Goal: Task Accomplishment & Management: Use online tool/utility

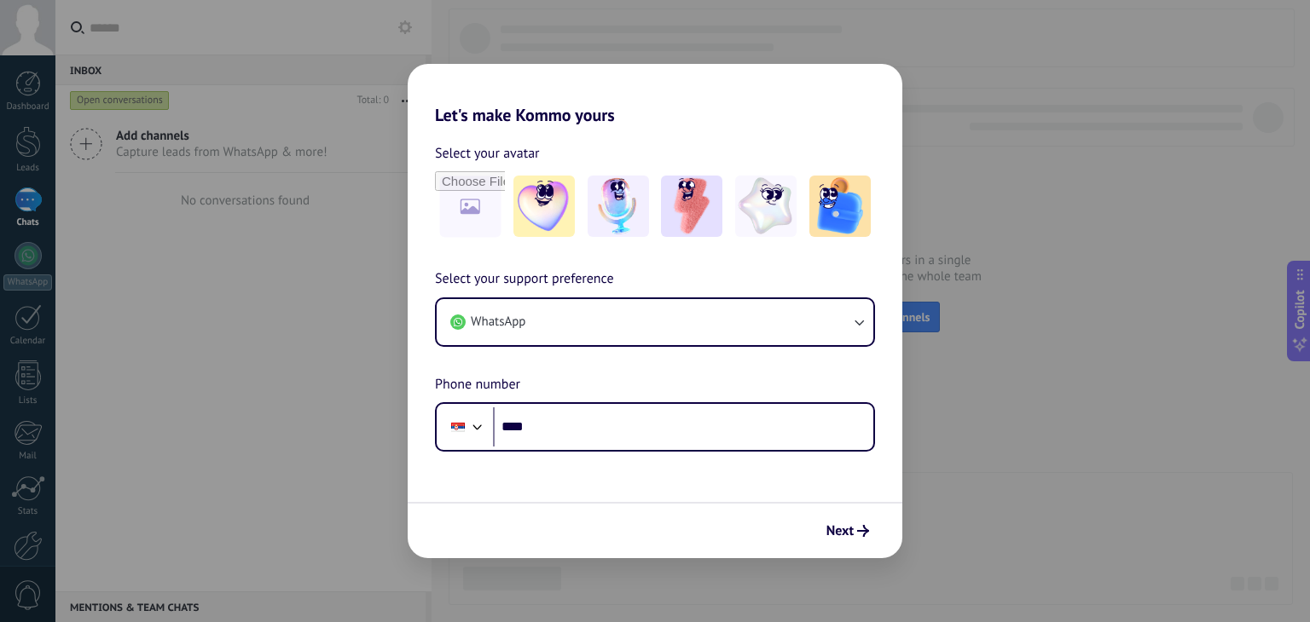
click at [1004, 448] on div "Let's make Kommo yours Select your avatar Select your support preference WhatsA…" at bounding box center [655, 311] width 1310 height 622
click at [924, 468] on div "Let's make Kommo yours Select your avatar Select your support preference WhatsA…" at bounding box center [655, 311] width 1310 height 622
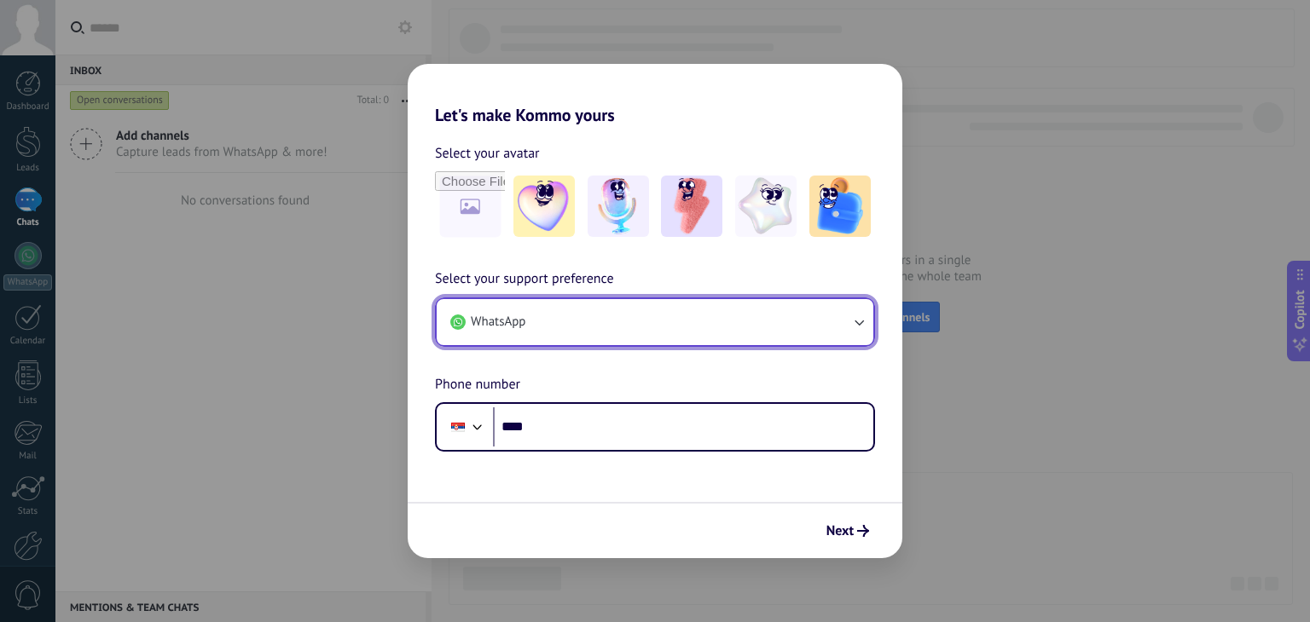
click at [718, 332] on button "WhatsApp" at bounding box center [655, 322] width 437 height 46
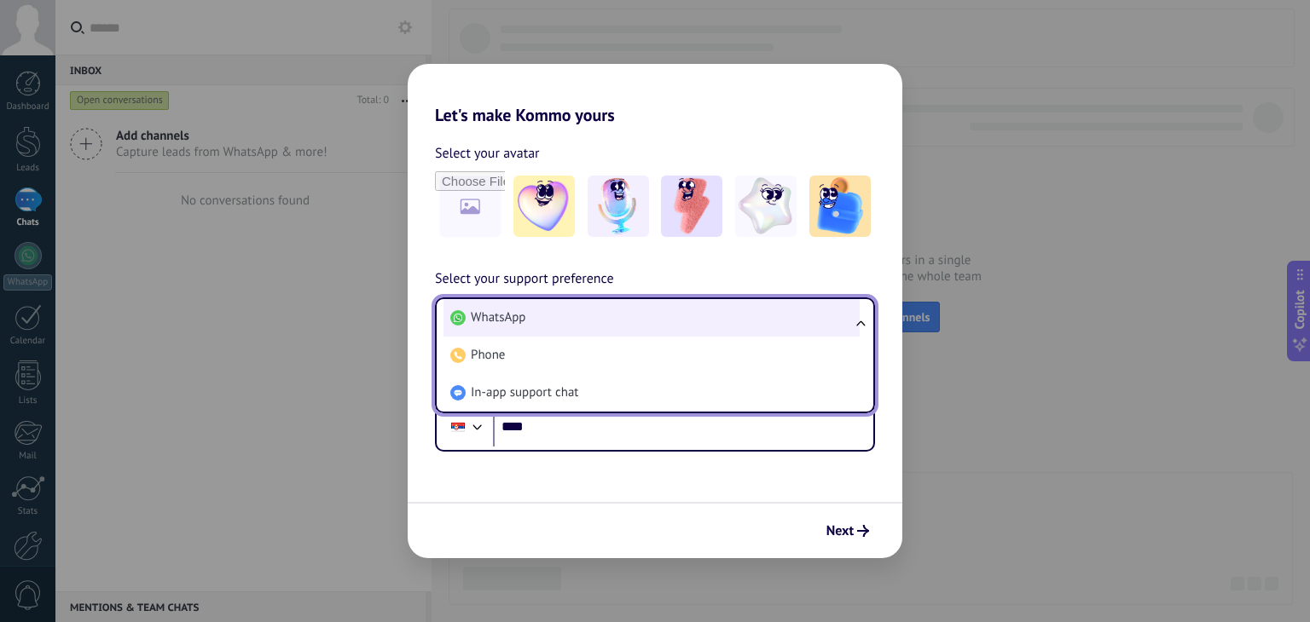
click at [691, 328] on li "WhatsApp" at bounding box center [651, 318] width 416 height 38
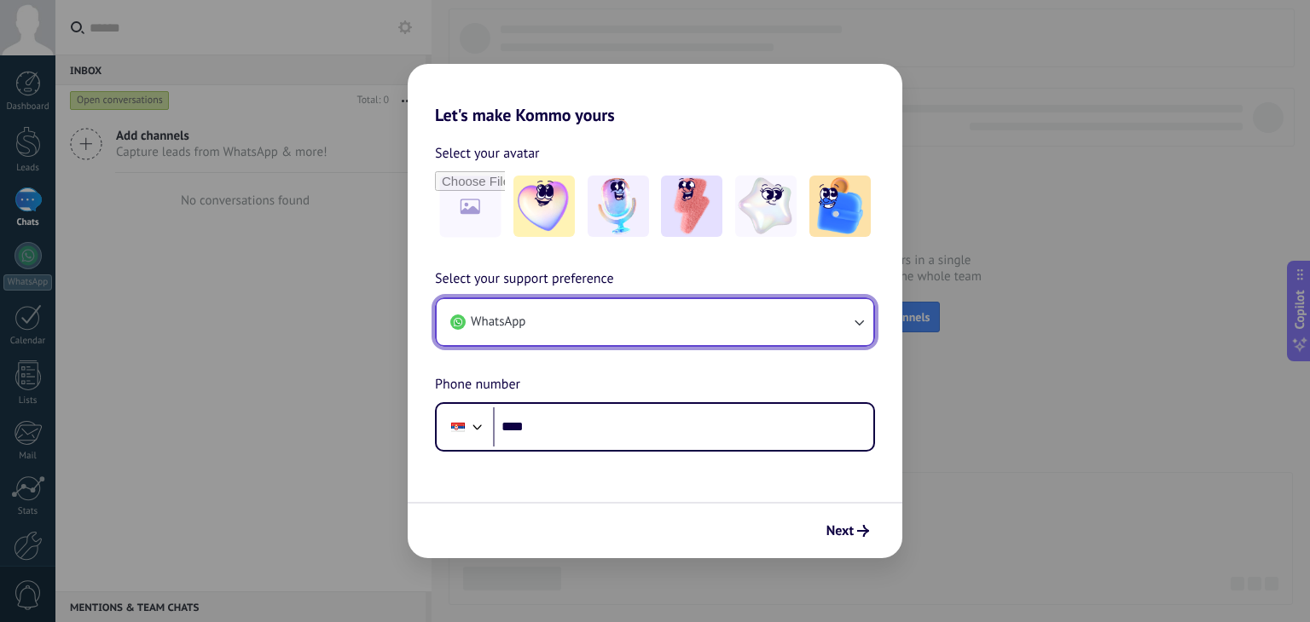
click at [699, 318] on button "WhatsApp" at bounding box center [655, 322] width 437 height 46
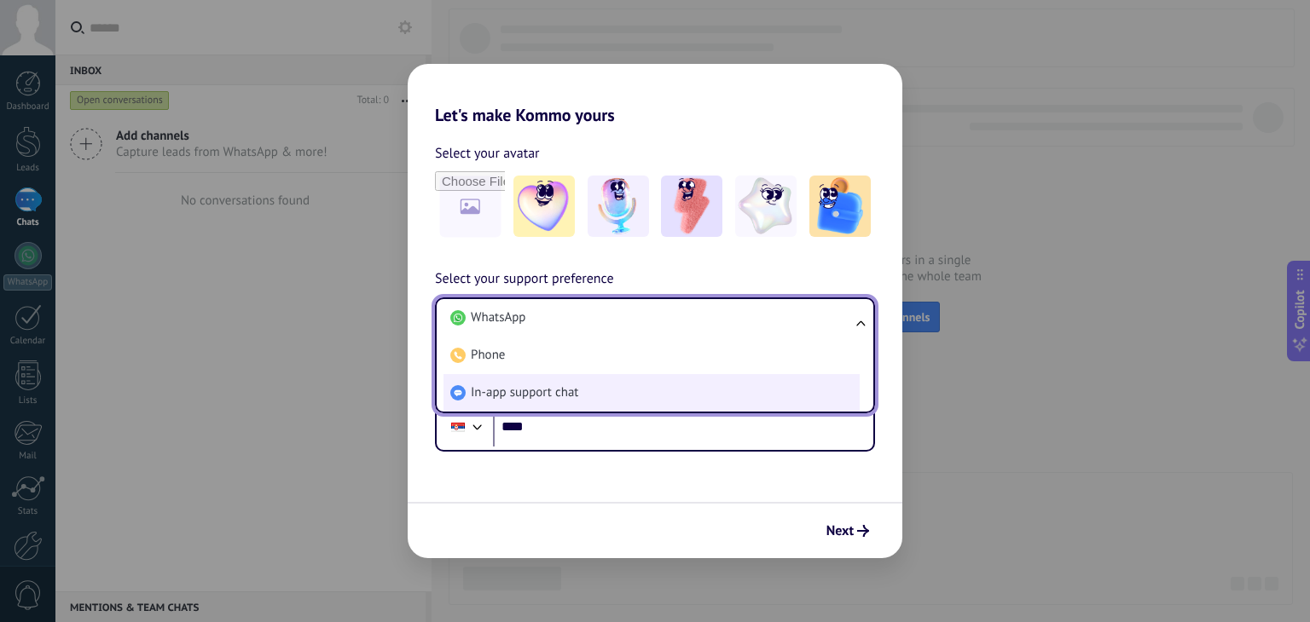
click at [679, 376] on li "In-app support chat" at bounding box center [651, 393] width 416 height 38
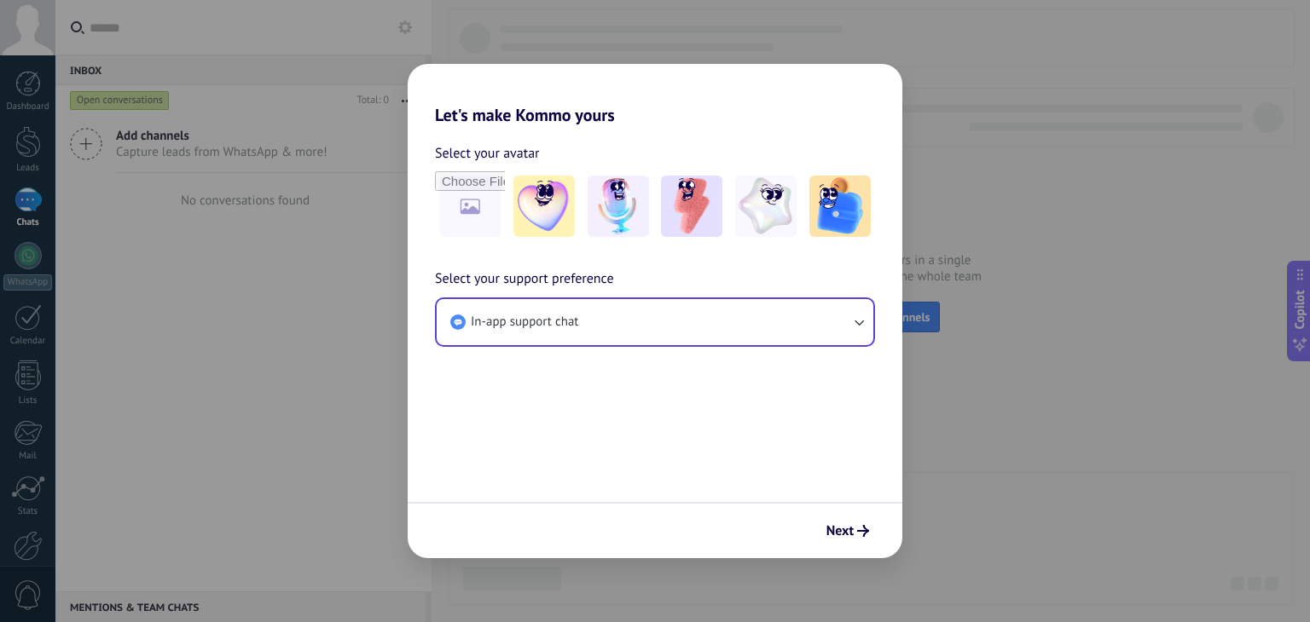
click at [853, 517] on div "Next" at bounding box center [847, 531] width 58 height 29
click at [853, 525] on span "Next" at bounding box center [839, 531] width 27 height 12
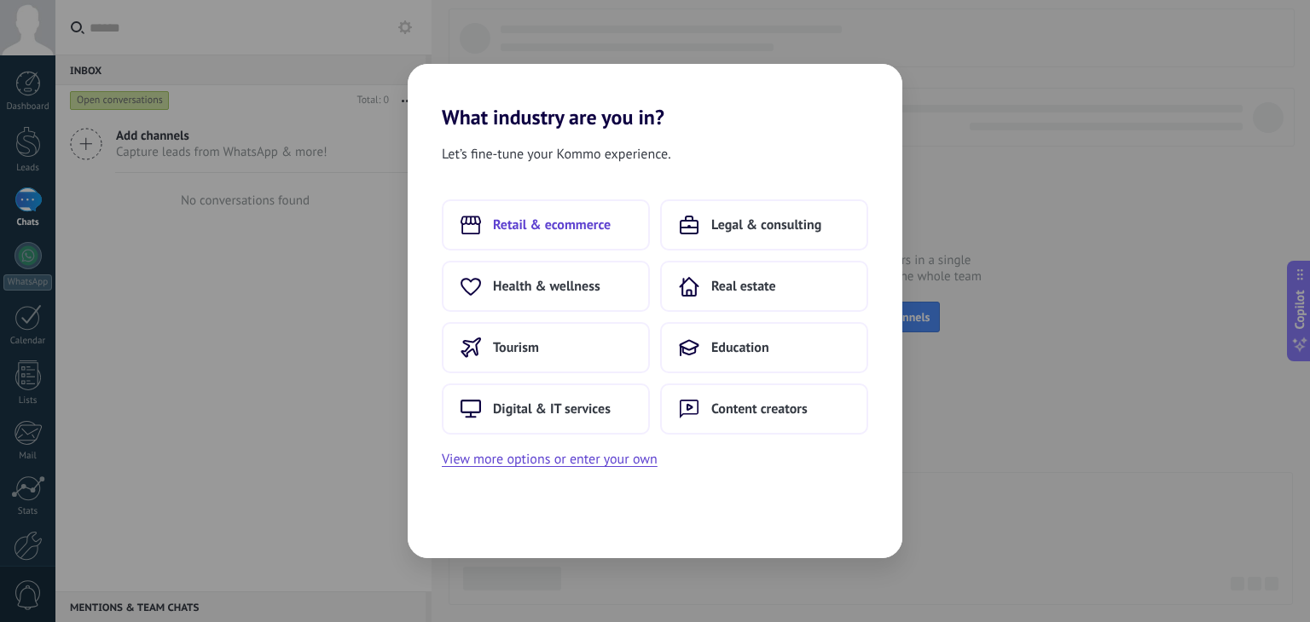
click at [616, 217] on button "Retail & ecommerce" at bounding box center [546, 224] width 208 height 51
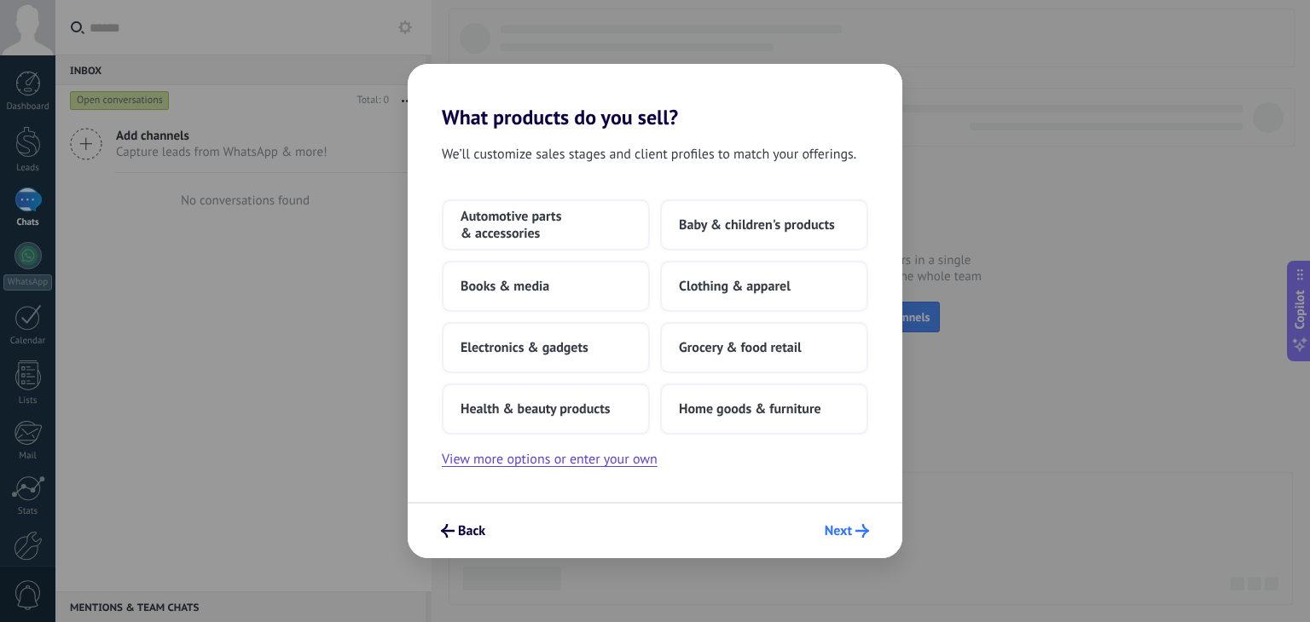
click at [850, 521] on button "Next" at bounding box center [847, 531] width 60 height 29
click at [849, 525] on span "Next" at bounding box center [837, 531] width 27 height 12
click at [803, 425] on button "Home goods & furniture" at bounding box center [764, 409] width 208 height 51
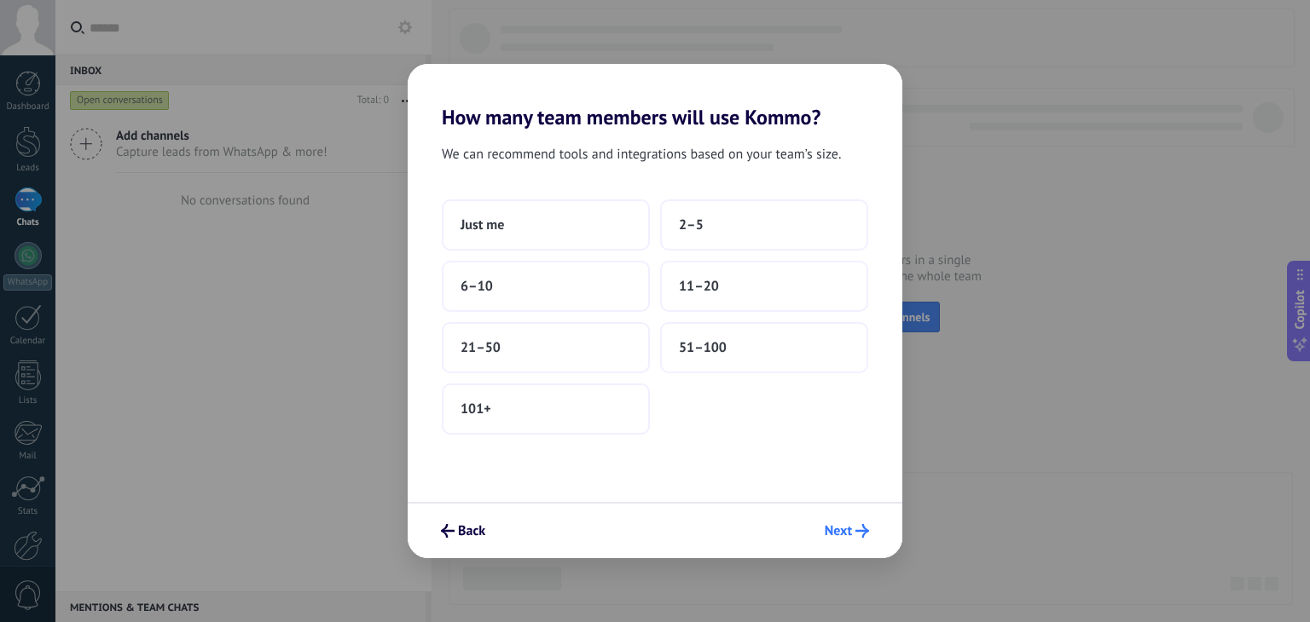
click at [852, 529] on span "Next" at bounding box center [846, 531] width 44 height 14
click at [793, 346] on button "51–100" at bounding box center [764, 347] width 208 height 51
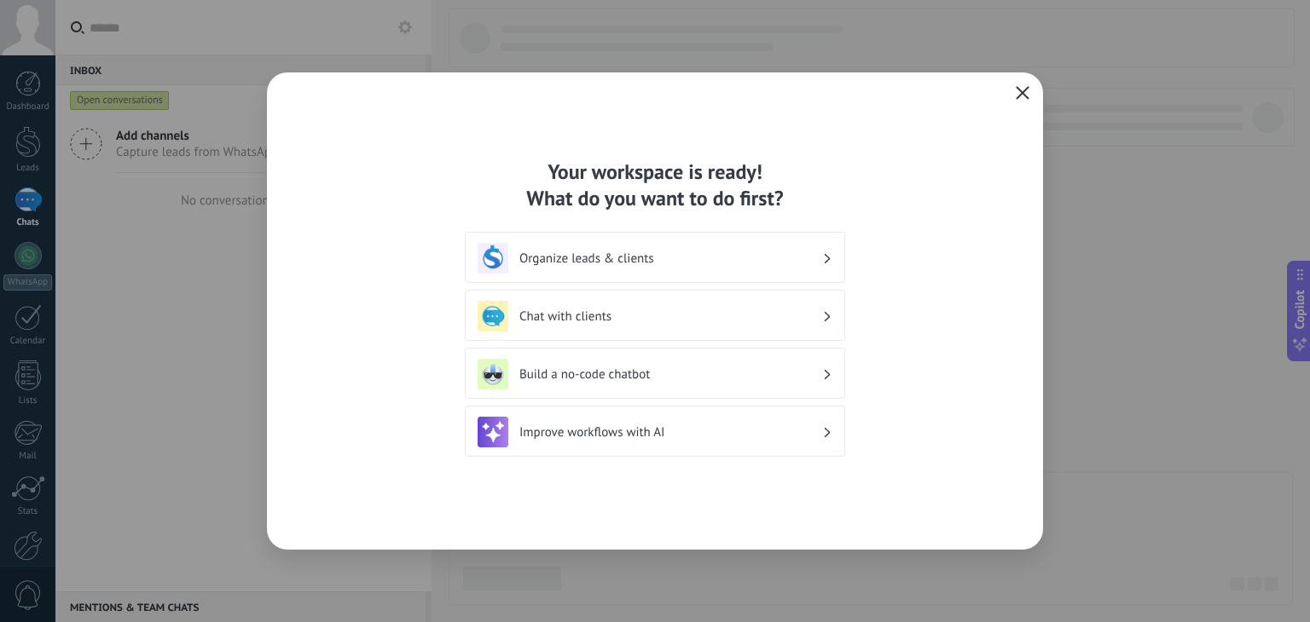
click at [1020, 95] on icon "button" at bounding box center [1022, 93] width 14 height 14
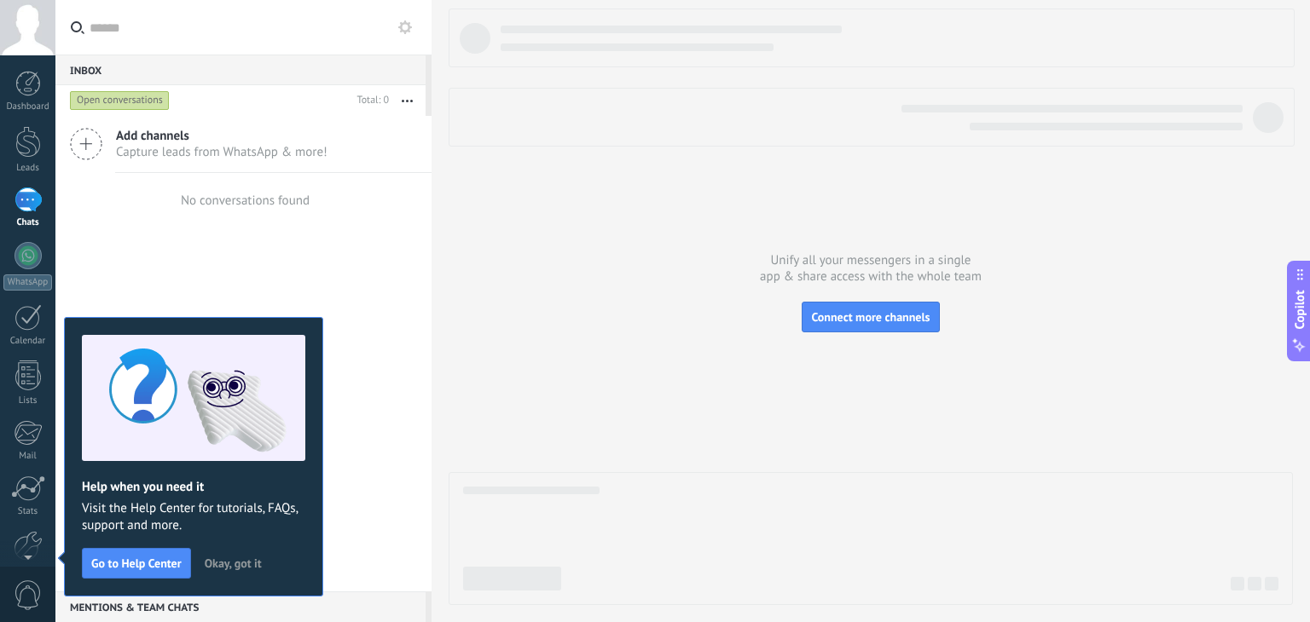
click at [233, 565] on span "Okay, got it" at bounding box center [233, 564] width 57 height 12
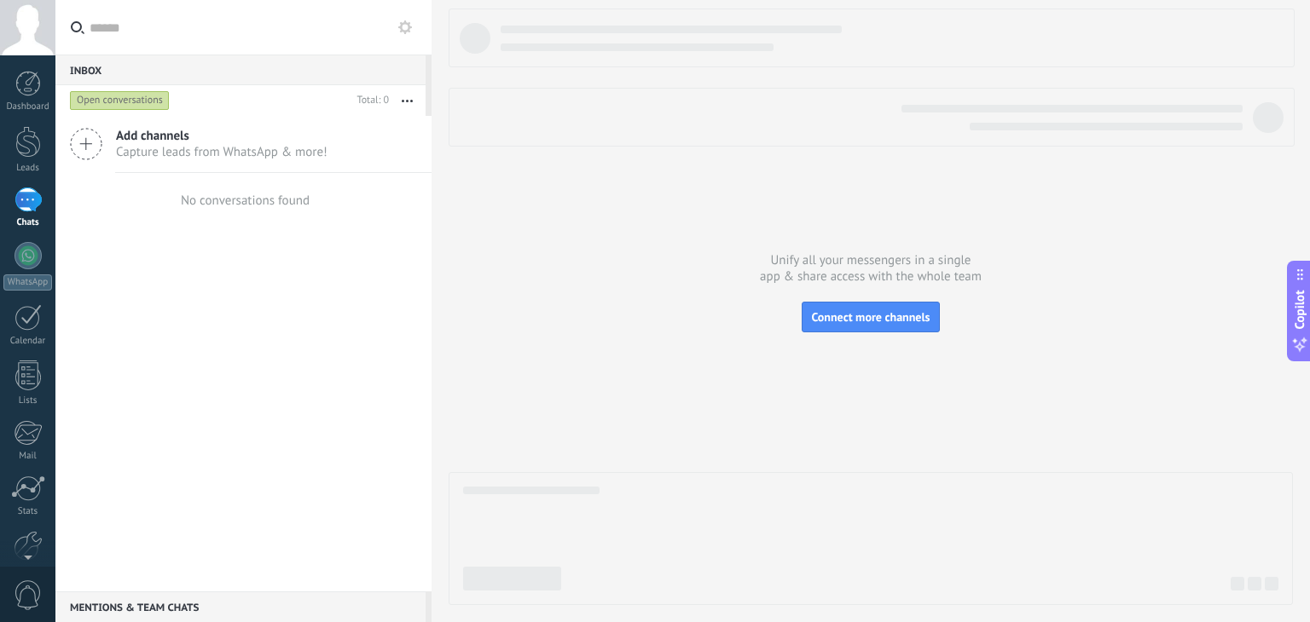
click at [268, 147] on span "Capture leads from WhatsApp & more!" at bounding box center [221, 152] width 211 height 16
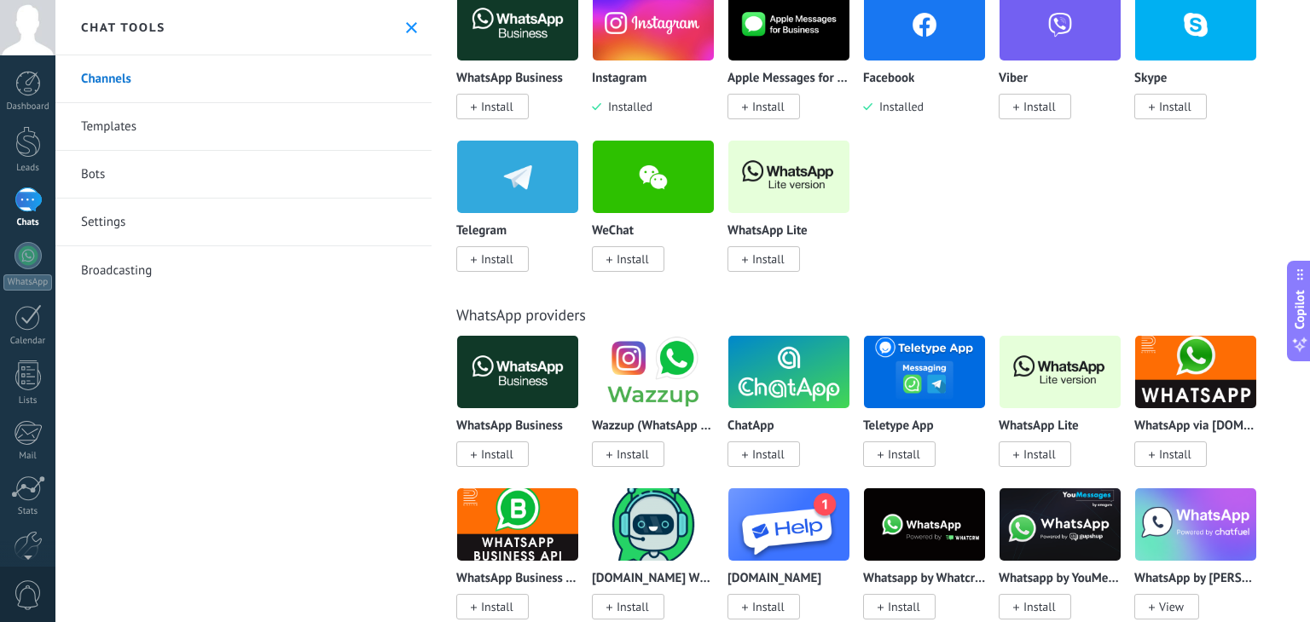
scroll to position [171, 0]
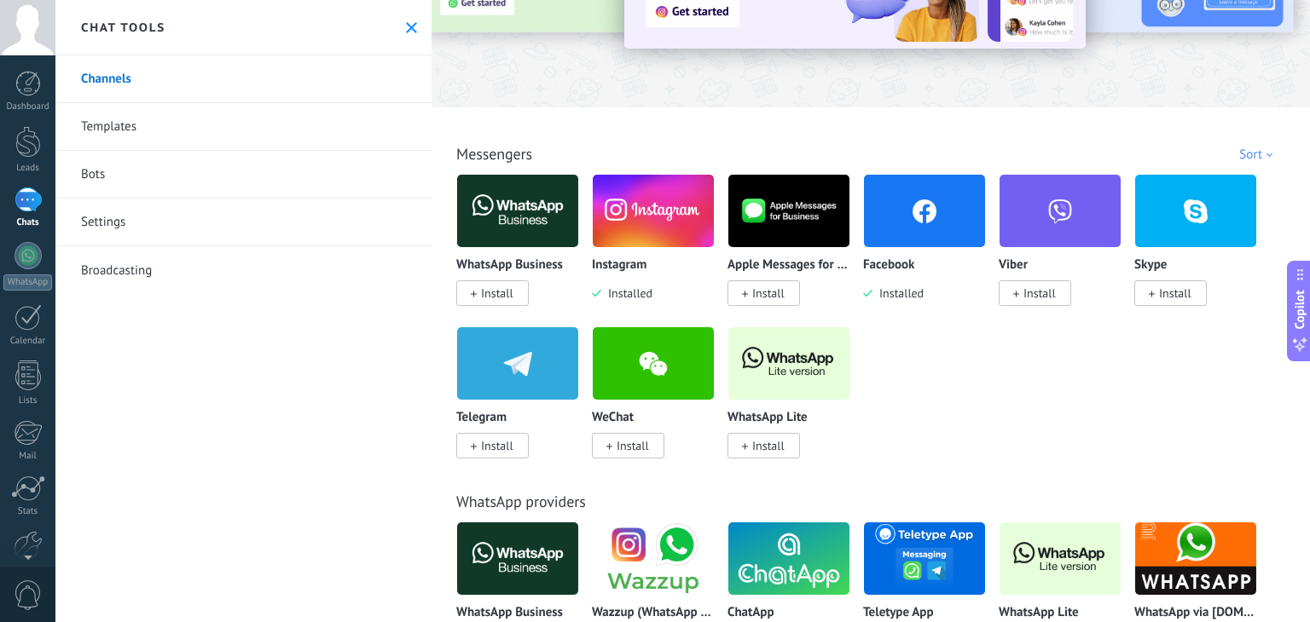
click at [659, 230] on img at bounding box center [653, 211] width 121 height 83
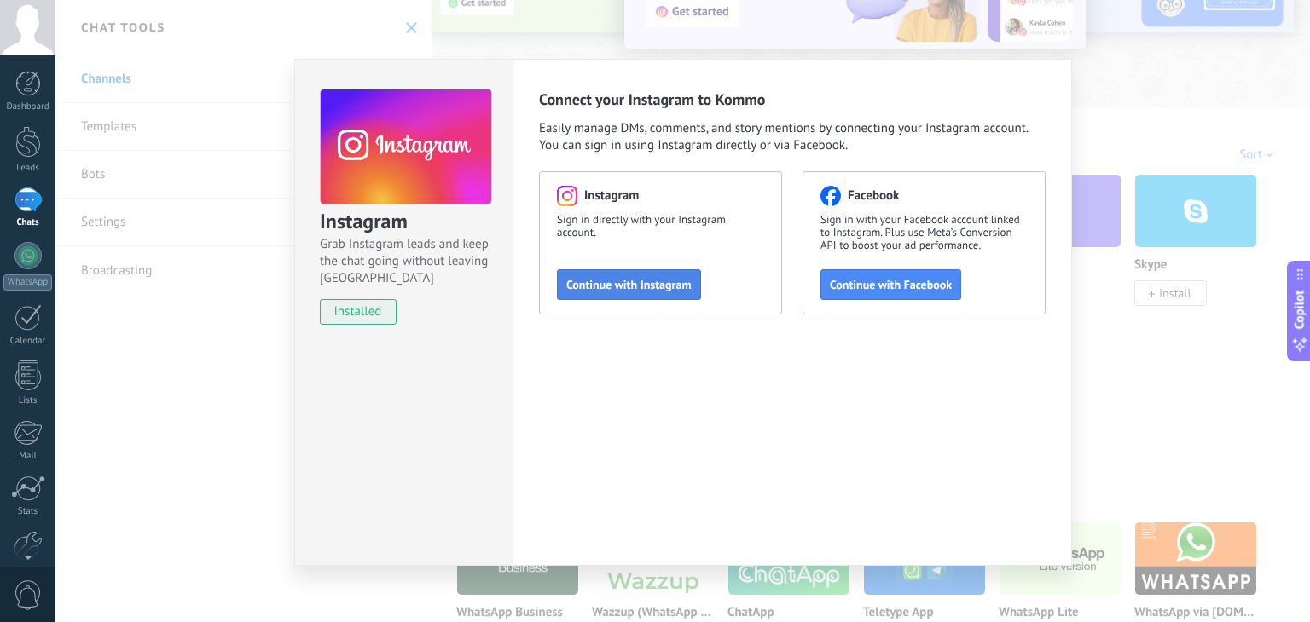
click at [640, 276] on button "Continue with Instagram" at bounding box center [629, 284] width 144 height 31
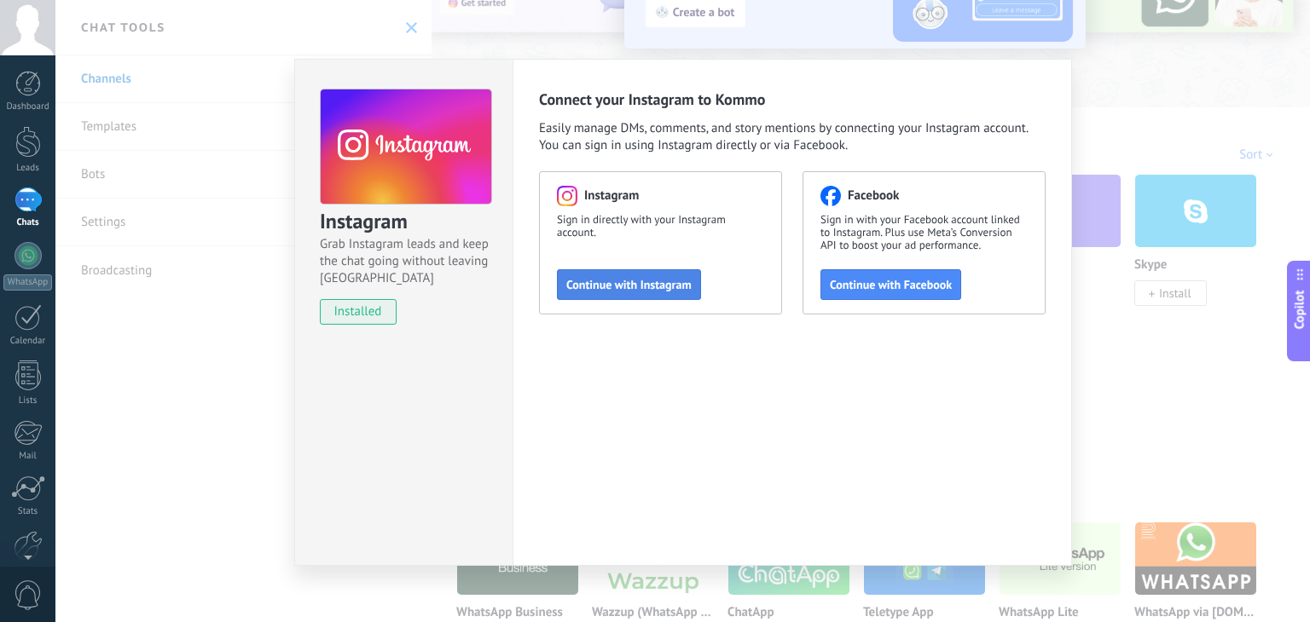
click at [630, 279] on span "Continue with Instagram" at bounding box center [628, 285] width 125 height 12
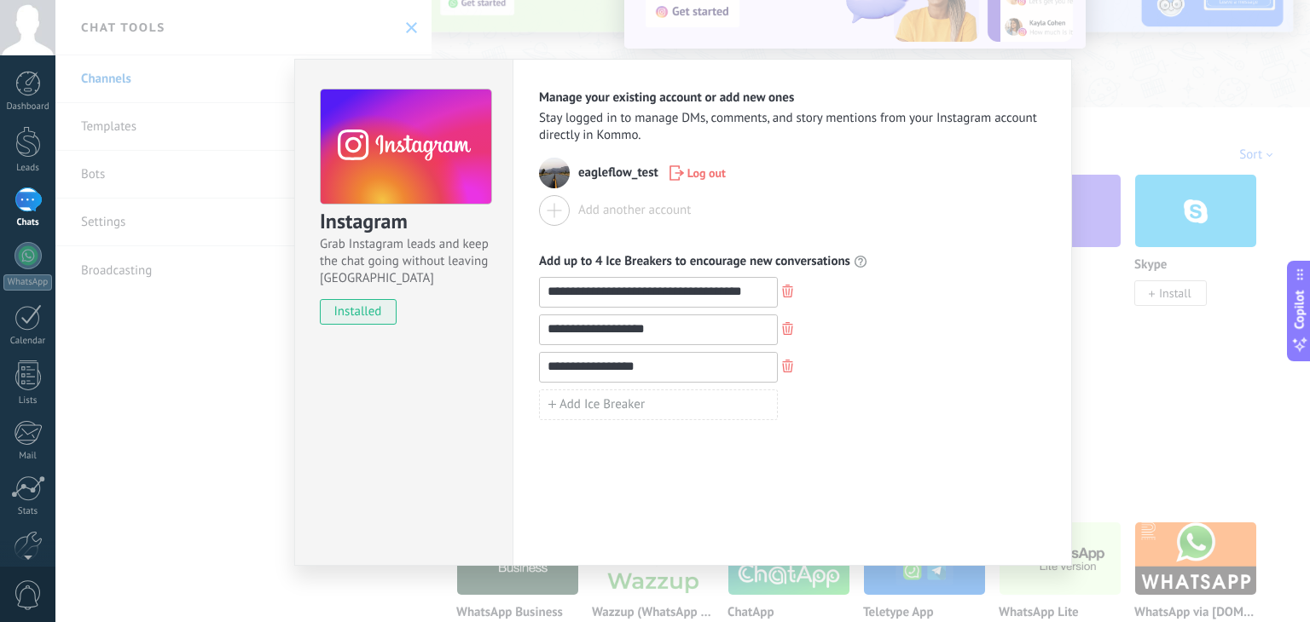
click at [783, 289] on use "button" at bounding box center [787, 291] width 11 height 13
click at [784, 291] on icon "button" at bounding box center [787, 291] width 11 height 13
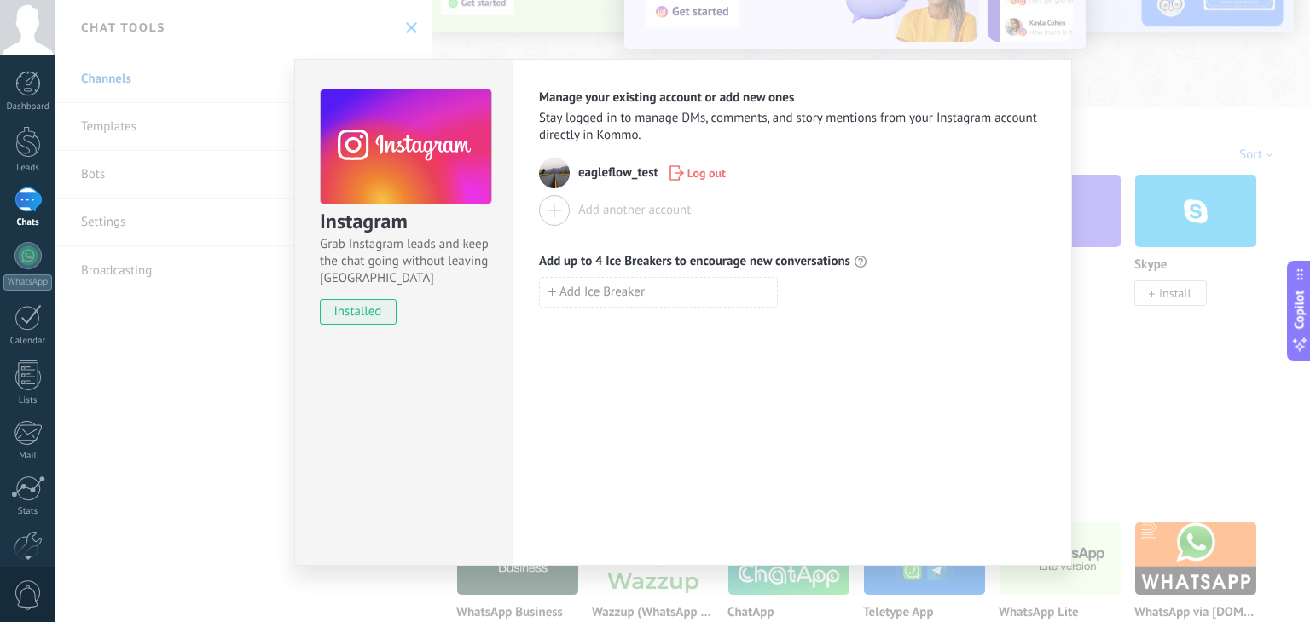
click at [819, 356] on div "Manage your existing account or add new ones Stay logged in to manage DMs, comm…" at bounding box center [791, 312] width 559 height 507
click at [205, 396] on div "Instagram Grab Instagram leads and keep the chat going without leaving [PERSON_…" at bounding box center [682, 311] width 1254 height 622
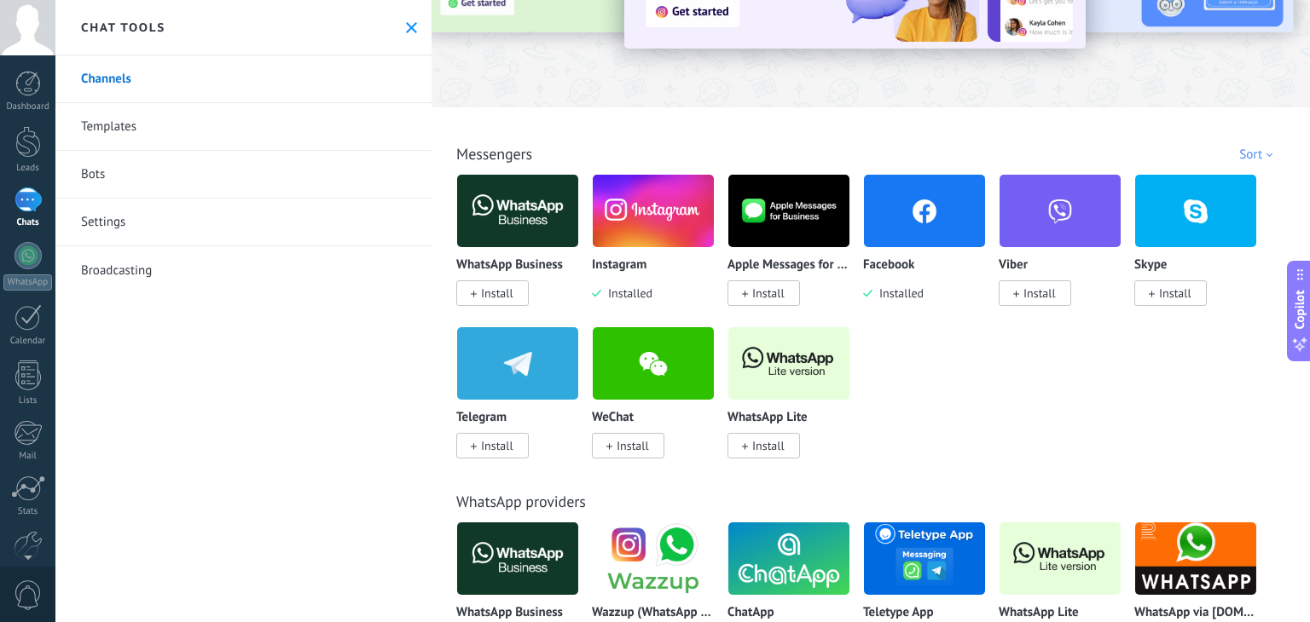
click at [24, 216] on link "Chats" at bounding box center [27, 208] width 55 height 41
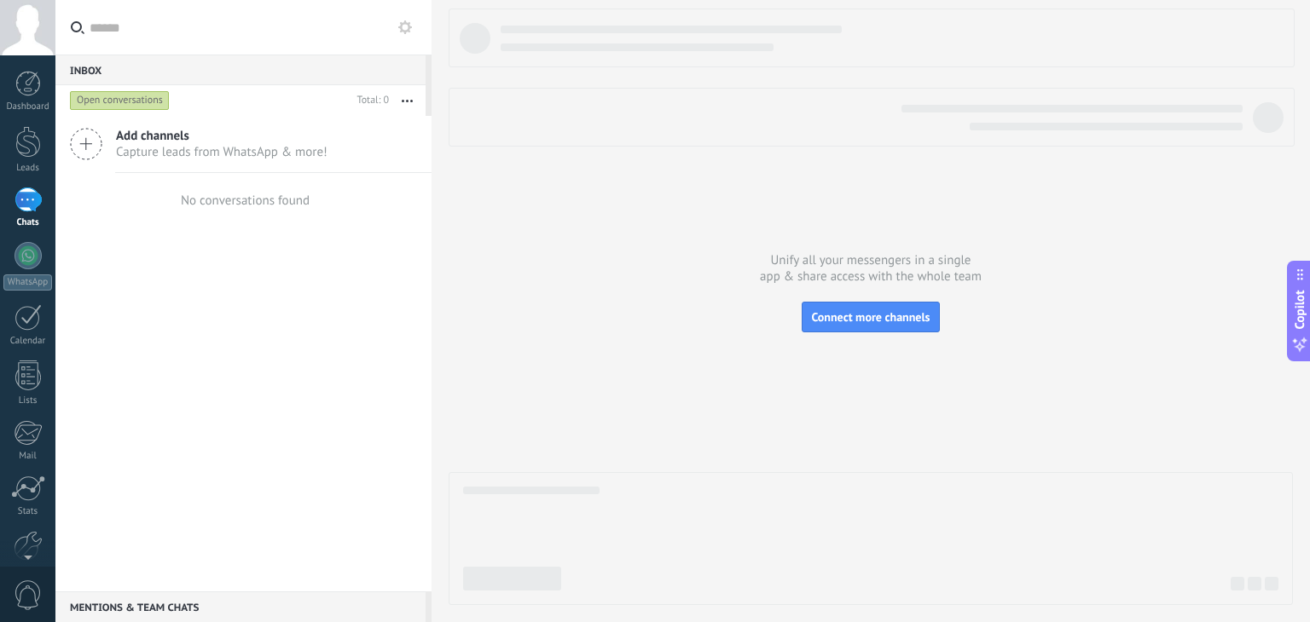
click at [101, 362] on div "Add channels Capture leads from WhatsApp & more! No conversations found" at bounding box center [243, 354] width 376 height 476
click at [44, 460] on link "Settings" at bounding box center [27, 468] width 55 height 46
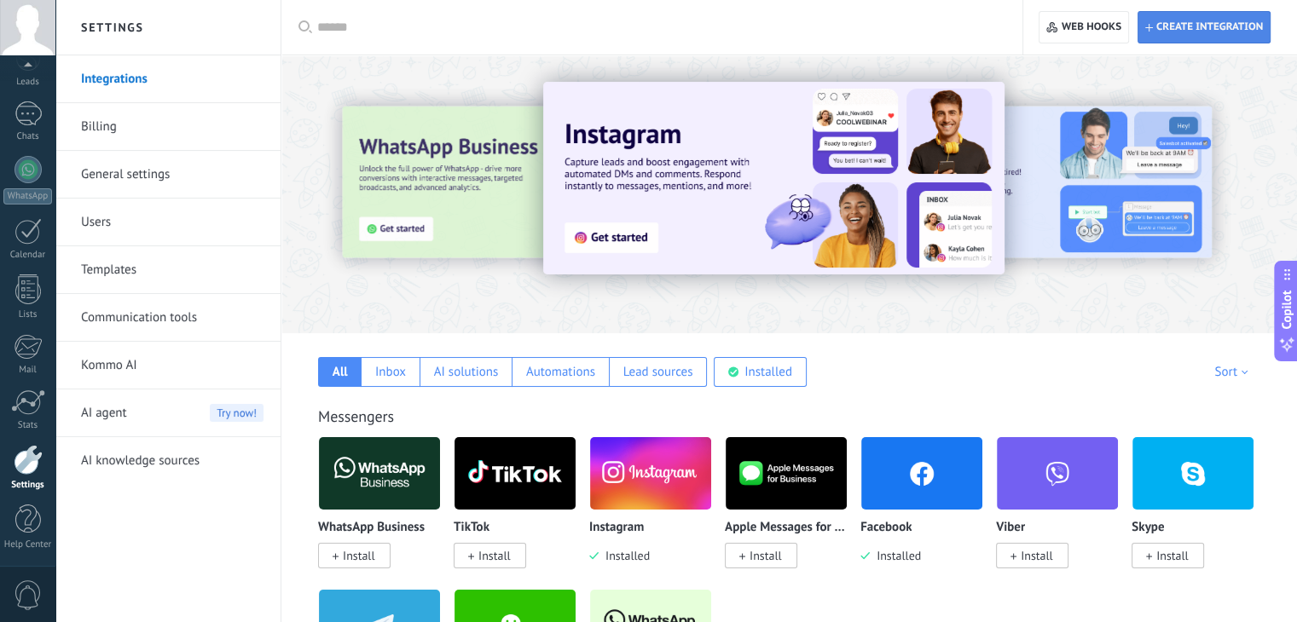
click at [1182, 28] on span "Create integration" at bounding box center [1209, 27] width 107 height 14
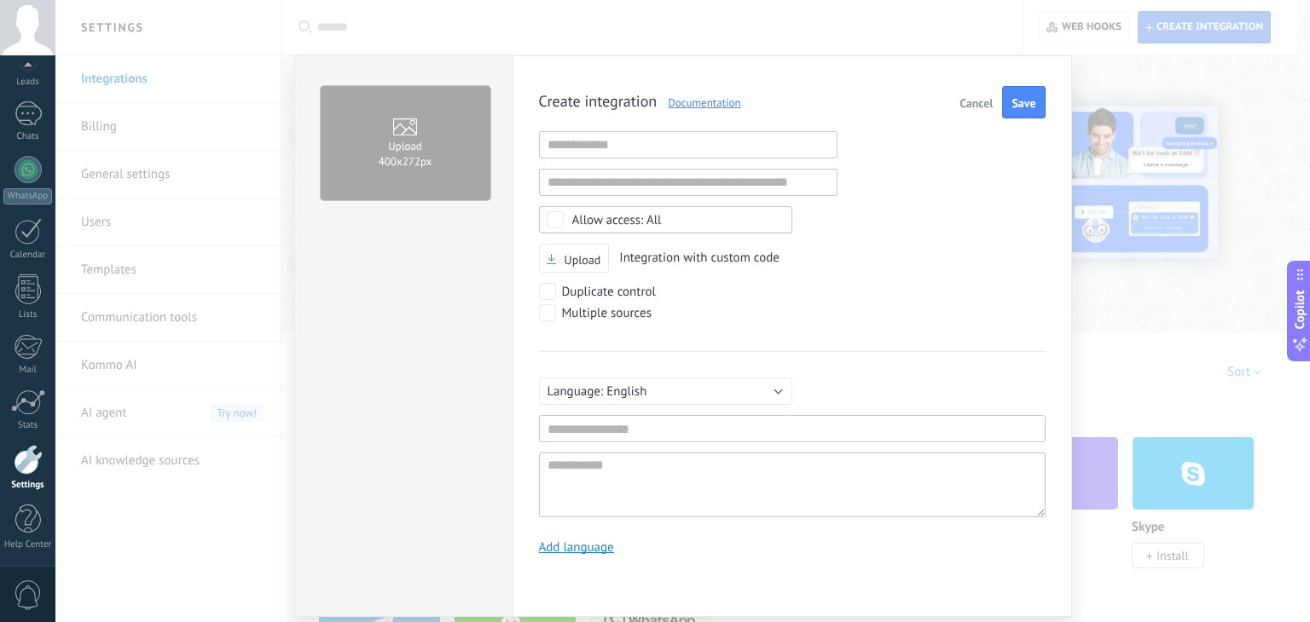
scroll to position [16, 0]
click at [682, 156] on input "text" at bounding box center [688, 144] width 298 height 27
click at [923, 178] on div "Create integration Documentation Cancel Save Invalid URL Invalid URL Select non…" at bounding box center [792, 327] width 506 height 482
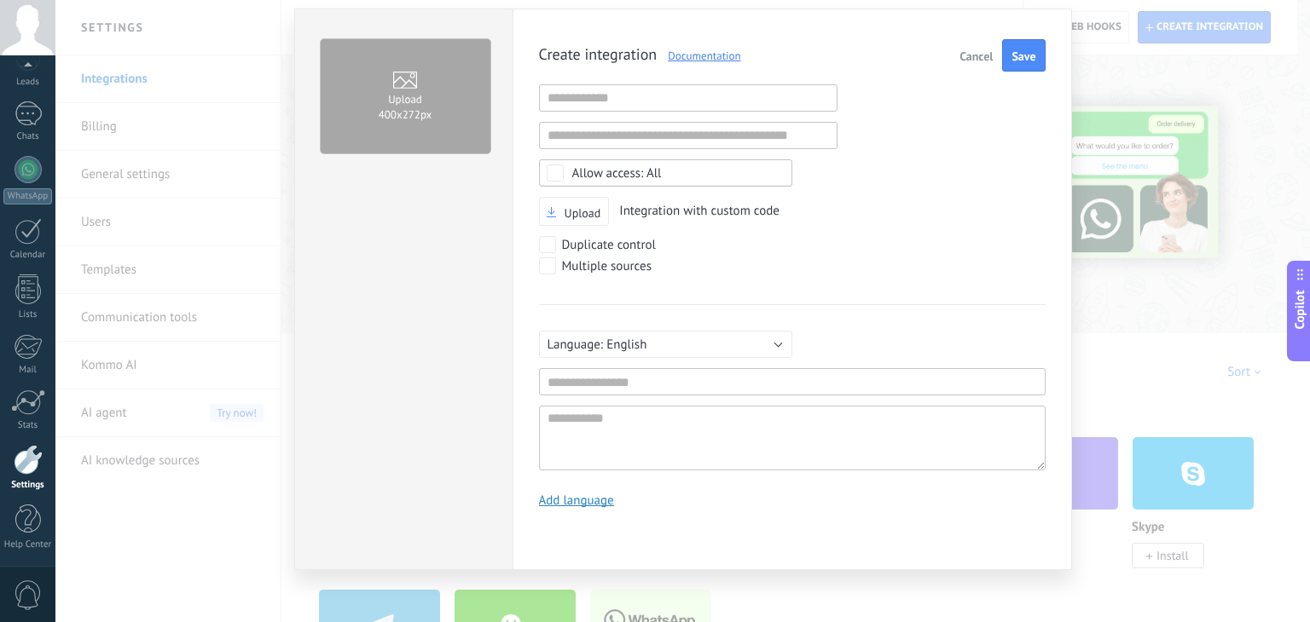
scroll to position [0, 0]
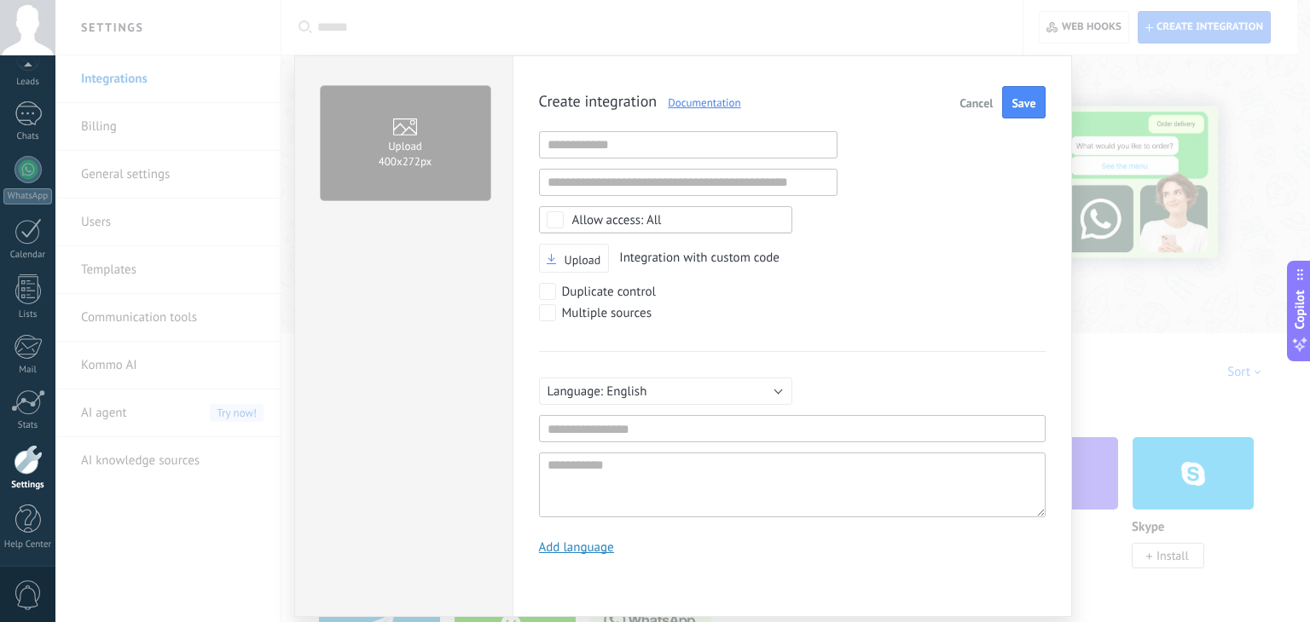
click at [678, 96] on link "Documentation" at bounding box center [698, 102] width 84 height 14
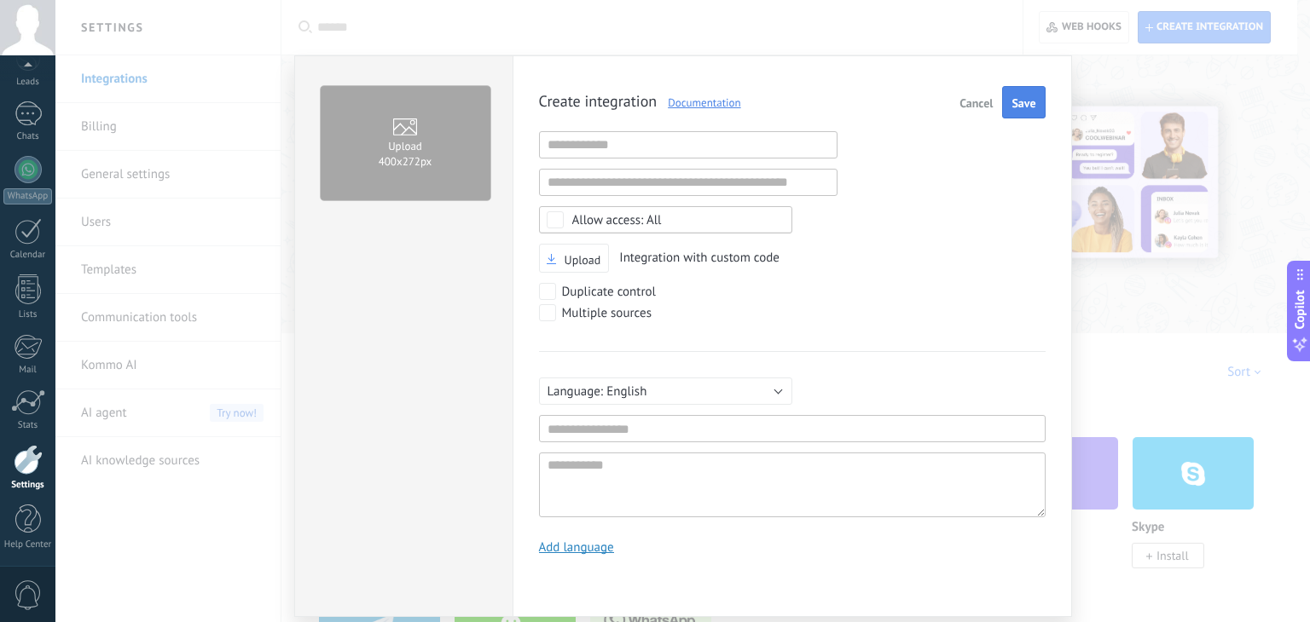
click at [1021, 99] on span "Save" at bounding box center [1023, 103] width 24 height 12
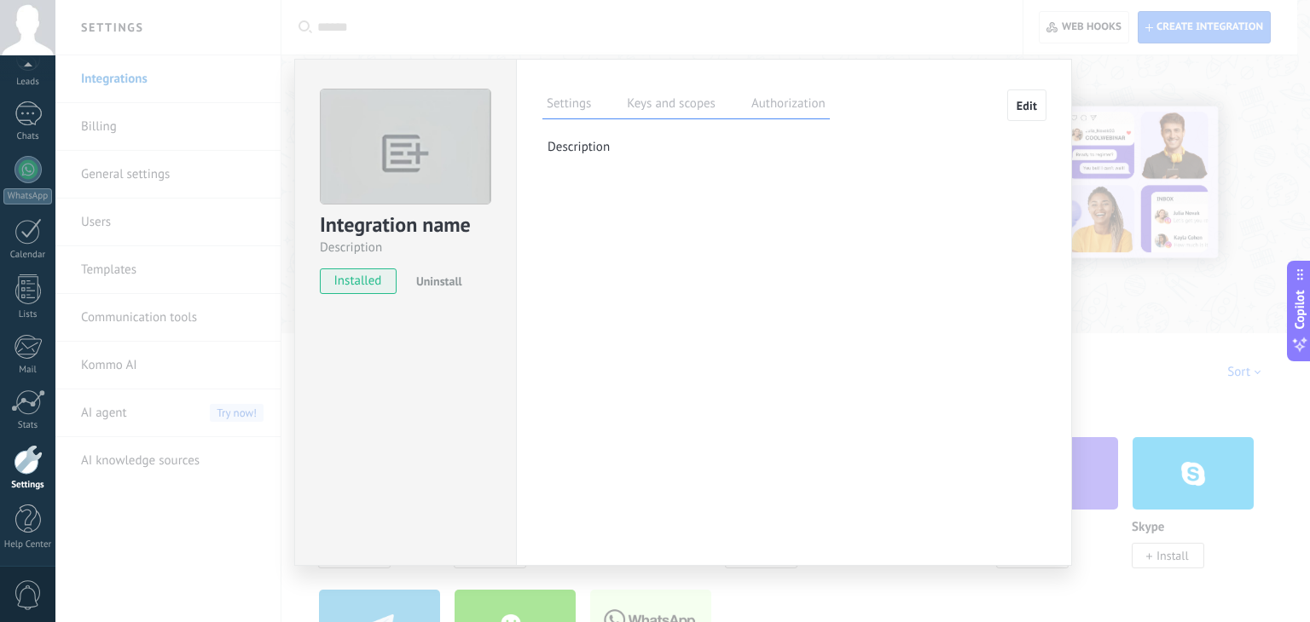
click at [684, 102] on label "Keys and scopes" at bounding box center [670, 106] width 97 height 25
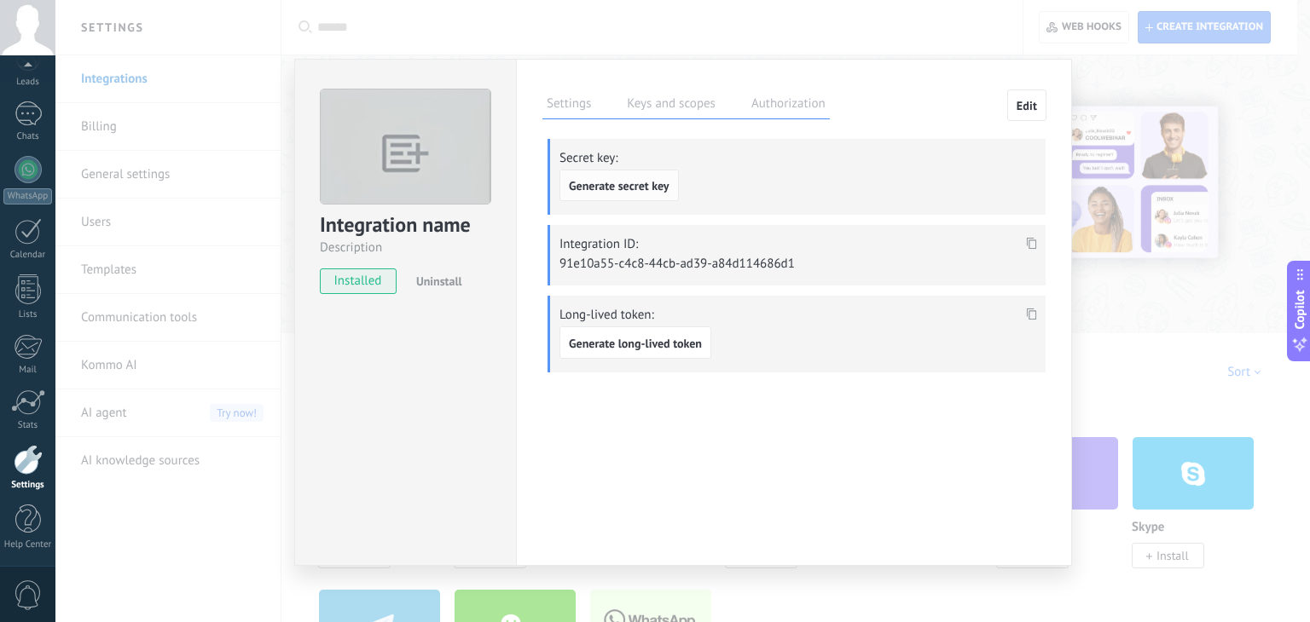
click at [639, 195] on button "Generate secret key" at bounding box center [618, 186] width 119 height 32
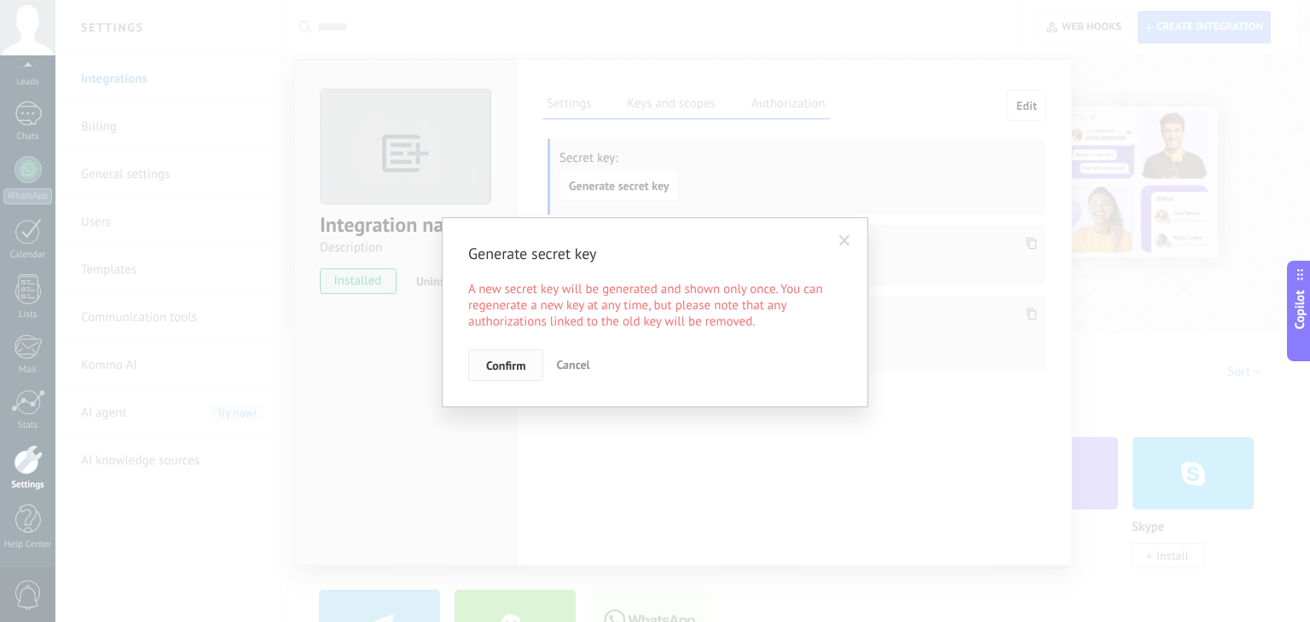
click at [516, 366] on span "Confirm" at bounding box center [505, 366] width 39 height 12
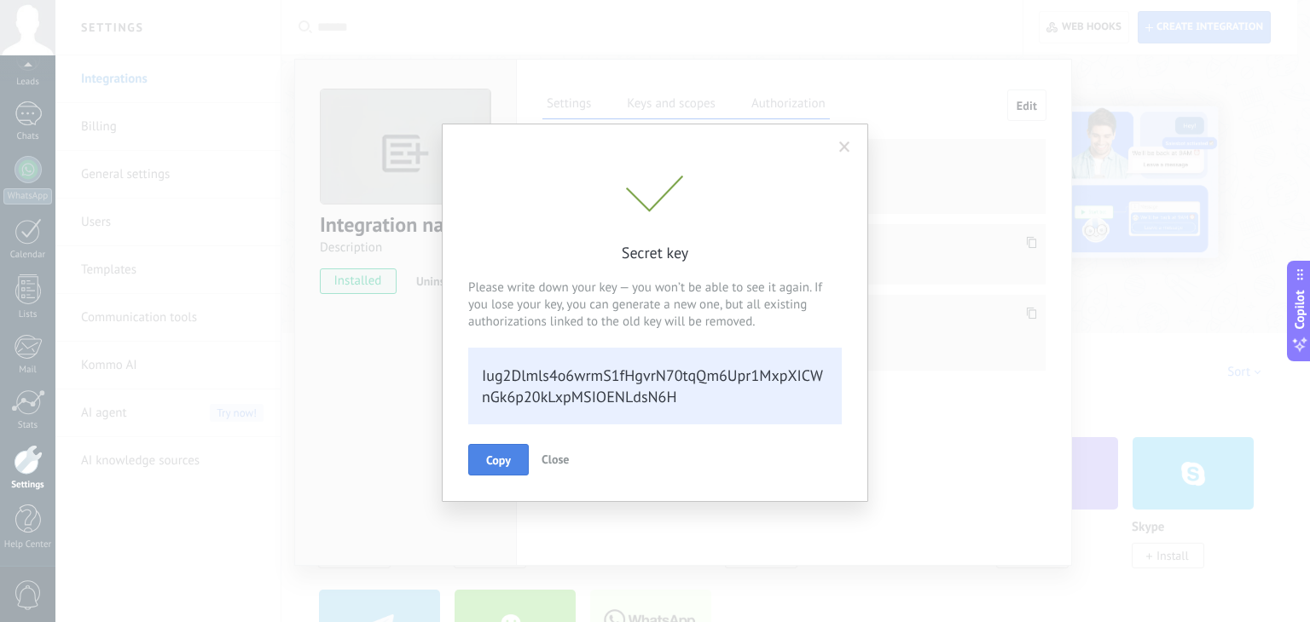
click at [505, 449] on button "Copy" at bounding box center [498, 460] width 61 height 32
click at [844, 142] on span at bounding box center [844, 148] width 11 height 12
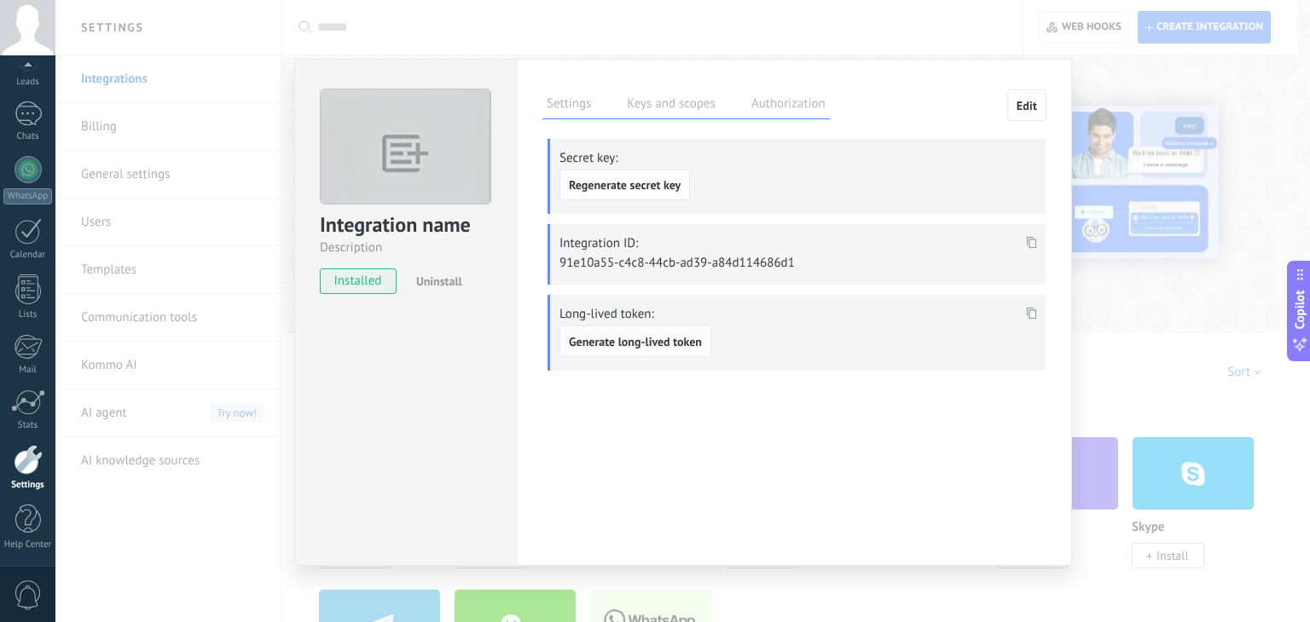
click at [692, 342] on span "Generate long-lived token" at bounding box center [635, 342] width 133 height 12
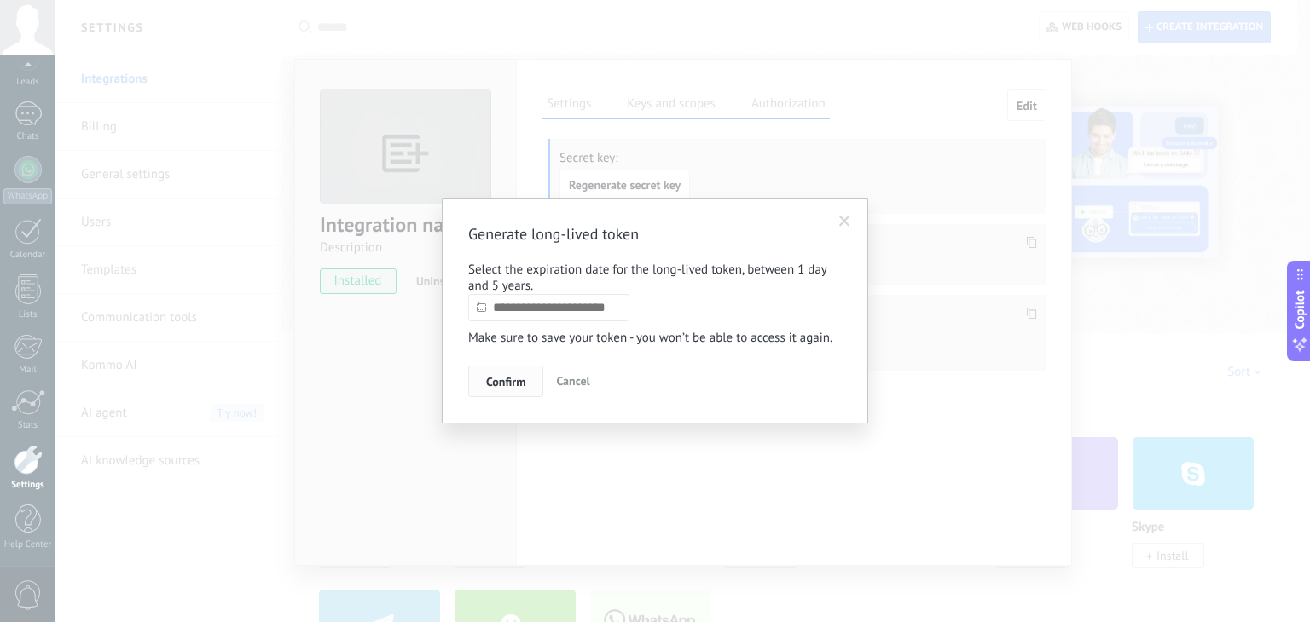
click at [519, 382] on span "Confirm" at bounding box center [505, 382] width 39 height 12
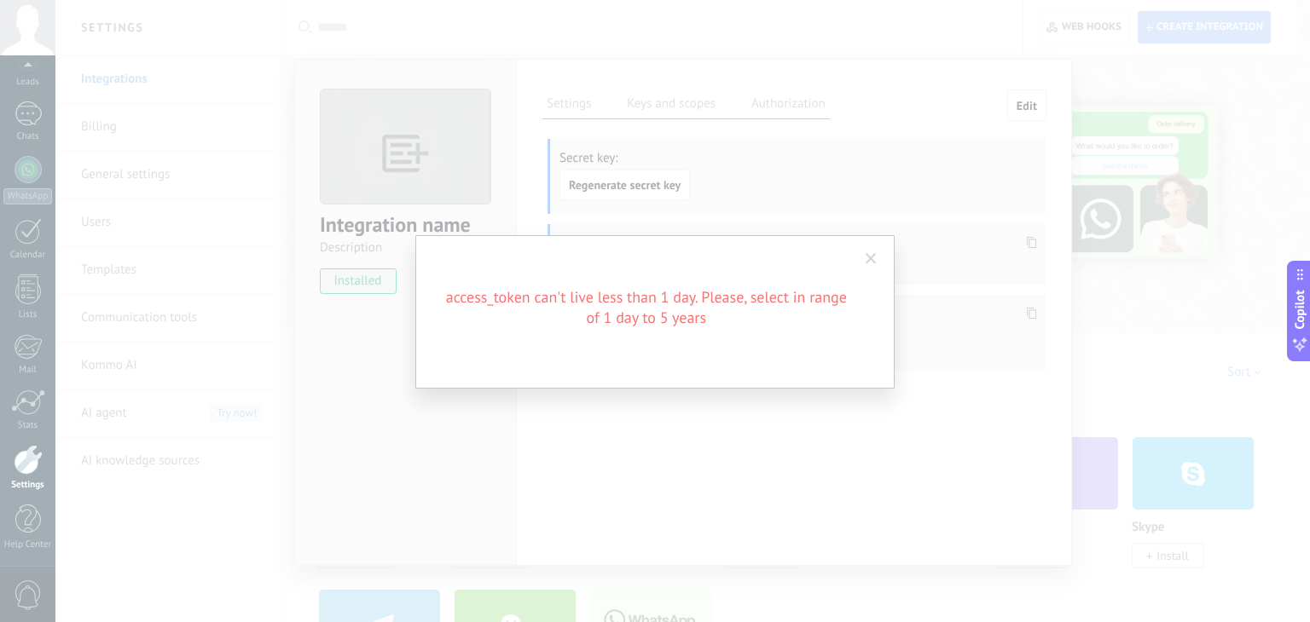
click at [867, 255] on span at bounding box center [870, 259] width 11 height 12
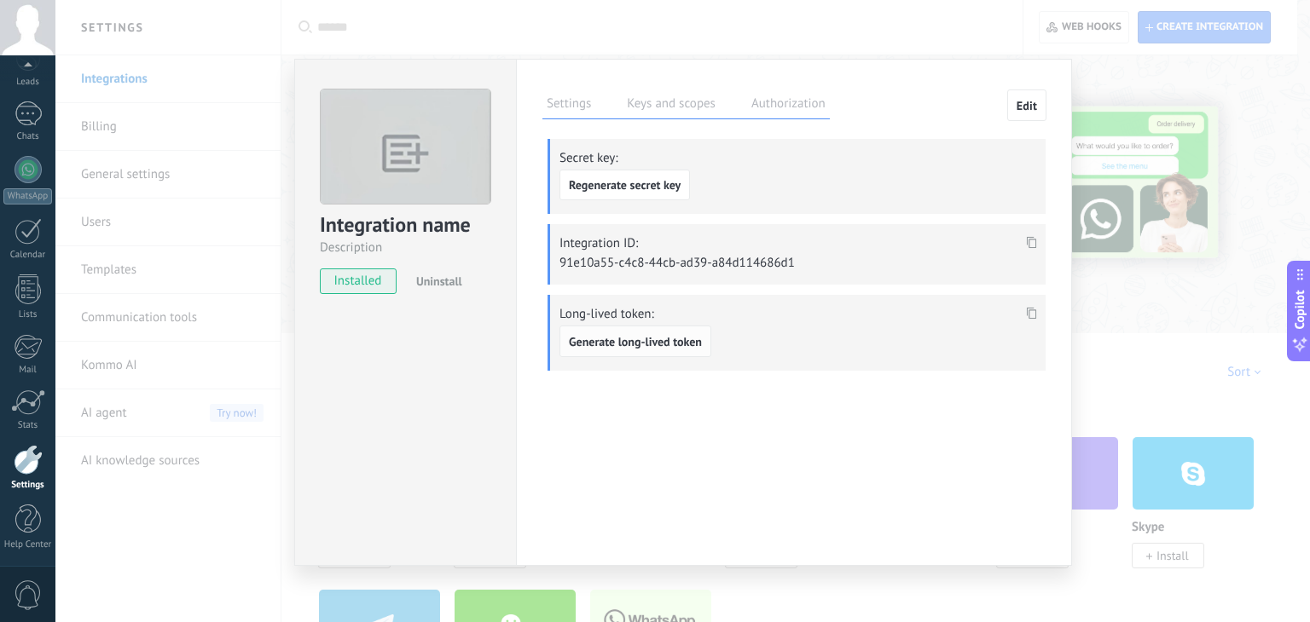
click at [650, 338] on span "Generate long-lived token" at bounding box center [635, 342] width 133 height 12
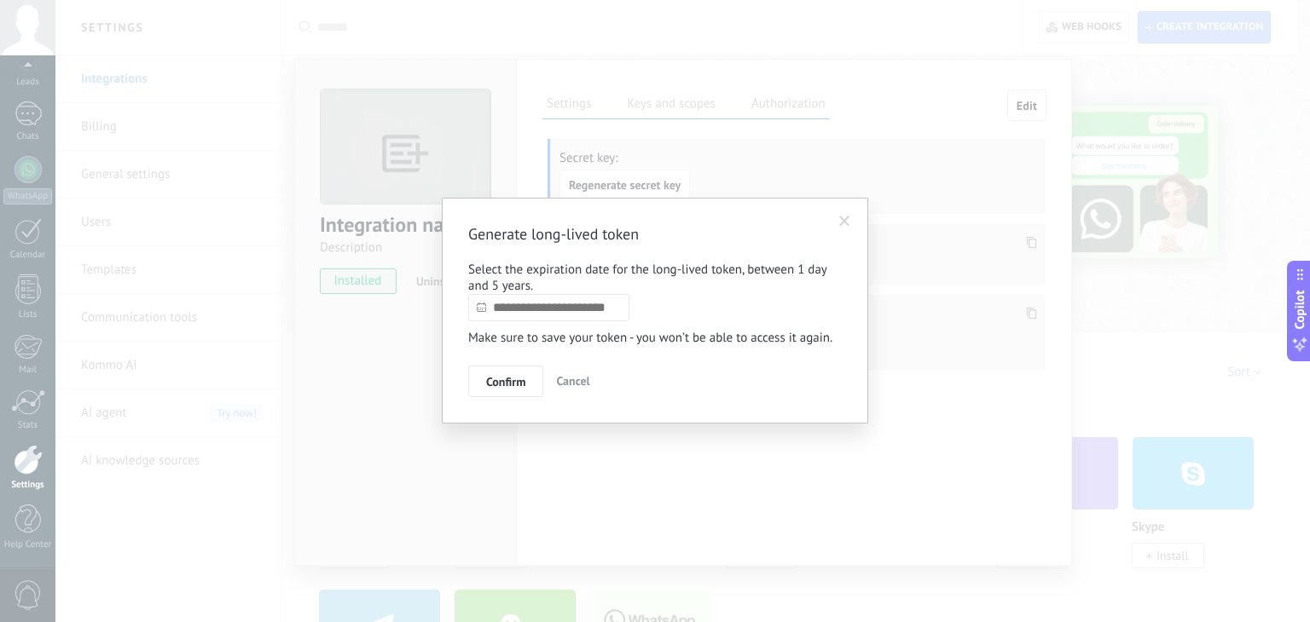
click at [559, 311] on input "text" at bounding box center [548, 307] width 161 height 27
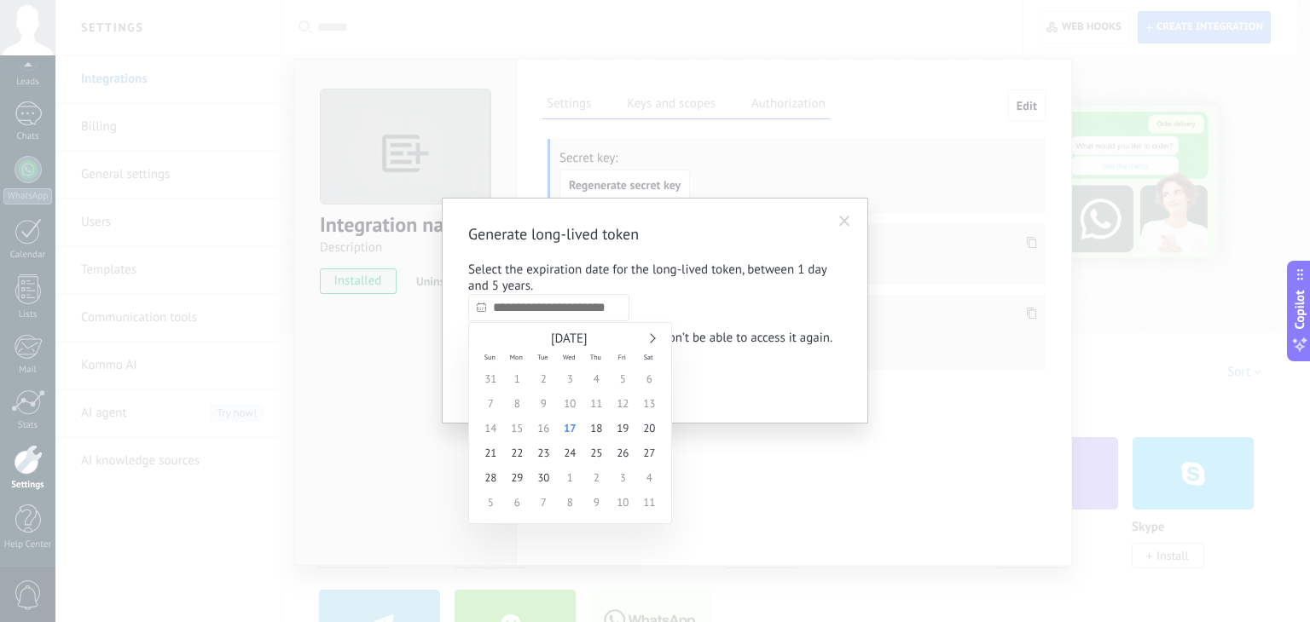
click at [652, 333] on div "[DATE]" at bounding box center [569, 339] width 185 height 15
click at [652, 339] on link at bounding box center [649, 338] width 9 height 9
click at [579, 342] on span "[DATE]" at bounding box center [569, 339] width 37 height 16
click at [643, 338] on div "[DATE]" at bounding box center [569, 339] width 185 height 15
click at [656, 338] on div "[DATE]" at bounding box center [569, 339] width 185 height 15
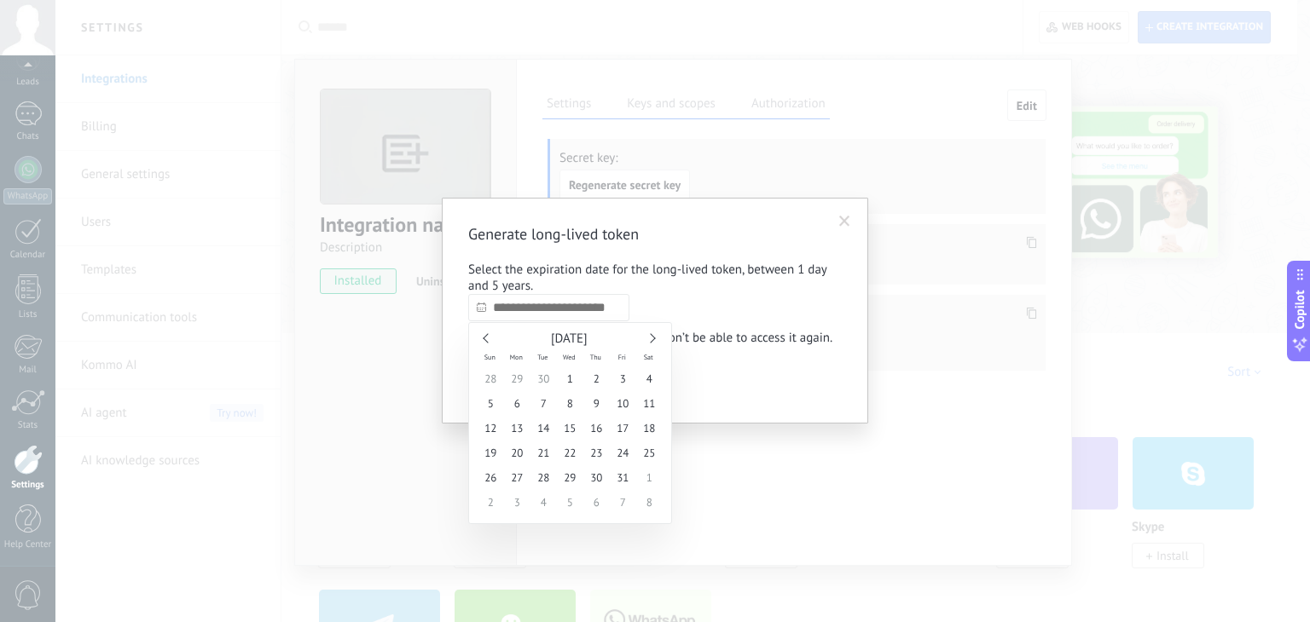
click at [656, 338] on div "[DATE]" at bounding box center [569, 339] width 185 height 15
click at [651, 343] on div "[DATE]" at bounding box center [569, 339] width 185 height 15
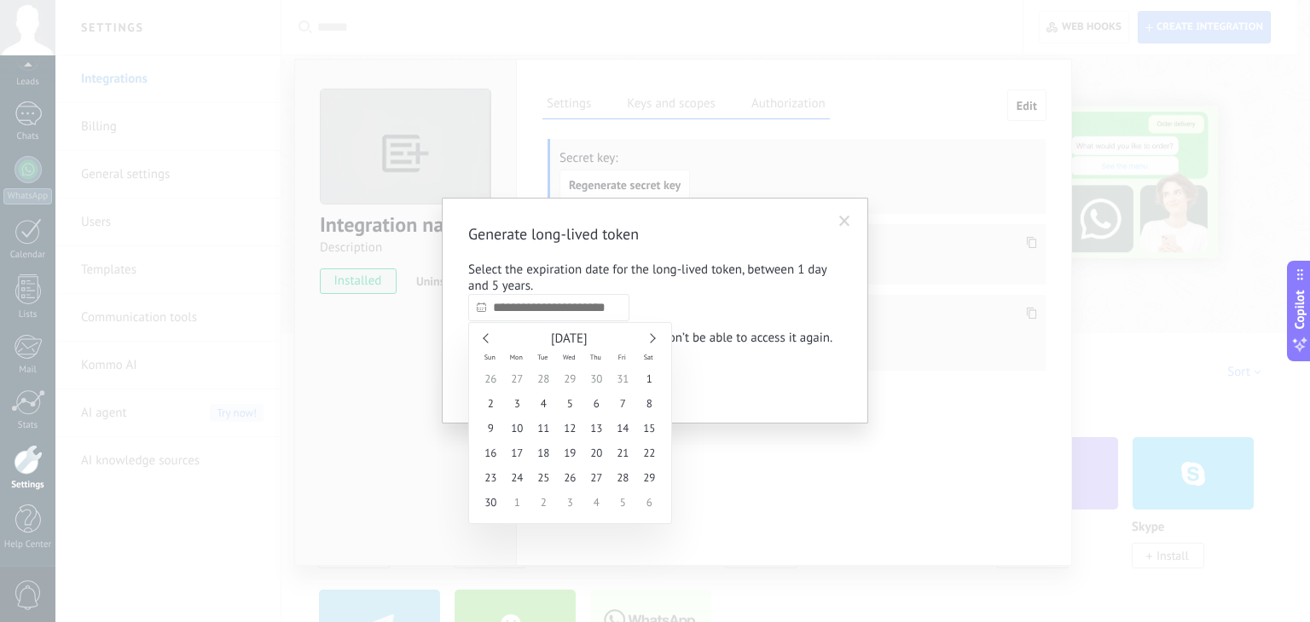
click at [651, 342] on link at bounding box center [649, 338] width 9 height 9
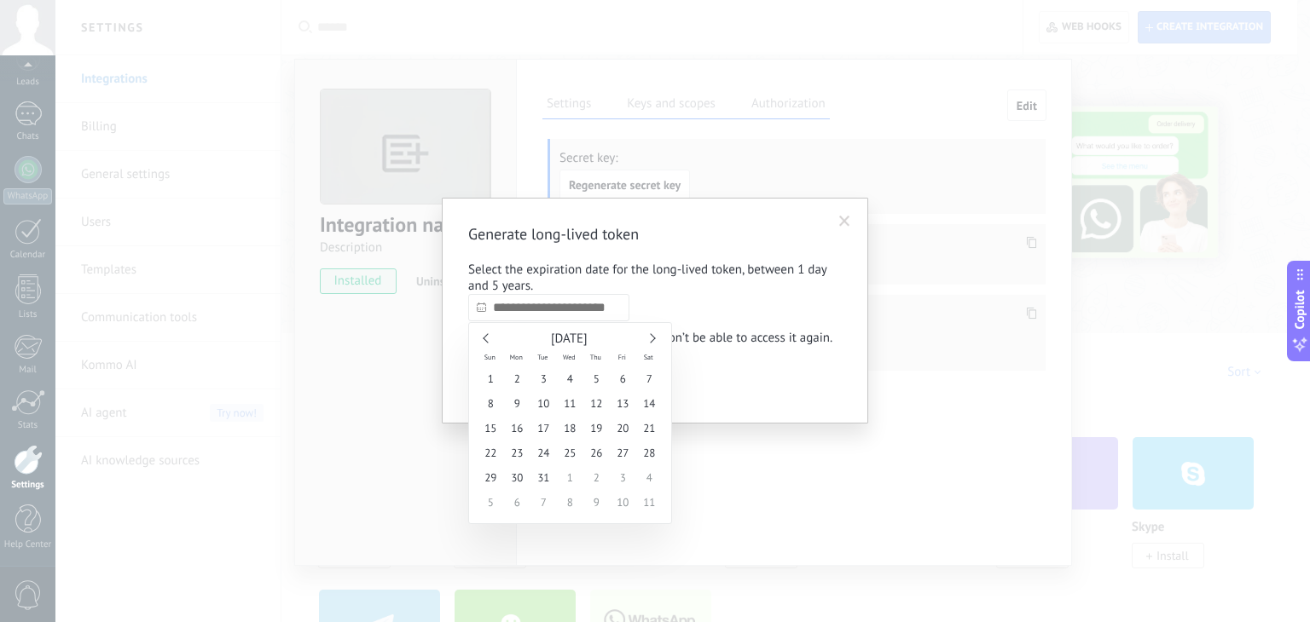
click at [651, 342] on link at bounding box center [649, 338] width 9 height 9
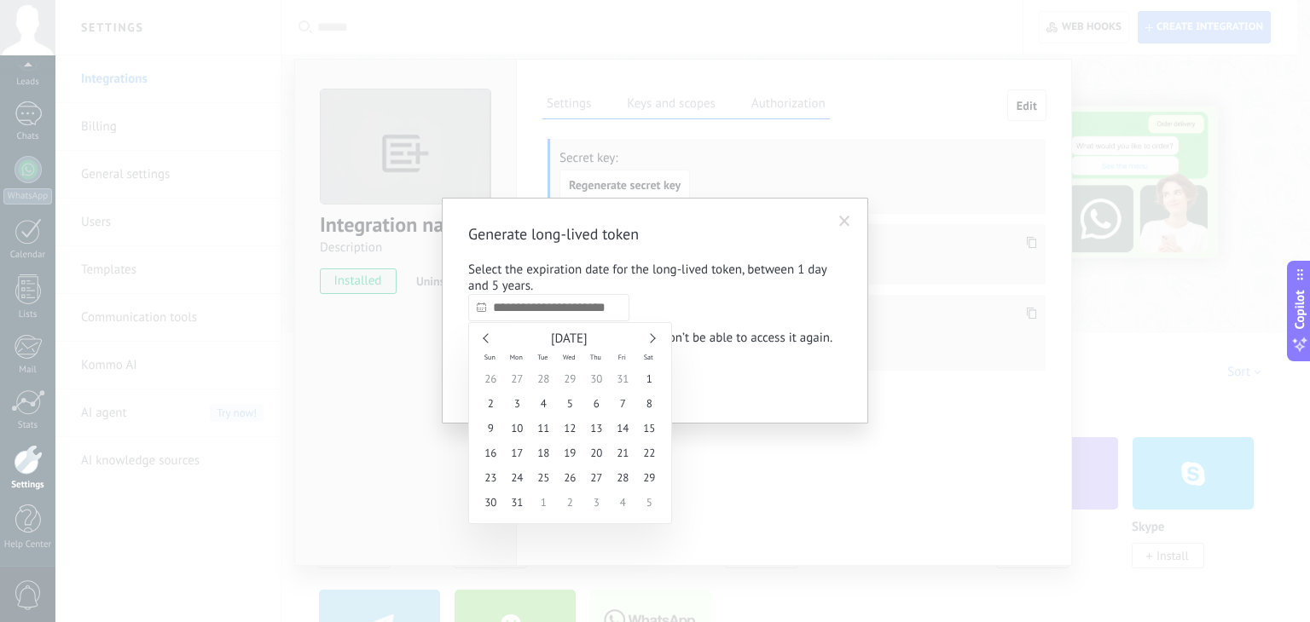
click at [651, 342] on link at bounding box center [649, 338] width 9 height 9
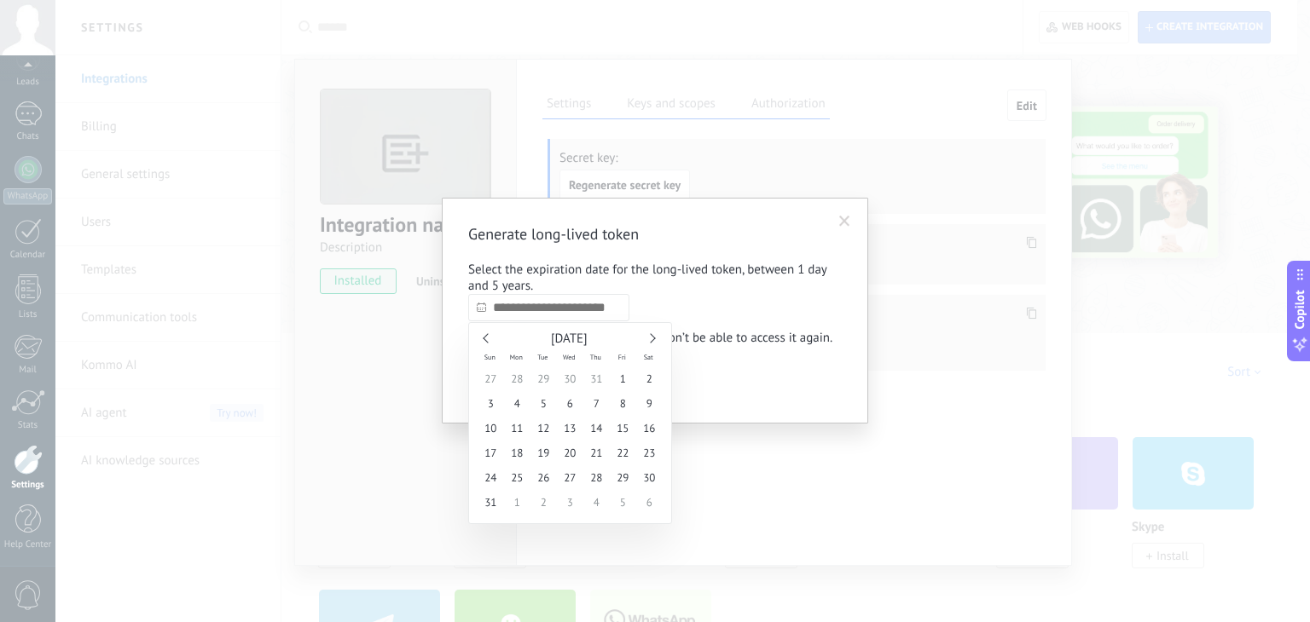
click at [651, 342] on link at bounding box center [649, 338] width 9 height 9
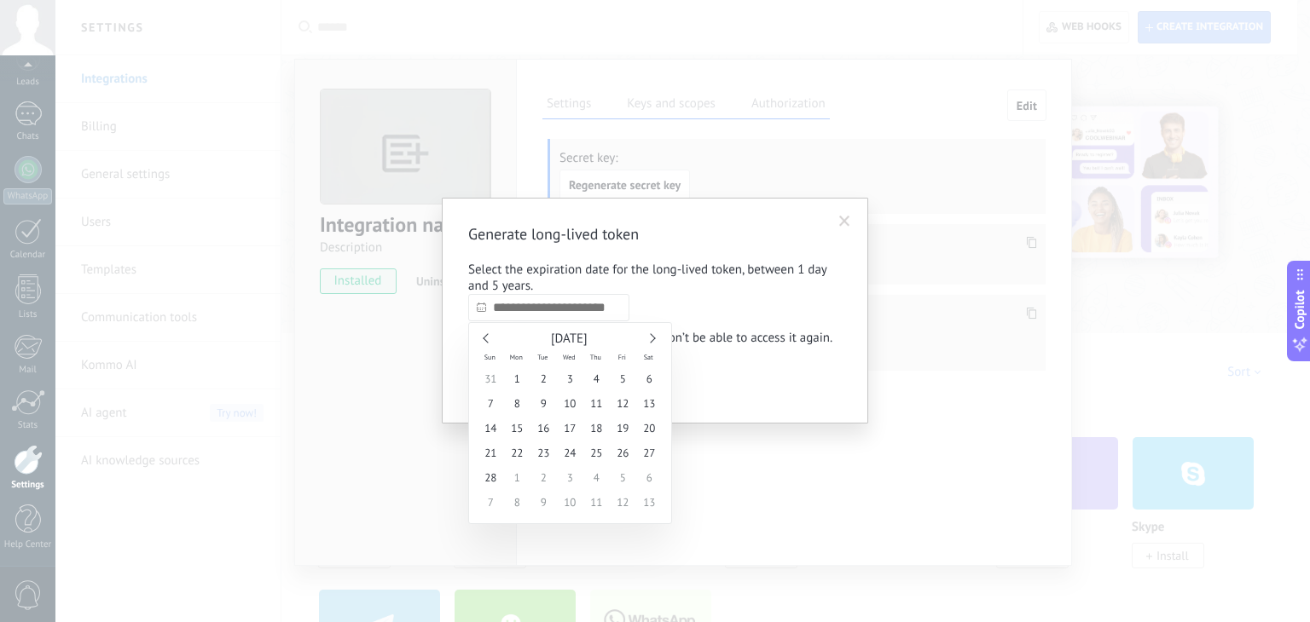
click at [651, 342] on link at bounding box center [649, 338] width 9 height 9
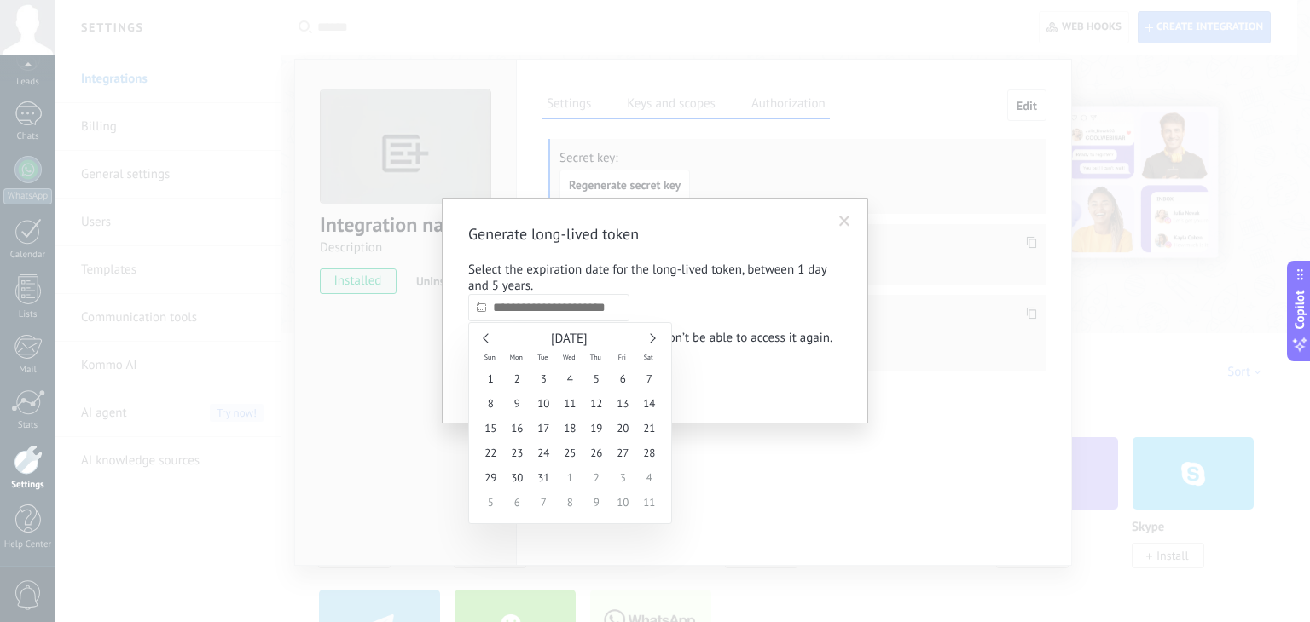
click at [651, 342] on link at bounding box center [649, 338] width 9 height 9
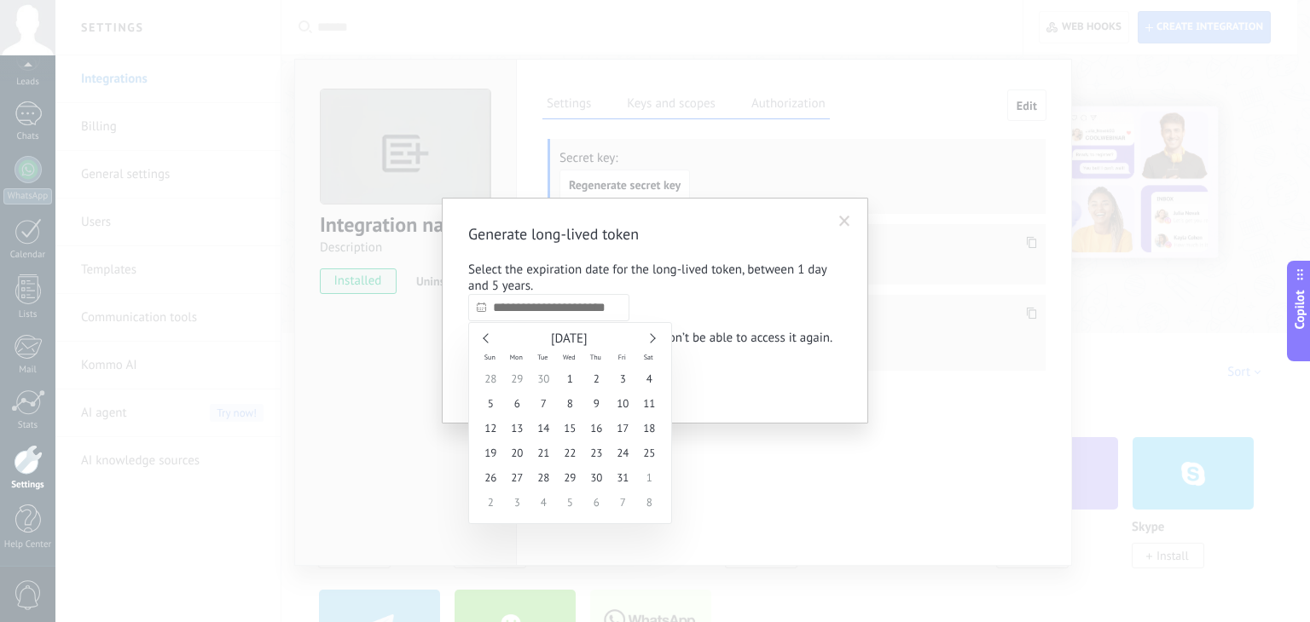
click at [651, 342] on link at bounding box center [649, 338] width 9 height 9
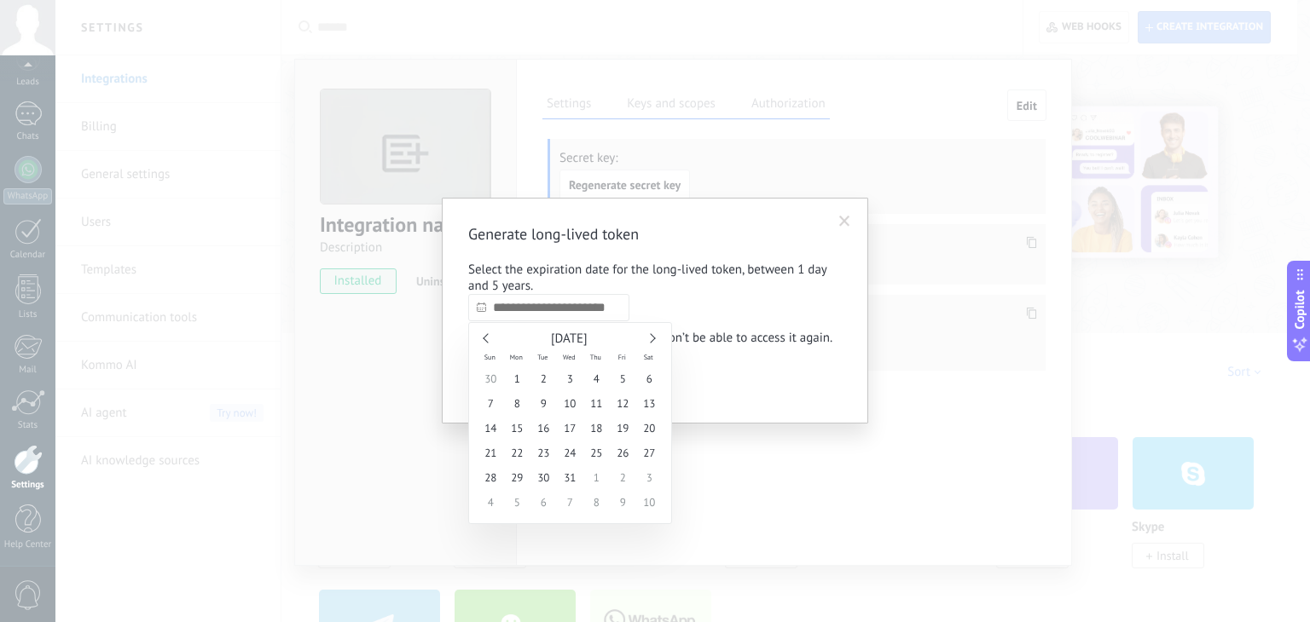
click at [651, 342] on link at bounding box center [649, 338] width 9 height 9
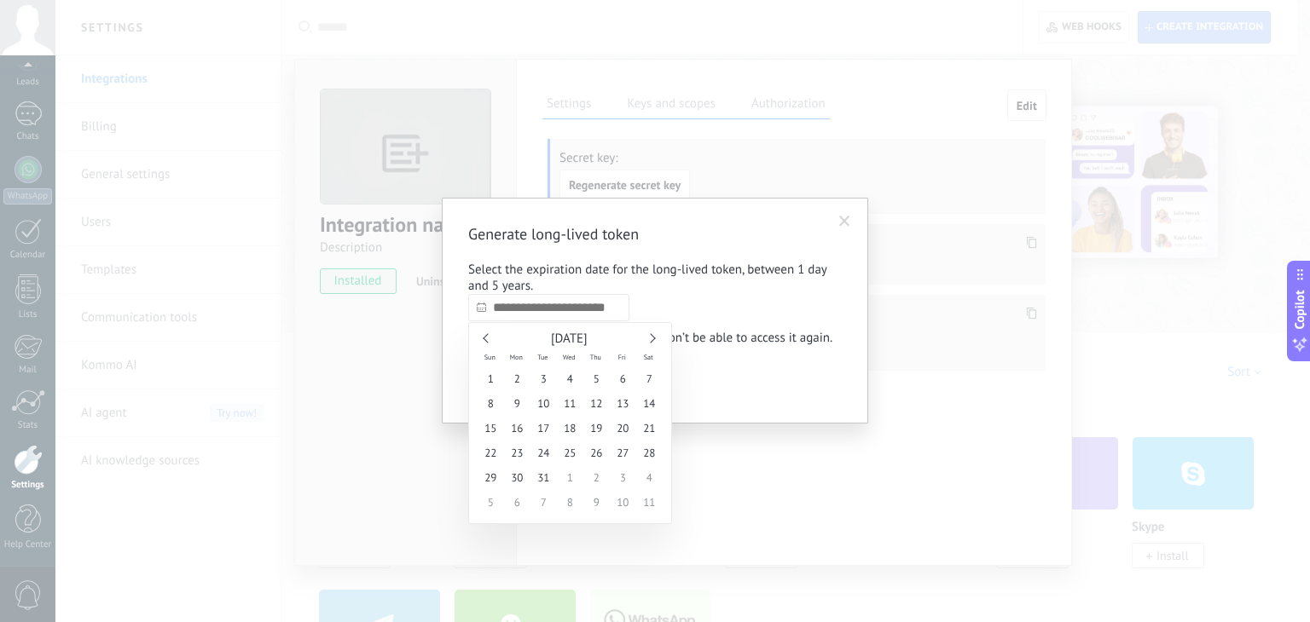
click at [651, 342] on link at bounding box center [649, 338] width 9 height 9
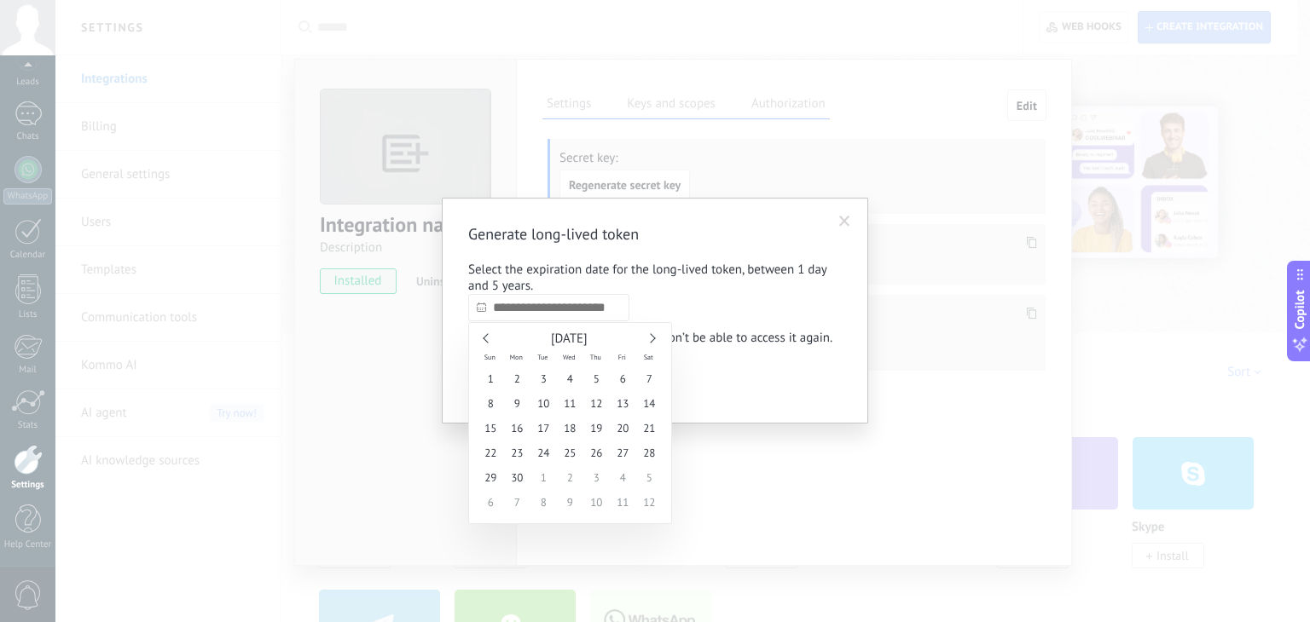
click at [651, 342] on link at bounding box center [649, 338] width 9 height 9
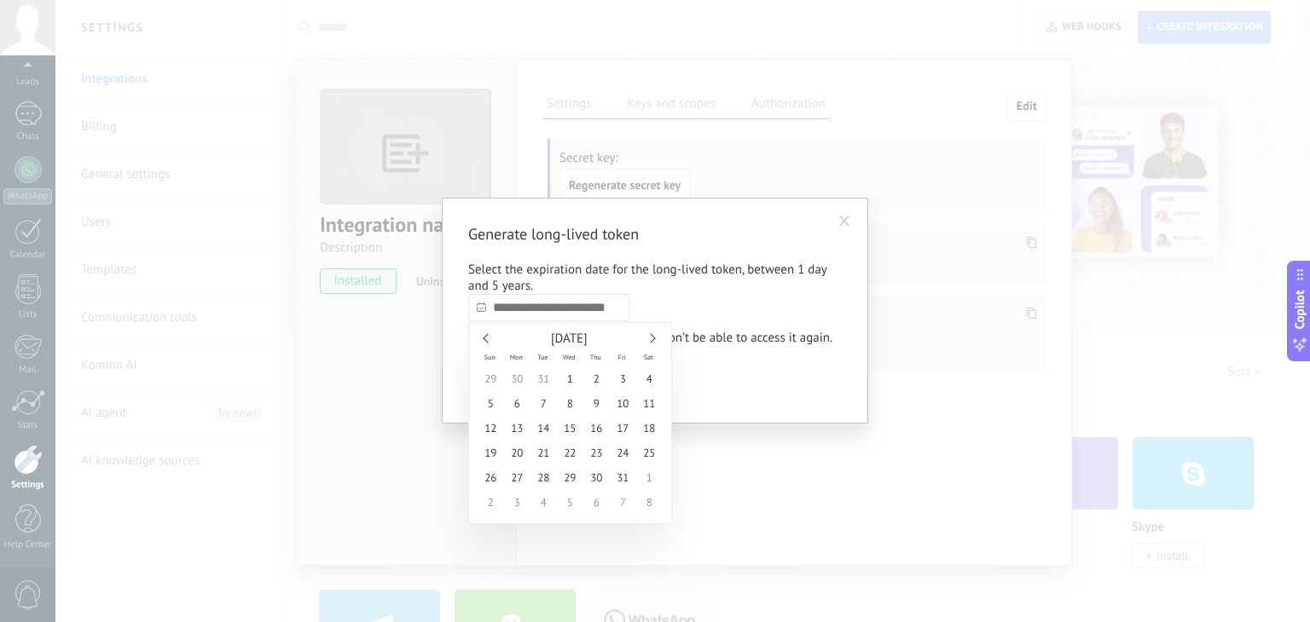
click at [651, 342] on link at bounding box center [649, 338] width 9 height 9
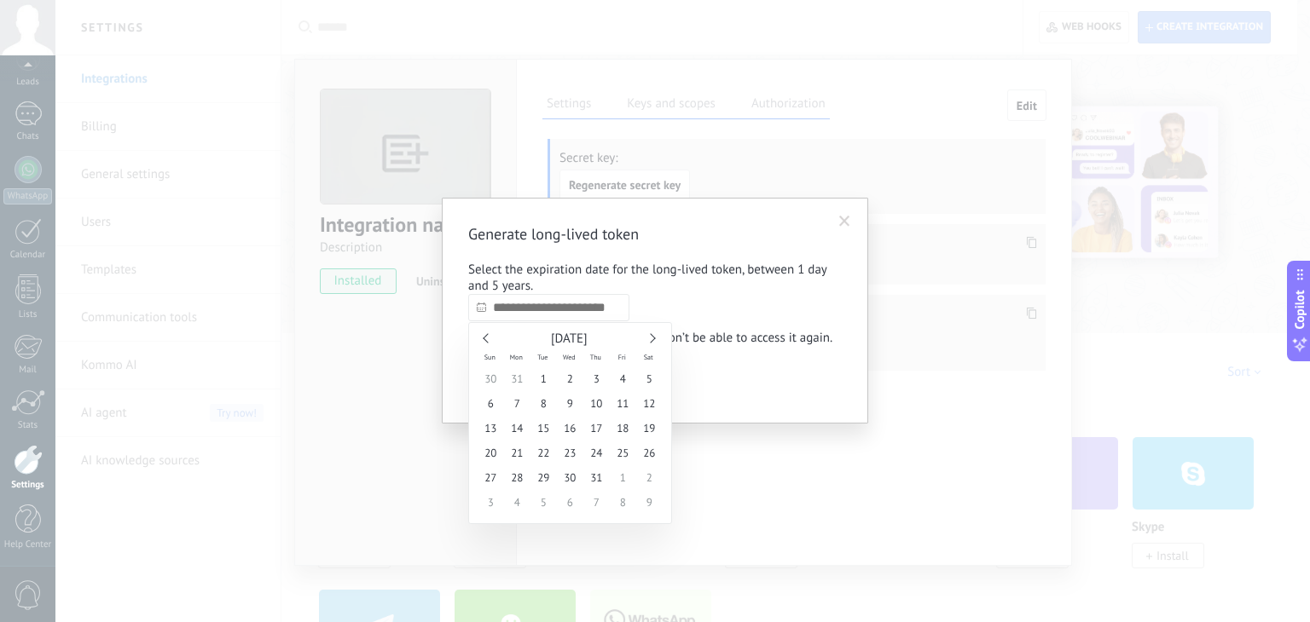
click at [651, 342] on link at bounding box center [649, 338] width 9 height 9
type input "**********"
click at [621, 387] on span "1" at bounding box center [623, 379] width 26 height 25
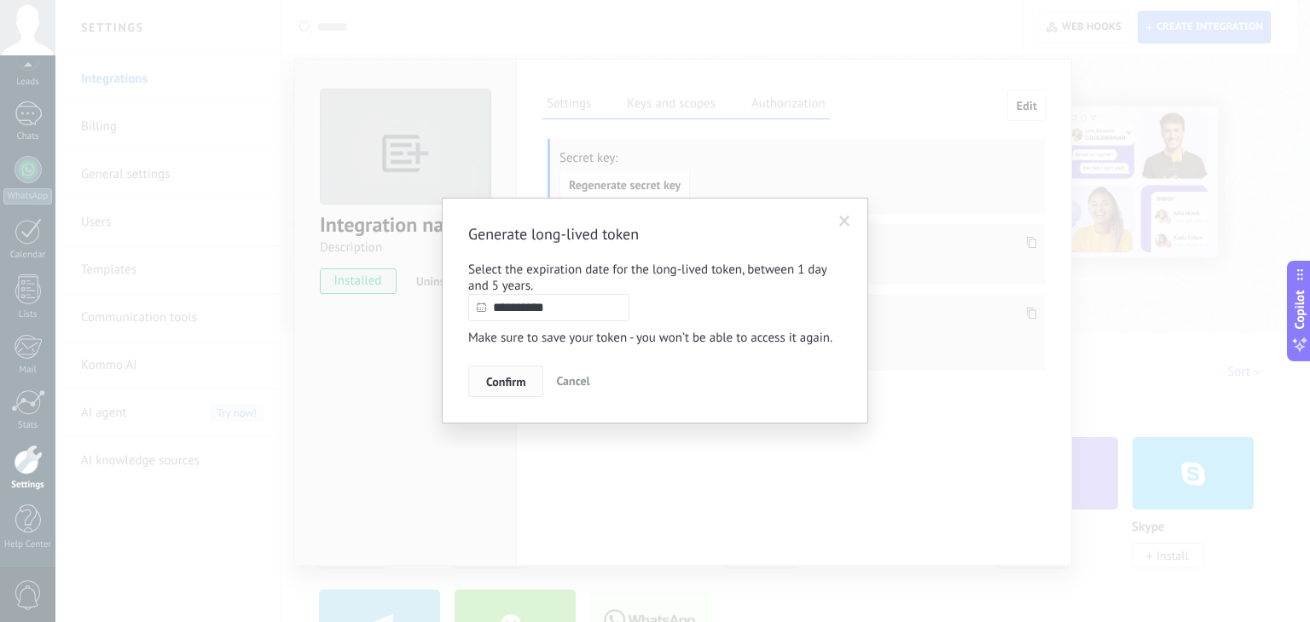
click at [516, 392] on button "Confirm" at bounding box center [505, 382] width 75 height 32
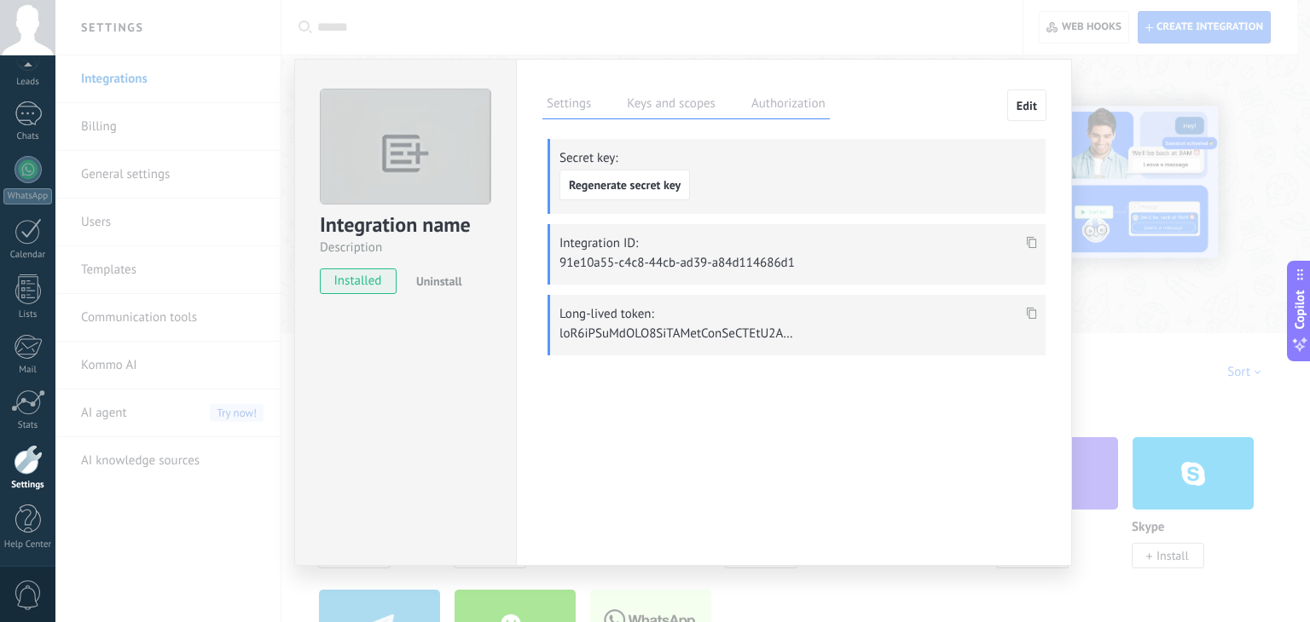
click at [1026, 307] on use at bounding box center [1031, 313] width 10 height 12
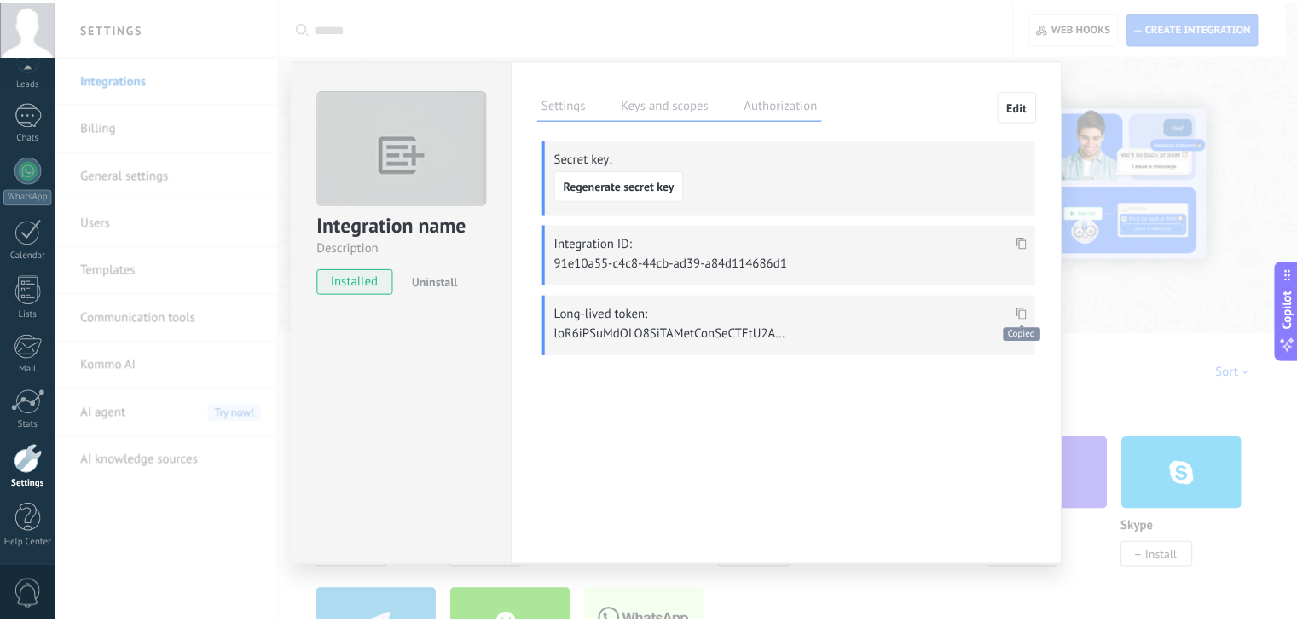
scroll to position [1046, 0]
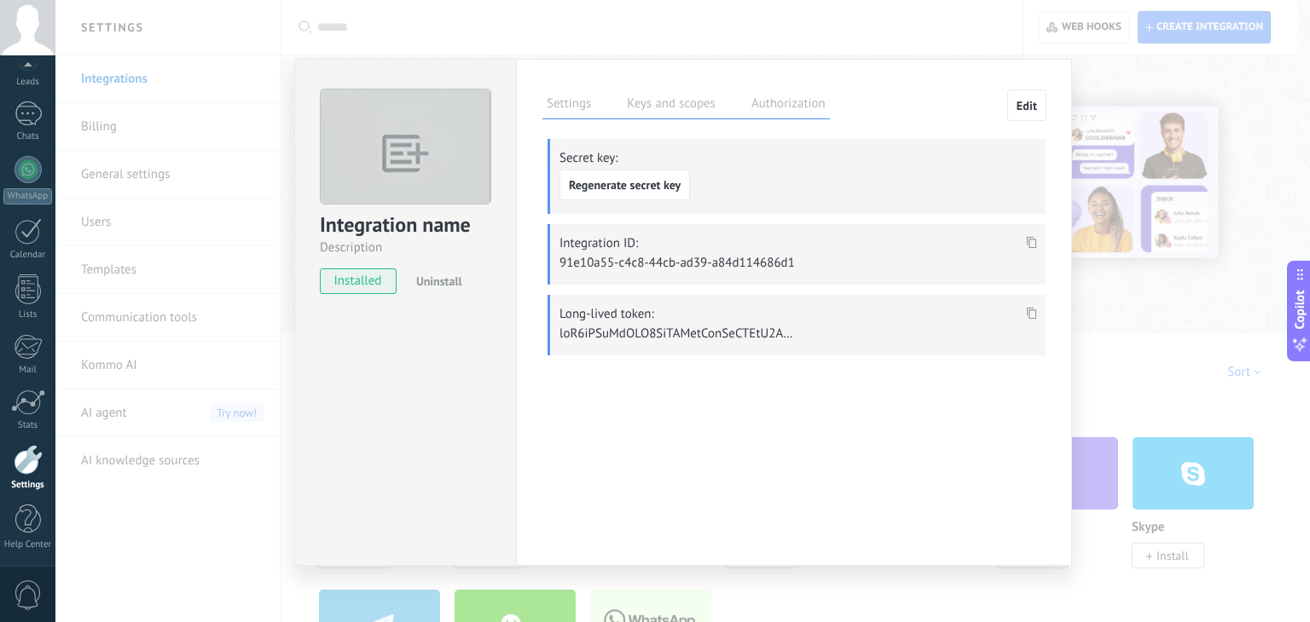
click at [134, 546] on div "Integration name Description installed Uninstall Settings Keys and scopes Autho…" at bounding box center [682, 311] width 1254 height 622
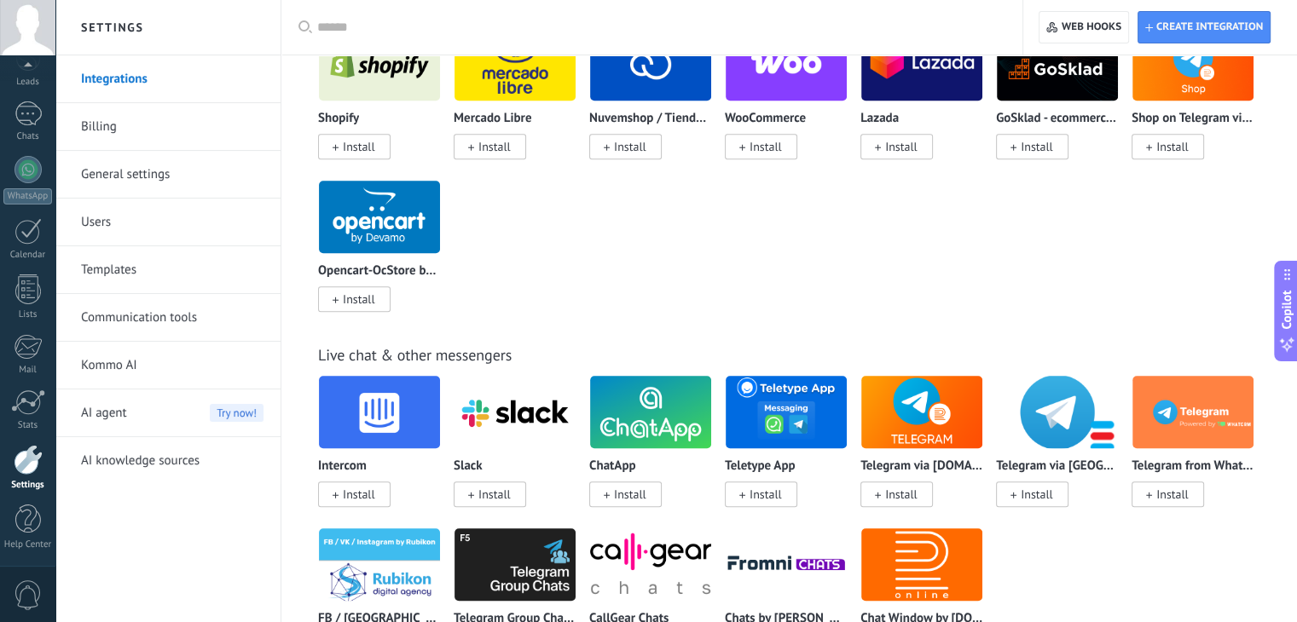
scroll to position [1108, 0]
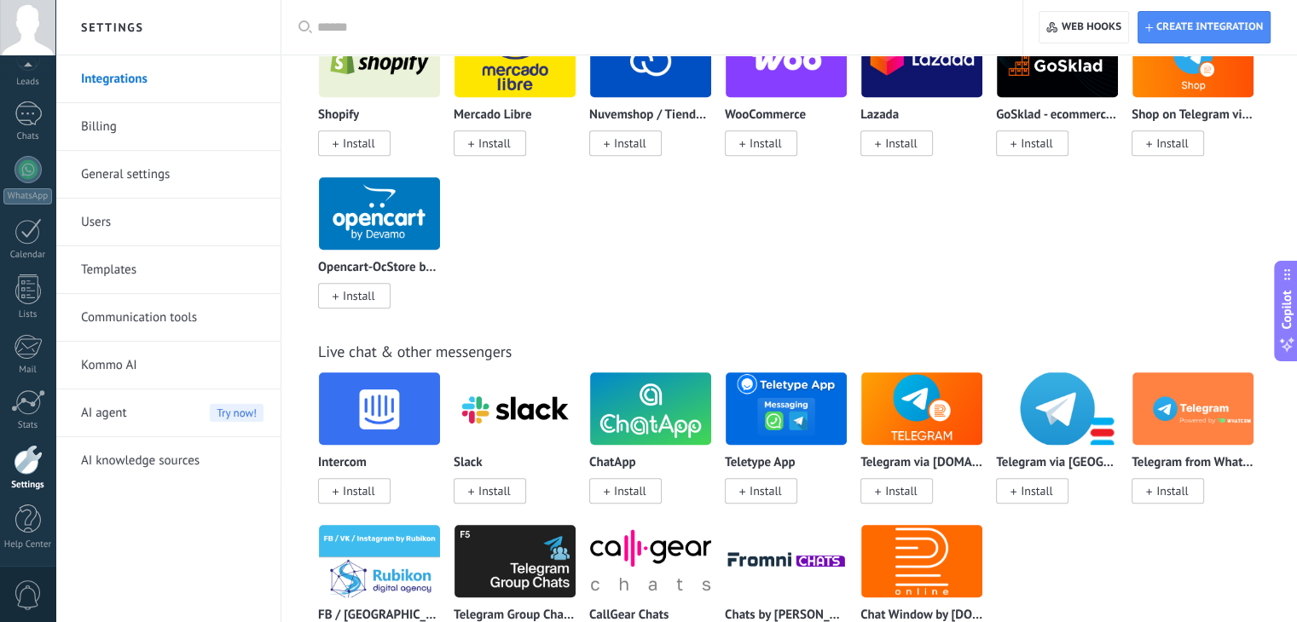
click at [1228, 237] on div "Shopify Install [PERSON_NAME] Libre Install Nuvemshop / Tiendanube Install WooC…" at bounding box center [798, 176] width 960 height 305
click at [1159, 32] on span "Create integration" at bounding box center [1209, 27] width 107 height 14
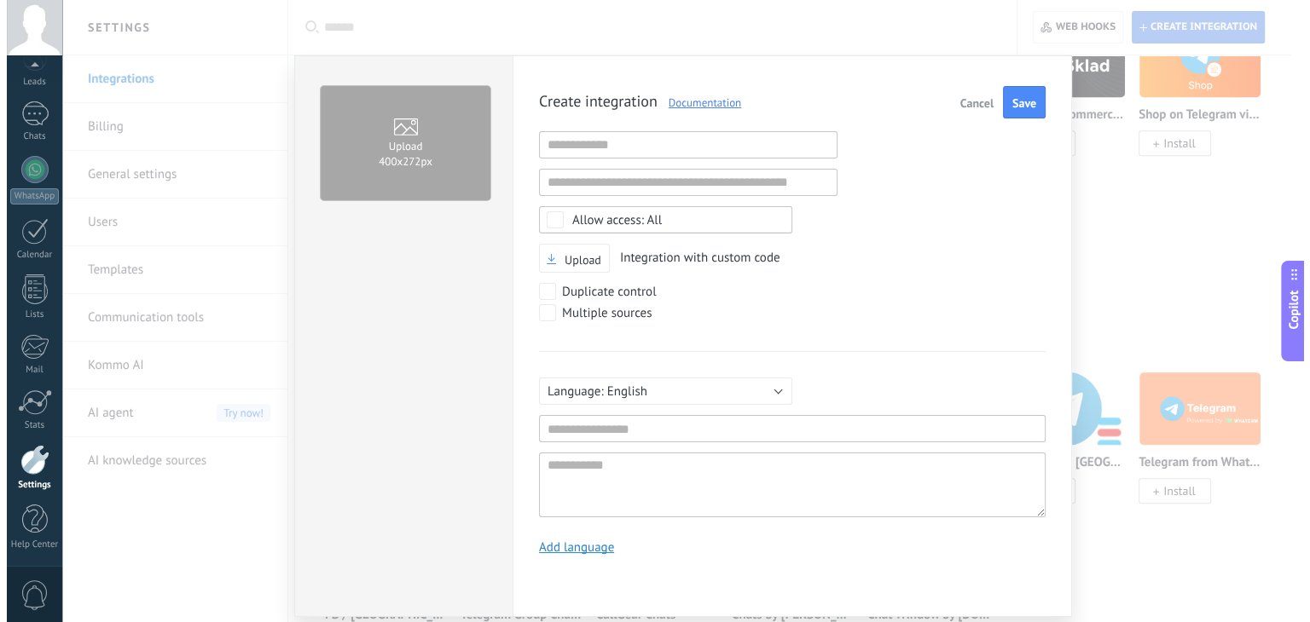
scroll to position [16, 0]
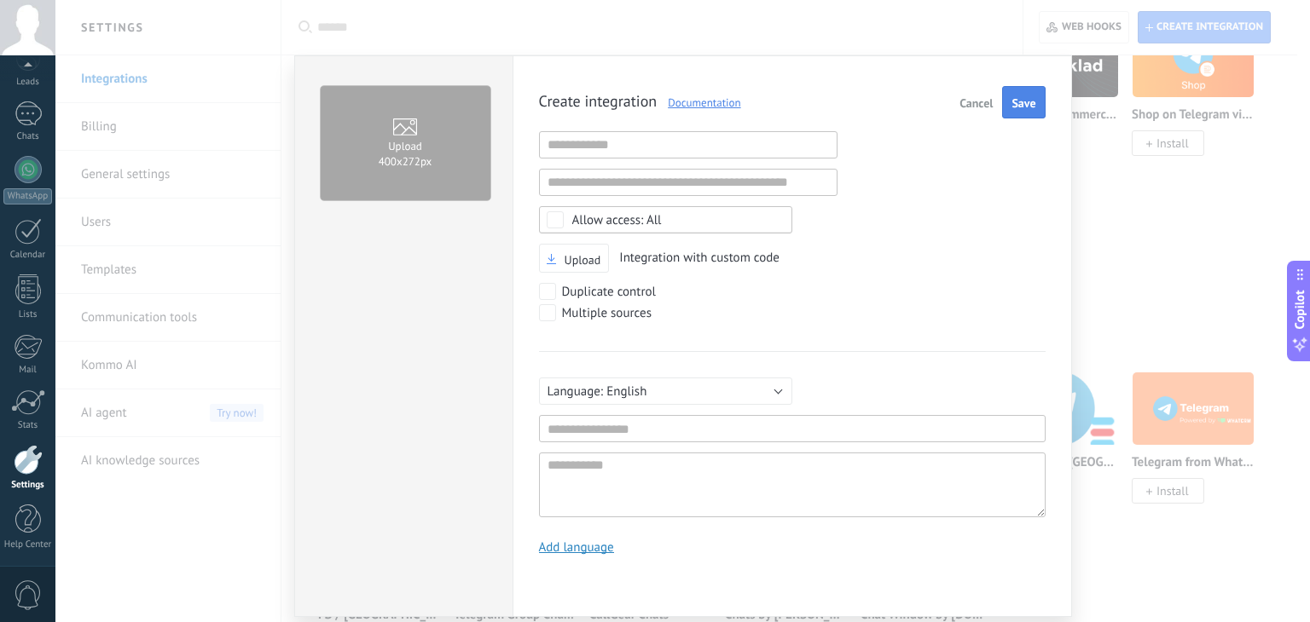
click at [1021, 104] on span "Save" at bounding box center [1023, 103] width 24 height 12
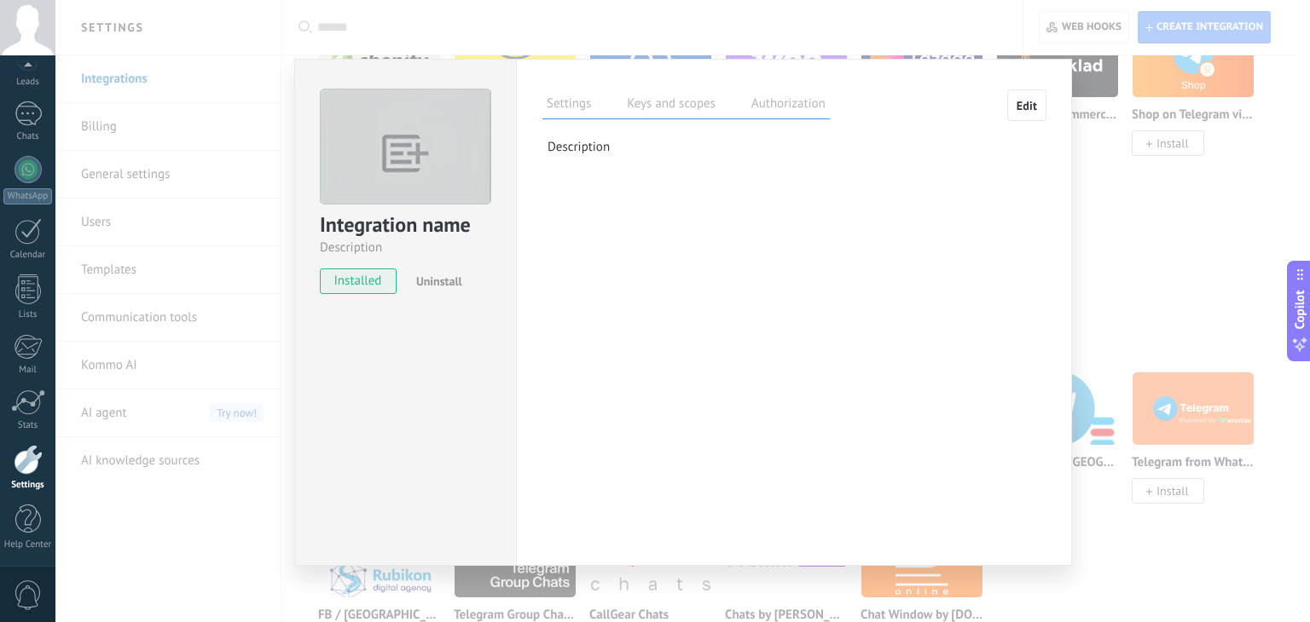
click at [663, 113] on label "Keys and scopes" at bounding box center [670, 106] width 97 height 25
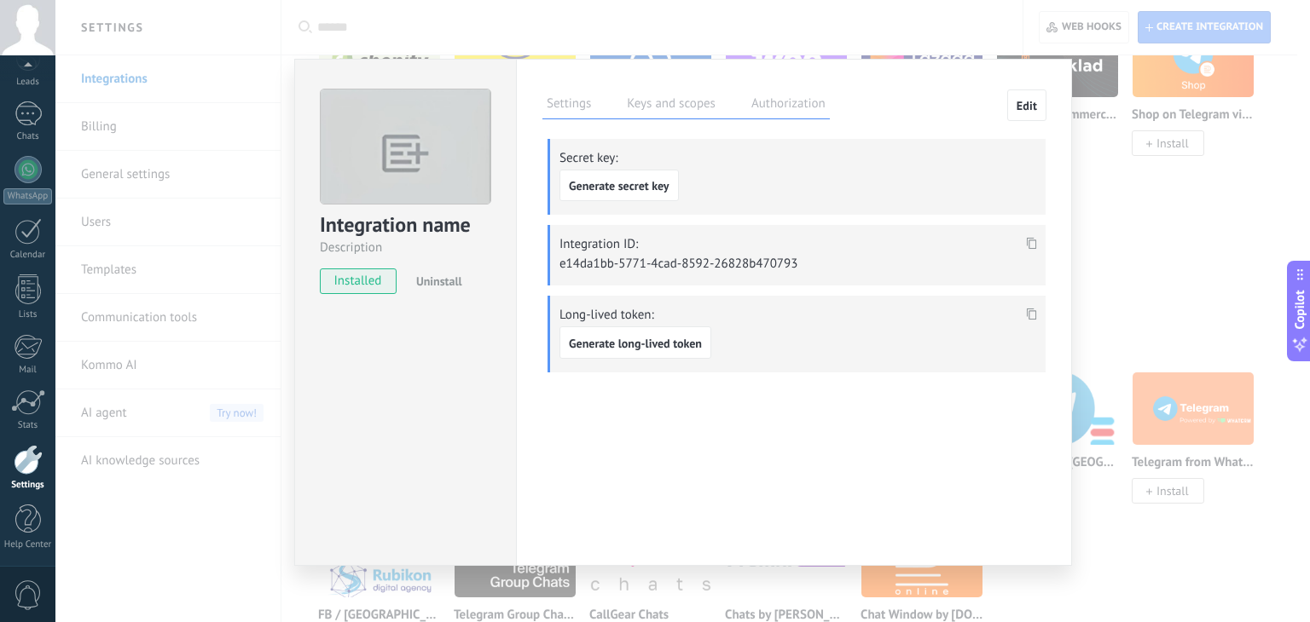
click at [772, 109] on label "Authorization" at bounding box center [788, 106] width 83 height 25
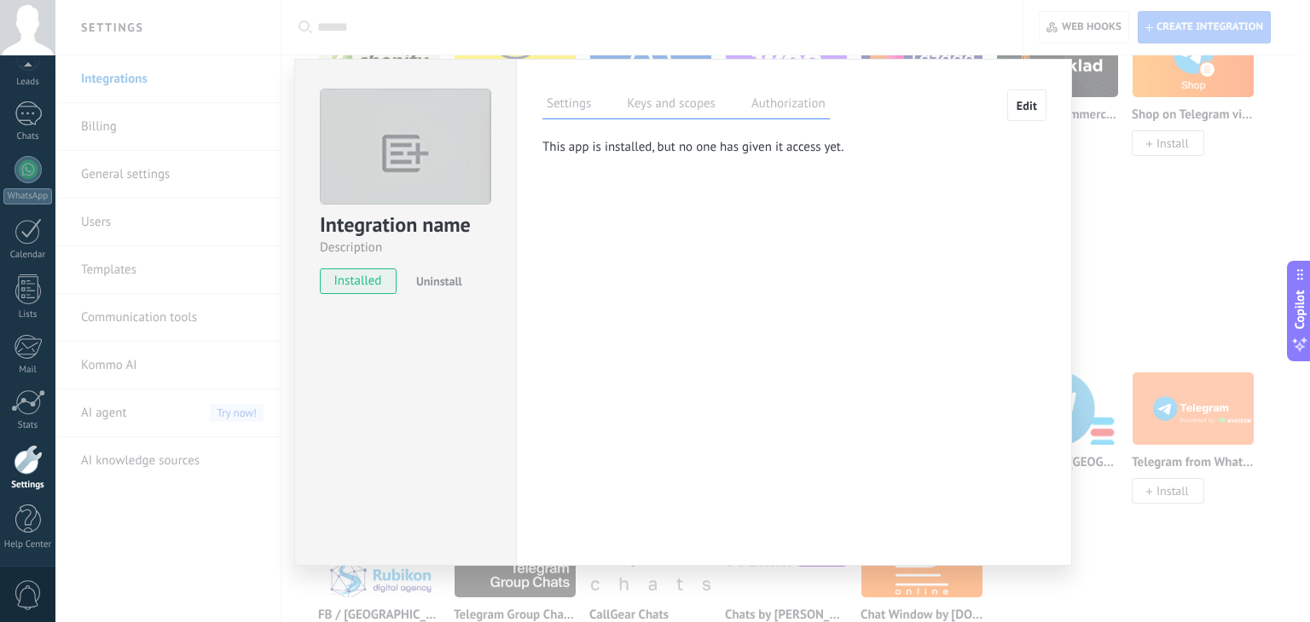
click at [686, 111] on label "Keys and scopes" at bounding box center [670, 106] width 97 height 25
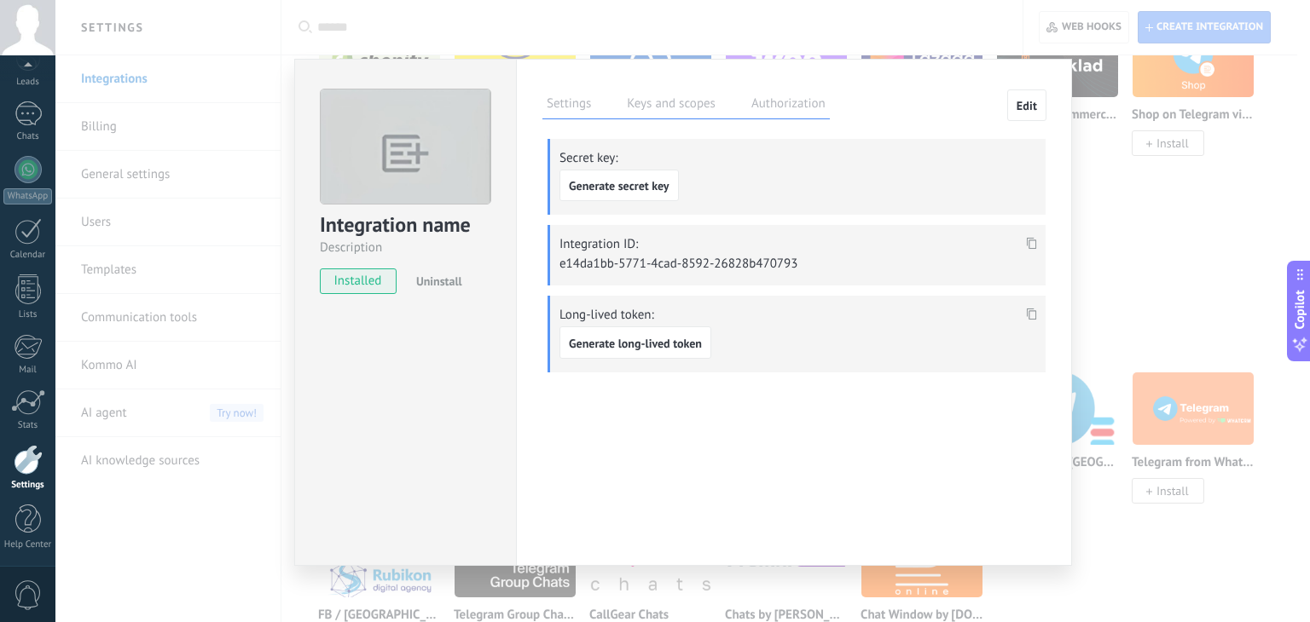
click at [1214, 209] on div "Integration name Description installed Uninstall Settings Keys and scopes Autho…" at bounding box center [682, 311] width 1254 height 622
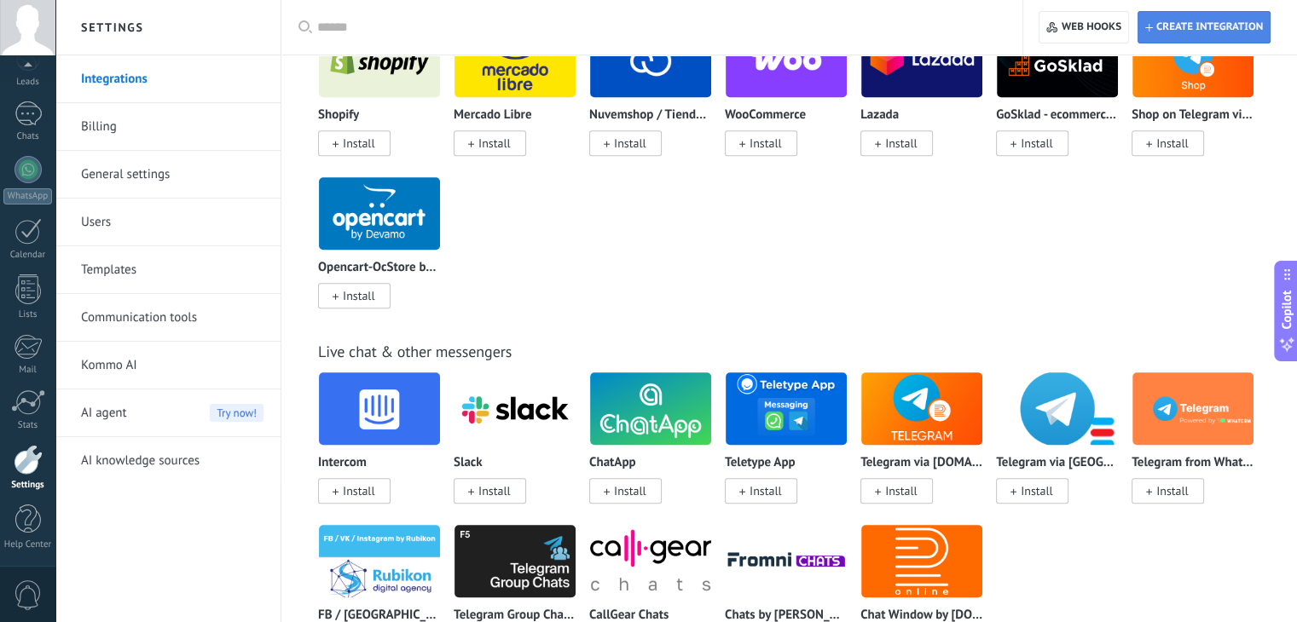
click at [1177, 24] on span "Create integration" at bounding box center [1209, 27] width 107 height 14
type textarea "**********"
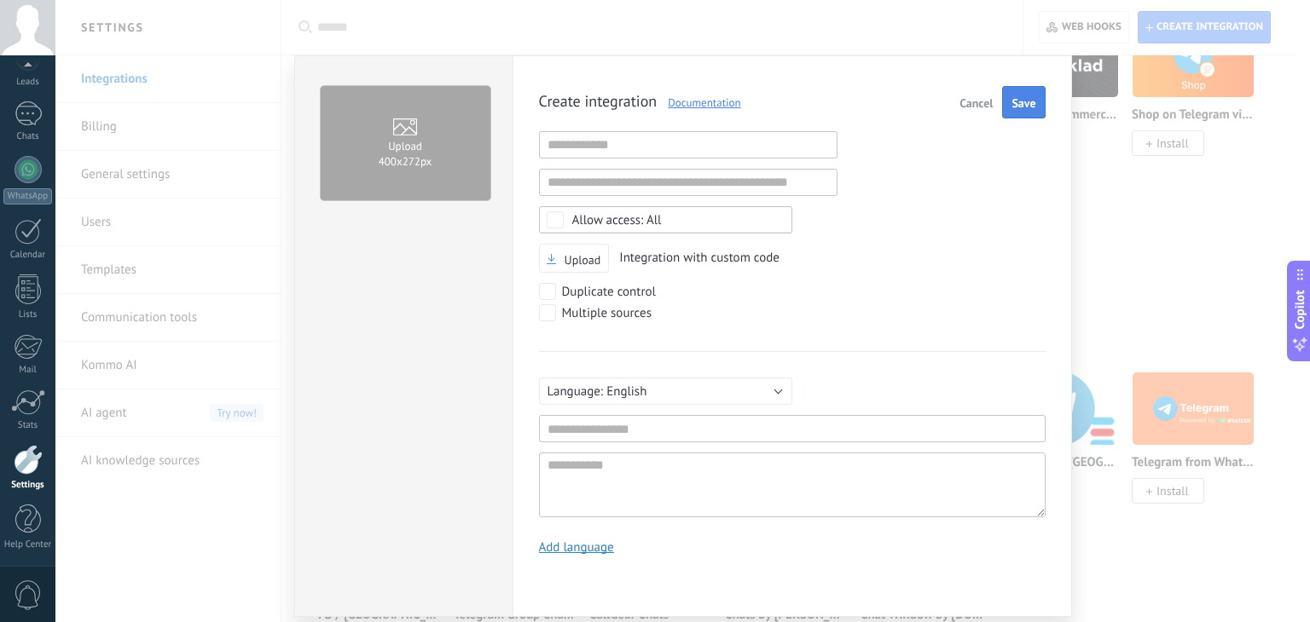
click at [1016, 107] on span "Save" at bounding box center [1023, 103] width 24 height 12
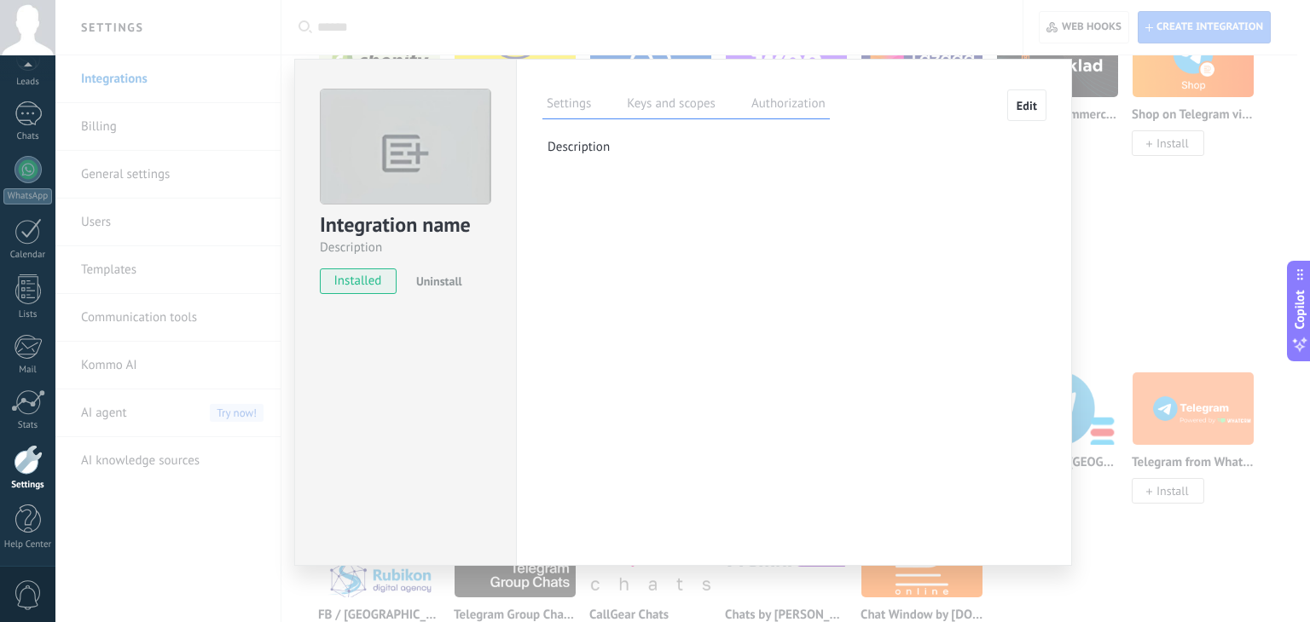
click at [702, 110] on label "Keys and scopes" at bounding box center [670, 106] width 97 height 25
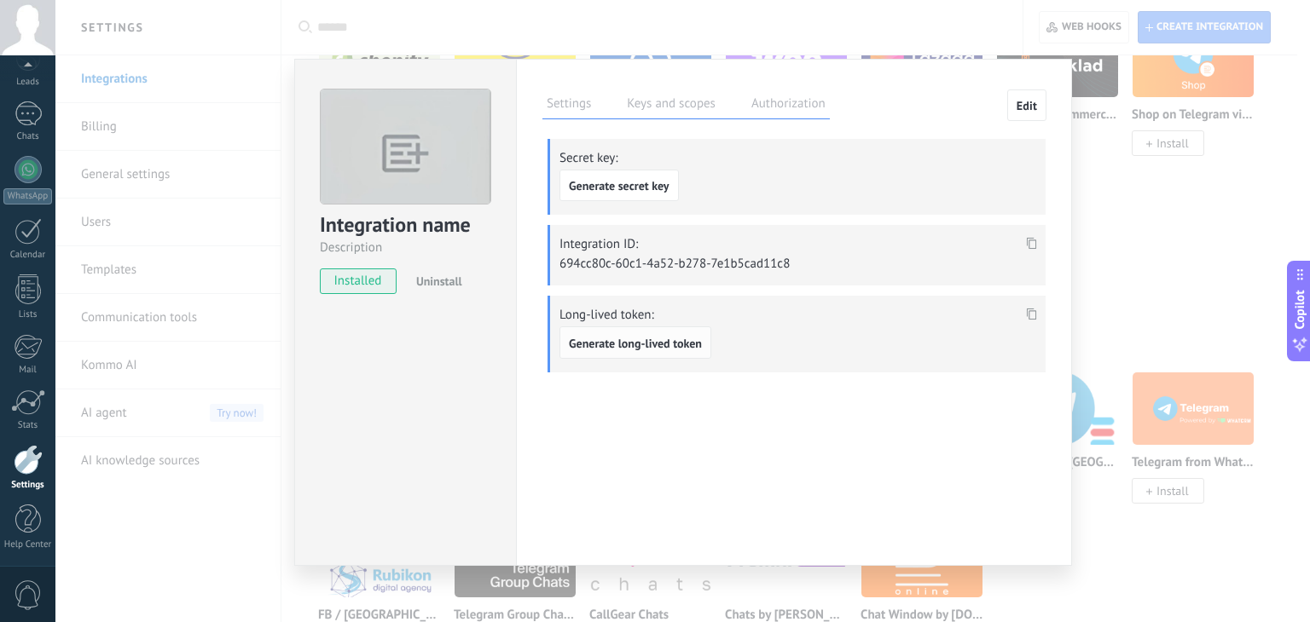
click at [679, 346] on span "Generate long-lived token" at bounding box center [635, 344] width 133 height 12
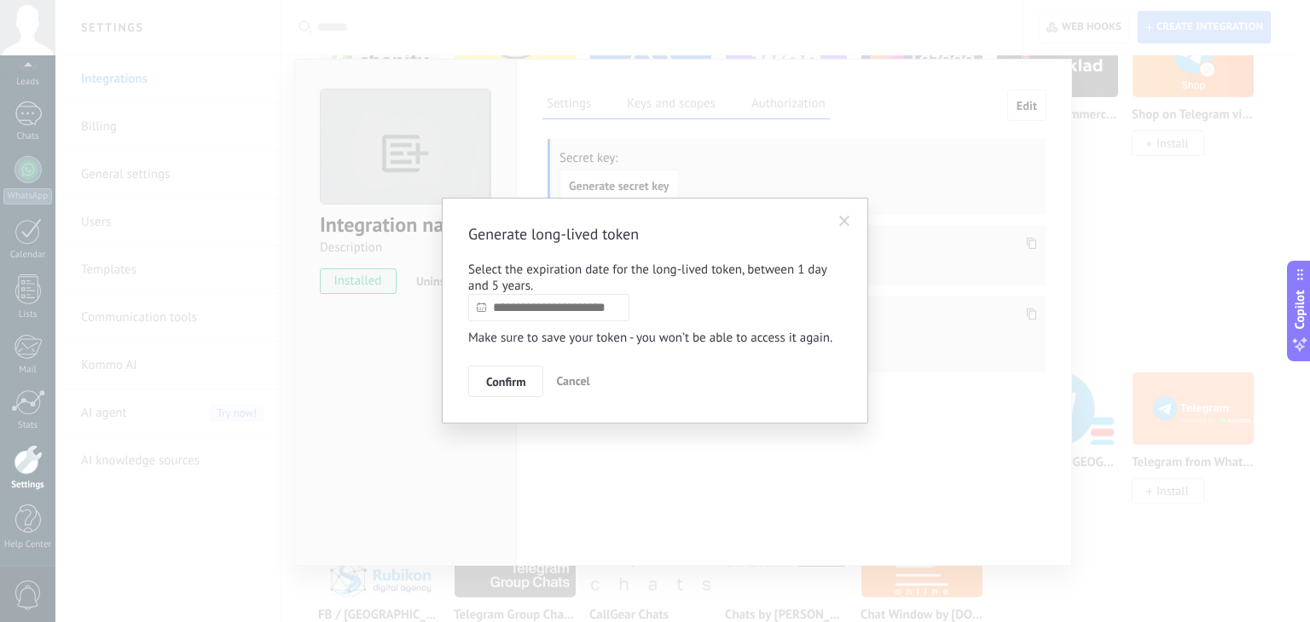
click at [573, 305] on input "text" at bounding box center [548, 307] width 161 height 27
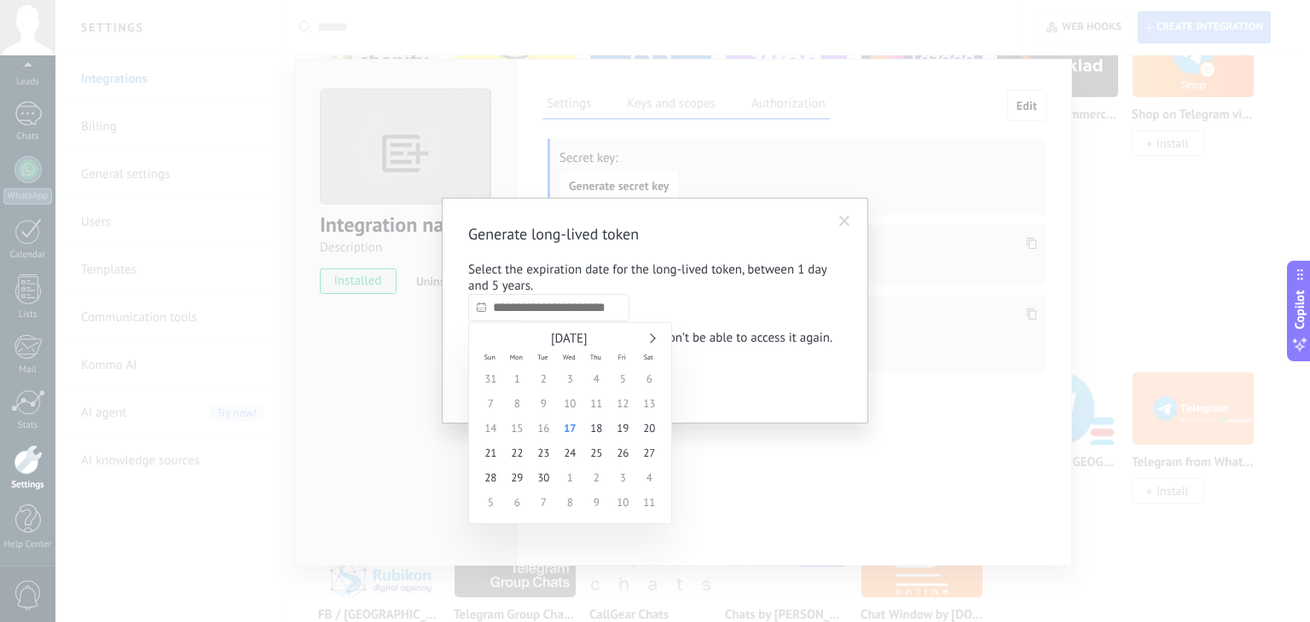
click at [648, 342] on div "[DATE]" at bounding box center [569, 339] width 185 height 15
click at [650, 338] on link at bounding box center [649, 338] width 9 height 9
click at [651, 338] on link at bounding box center [649, 338] width 9 height 9
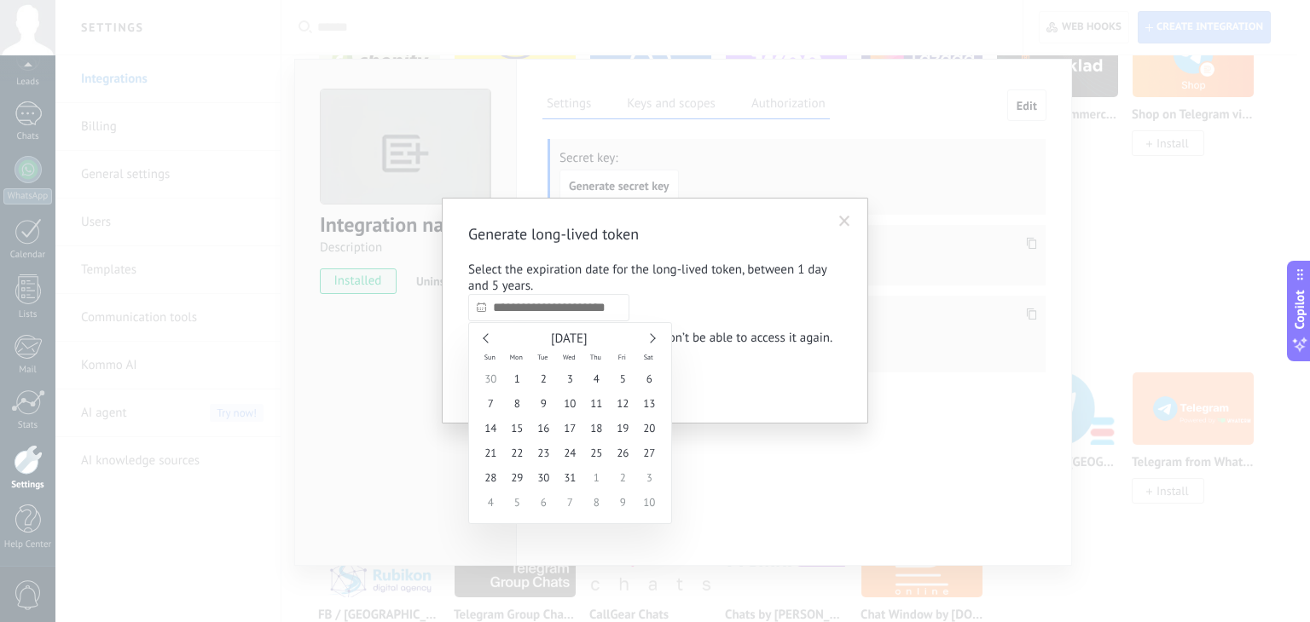
click at [651, 338] on link at bounding box center [649, 338] width 9 height 9
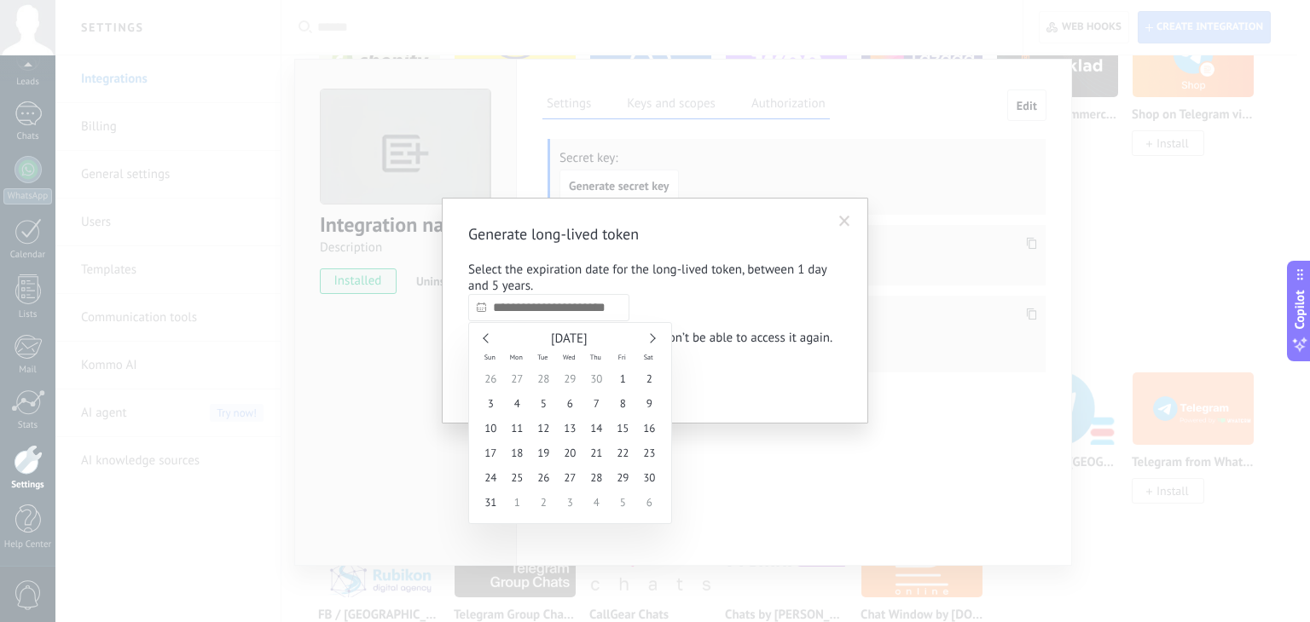
click at [651, 338] on link at bounding box center [649, 338] width 9 height 9
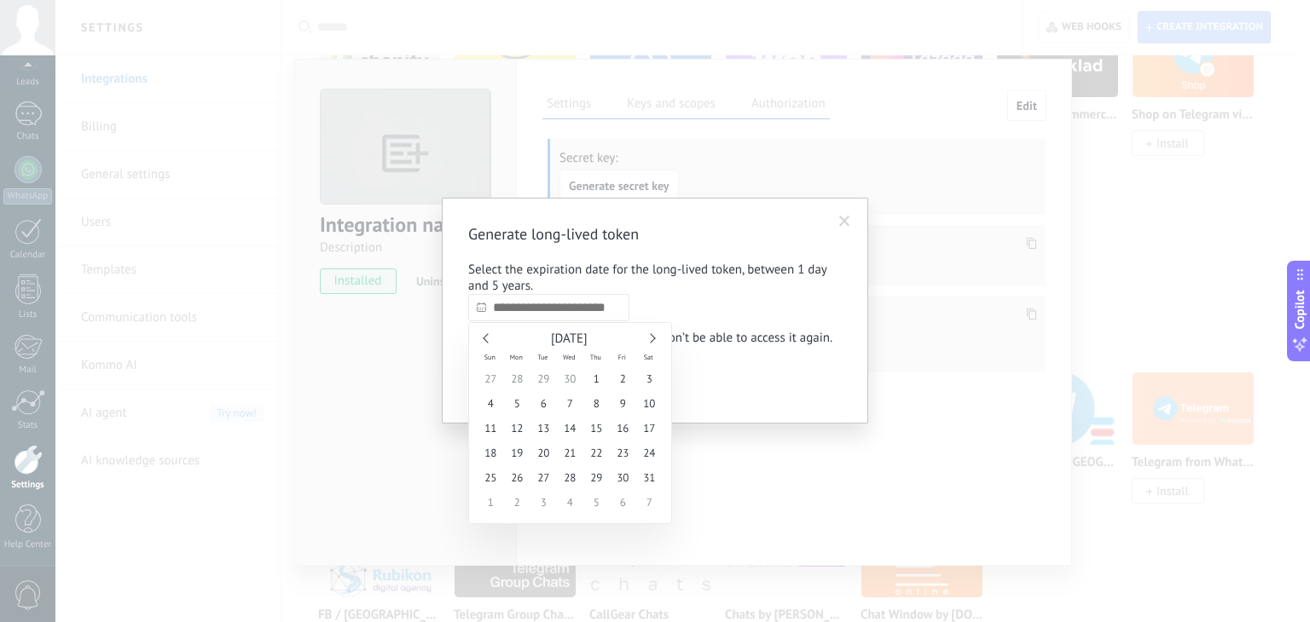
click at [651, 338] on link at bounding box center [649, 338] width 9 height 9
click at [651, 336] on link at bounding box center [649, 338] width 9 height 9
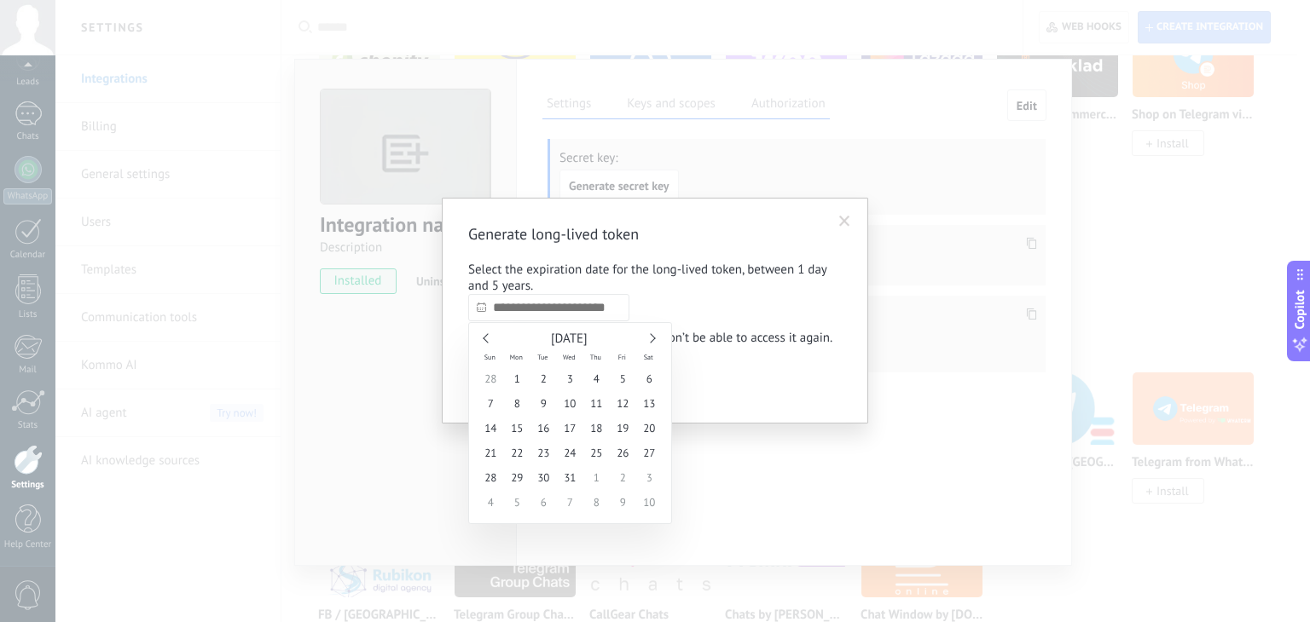
click at [651, 335] on link at bounding box center [649, 338] width 9 height 9
click at [652, 335] on link at bounding box center [649, 338] width 9 height 9
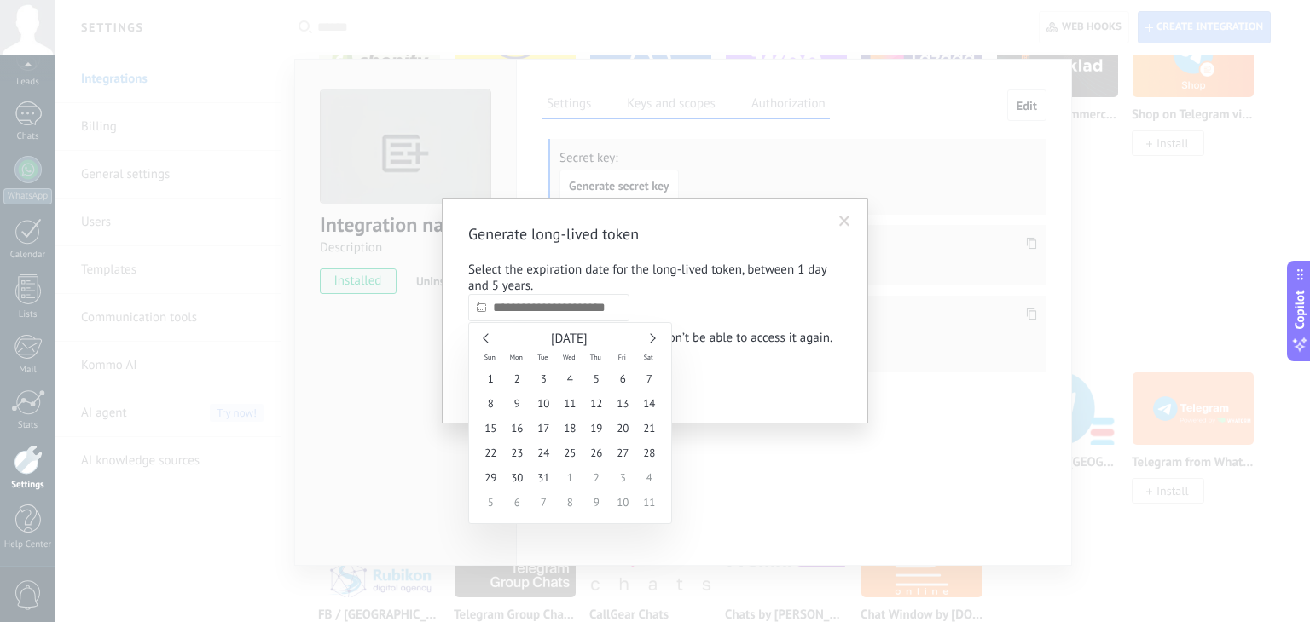
click at [652, 335] on link at bounding box center [649, 338] width 9 height 9
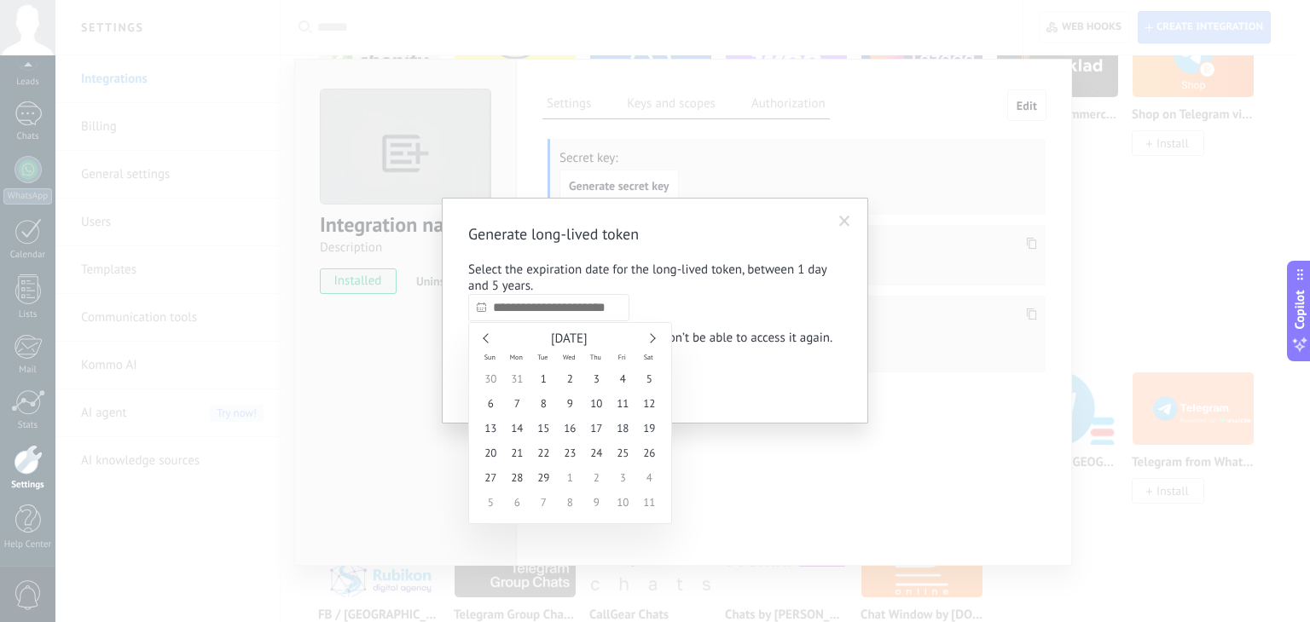
click at [652, 335] on link at bounding box center [649, 338] width 9 height 9
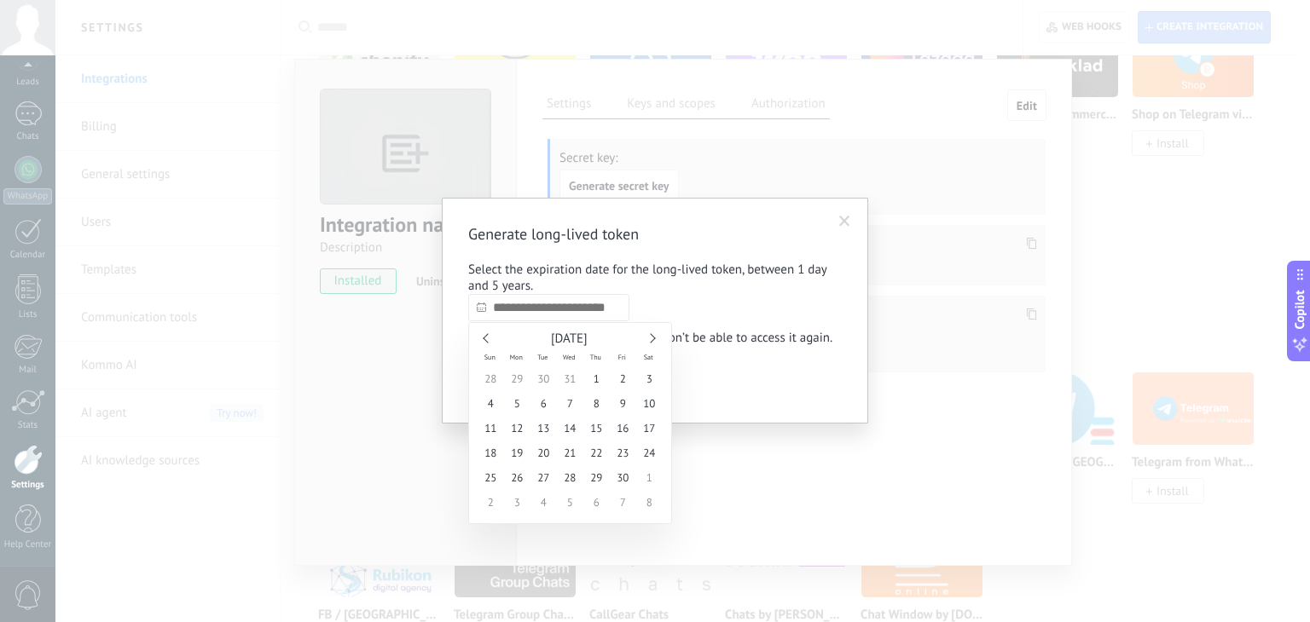
click at [652, 335] on link at bounding box center [649, 338] width 9 height 9
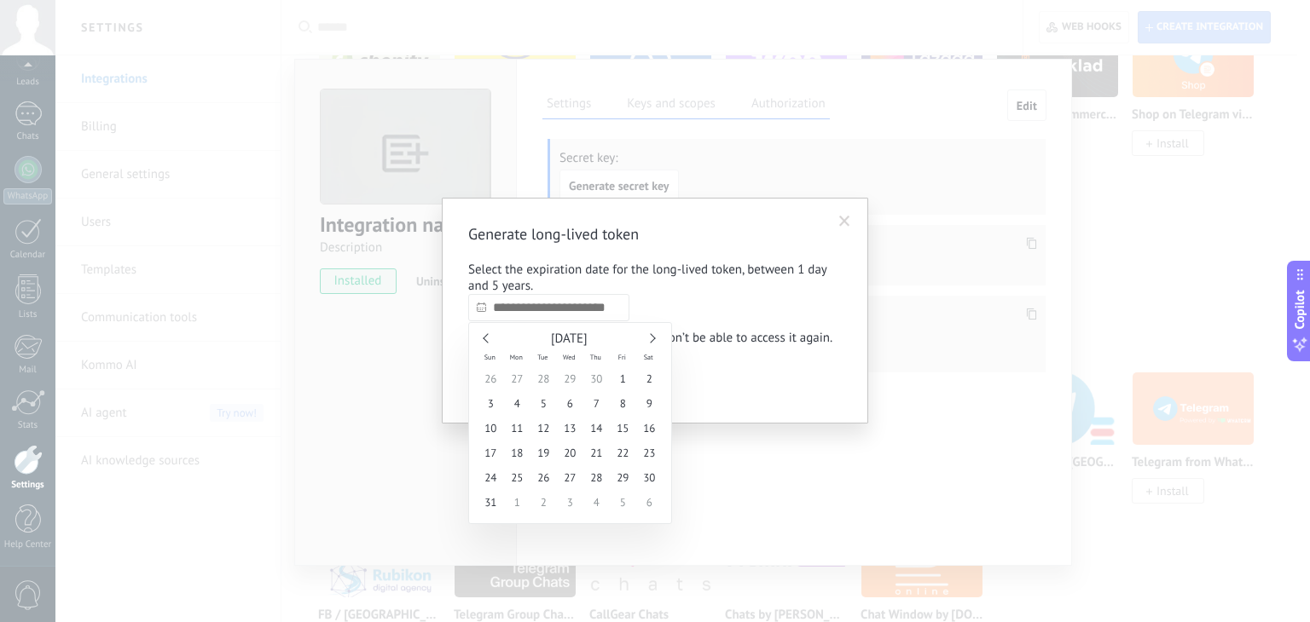
click at [652, 335] on link at bounding box center [649, 338] width 9 height 9
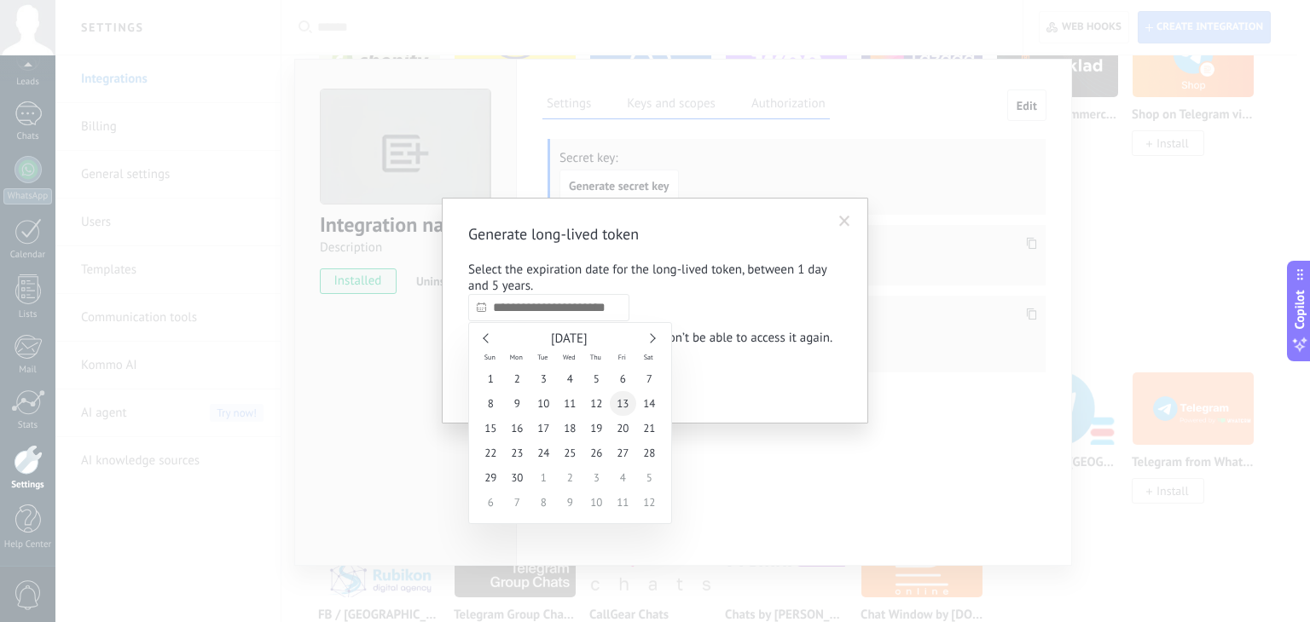
type input "**********"
click at [614, 410] on span "13" at bounding box center [623, 403] width 26 height 25
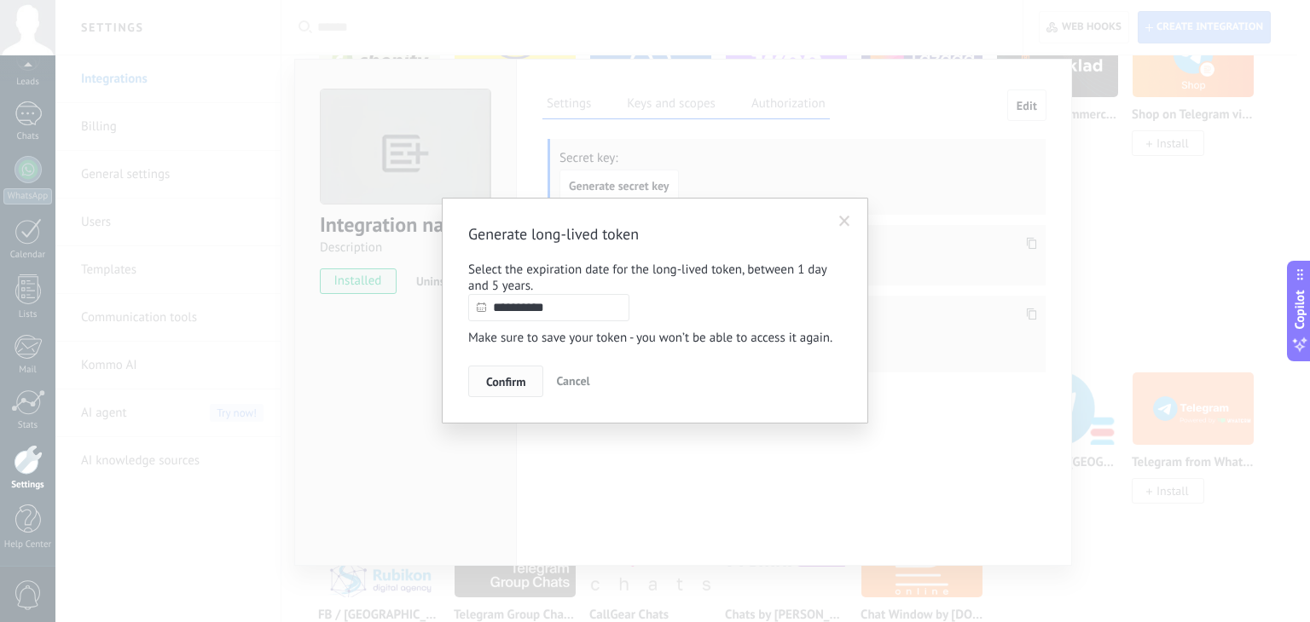
click at [524, 388] on span "Confirm" at bounding box center [505, 382] width 39 height 12
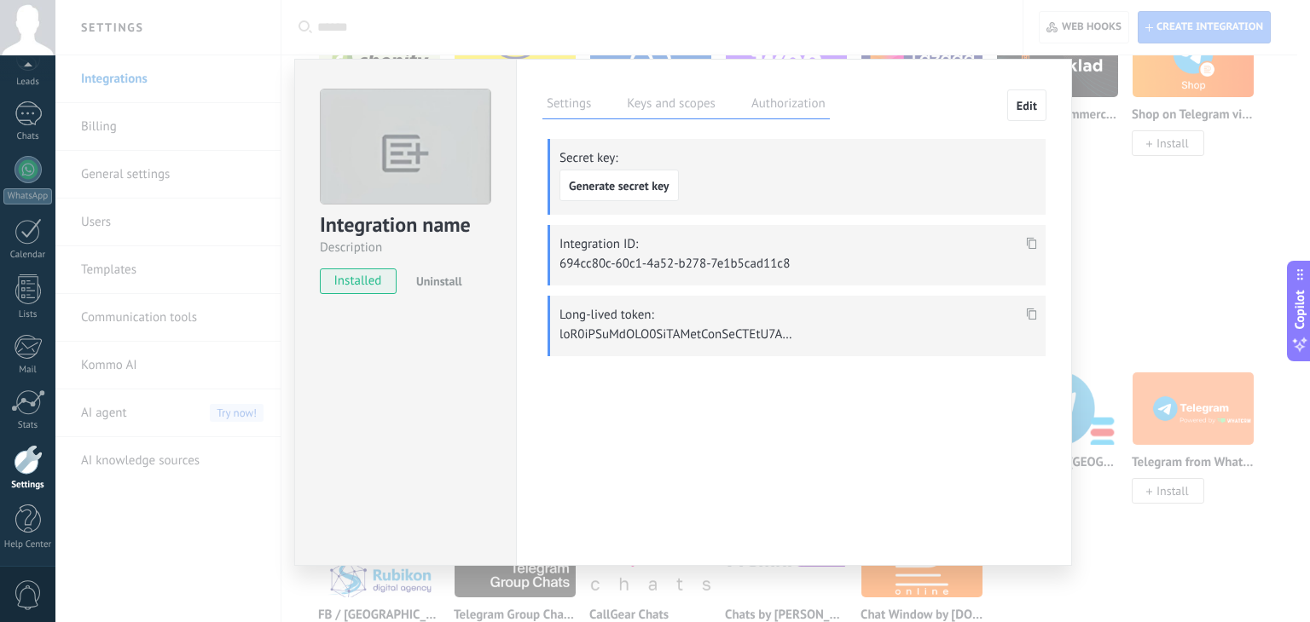
click at [1027, 314] on icon at bounding box center [1031, 315] width 10 height 12
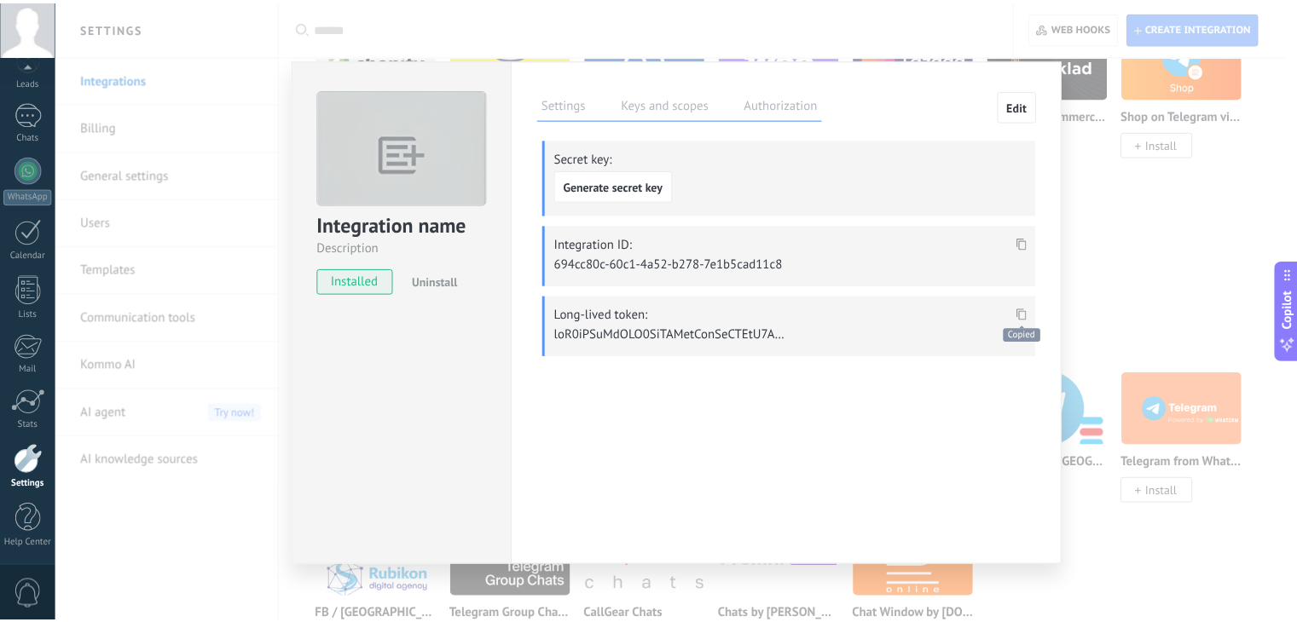
scroll to position [1028, 0]
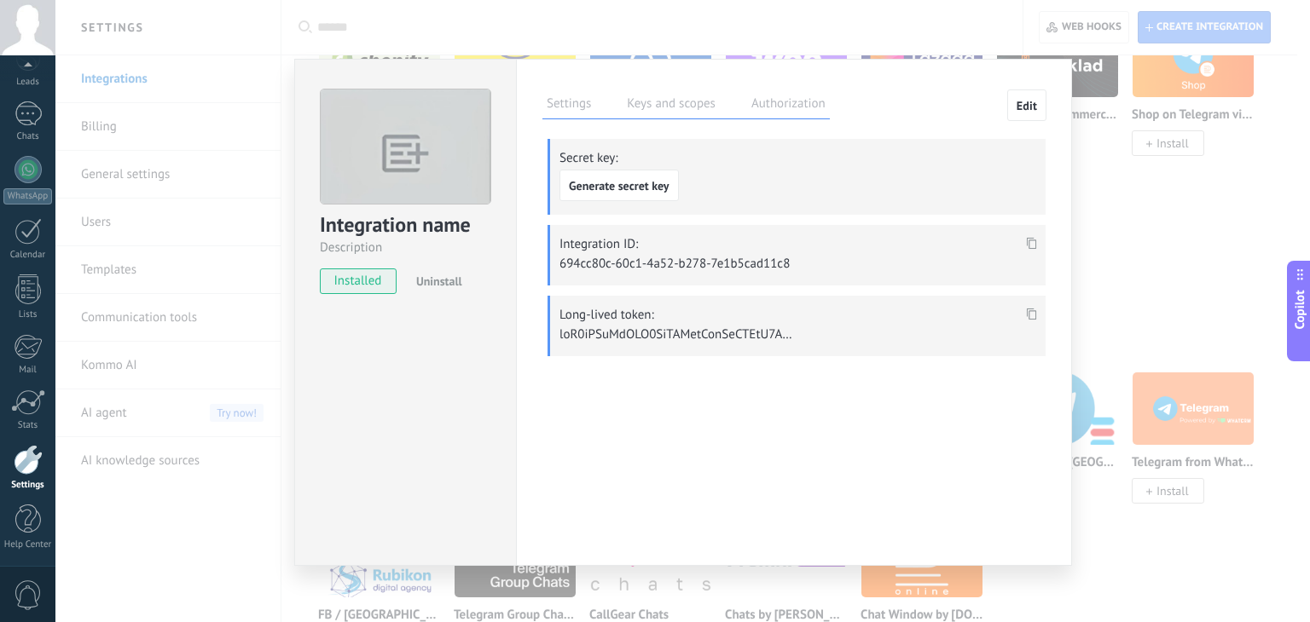
click at [1206, 231] on div "Integration name Description installed Uninstall Settings Keys and scopes Autho…" at bounding box center [682, 311] width 1254 height 622
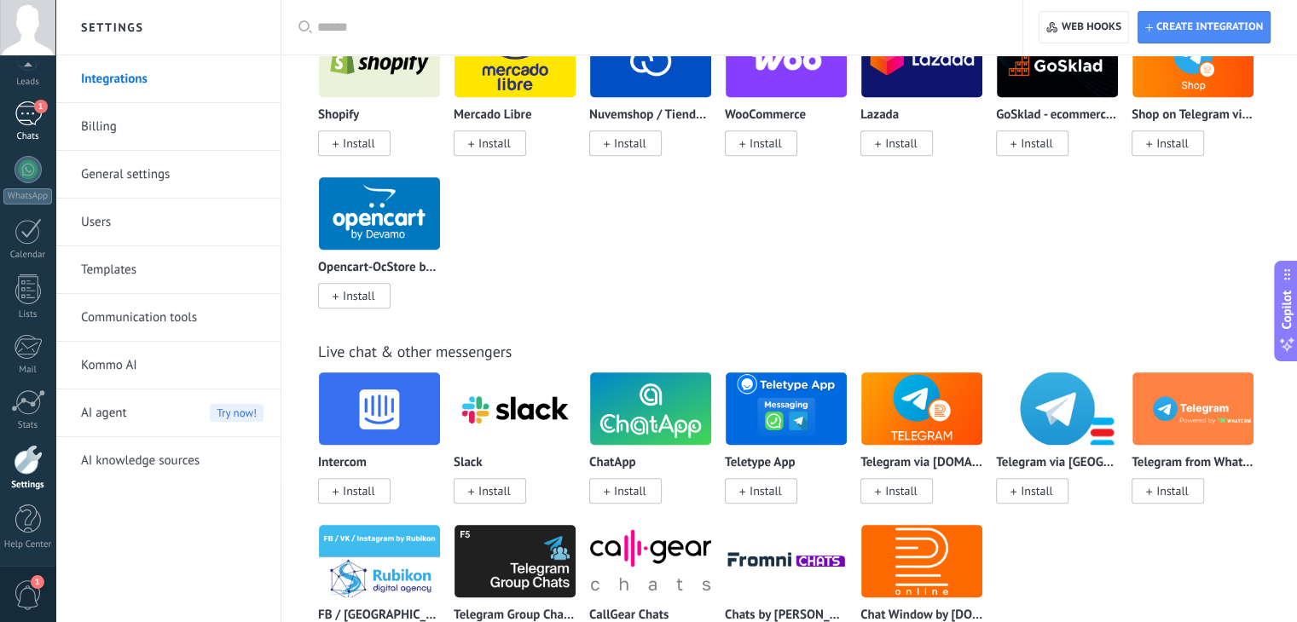
click at [10, 116] on link "1 Chats" at bounding box center [27, 121] width 55 height 41
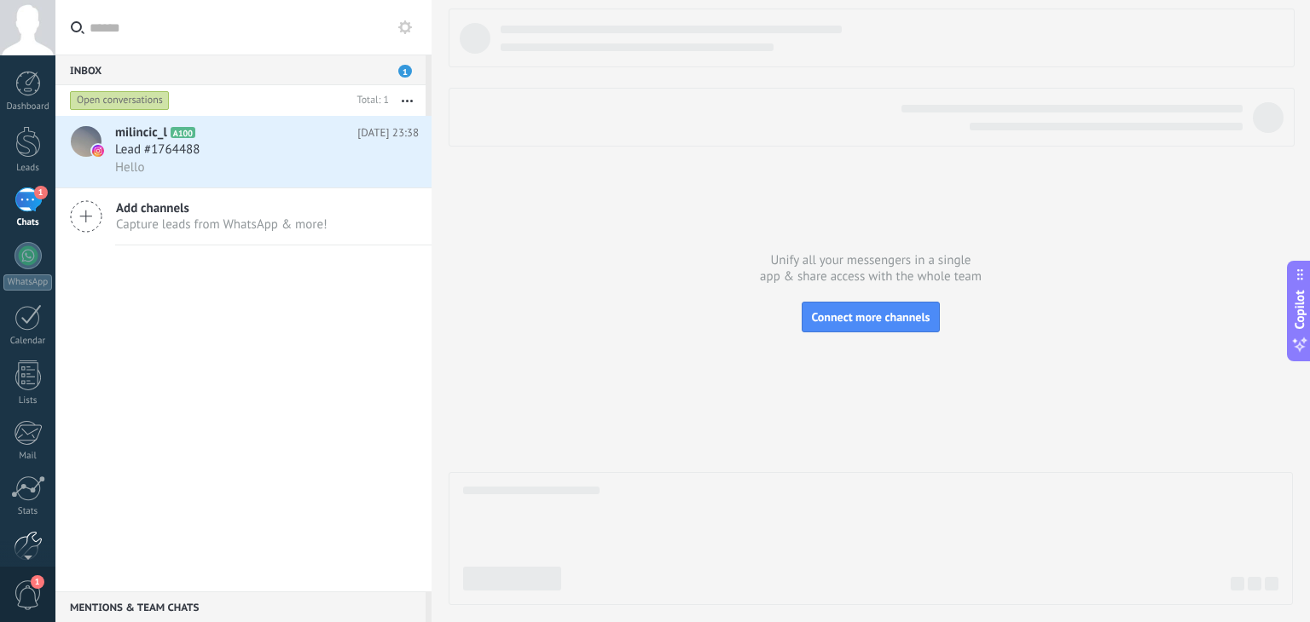
click at [32, 537] on div at bounding box center [28, 546] width 29 height 30
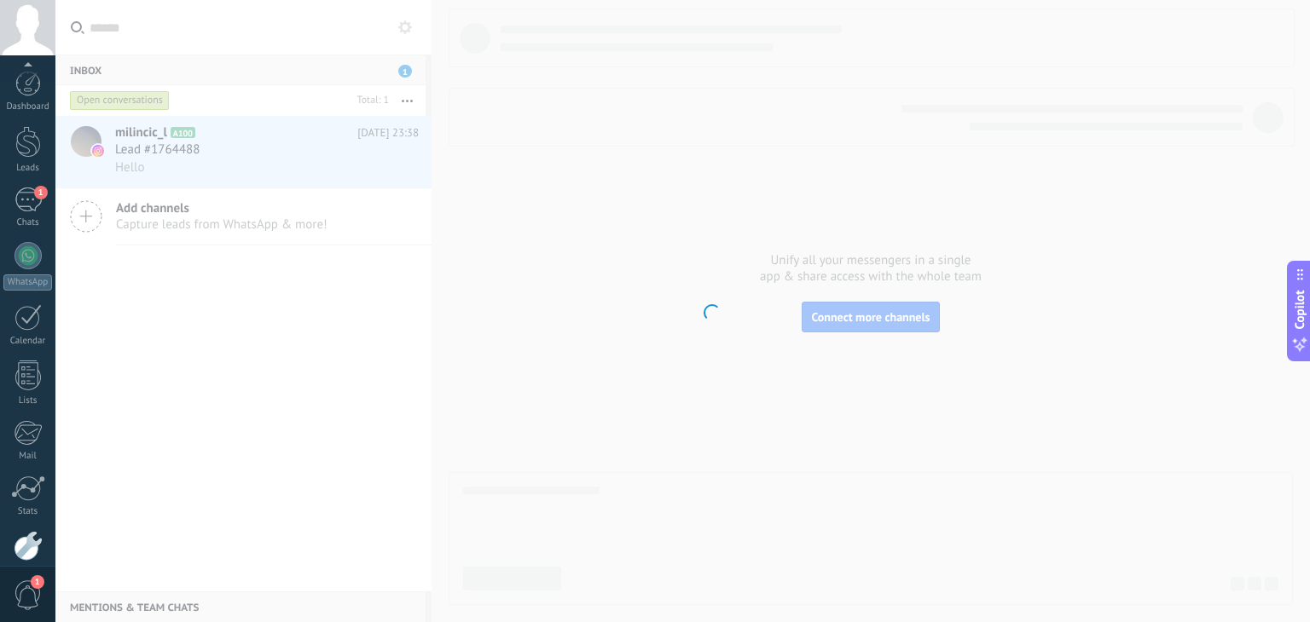
scroll to position [86, 0]
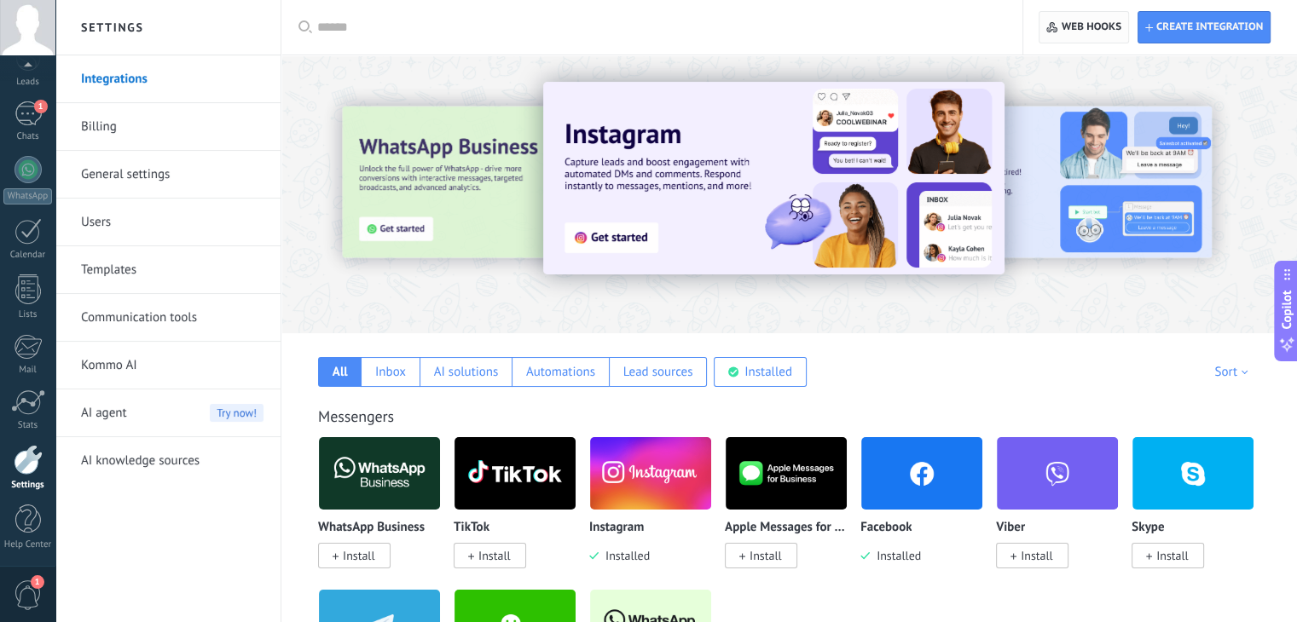
click at [1101, 18] on span "Web hooks 0" at bounding box center [1083, 27] width 74 height 31
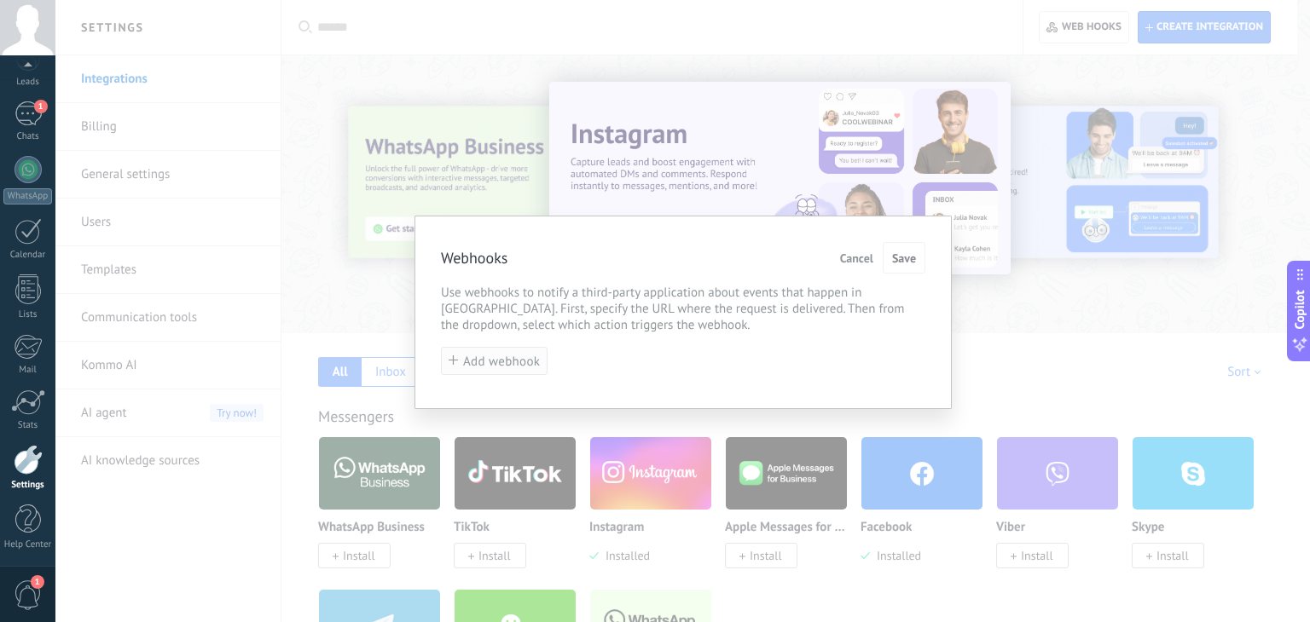
click at [508, 365] on span "Add webhook" at bounding box center [501, 362] width 77 height 13
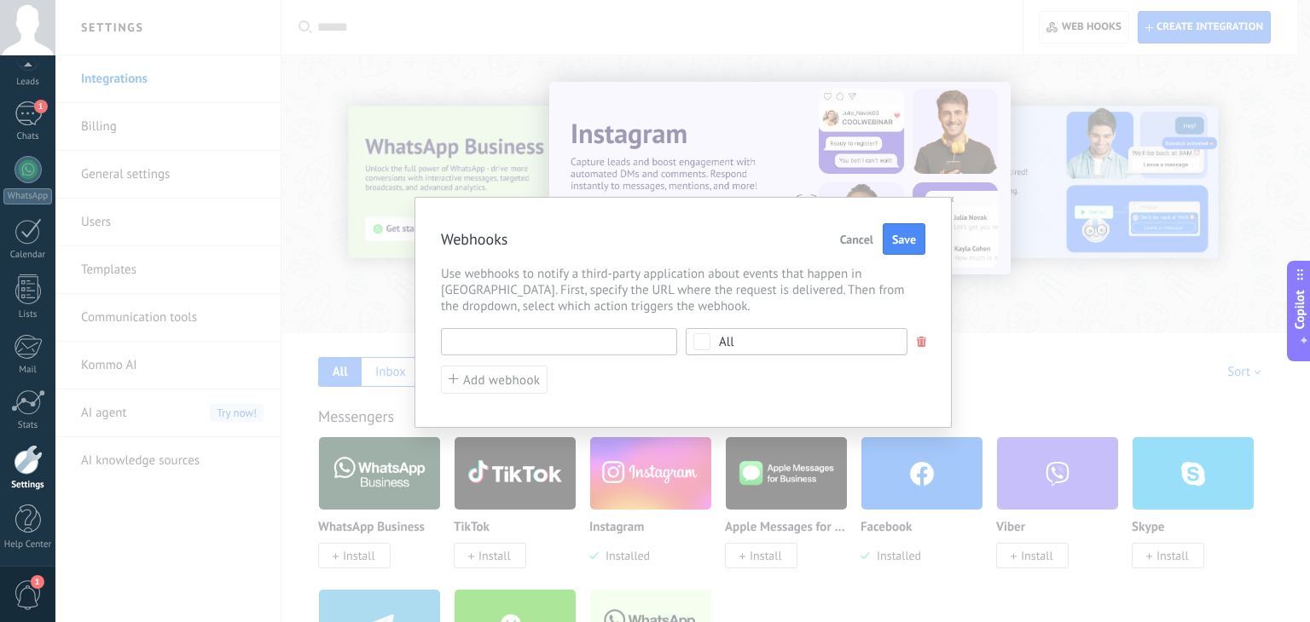
click at [559, 348] on input "text" at bounding box center [559, 341] width 236 height 27
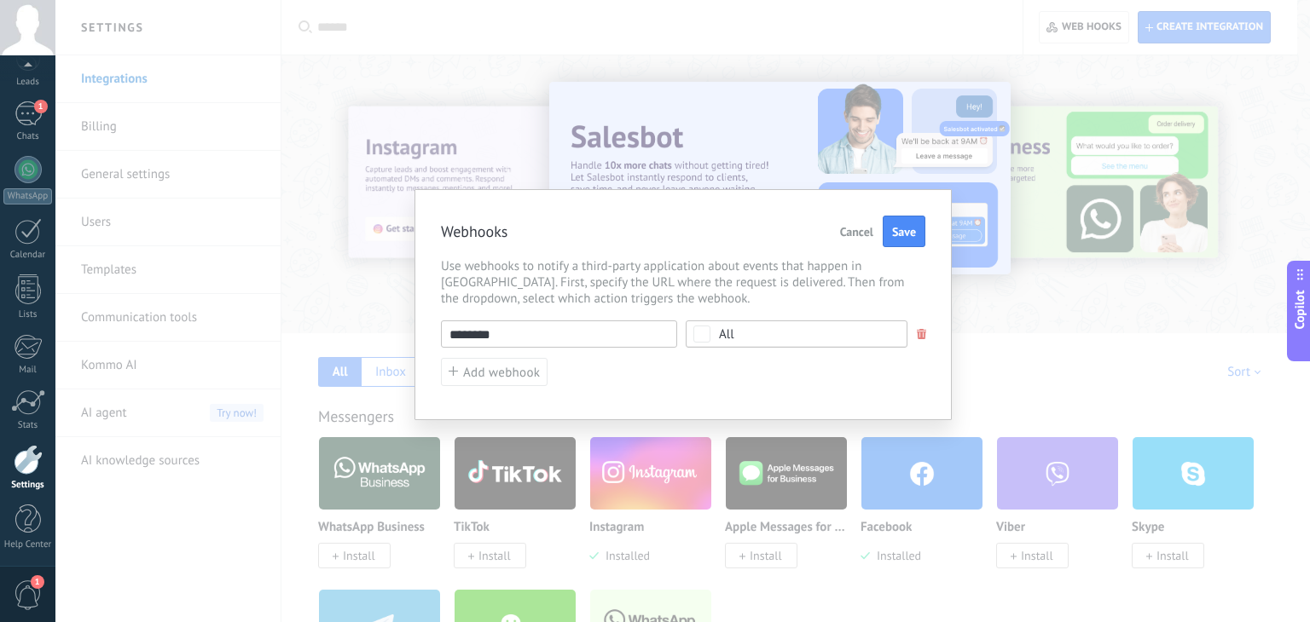
paste input "**********"
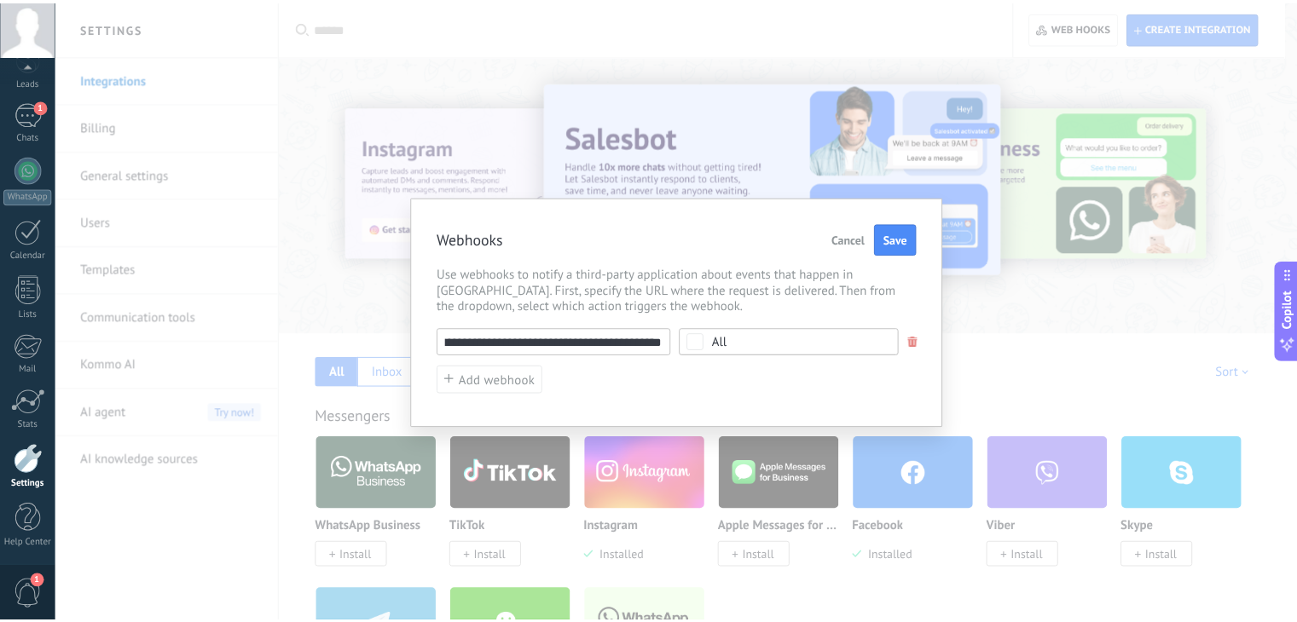
scroll to position [0, 0]
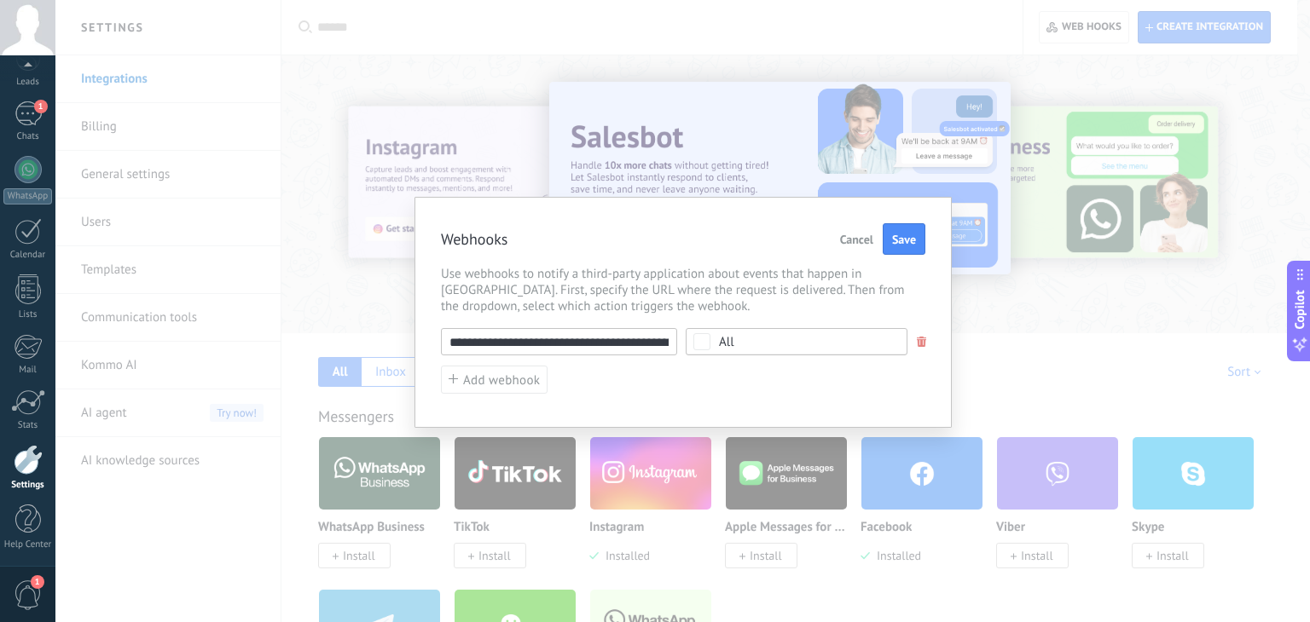
drag, startPoint x: 505, startPoint y: 340, endPoint x: 386, endPoint y: 340, distance: 118.5
click at [386, 340] on div "**********" at bounding box center [682, 311] width 1254 height 622
type input "**********"
click at [898, 237] on span "Save" at bounding box center [904, 240] width 24 height 12
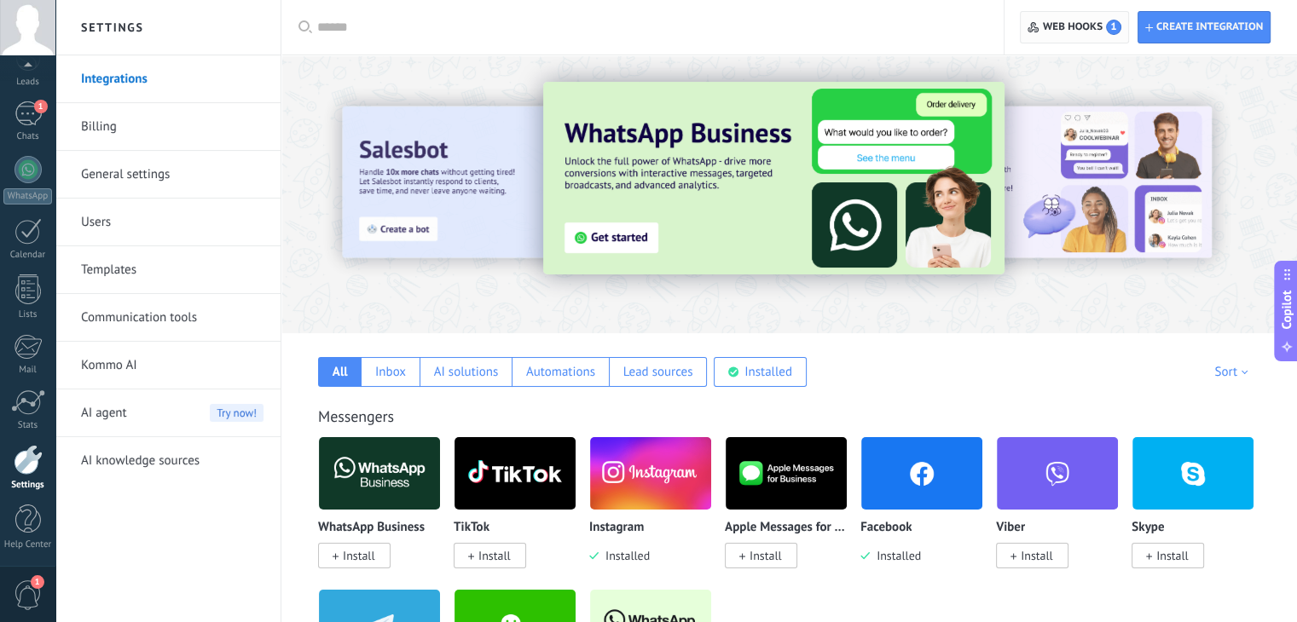
click at [1075, 31] on span "Web hooks 1" at bounding box center [1082, 27] width 78 height 15
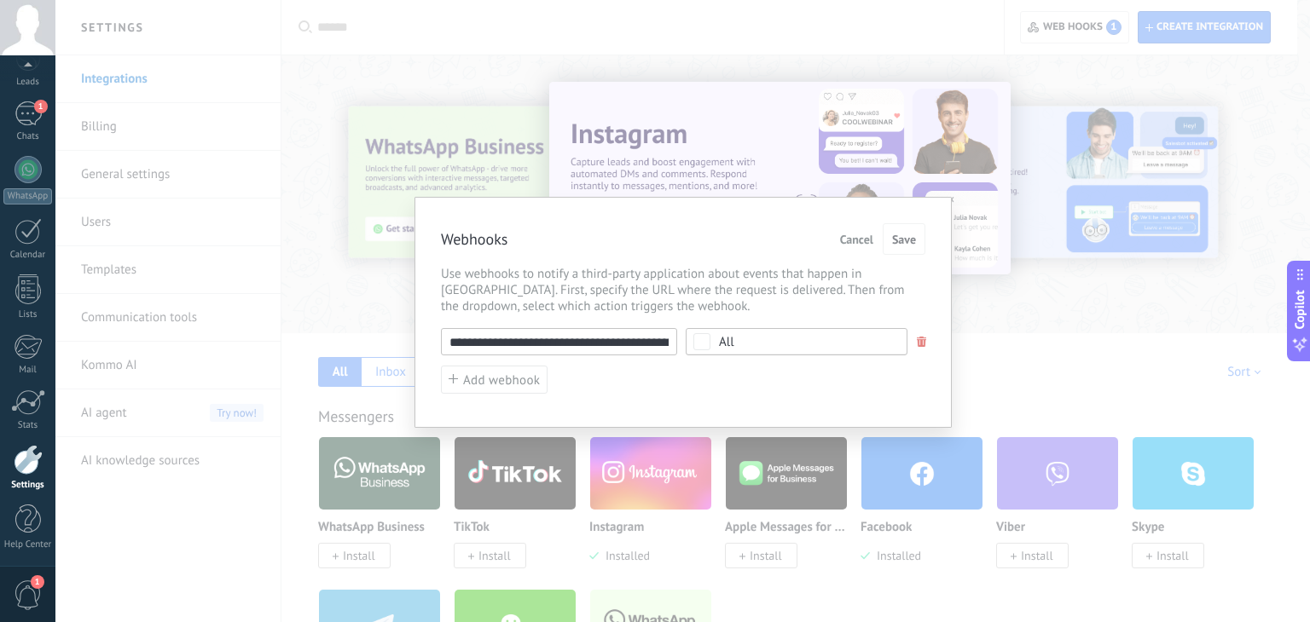
click at [600, 349] on input "**********" at bounding box center [559, 341] width 236 height 27
paste input "text"
type input "**********"
click at [916, 241] on button "Save" at bounding box center [903, 239] width 43 height 32
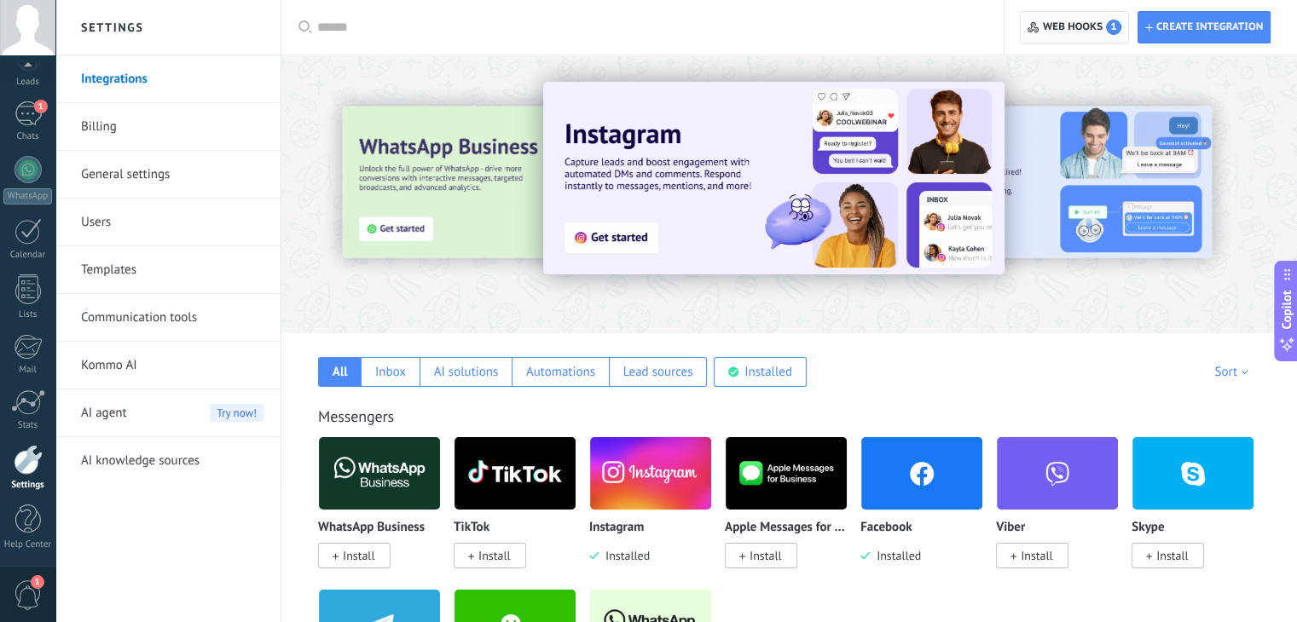
click at [1064, 39] on span "Web hooks 1" at bounding box center [1073, 27] width 93 height 31
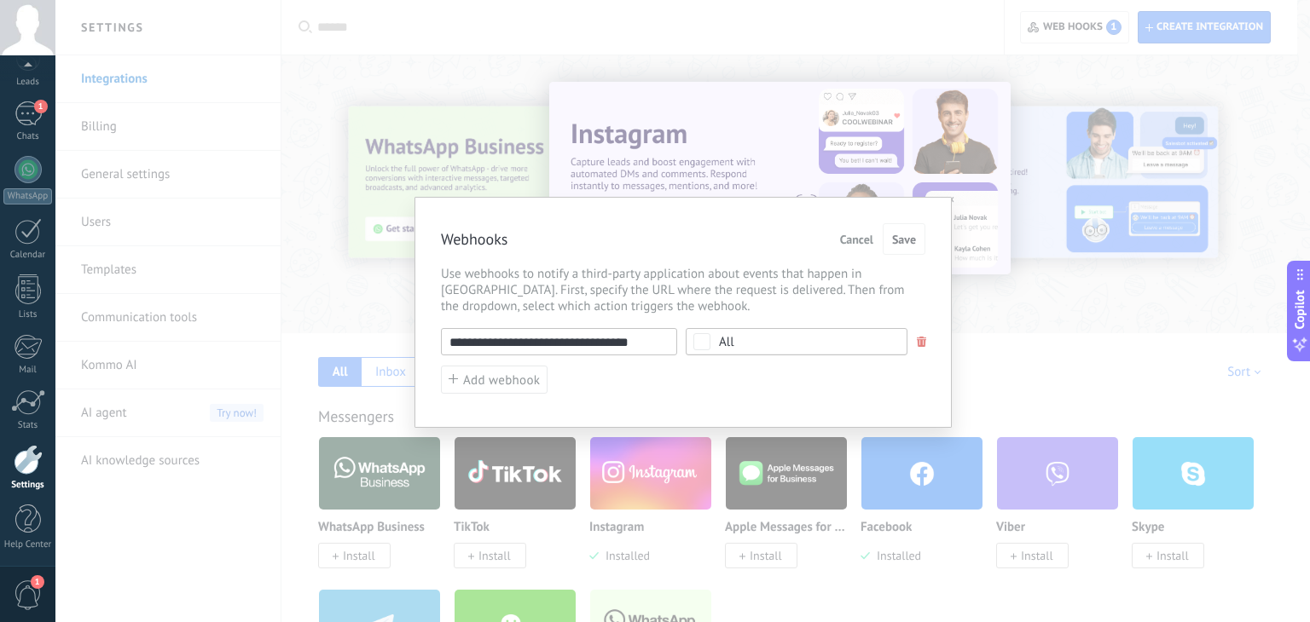
click at [662, 336] on input "**********" at bounding box center [559, 341] width 236 height 27
click at [712, 341] on div "All" at bounding box center [796, 341] width 222 height 27
click at [0, 0] on label "Select all" at bounding box center [0, 0] width 0 height 0
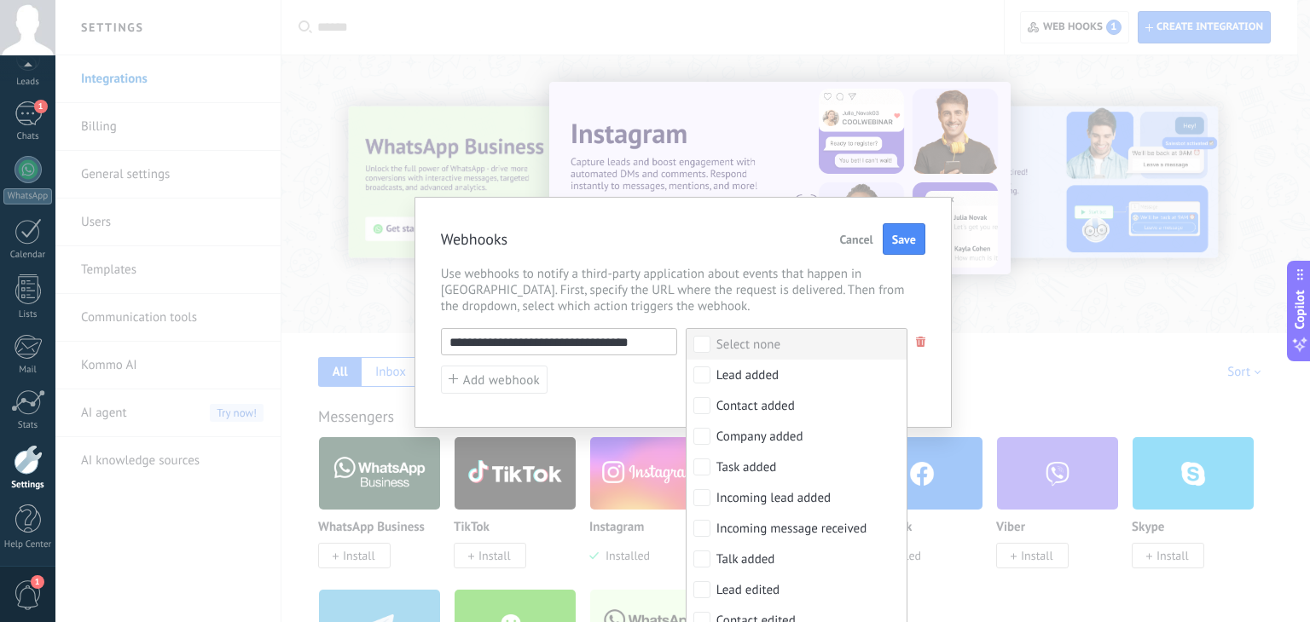
click at [711, 342] on label "Select none" at bounding box center [796, 344] width 220 height 31
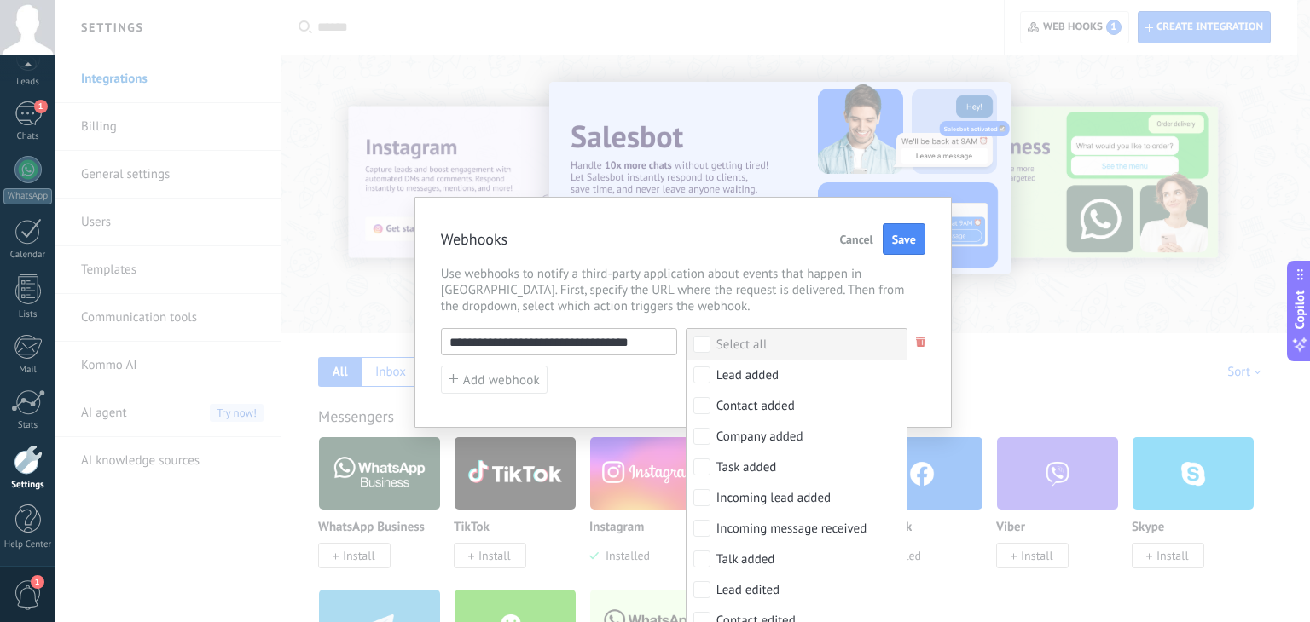
click at [771, 273] on span "Use webhooks to notify a third-party application about events that happen in [G…" at bounding box center [683, 290] width 484 height 49
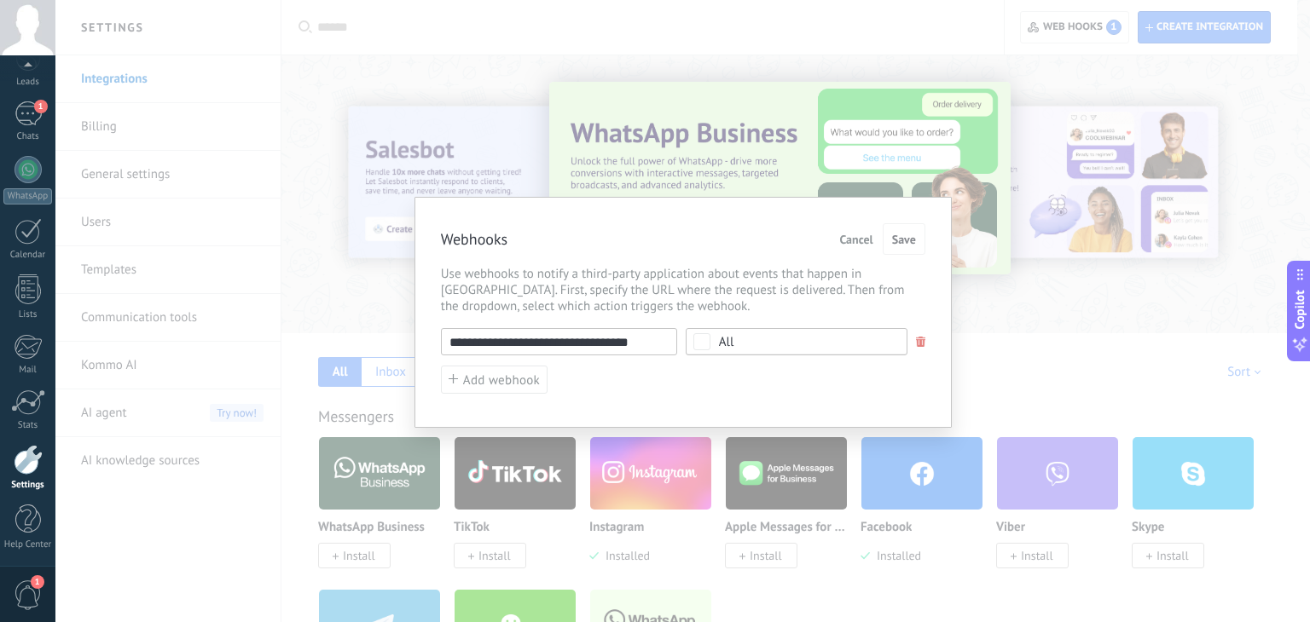
click at [722, 315] on div "**********" at bounding box center [682, 312] width 537 height 231
click at [736, 338] on span "All" at bounding box center [802, 342] width 166 height 13
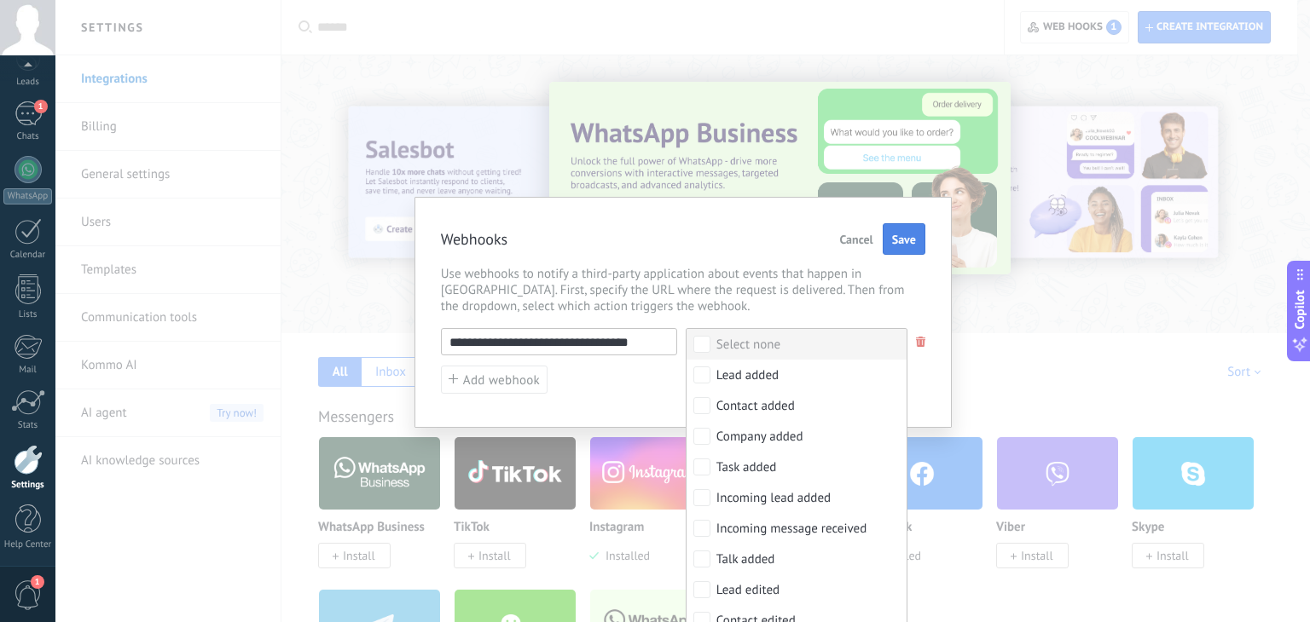
click at [905, 242] on span "Save" at bounding box center [904, 240] width 24 height 12
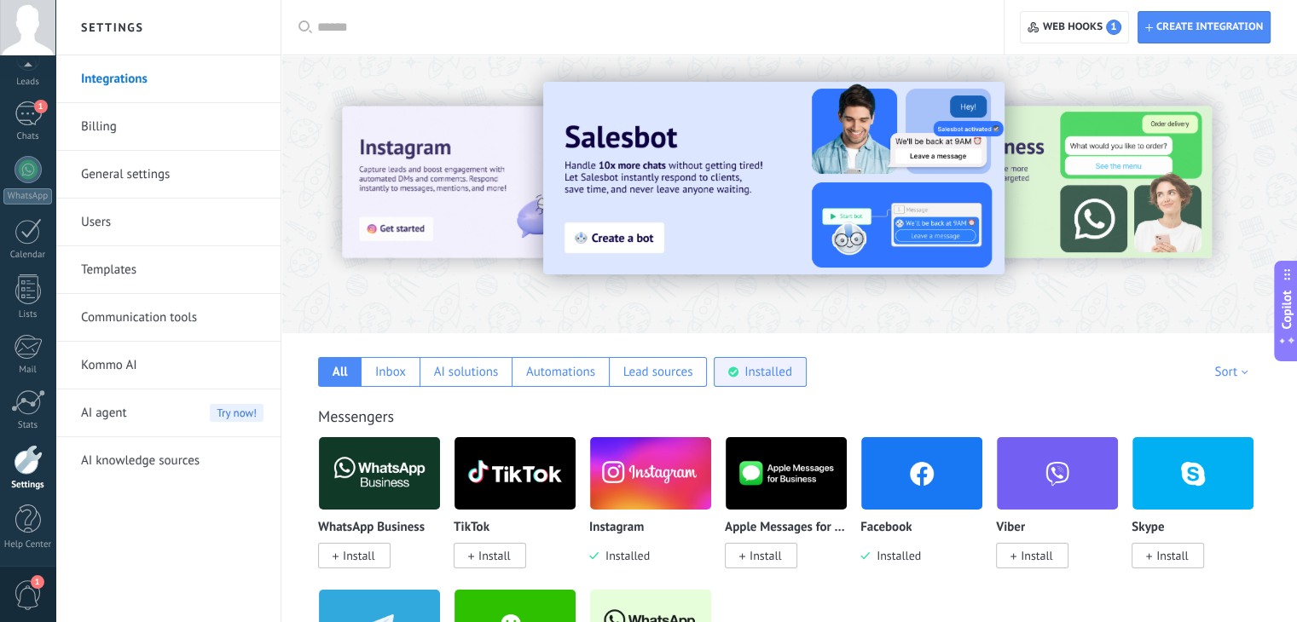
click at [784, 364] on div "Installed" at bounding box center [768, 372] width 48 height 16
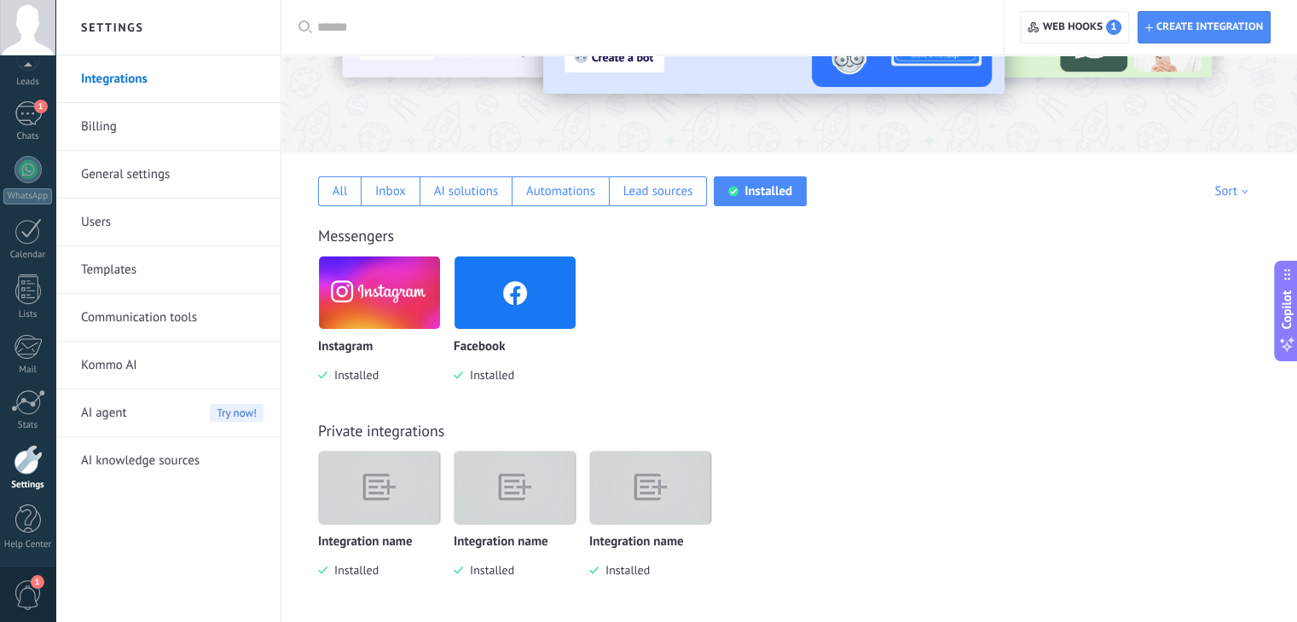
scroll to position [184, 0]
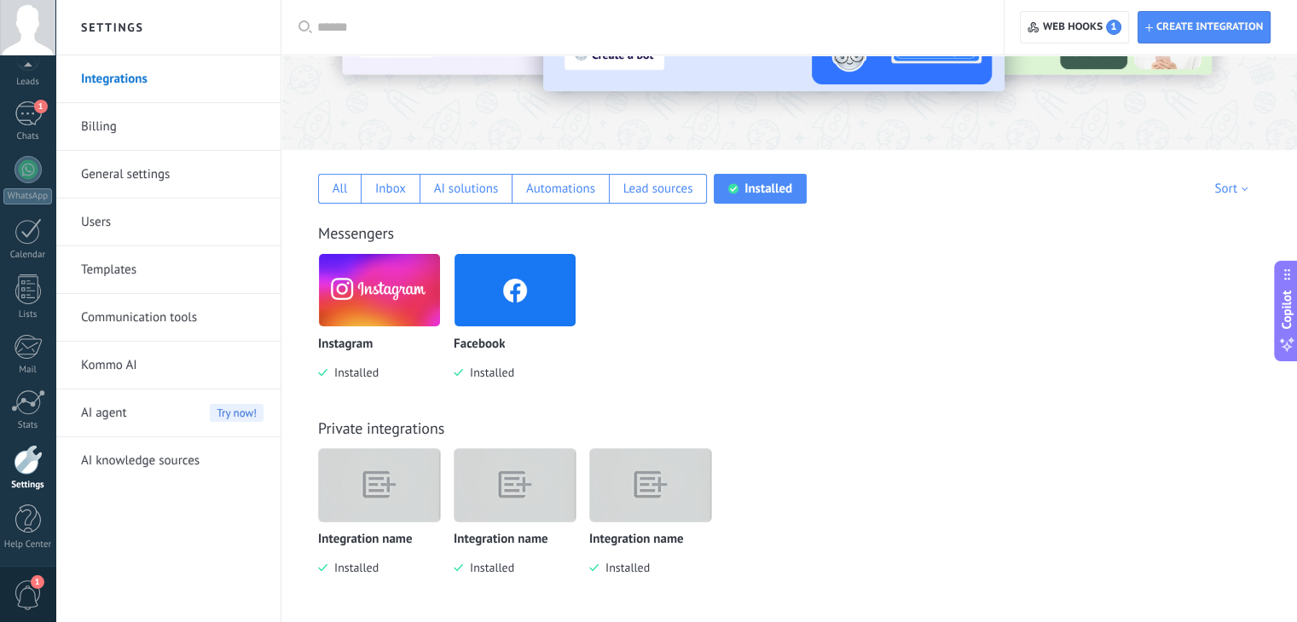
click at [392, 478] on img at bounding box center [379, 485] width 121 height 93
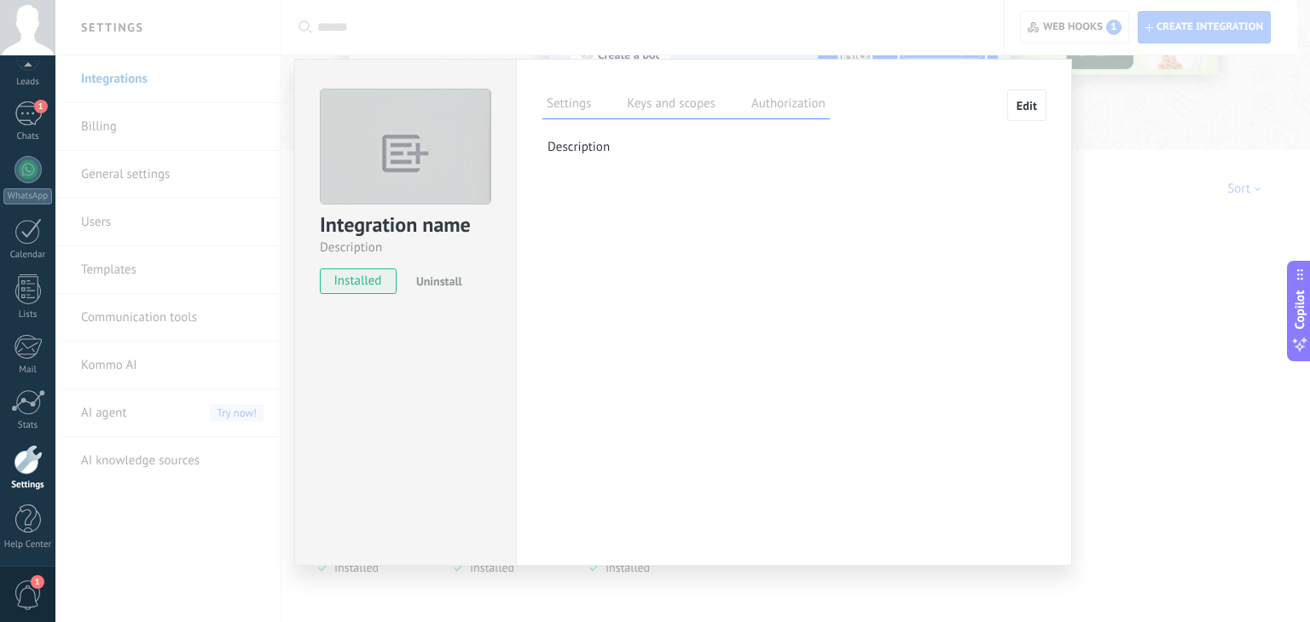
click at [647, 95] on label "Keys and scopes" at bounding box center [670, 106] width 97 height 25
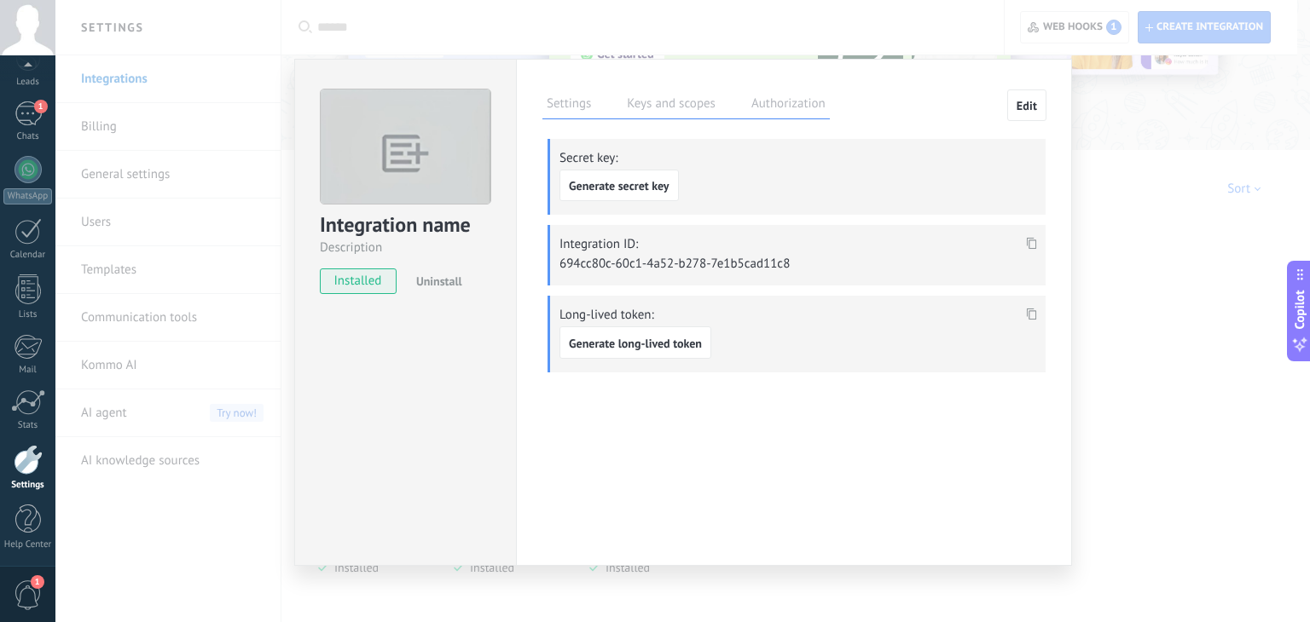
click at [783, 102] on label "Authorization" at bounding box center [788, 106] width 83 height 25
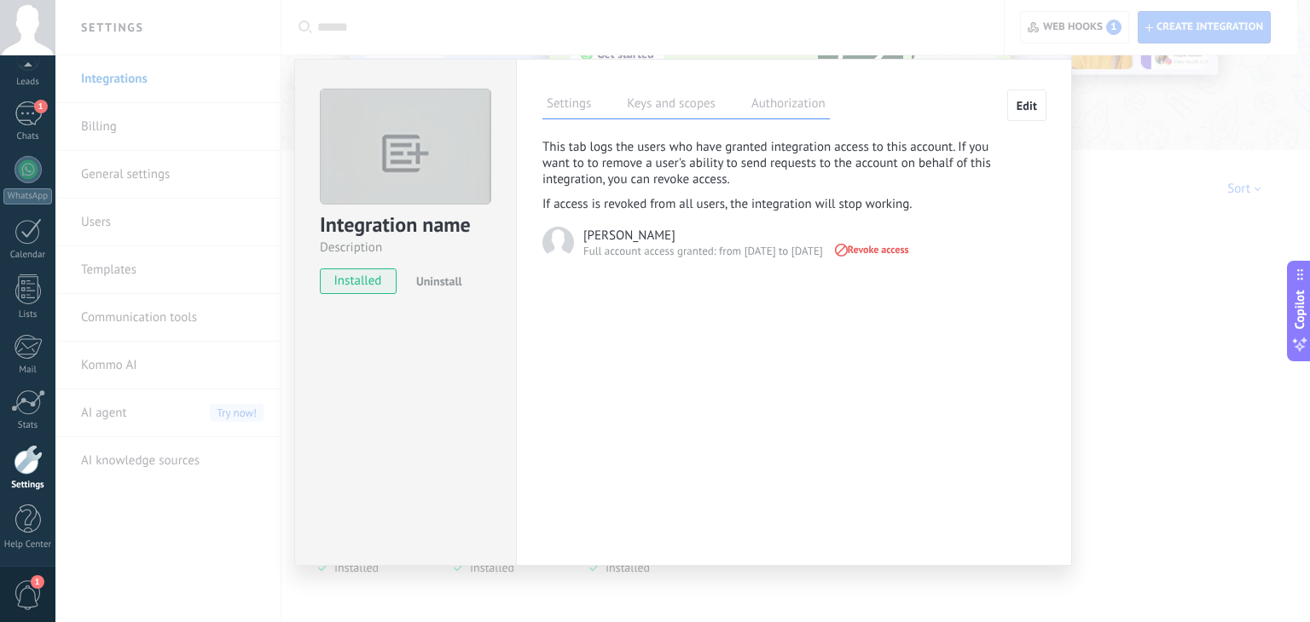
click at [695, 113] on label "Keys and scopes" at bounding box center [670, 106] width 97 height 25
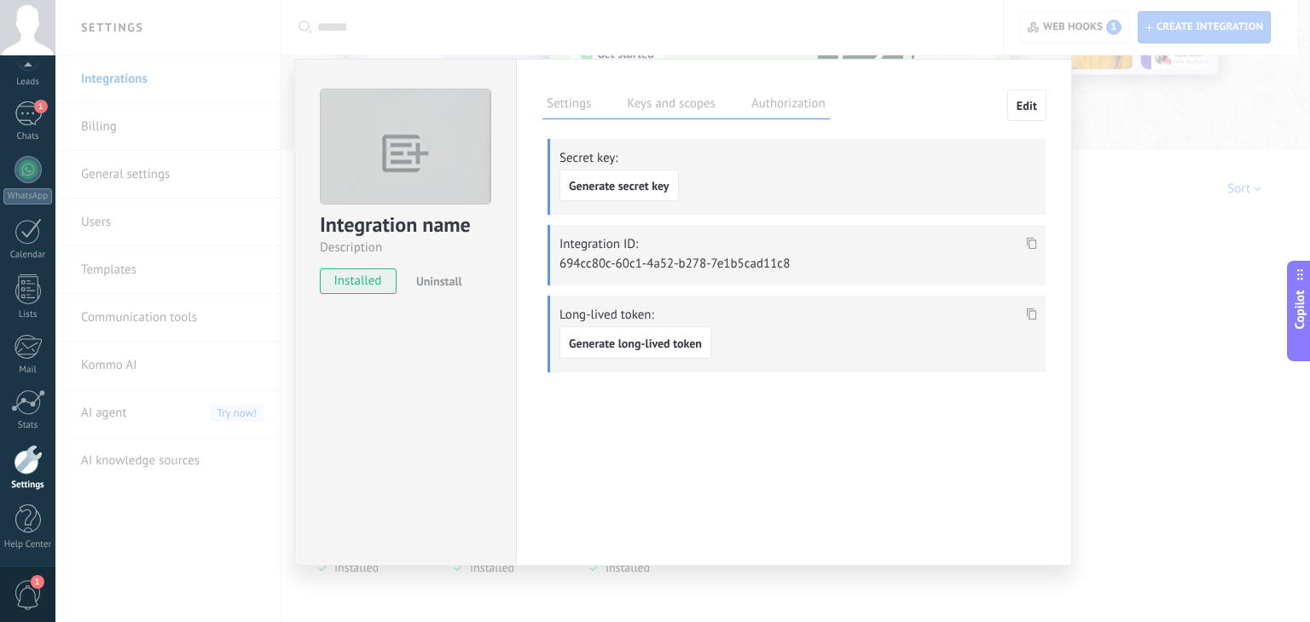
click at [570, 107] on label "Settings" at bounding box center [568, 106] width 53 height 25
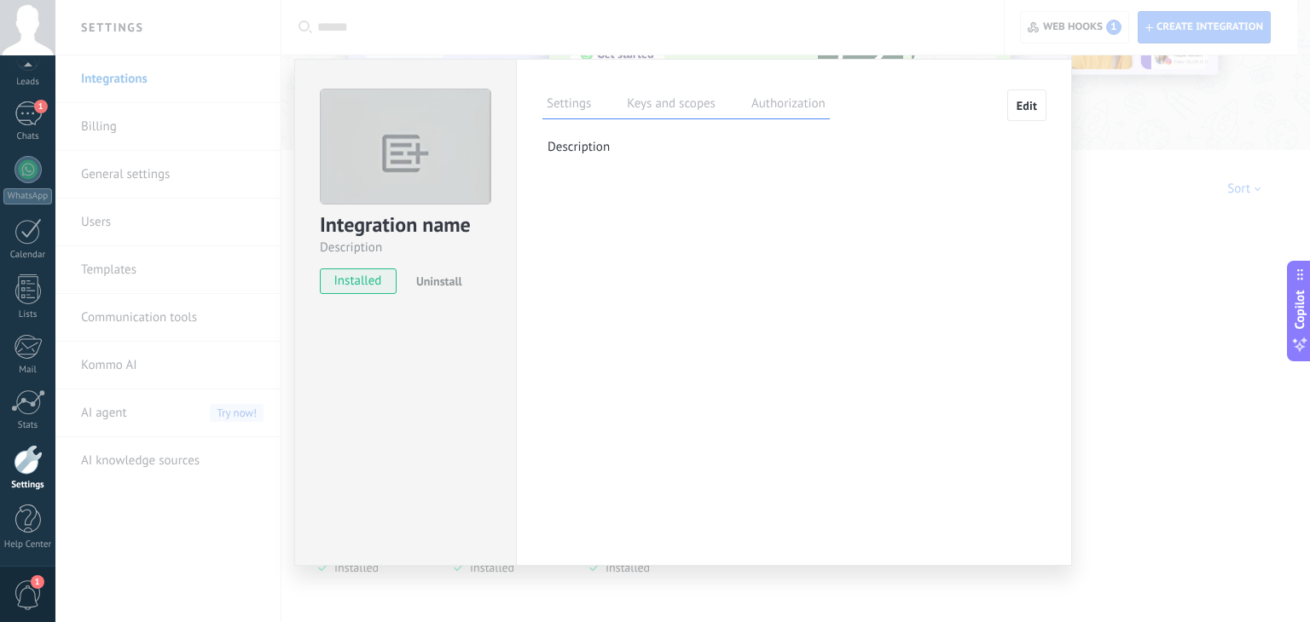
click at [573, 150] on p "Description" at bounding box center [796, 147] width 498 height 16
drag, startPoint x: 573, startPoint y: 150, endPoint x: 558, endPoint y: 166, distance: 21.7
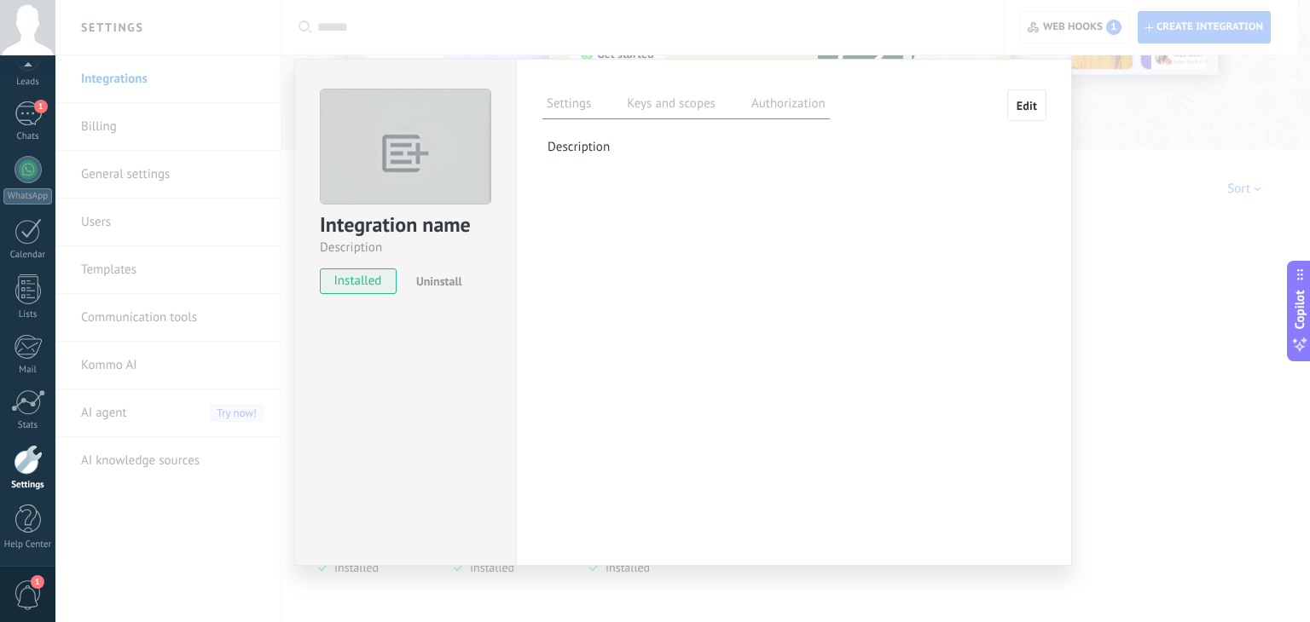
click at [573, 151] on p "Description" at bounding box center [796, 147] width 498 height 16
click at [648, 108] on label "Keys and scopes" at bounding box center [670, 106] width 97 height 25
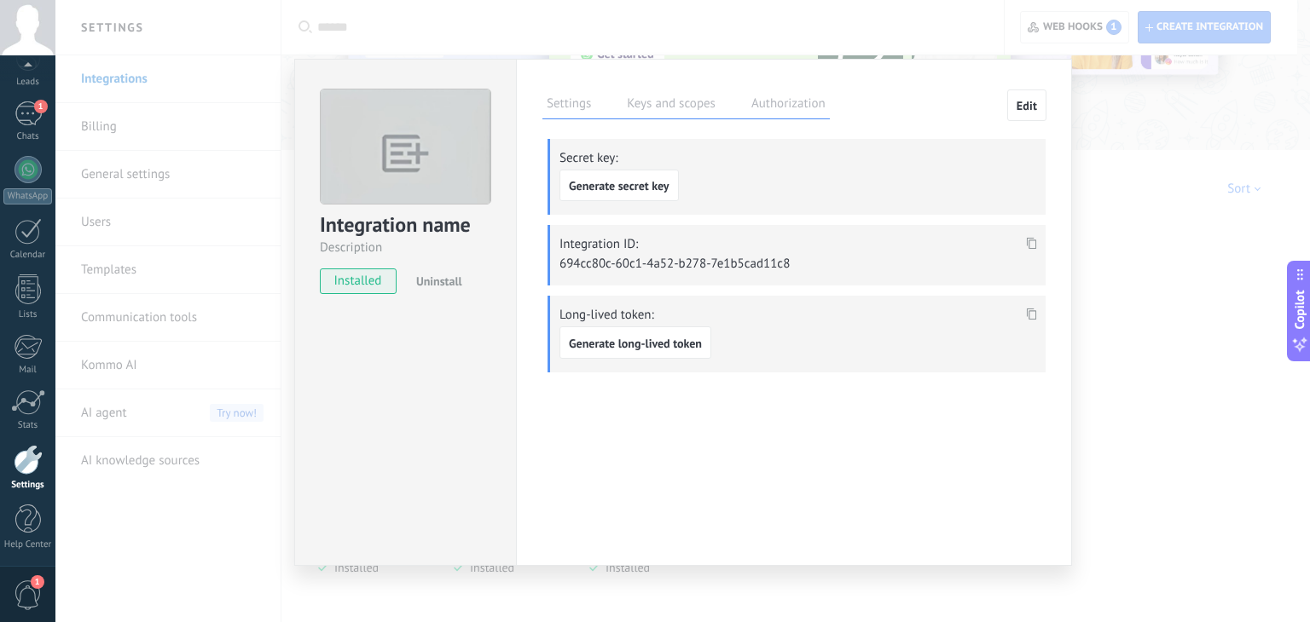
click at [1085, 196] on div "Integration name Description installed Uninstall Settings Keys and scopes Autho…" at bounding box center [682, 311] width 1254 height 622
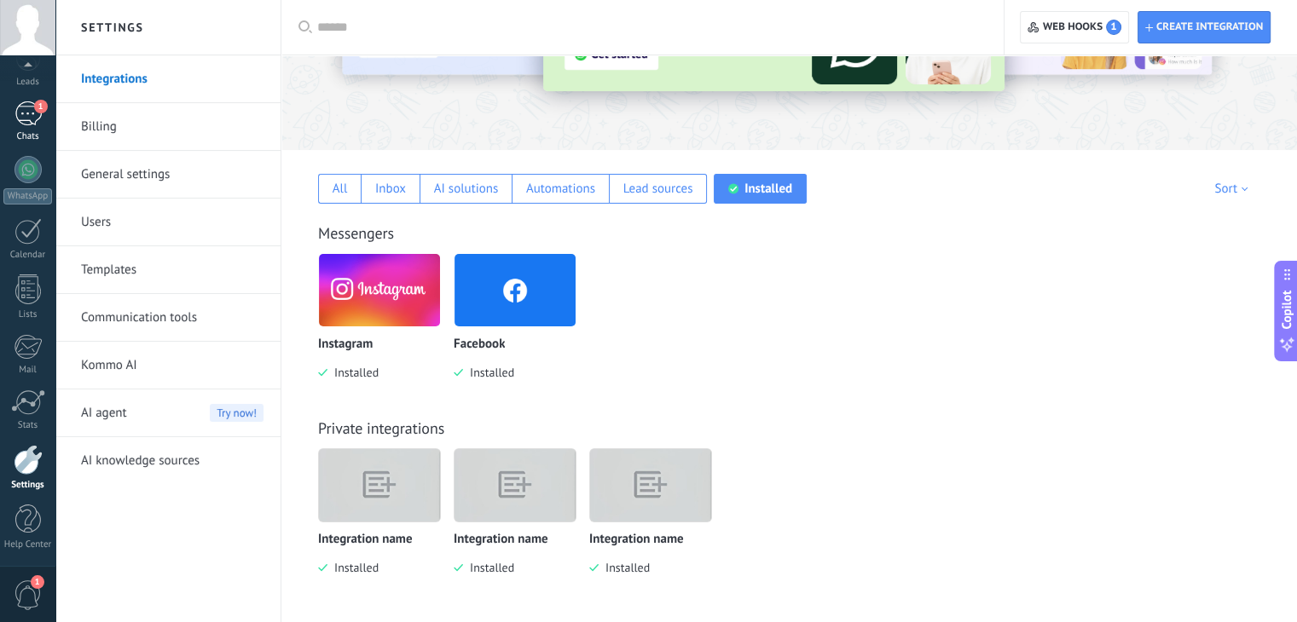
click at [32, 124] on div "1" at bounding box center [27, 113] width 27 height 25
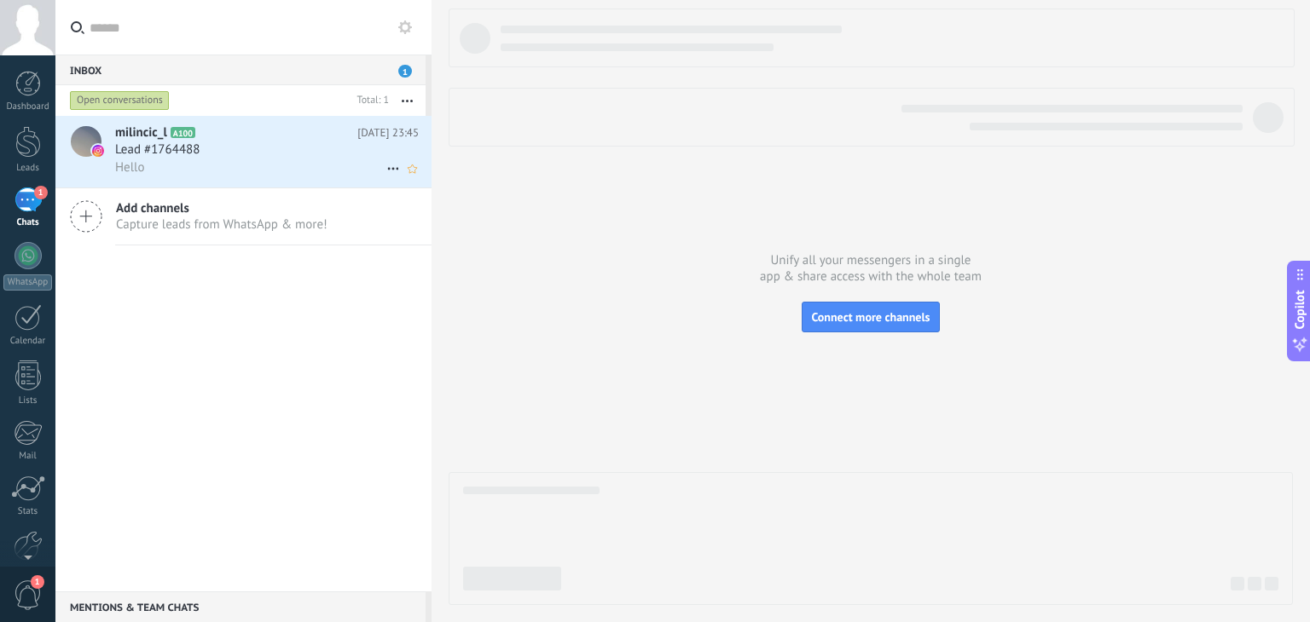
click at [384, 168] on icon at bounding box center [393, 169] width 20 height 20
click at [280, 159] on div at bounding box center [655, 311] width 1310 height 622
click at [280, 159] on div "Hello" at bounding box center [267, 168] width 304 height 18
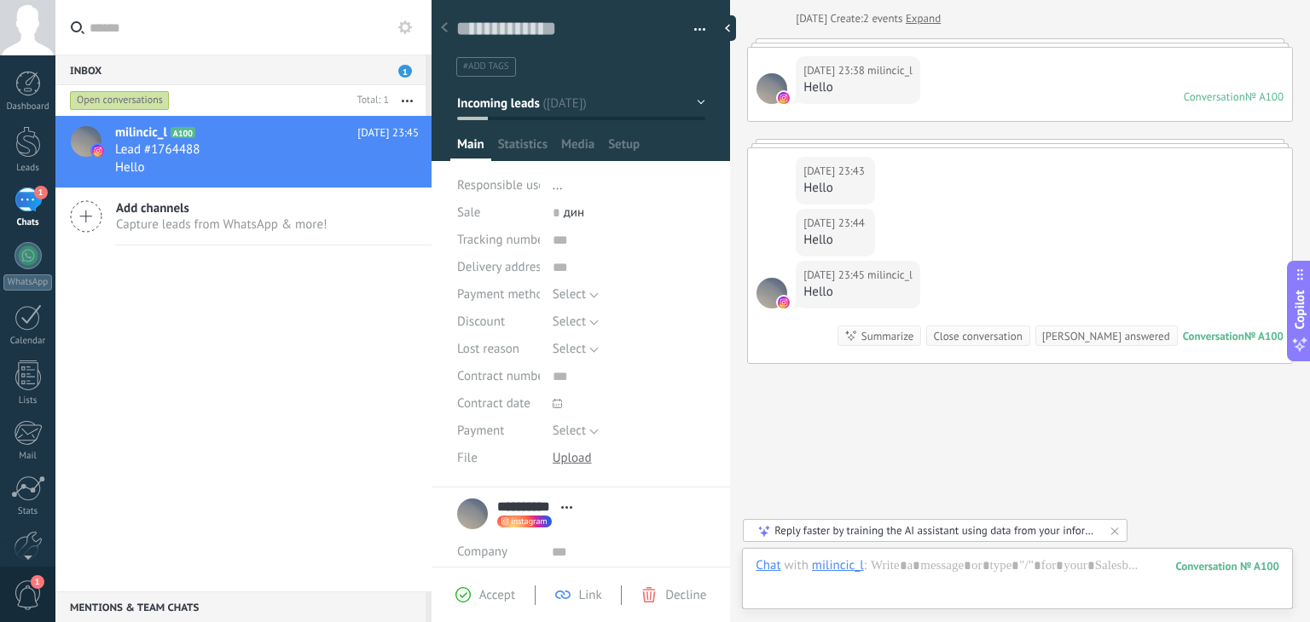
click at [465, 587] on icon at bounding box center [462, 594] width 15 height 15
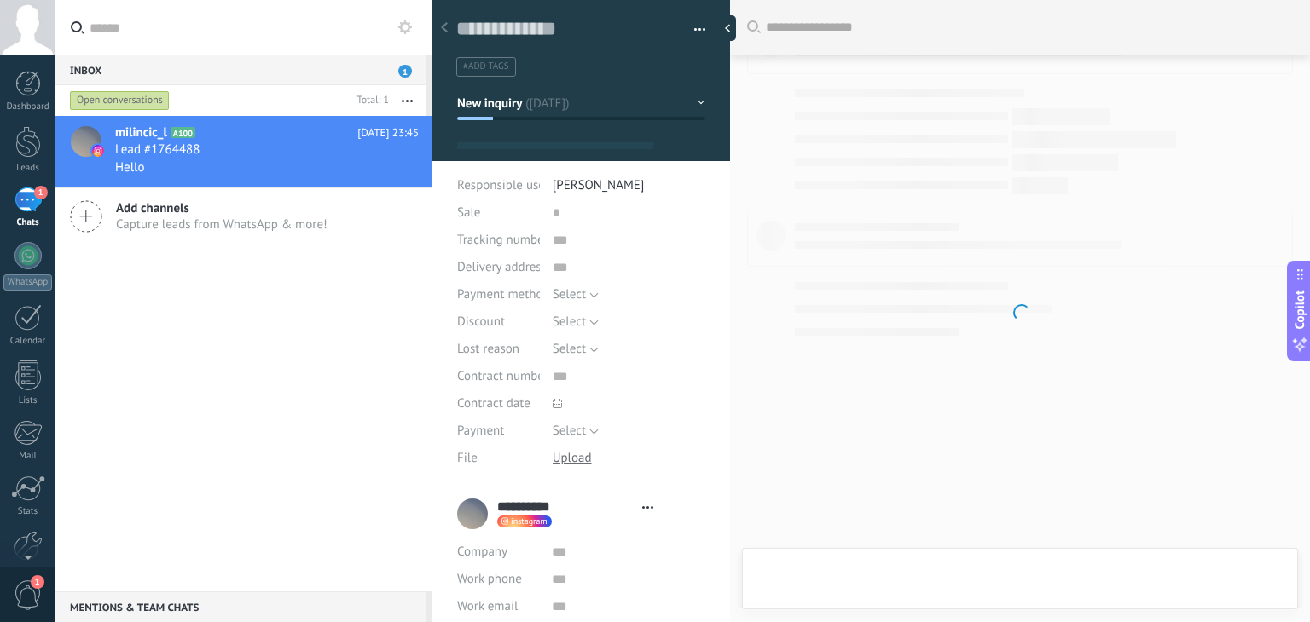
type textarea "**********"
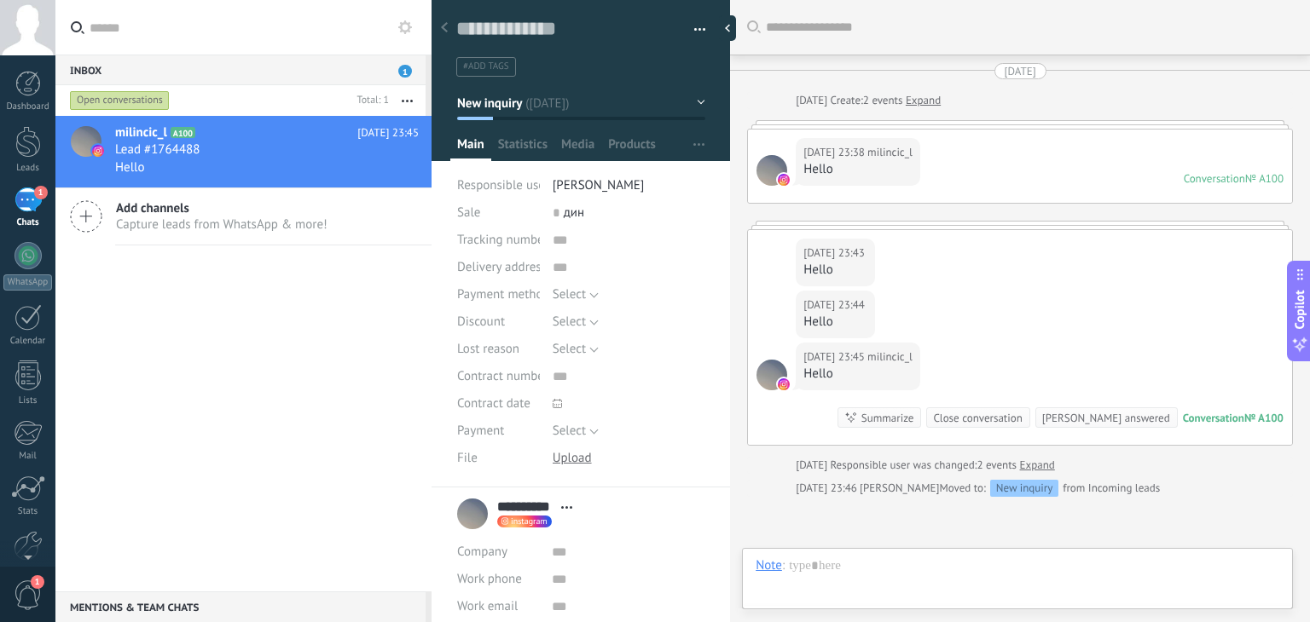
scroll to position [25, 0]
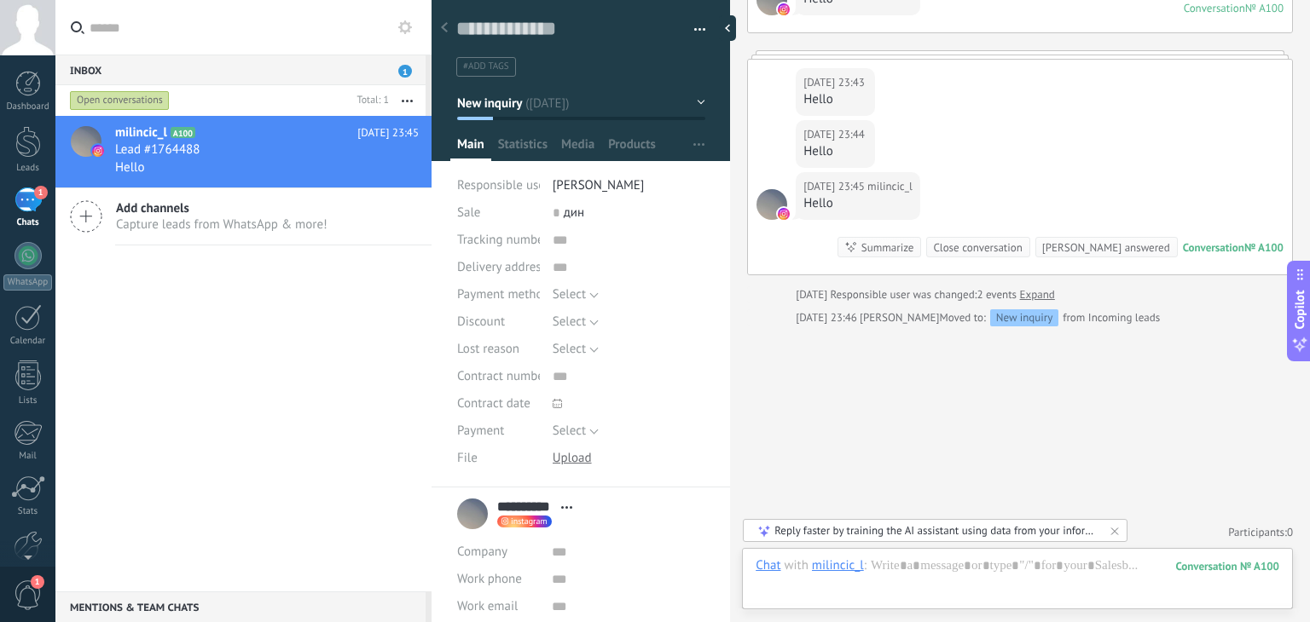
click at [258, 332] on div "milincic_l A100 [DATE] 23:45 Lead #1764488 Hello Add channels Capture leads fro…" at bounding box center [243, 354] width 376 height 476
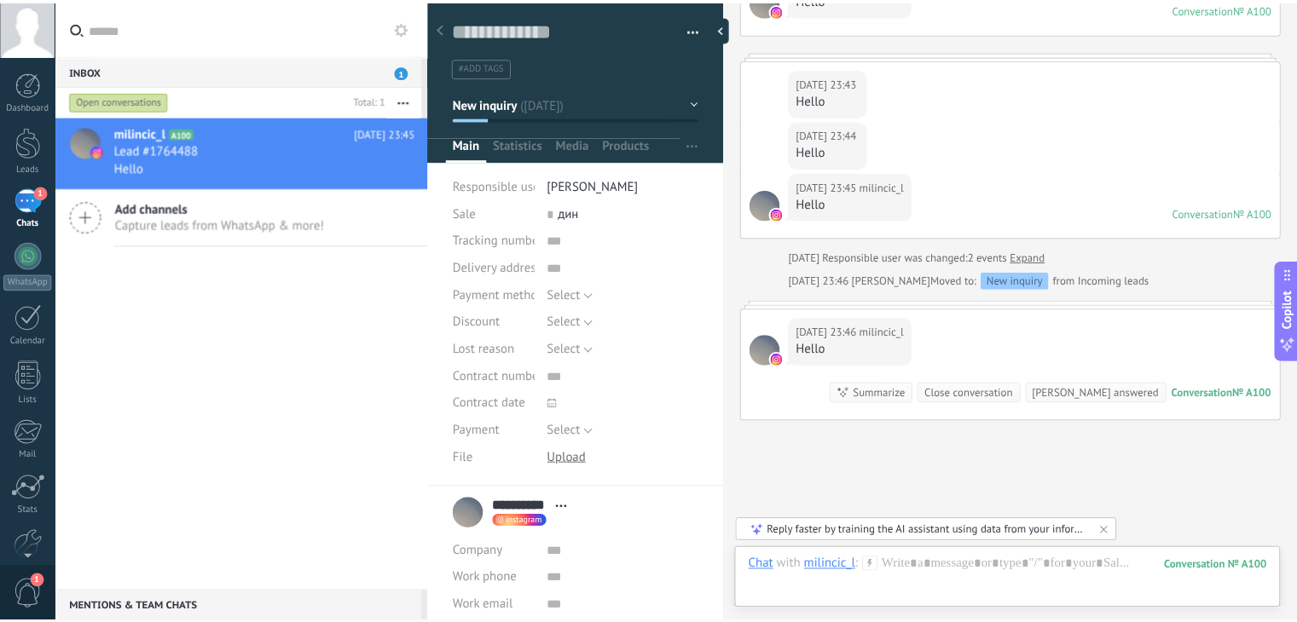
scroll to position [123, 0]
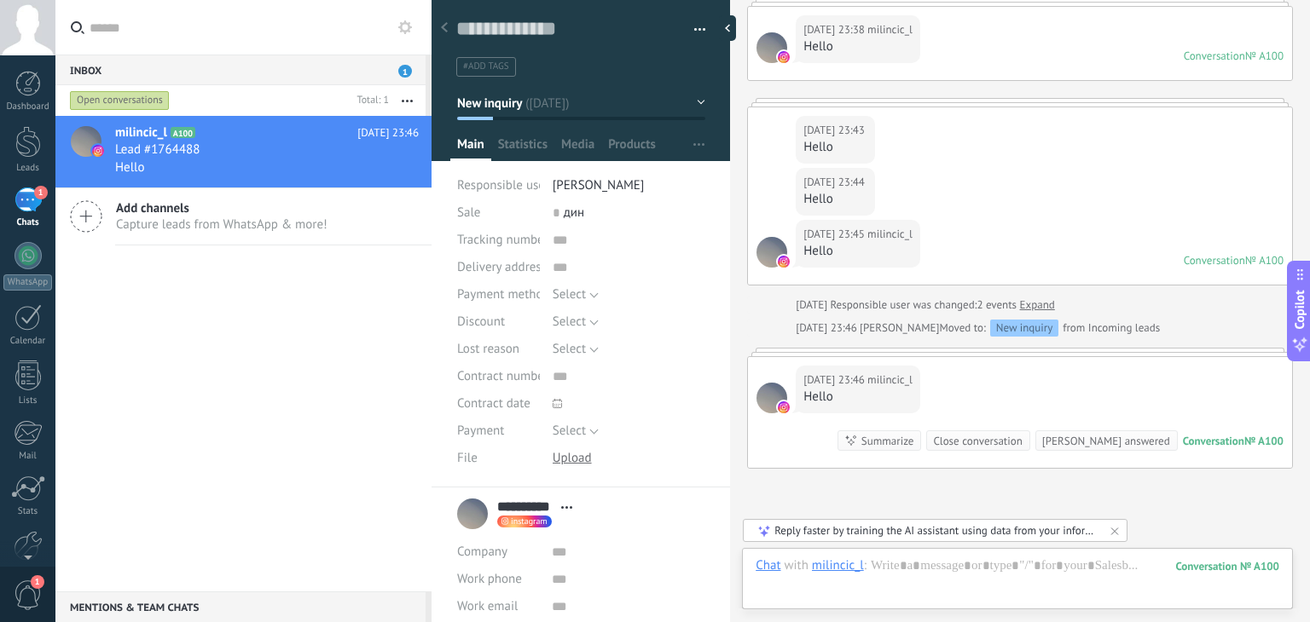
click at [445, 28] on icon at bounding box center [444, 27] width 7 height 10
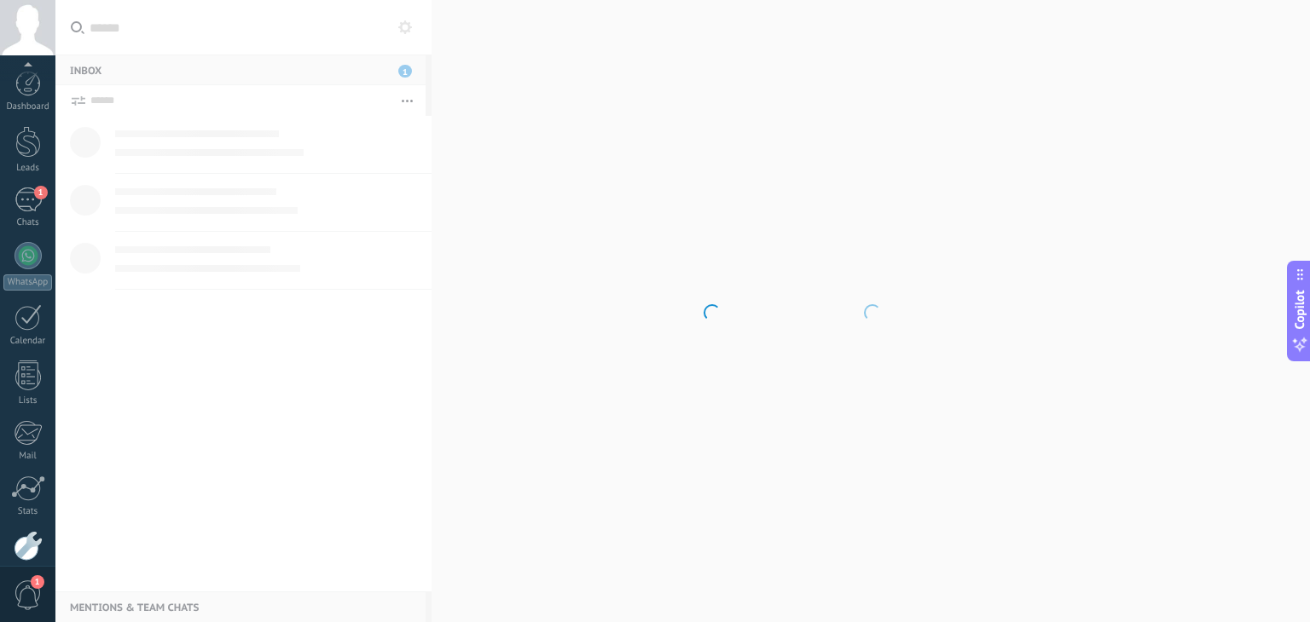
scroll to position [86, 0]
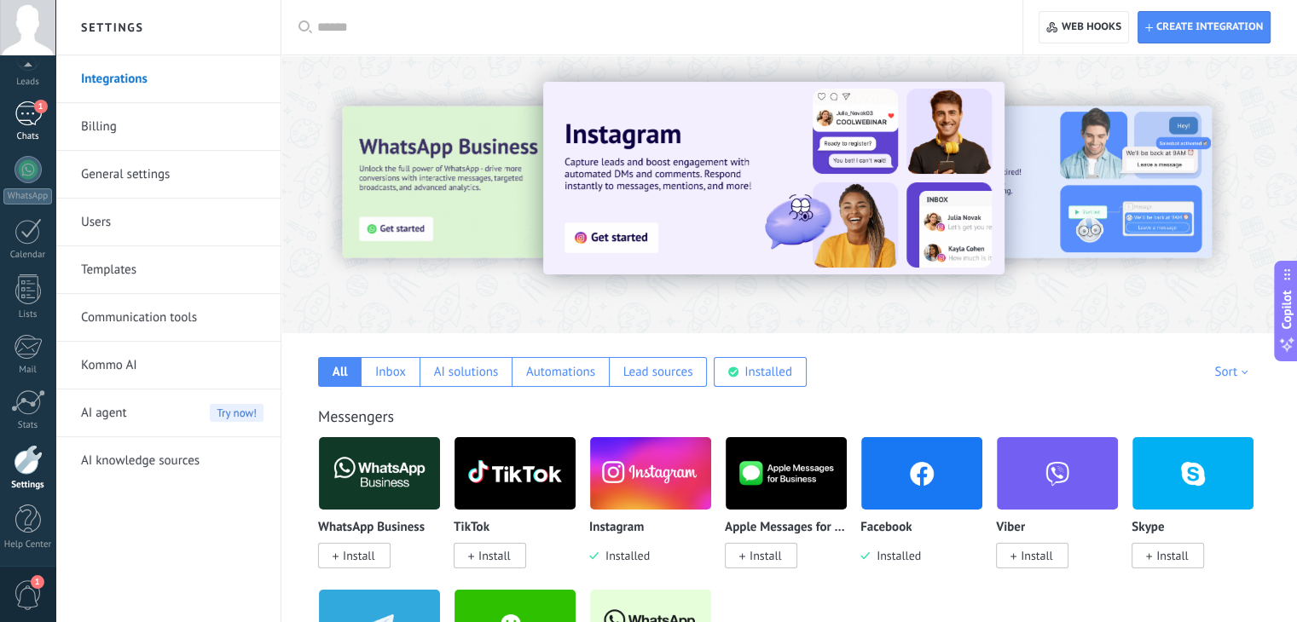
click at [36, 126] on link "1 Chats" at bounding box center [27, 121] width 55 height 41
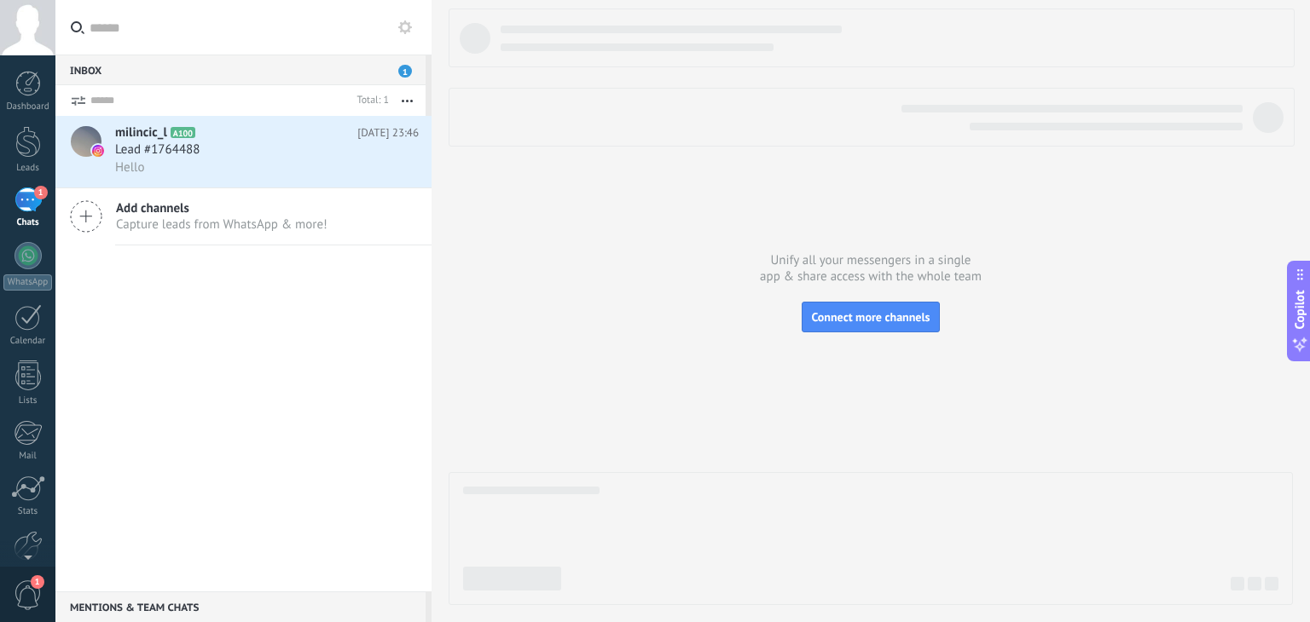
click at [413, 31] on div at bounding box center [243, 27] width 376 height 55
click at [407, 30] on use at bounding box center [405, 27] width 14 height 14
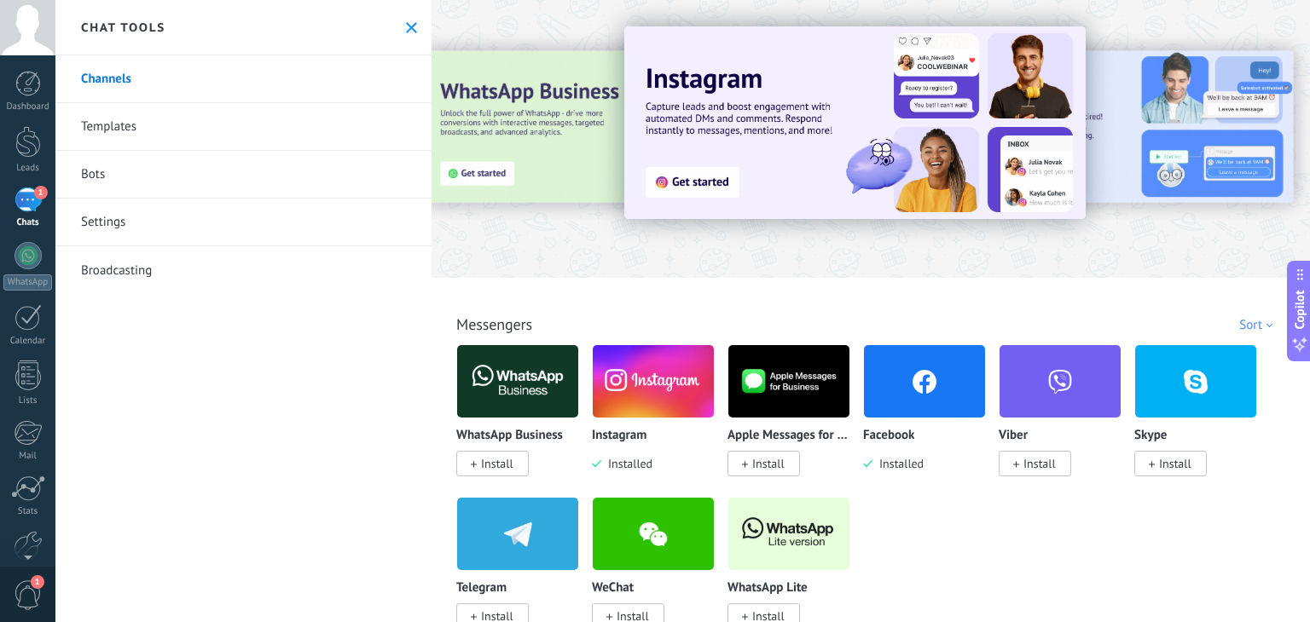
click at [153, 176] on link "Bots" at bounding box center [243, 175] width 376 height 48
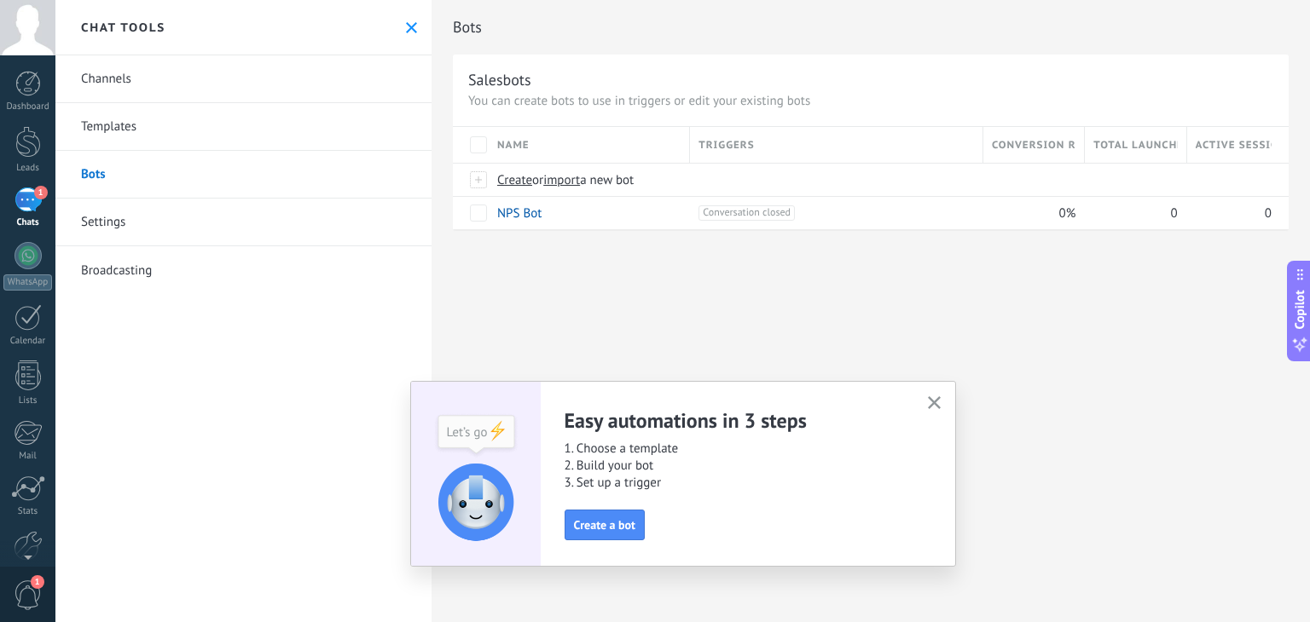
click at [154, 209] on link "Settings" at bounding box center [243, 223] width 376 height 48
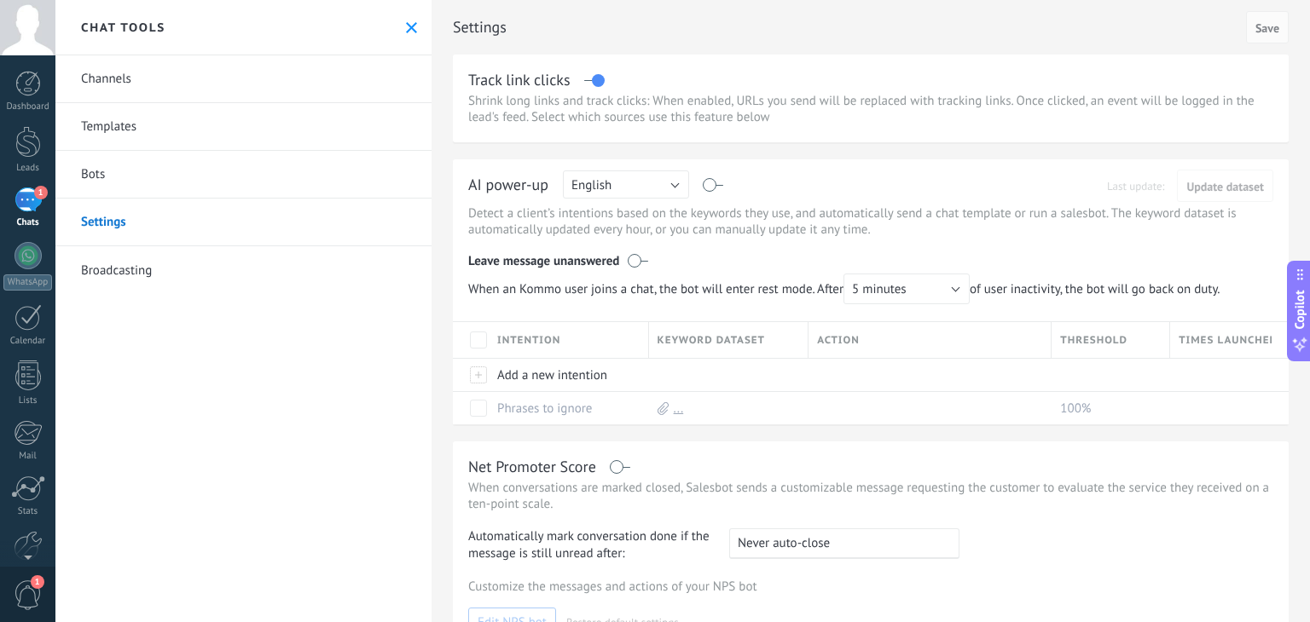
click at [119, 79] on link "Channels" at bounding box center [243, 79] width 376 height 48
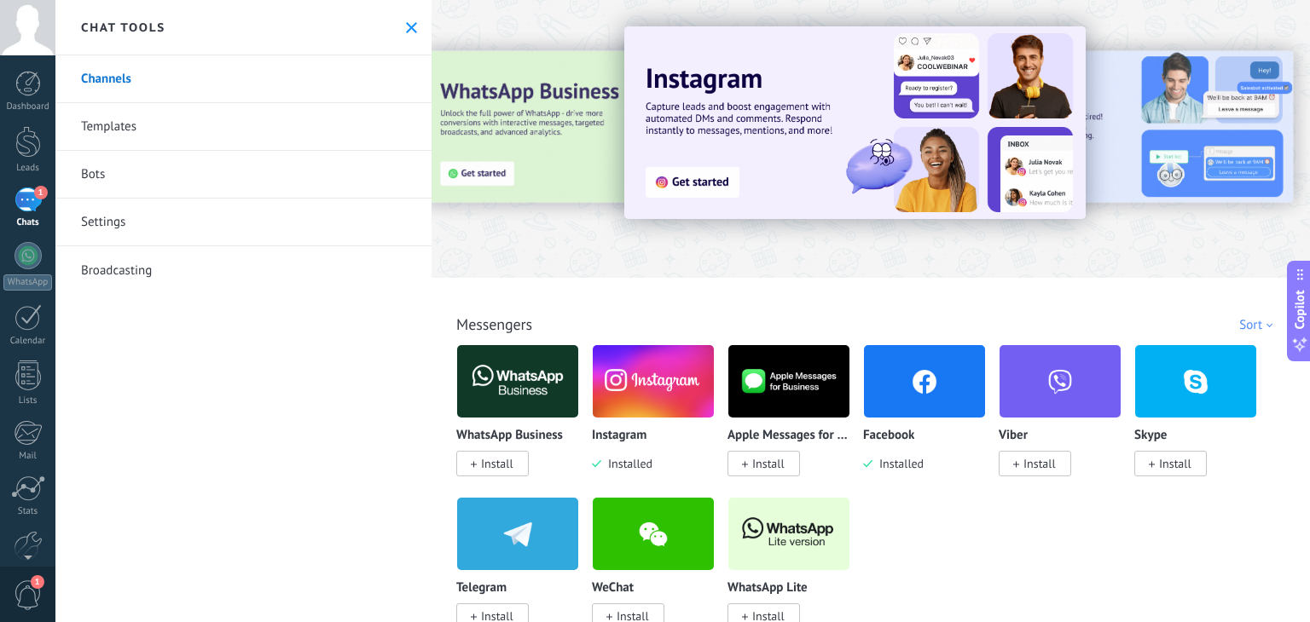
click at [24, 209] on div "1" at bounding box center [27, 200] width 27 height 25
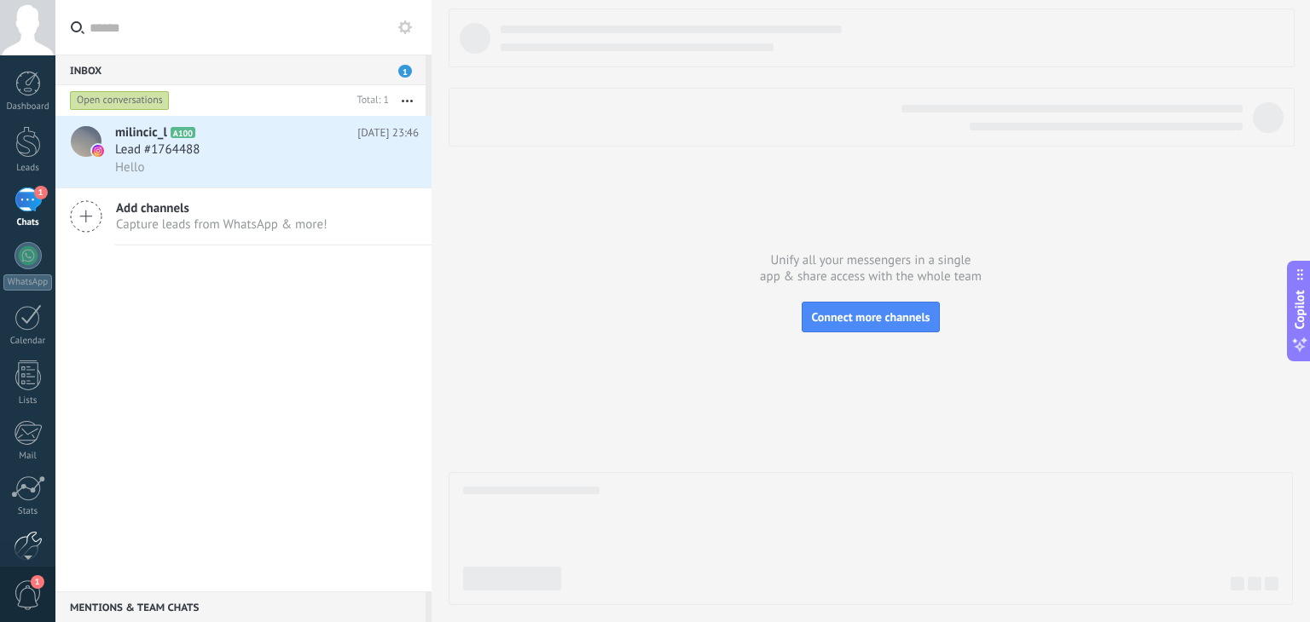
click at [18, 535] on div at bounding box center [28, 546] width 29 height 30
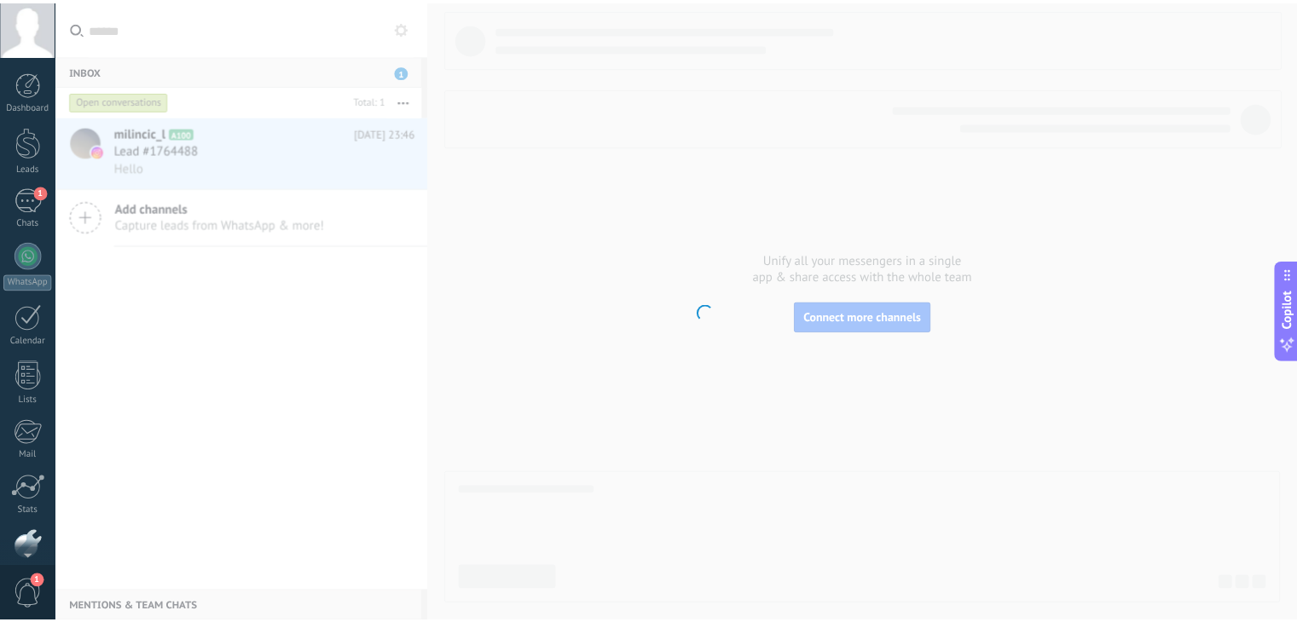
scroll to position [86, 0]
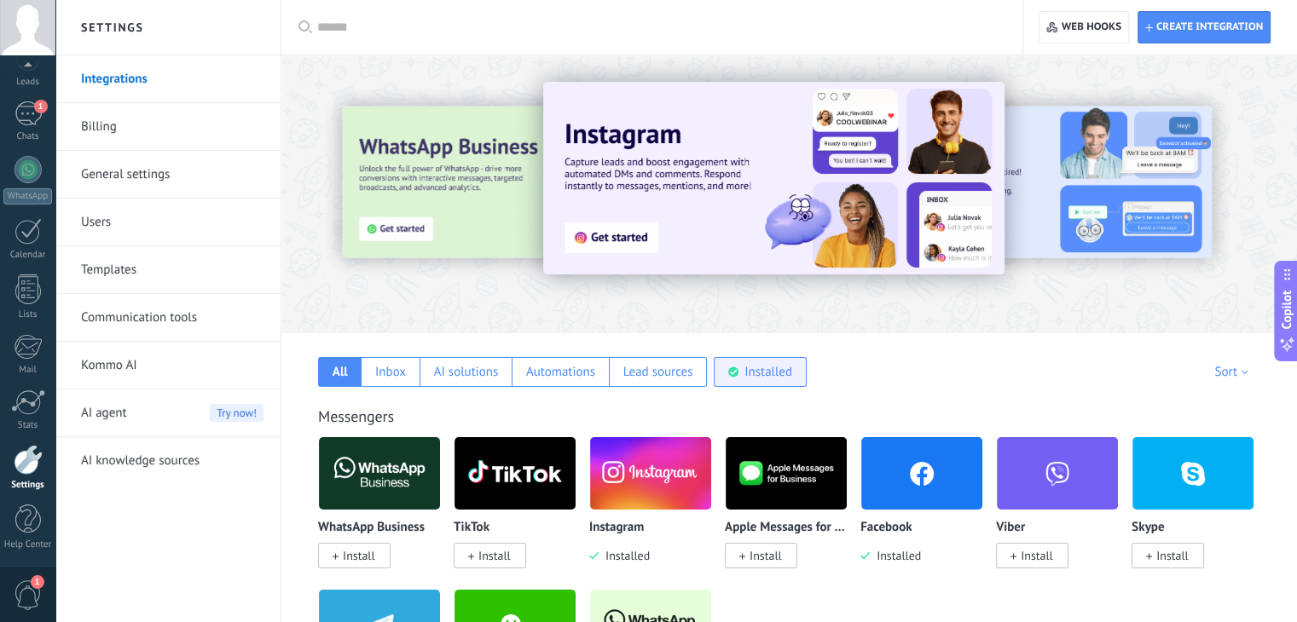
click at [767, 364] on div "Installed" at bounding box center [768, 372] width 48 height 16
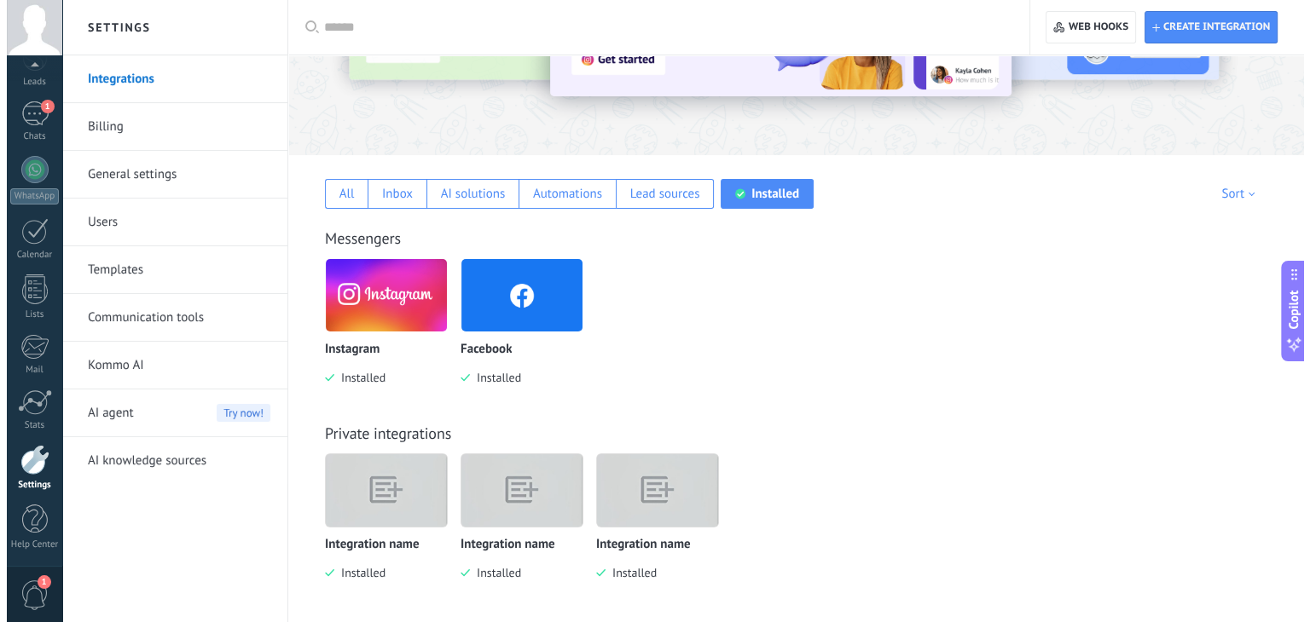
scroll to position [184, 0]
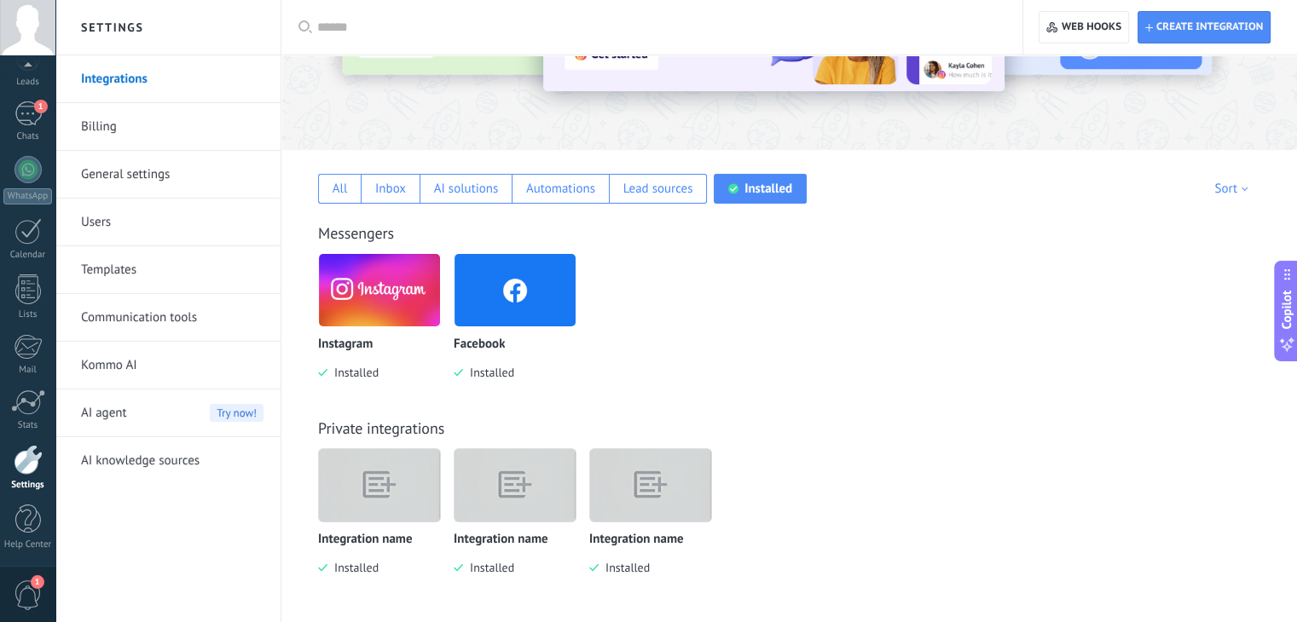
click at [513, 488] on img at bounding box center [514, 485] width 121 height 93
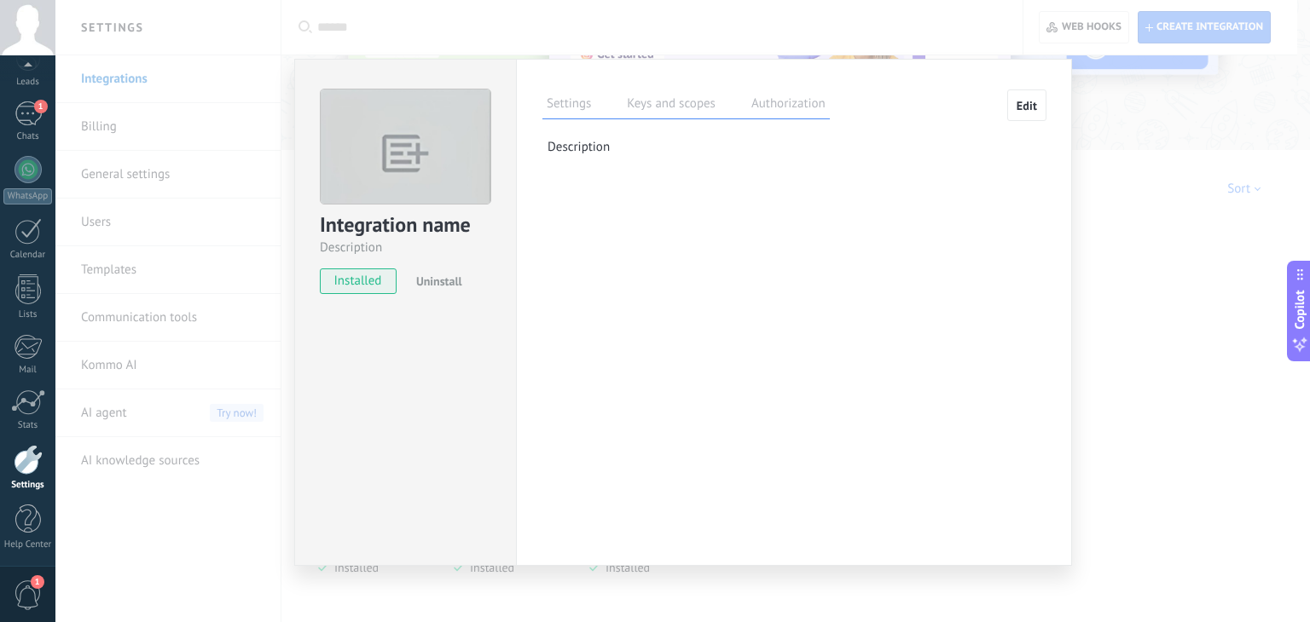
click at [1118, 303] on div "Integration name Description installed Uninstall Settings Keys and scopes Autho…" at bounding box center [682, 311] width 1254 height 622
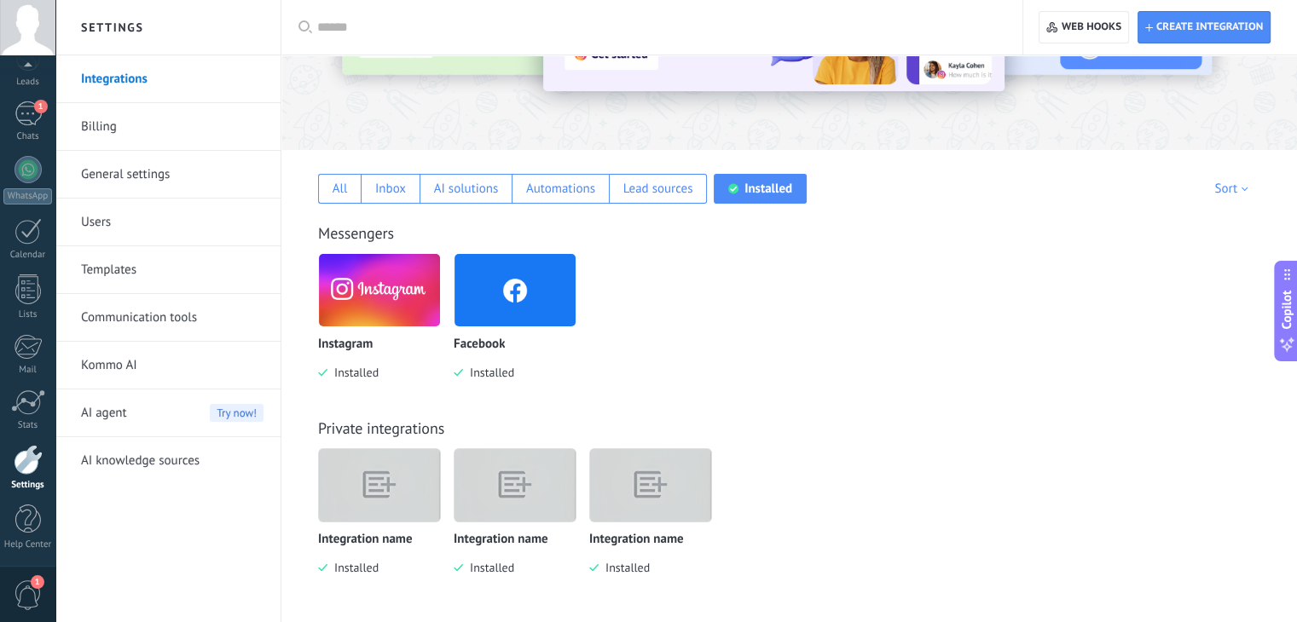
click at [396, 486] on img at bounding box center [379, 485] width 121 height 93
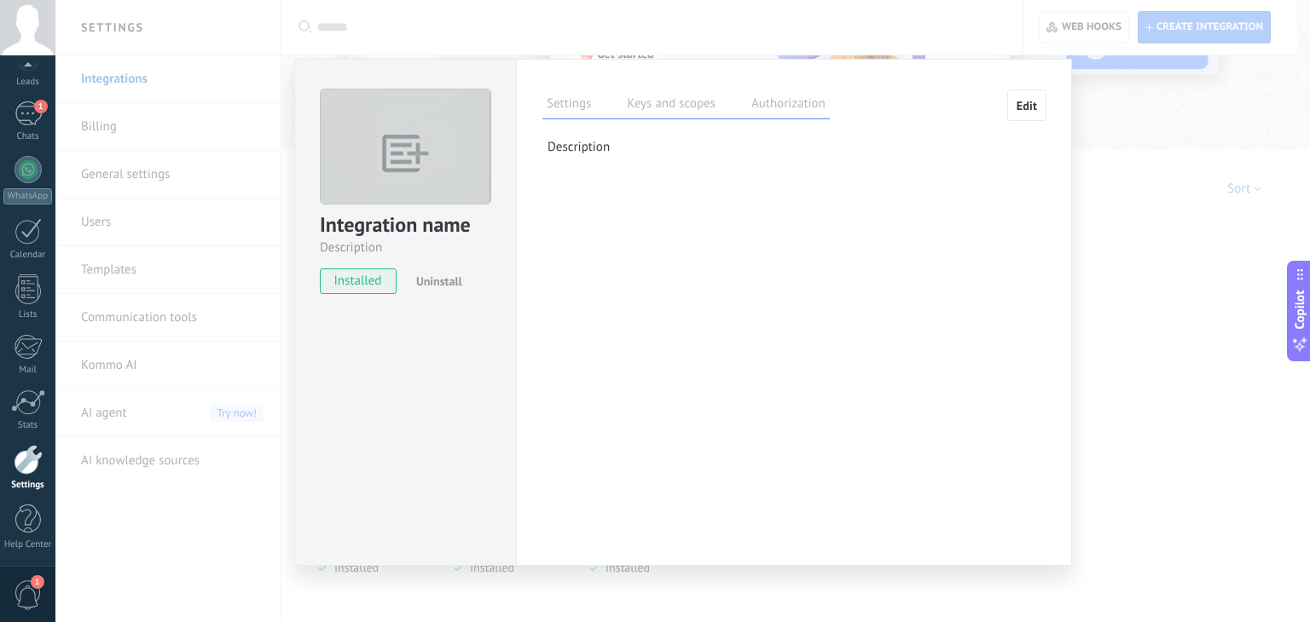
click at [1126, 199] on div "Integration name Description installed Uninstall Settings Keys and scopes Autho…" at bounding box center [682, 311] width 1254 height 622
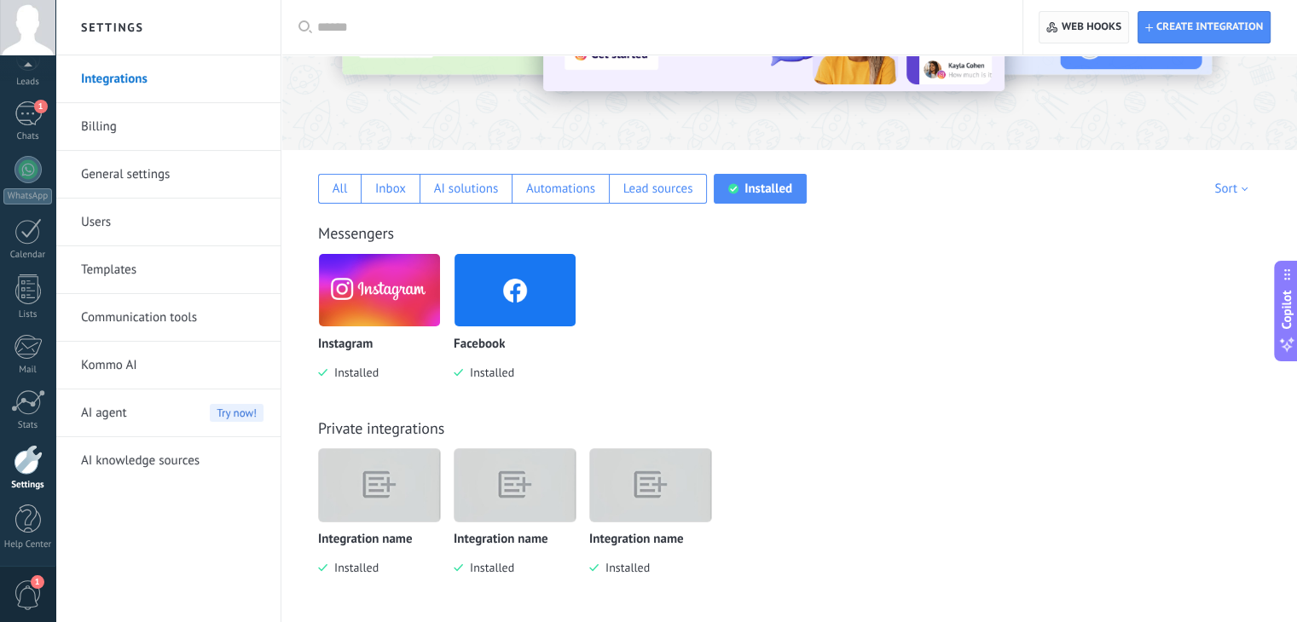
click at [1119, 32] on span "Web hooks 0" at bounding box center [1091, 27] width 60 height 14
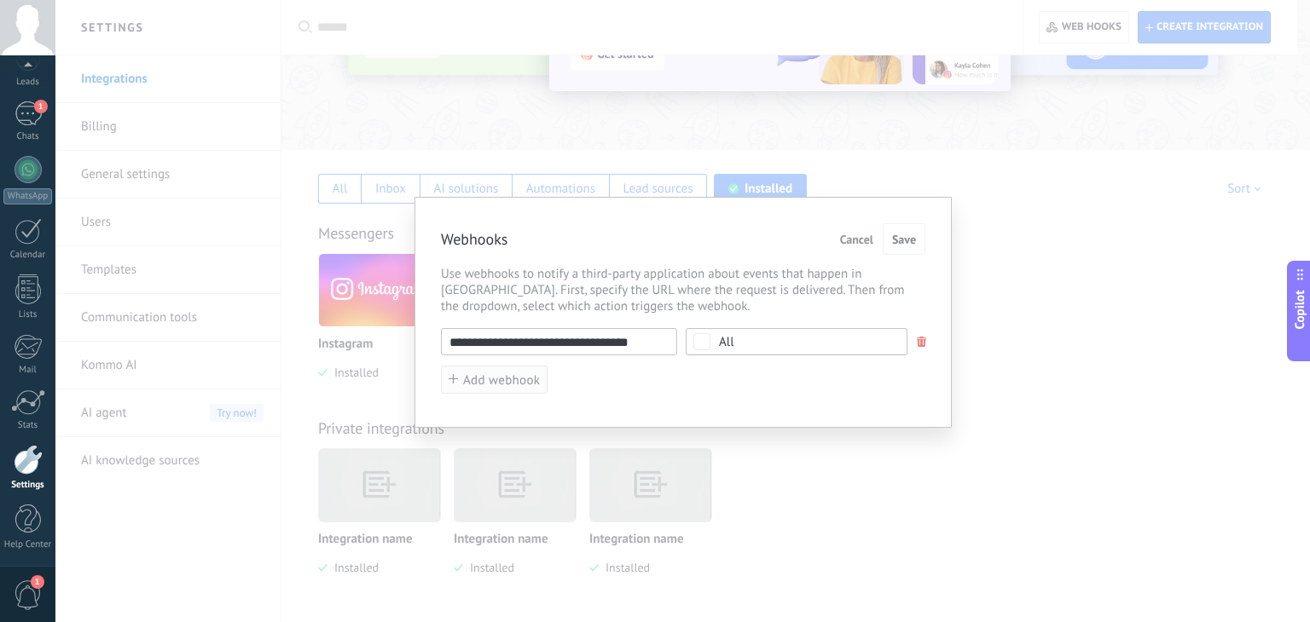
click at [506, 384] on span "Add webhook" at bounding box center [501, 380] width 77 height 13
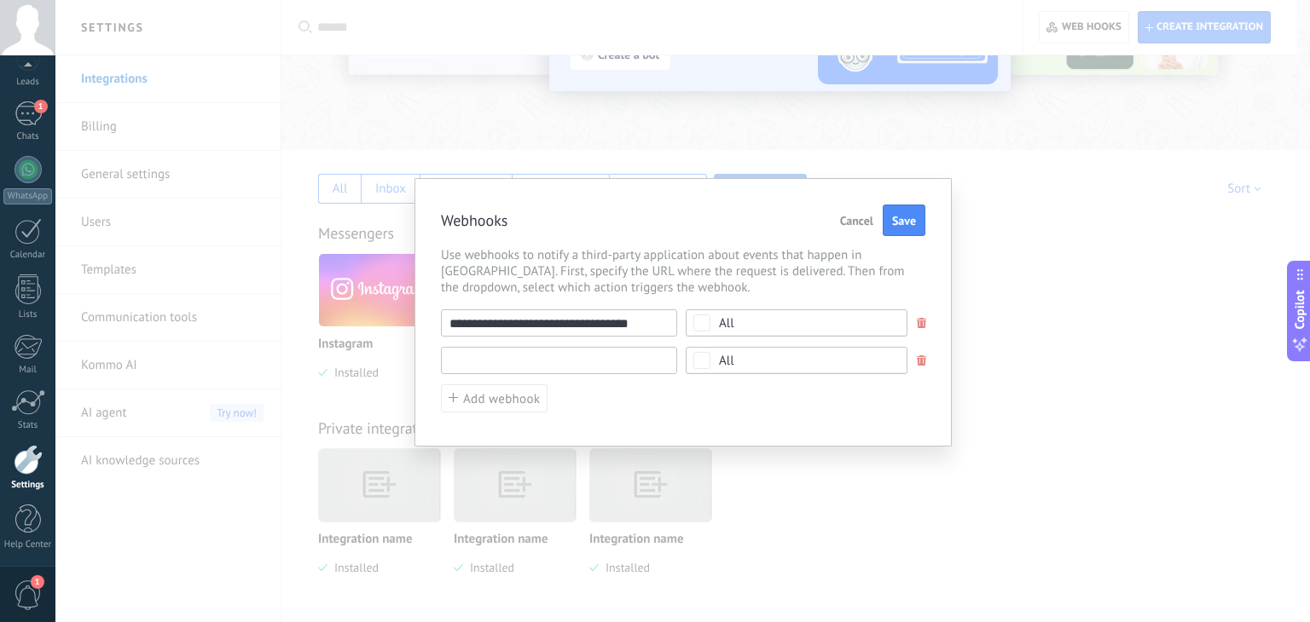
click at [529, 366] on input "text" at bounding box center [559, 360] width 236 height 27
paste input "**********"
type input "**********"
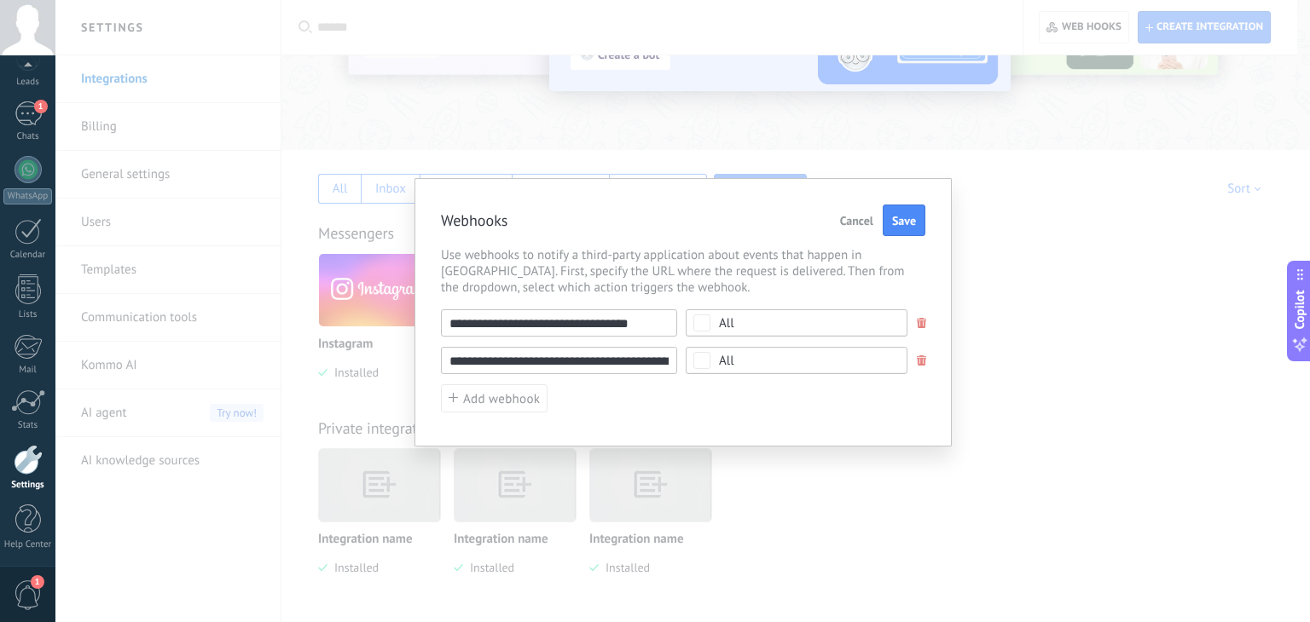
click at [703, 393] on div "**********" at bounding box center [683, 360] width 484 height 103
click at [731, 361] on div "All" at bounding box center [726, 361] width 15 height 13
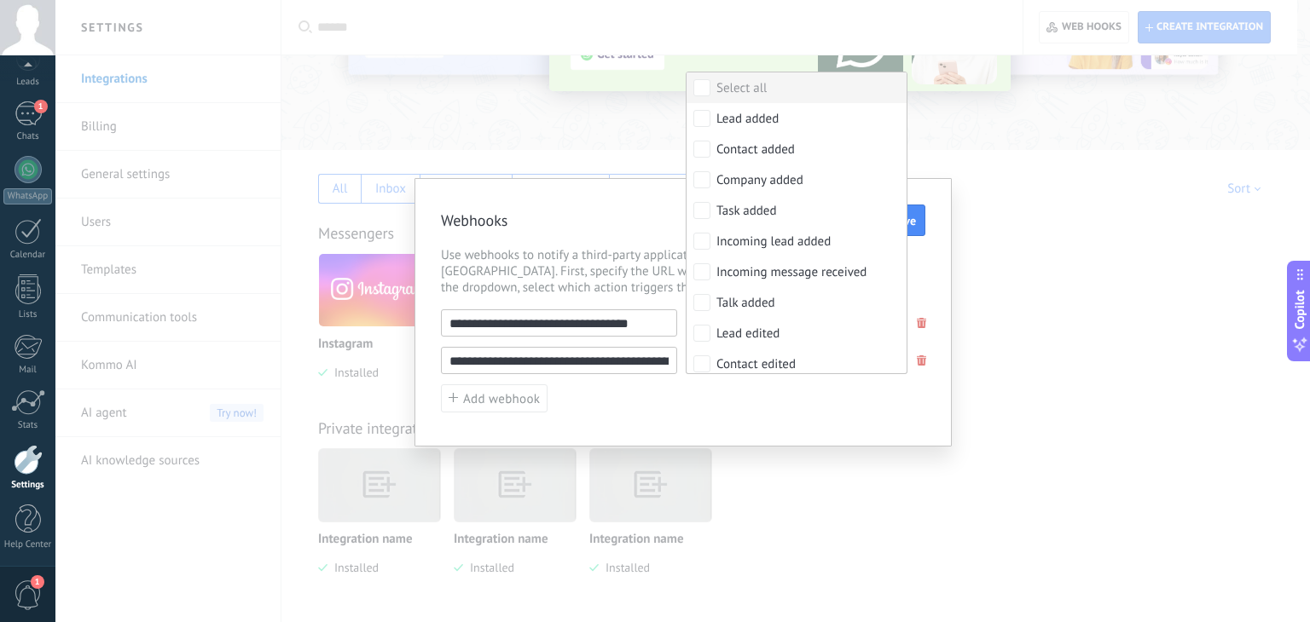
click at [746, 88] on div "Select all" at bounding box center [741, 88] width 50 height 17
click at [731, 410] on div "**********" at bounding box center [683, 360] width 484 height 103
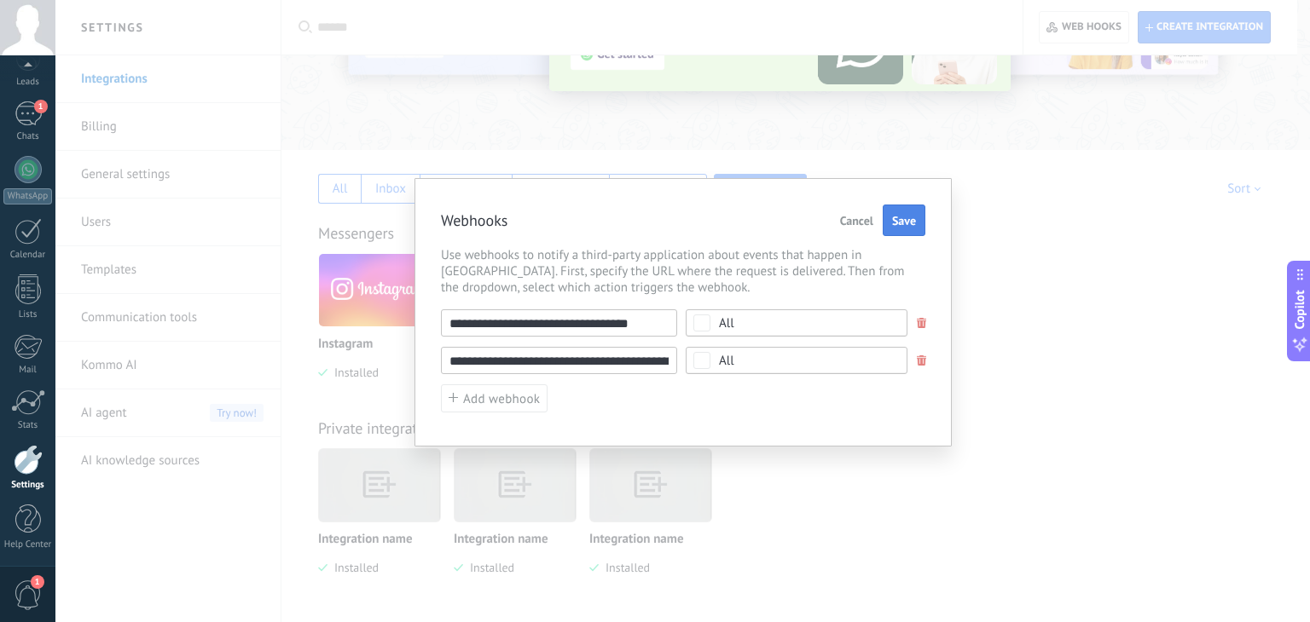
click at [907, 225] on span "Save" at bounding box center [904, 221] width 24 height 12
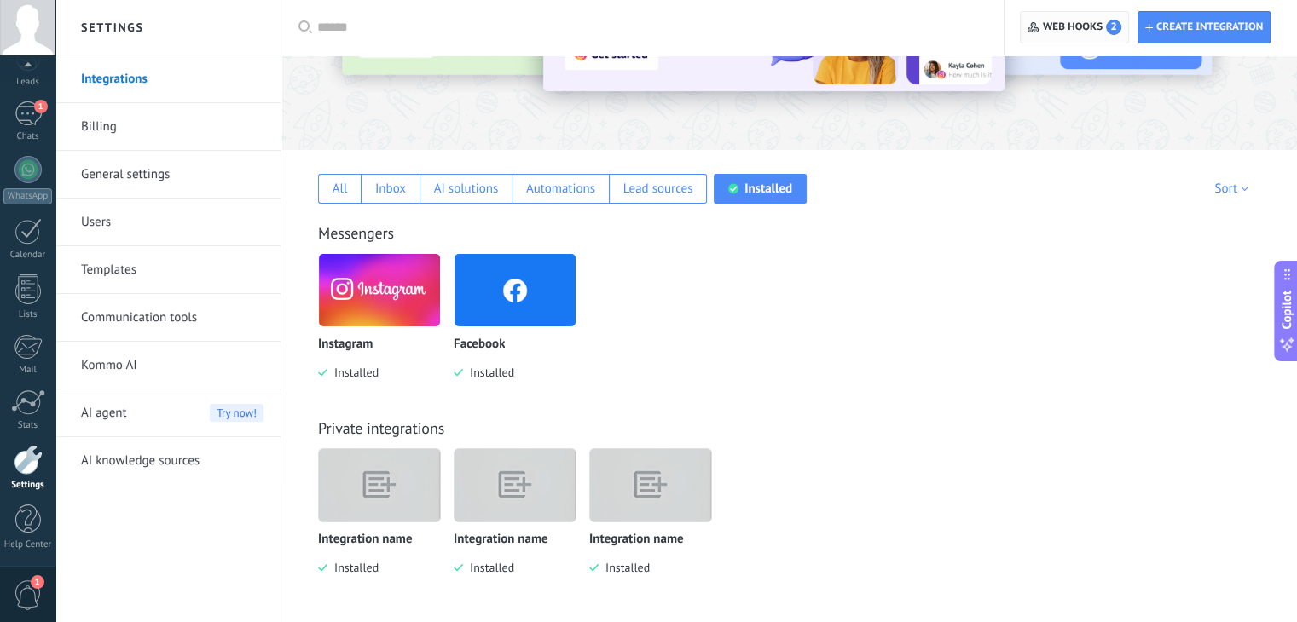
click at [1093, 31] on span "Web hooks 2" at bounding box center [1082, 27] width 78 height 15
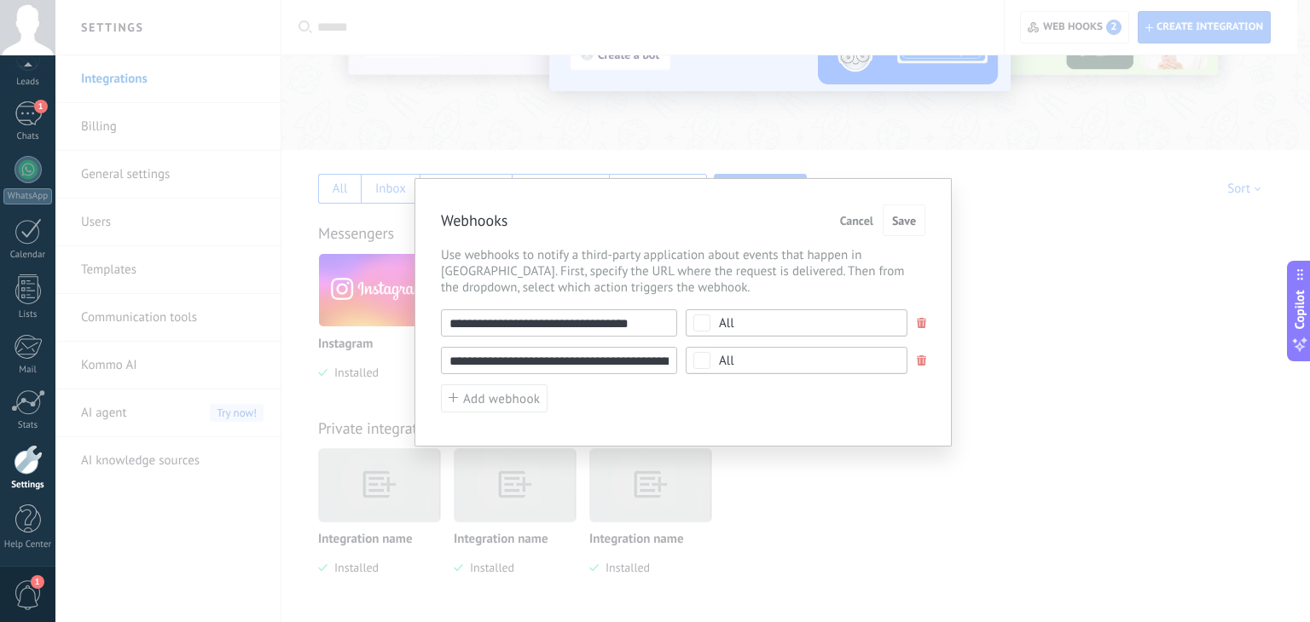
click at [653, 324] on input "**********" at bounding box center [559, 322] width 236 height 27
click at [661, 356] on input "**********" at bounding box center [559, 360] width 236 height 27
click at [662, 406] on div "**********" at bounding box center [683, 360] width 484 height 103
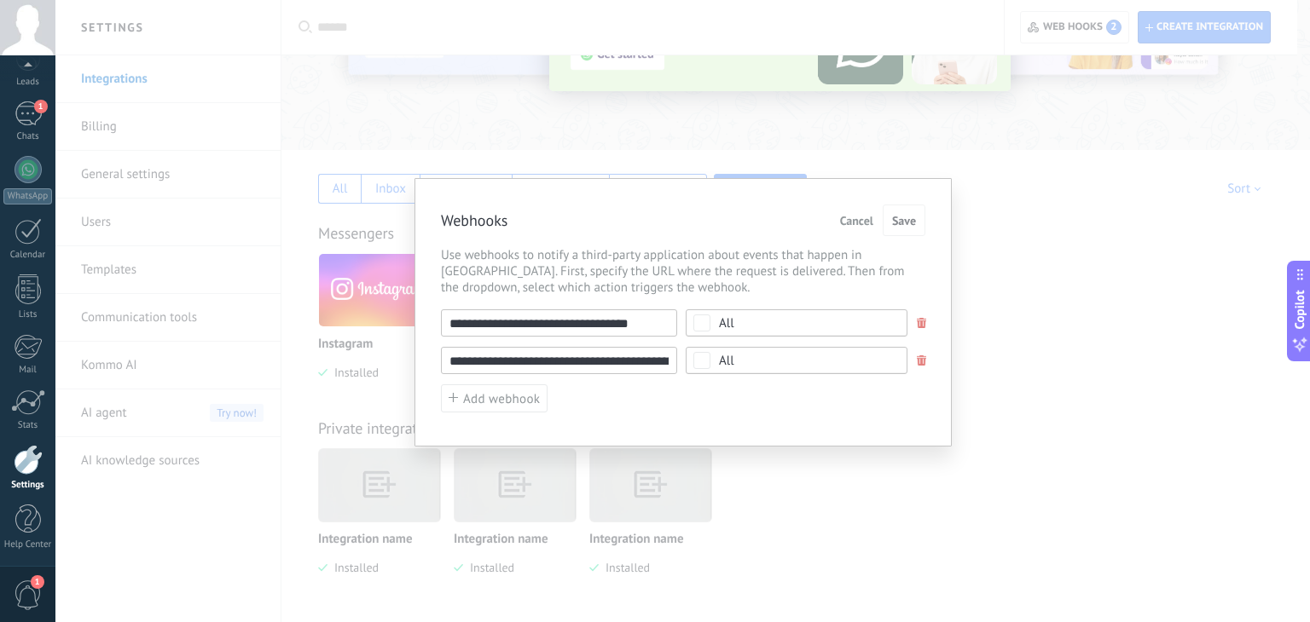
click at [947, 594] on div "**********" at bounding box center [682, 311] width 1254 height 622
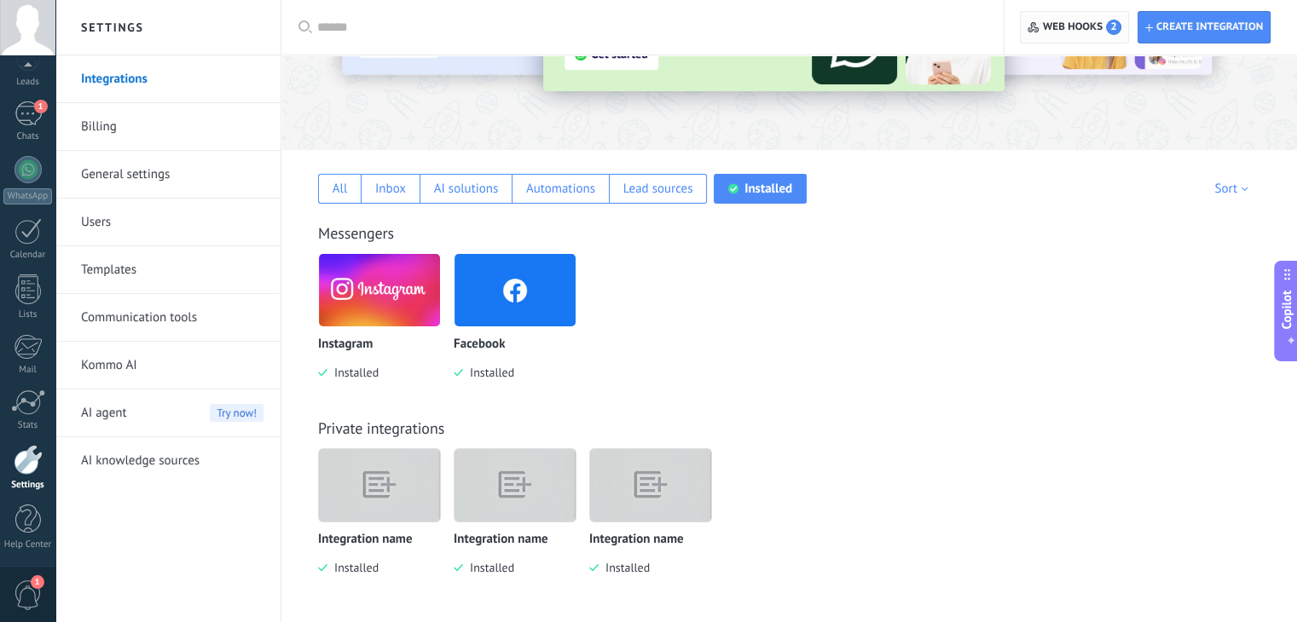
click at [1061, 21] on span "Web hooks 2" at bounding box center [1082, 27] width 78 height 15
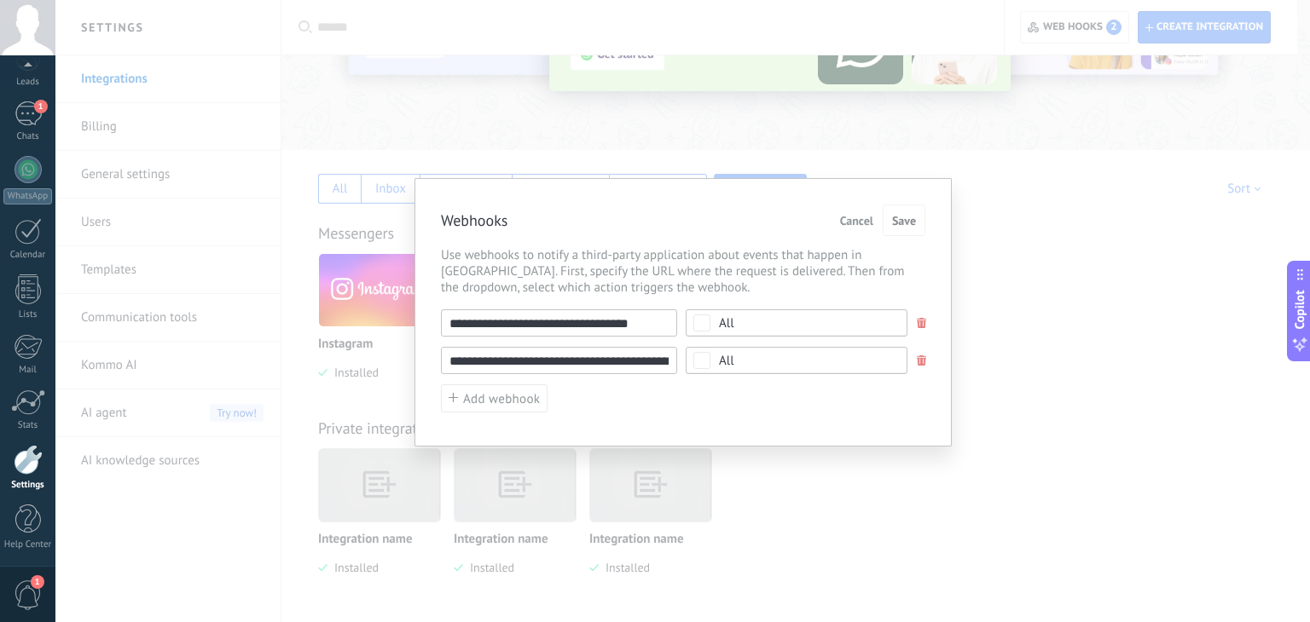
click at [615, 328] on input "**********" at bounding box center [559, 322] width 236 height 27
click at [604, 361] on input "**********" at bounding box center [559, 360] width 236 height 27
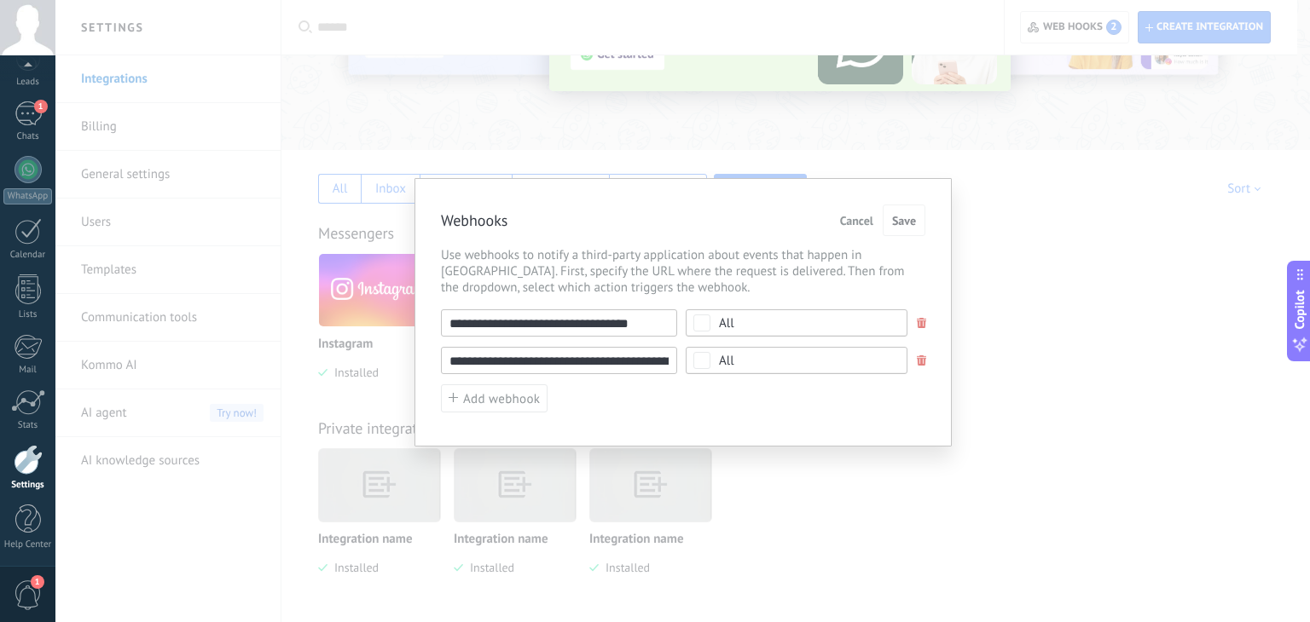
click at [604, 361] on input "**********" at bounding box center [559, 360] width 236 height 27
click at [745, 483] on div "**********" at bounding box center [682, 311] width 1254 height 622
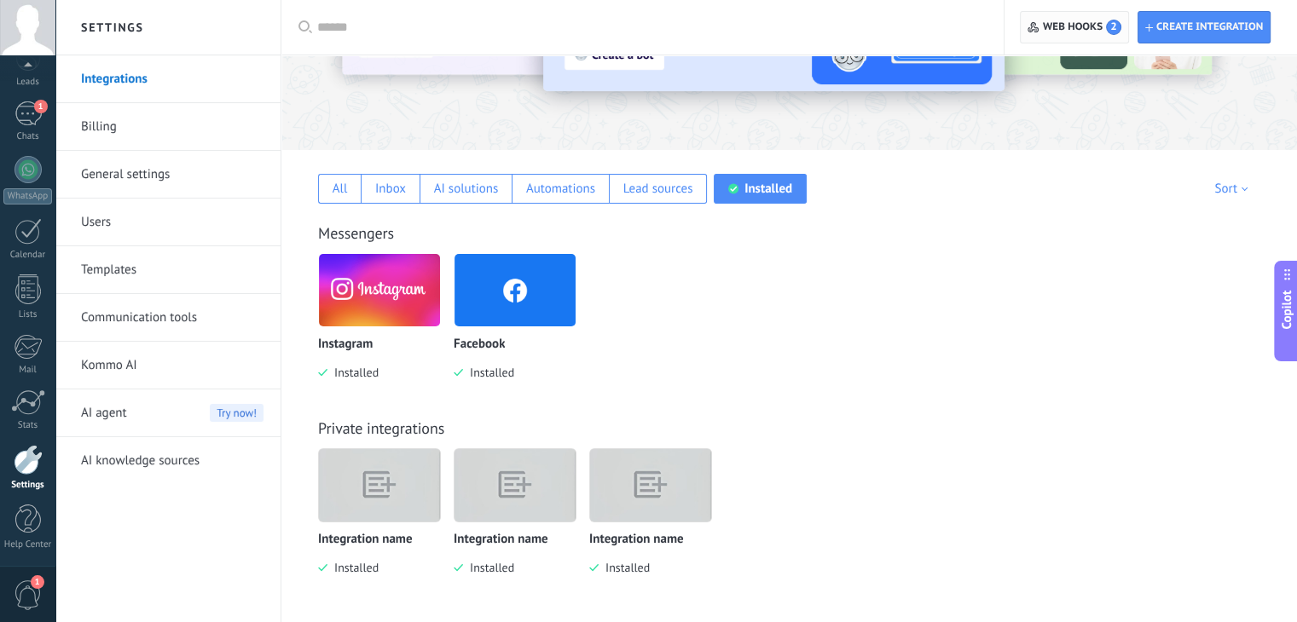
click at [1094, 36] on span "Web hooks 2" at bounding box center [1073, 27] width 93 height 31
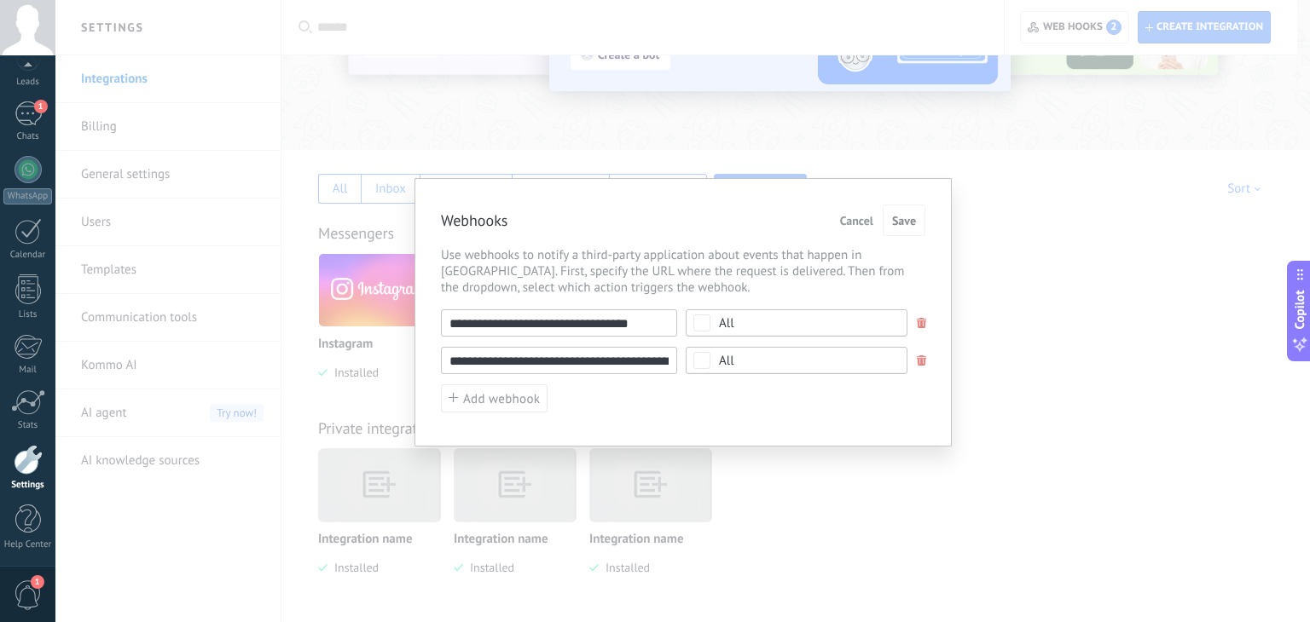
click at [502, 336] on div "**********" at bounding box center [683, 360] width 484 height 103
click at [506, 333] on input "**********" at bounding box center [559, 322] width 236 height 27
click at [515, 325] on input "**********" at bounding box center [559, 322] width 236 height 27
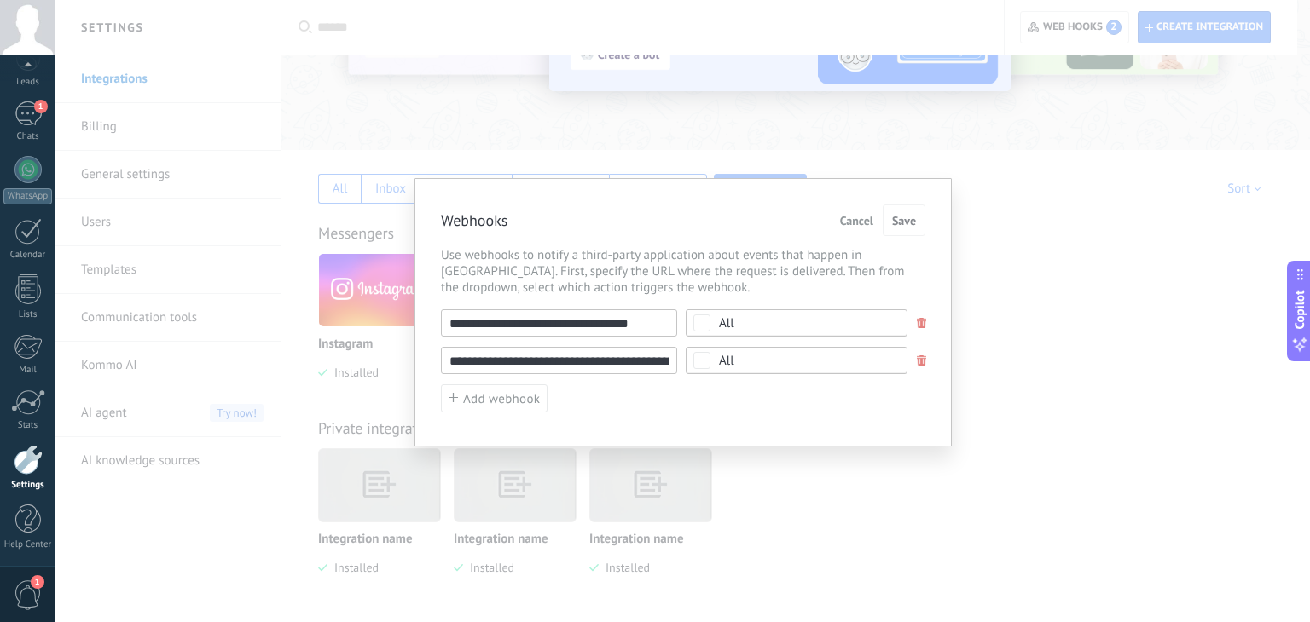
click at [515, 325] on input "**********" at bounding box center [559, 322] width 236 height 27
paste input "*"
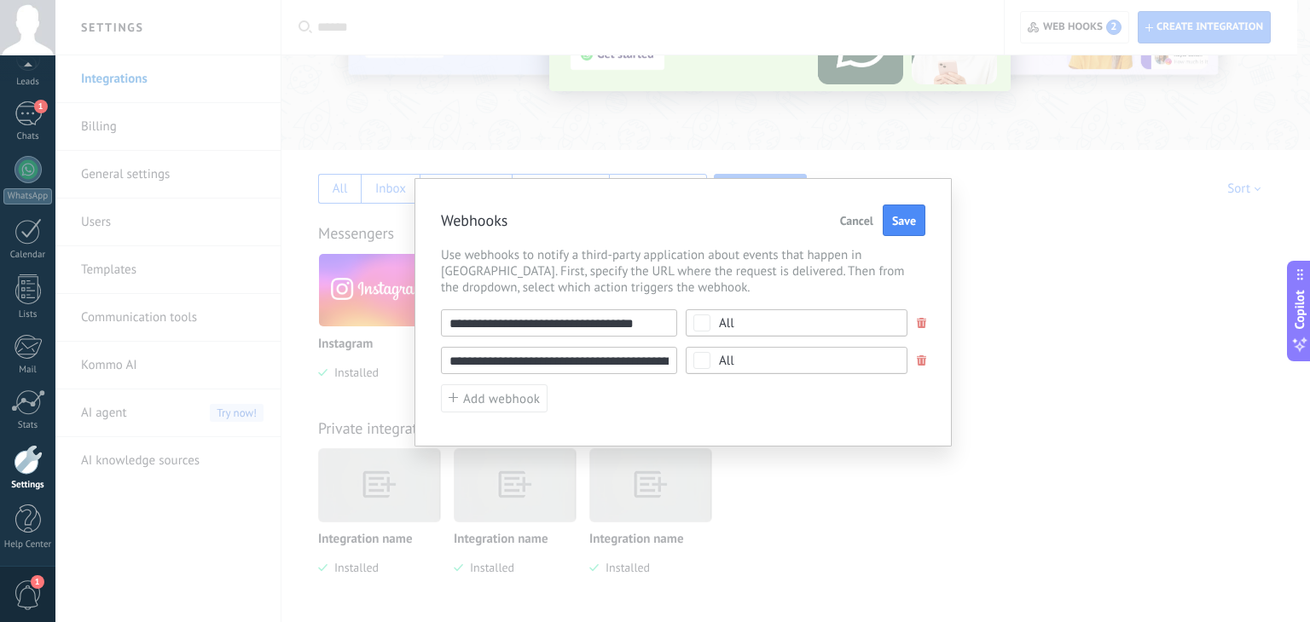
type input "**********"
drag, startPoint x: 647, startPoint y: 362, endPoint x: 396, endPoint y: 359, distance: 250.7
click at [396, 359] on div "**********" at bounding box center [682, 311] width 1254 height 622
paste input "*"
type input "**********"
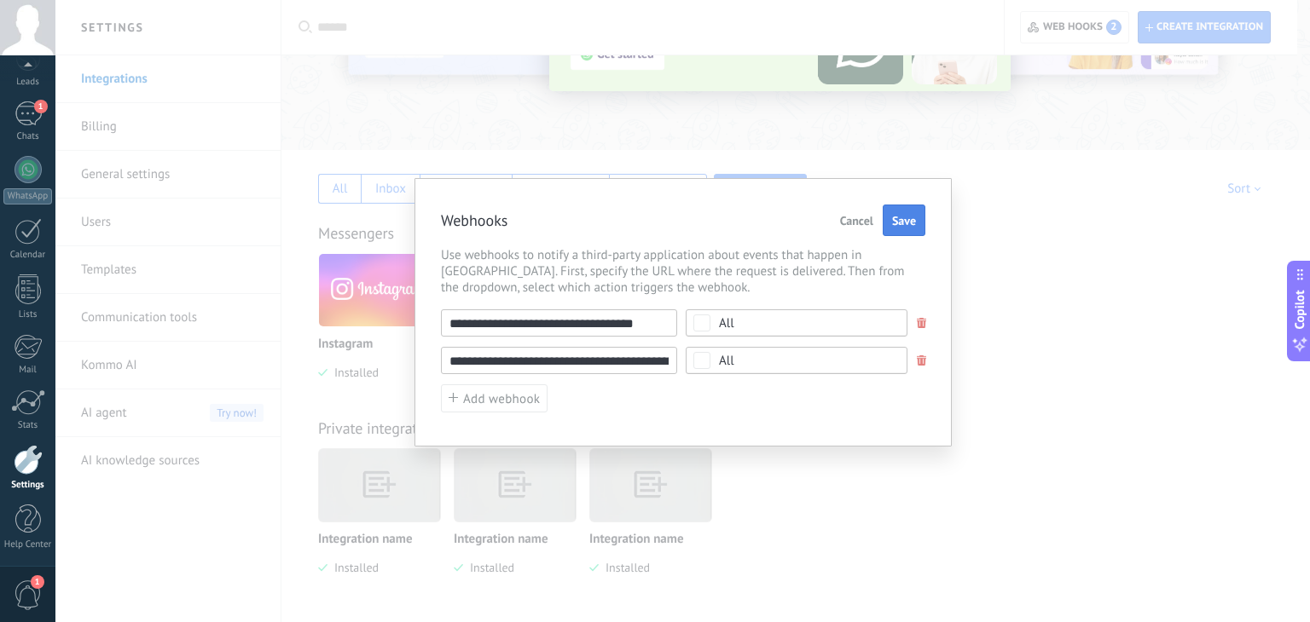
click at [905, 223] on span "Save" at bounding box center [904, 221] width 24 height 12
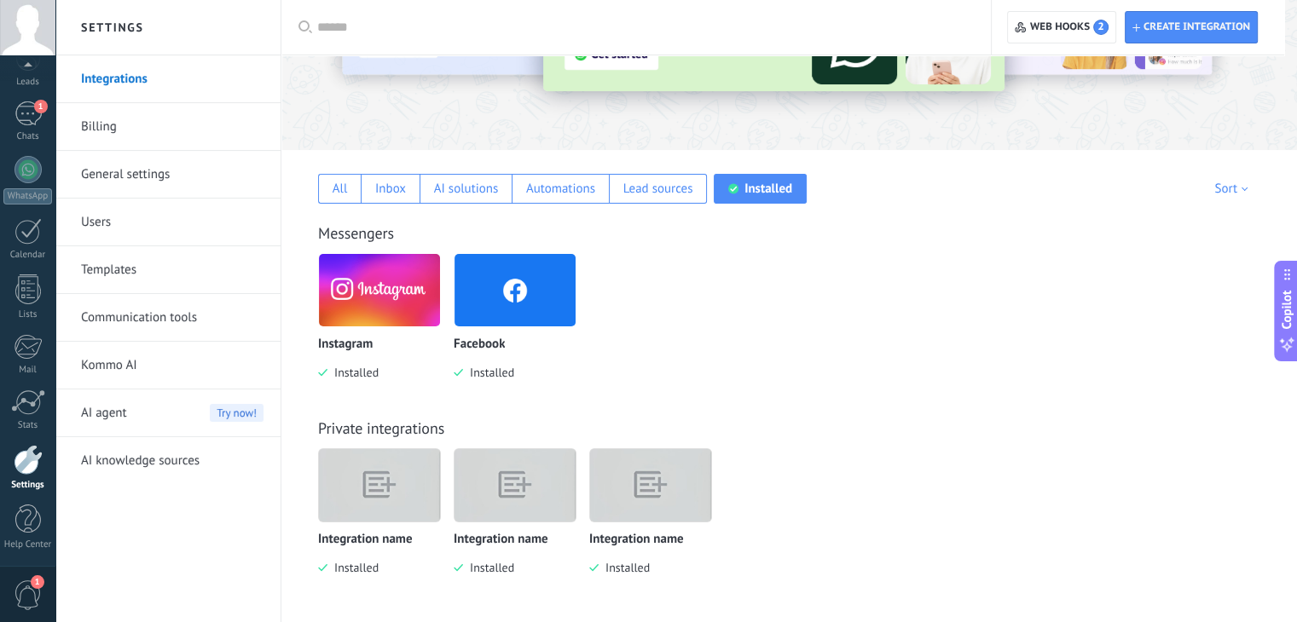
click at [925, 540] on div "Integration name Installed Integration name Installed Integration name Installed" at bounding box center [798, 524] width 960 height 153
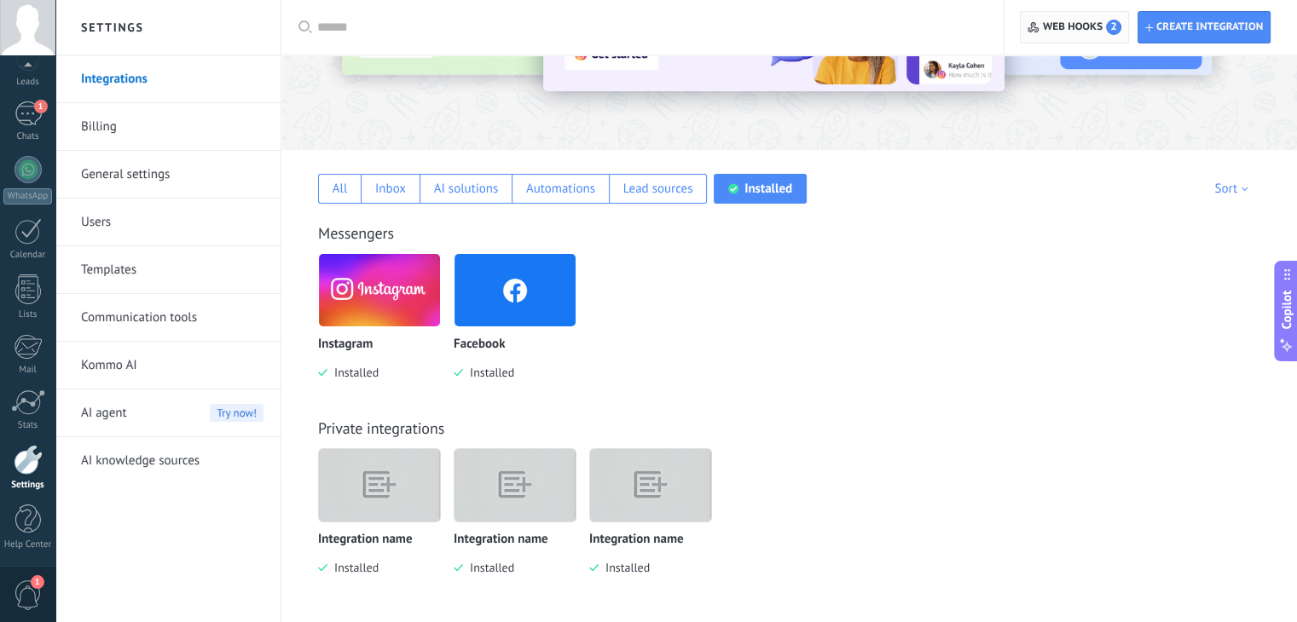
click at [1102, 32] on span "Web hooks 2" at bounding box center [1082, 27] width 78 height 15
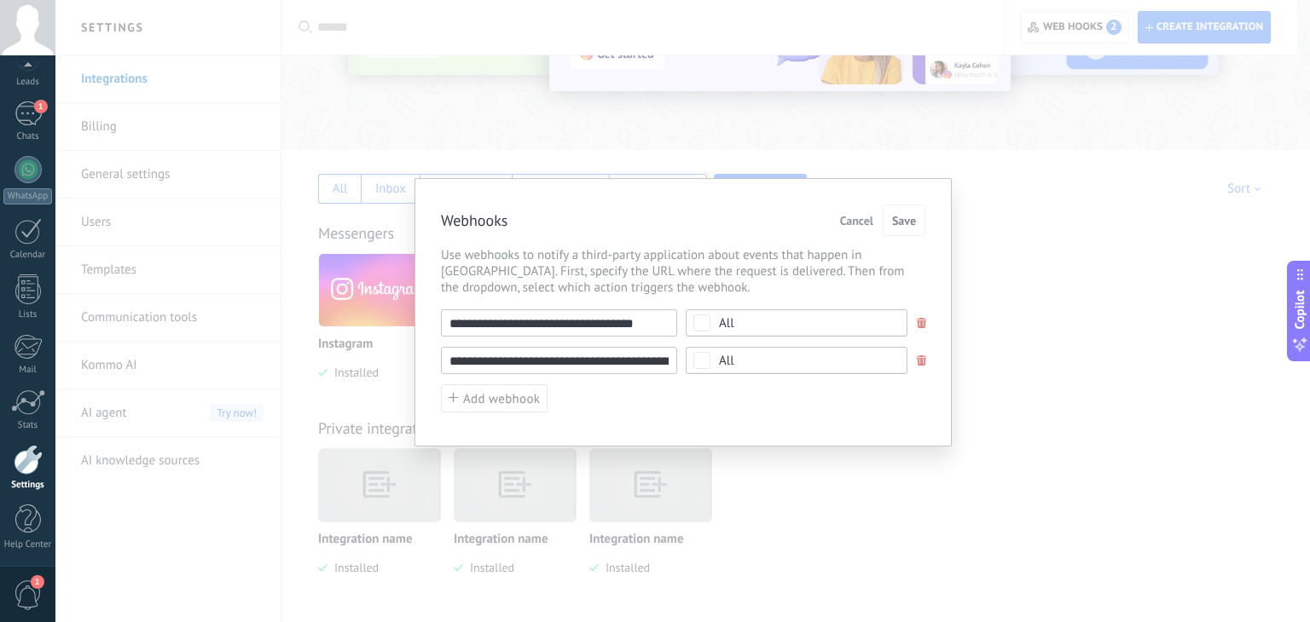
click at [588, 315] on input "**********" at bounding box center [559, 322] width 236 height 27
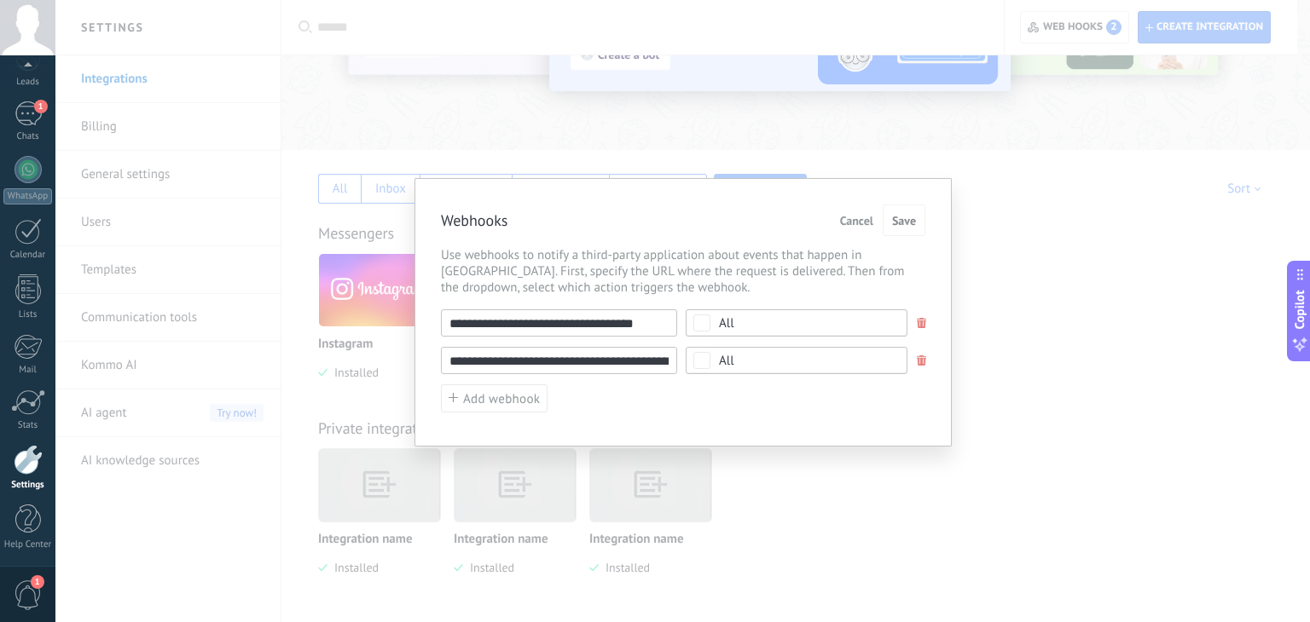
paste input "**********"
type input "**********"
click at [640, 360] on input "**********" at bounding box center [559, 360] width 236 height 27
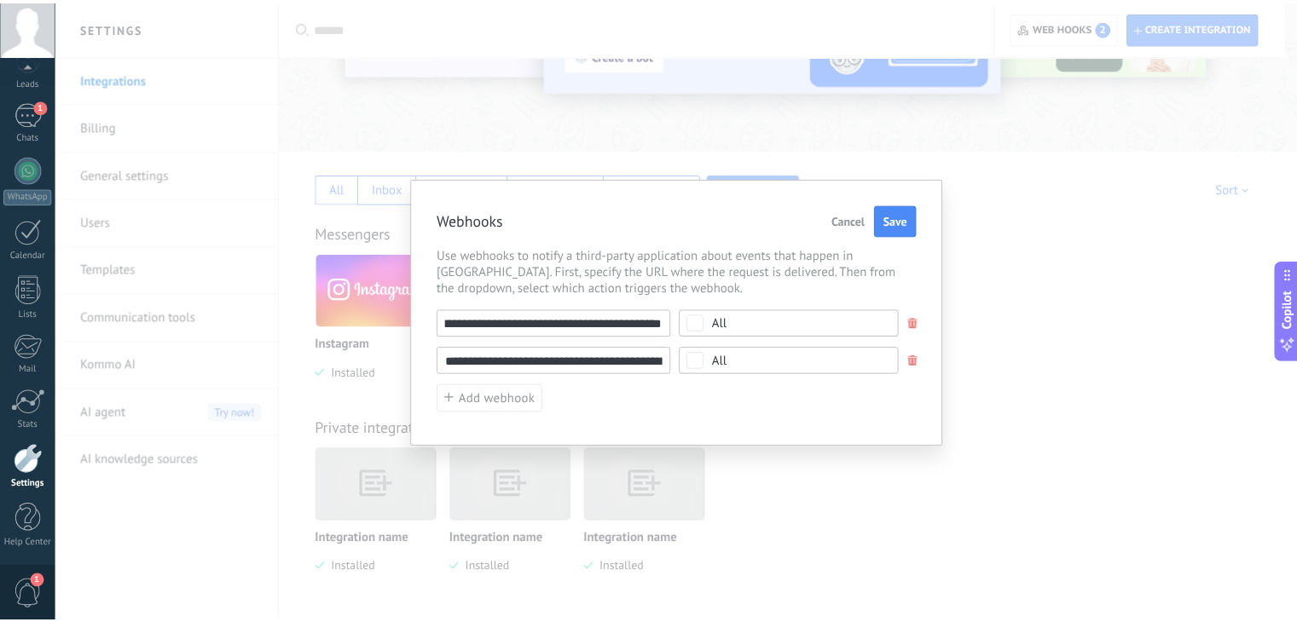
scroll to position [0, 0]
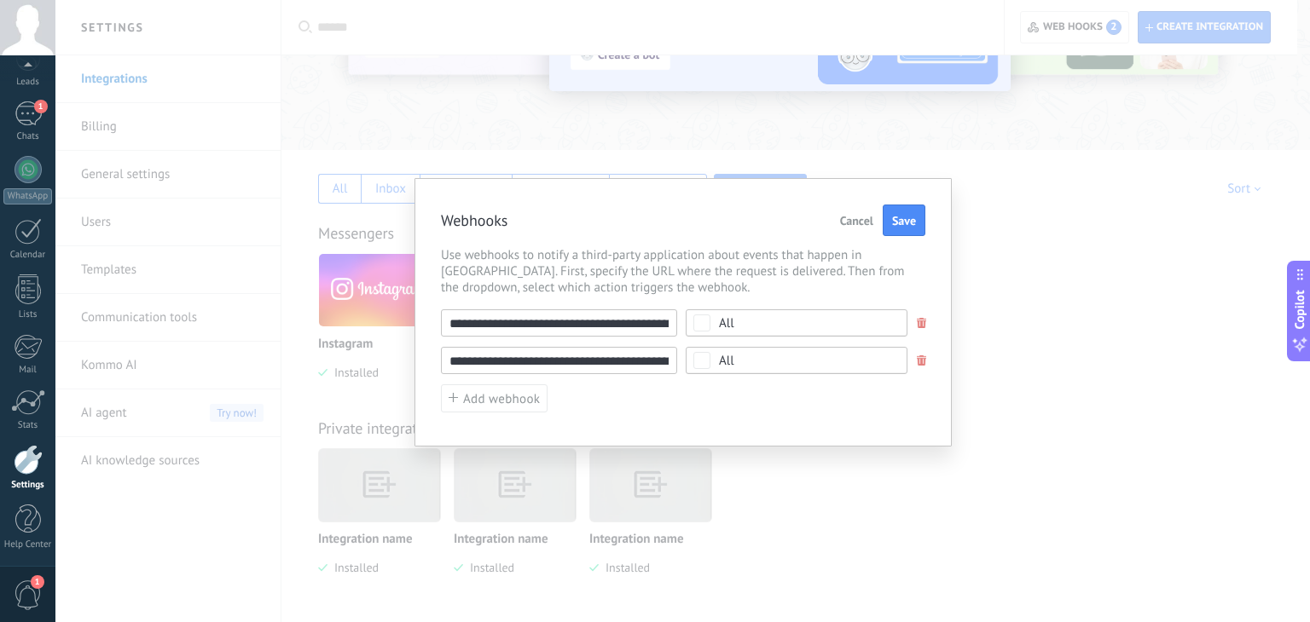
click at [640, 360] on input "**********" at bounding box center [559, 360] width 236 height 27
type input "********"
click at [906, 220] on span "Save" at bounding box center [904, 221] width 24 height 12
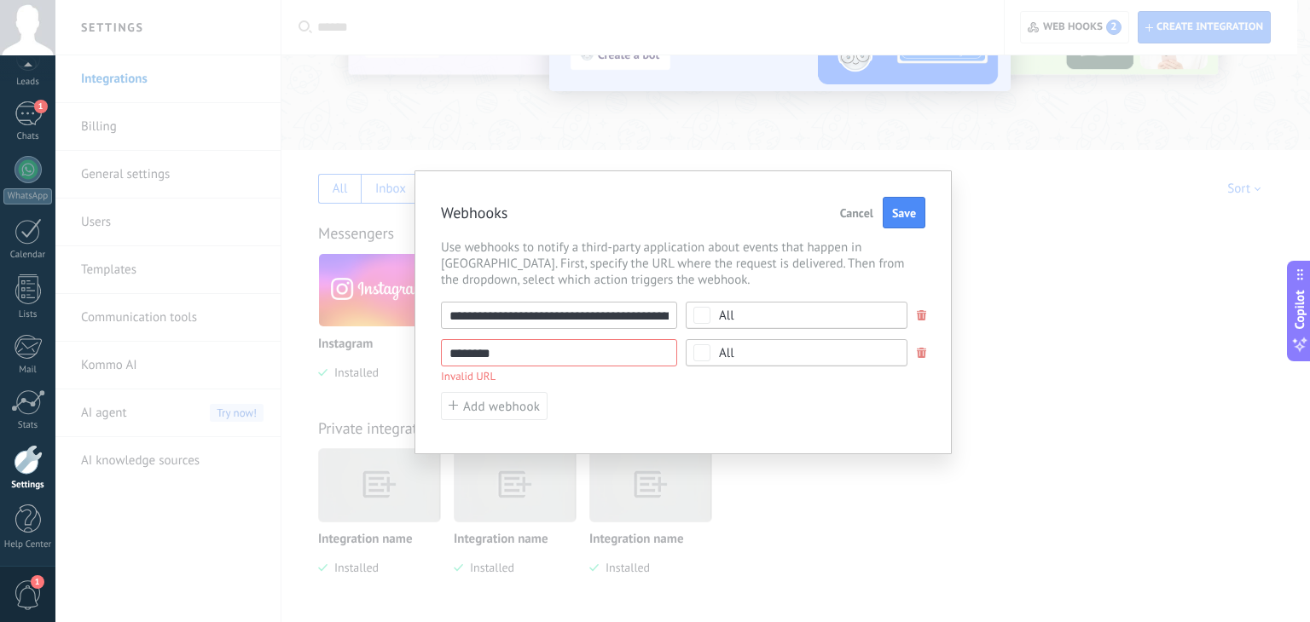
click at [922, 354] on span at bounding box center [921, 353] width 10 height 11
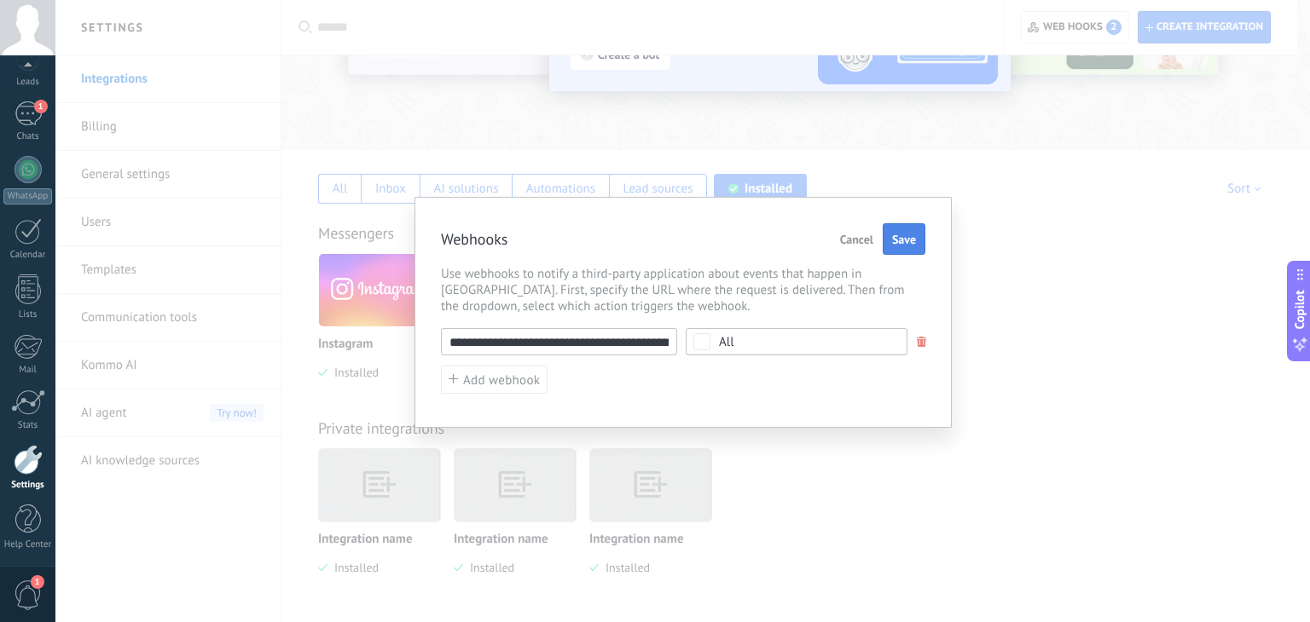
click at [903, 228] on button "Save" at bounding box center [903, 239] width 43 height 32
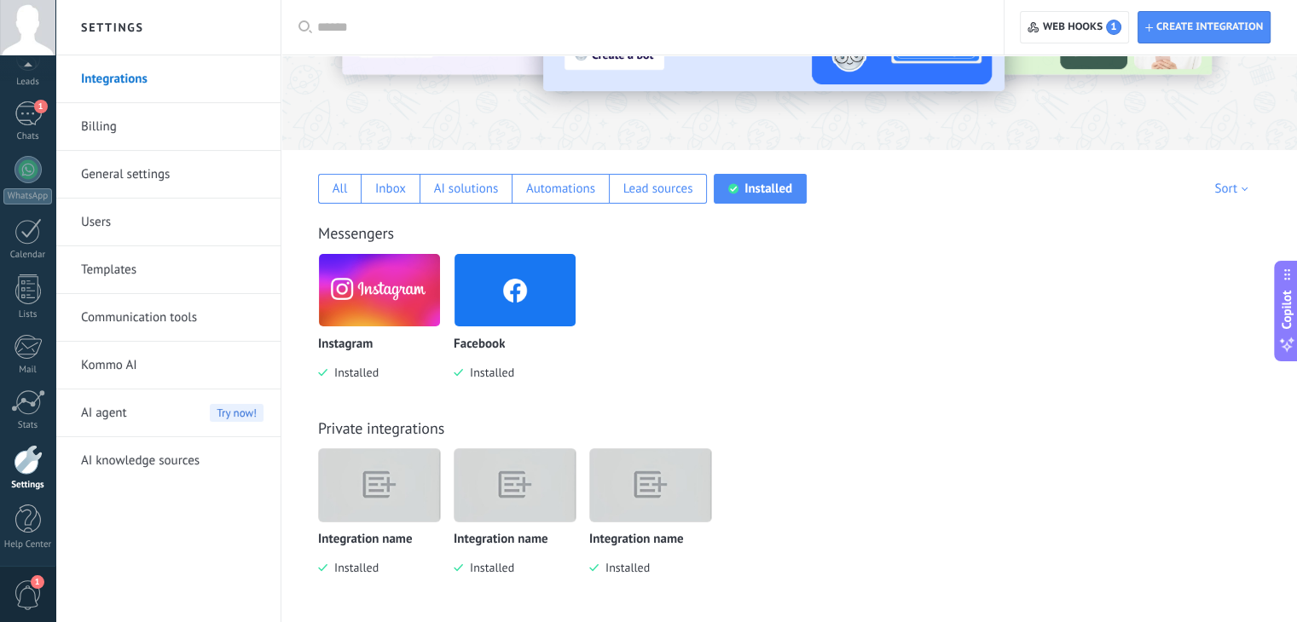
click at [901, 231] on div "Messengers" at bounding box center [789, 233] width 942 height 20
click at [44, 120] on link "1 Chats" at bounding box center [27, 121] width 55 height 41
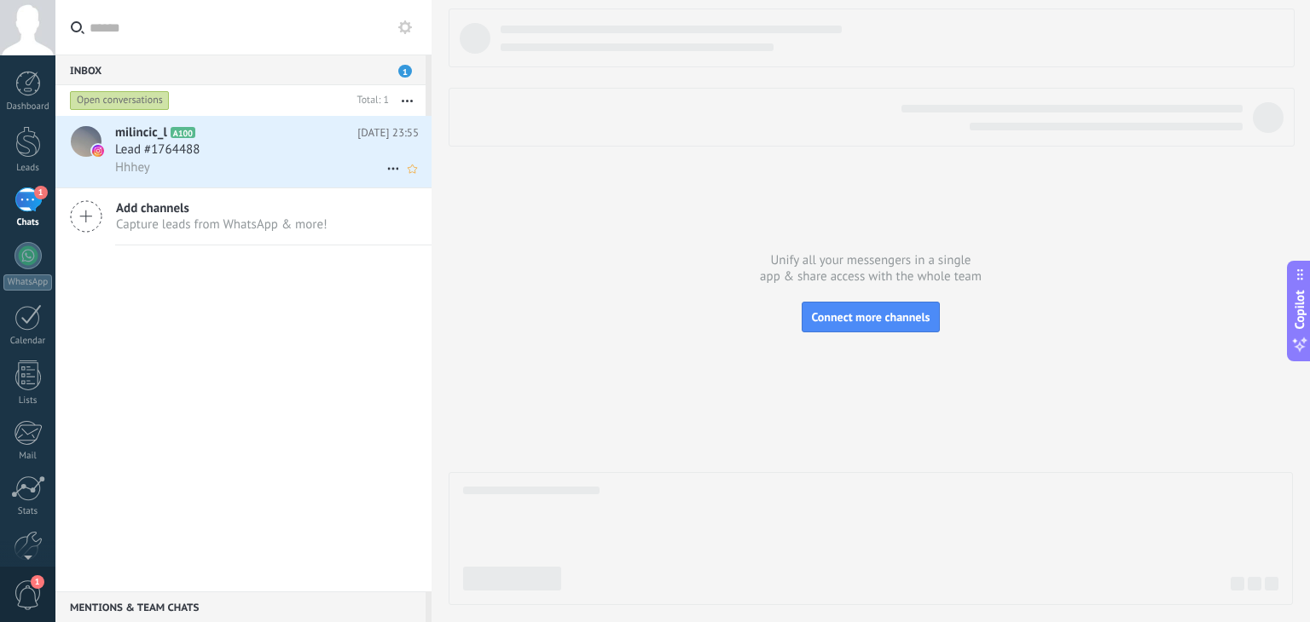
click at [384, 171] on icon at bounding box center [393, 169] width 20 height 20
click at [406, 205] on div "Close talk" at bounding box center [474, 213] width 167 height 34
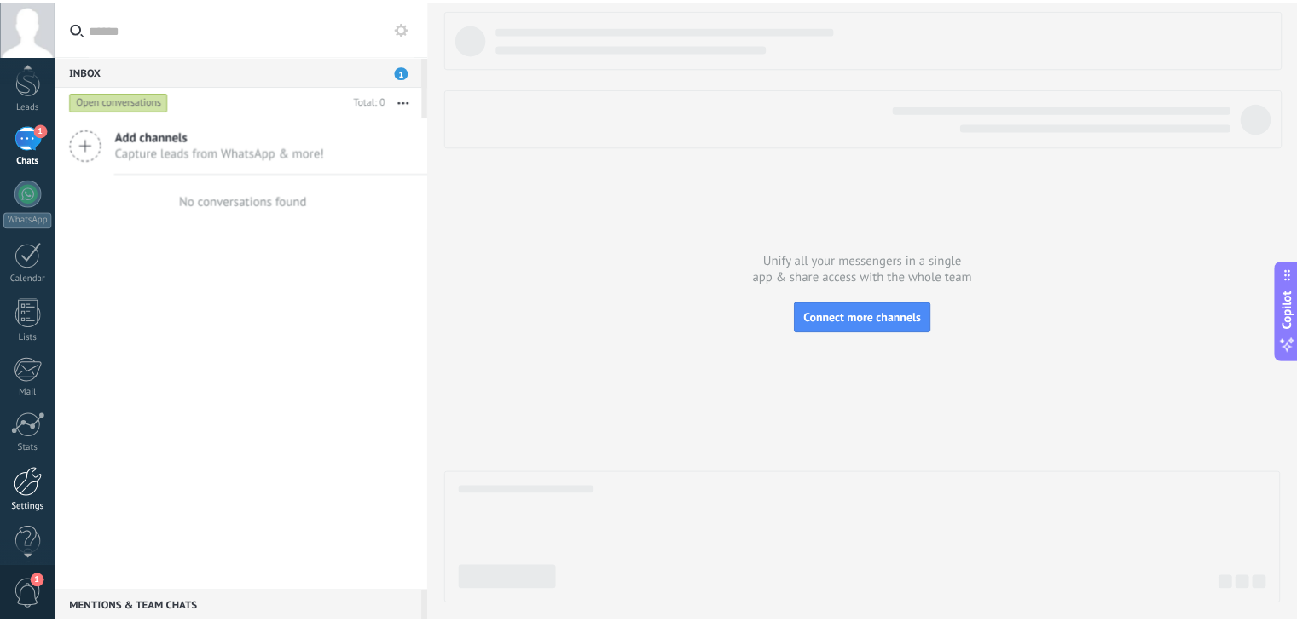
scroll to position [86, 0]
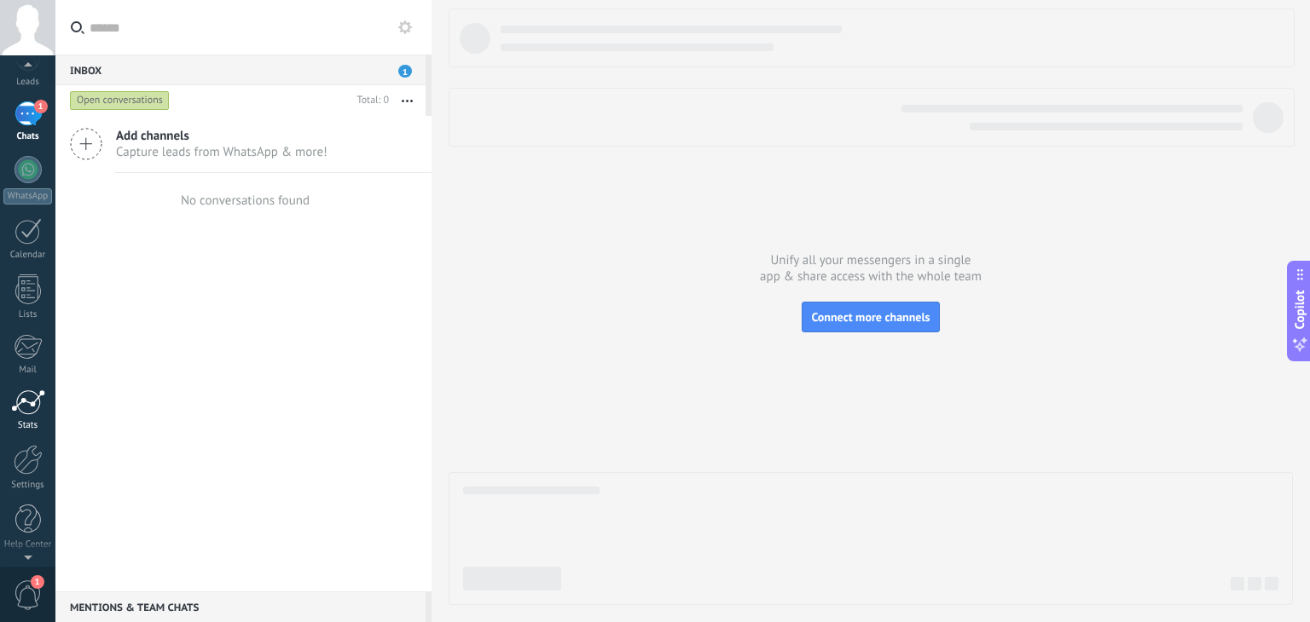
click at [38, 392] on div at bounding box center [28, 403] width 34 height 26
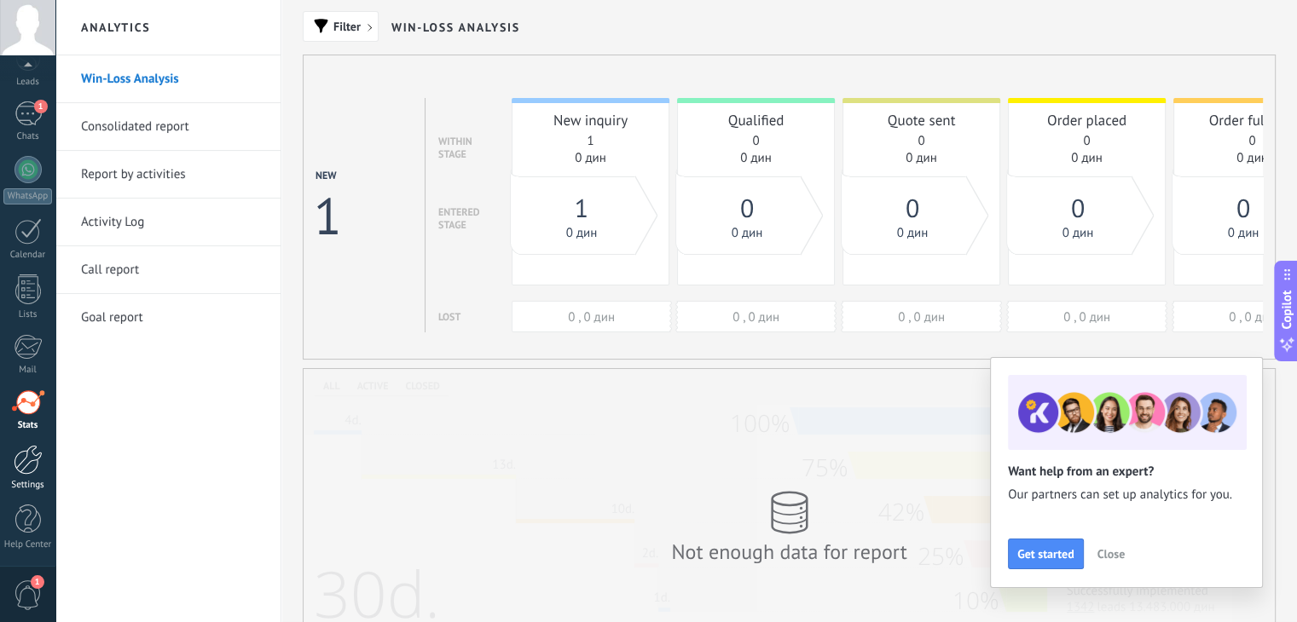
click at [34, 457] on div at bounding box center [28, 460] width 29 height 30
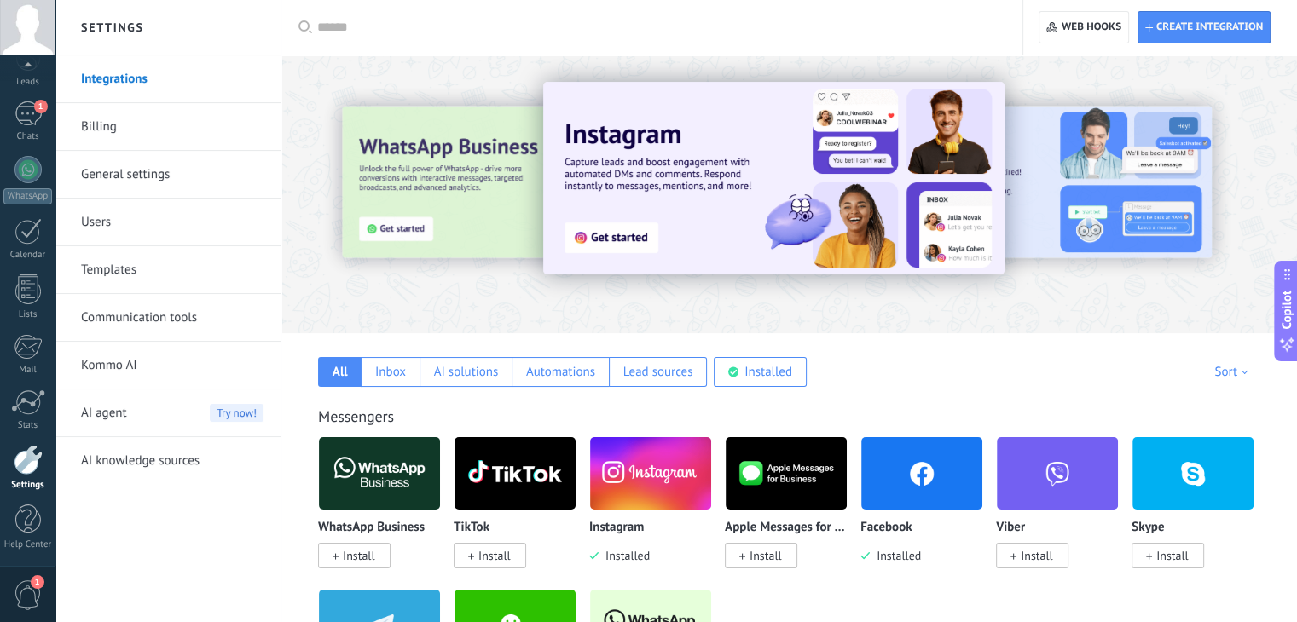
click at [163, 177] on link "General settings" at bounding box center [172, 175] width 182 height 48
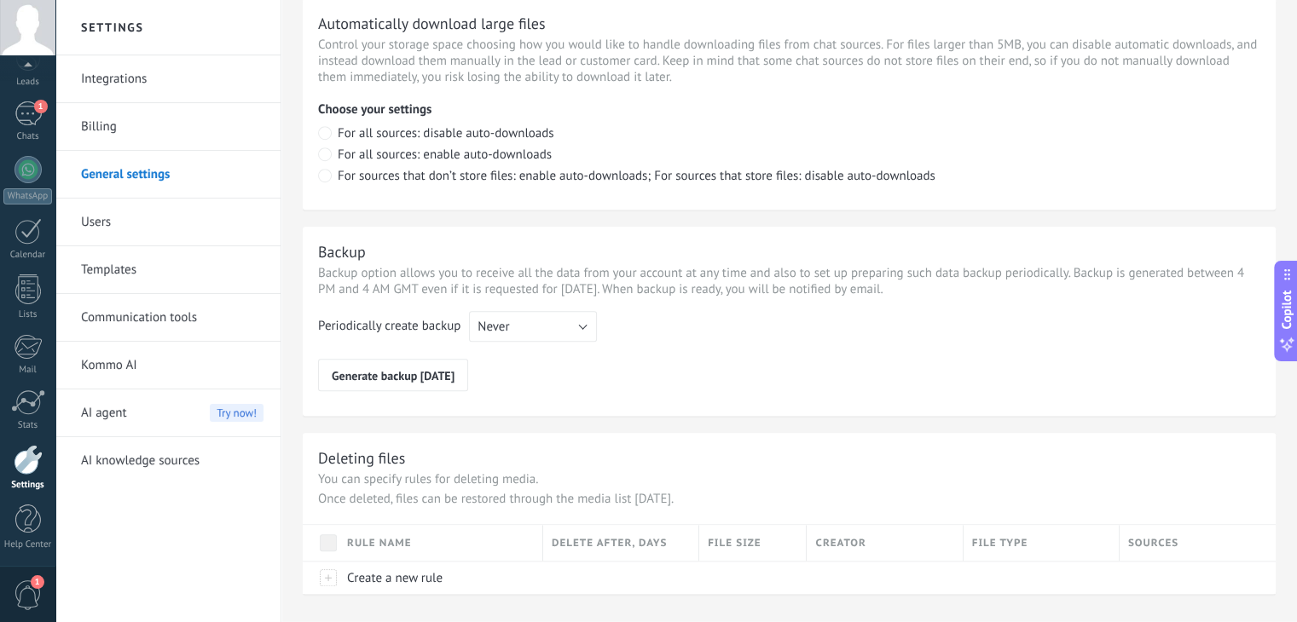
scroll to position [1223, 0]
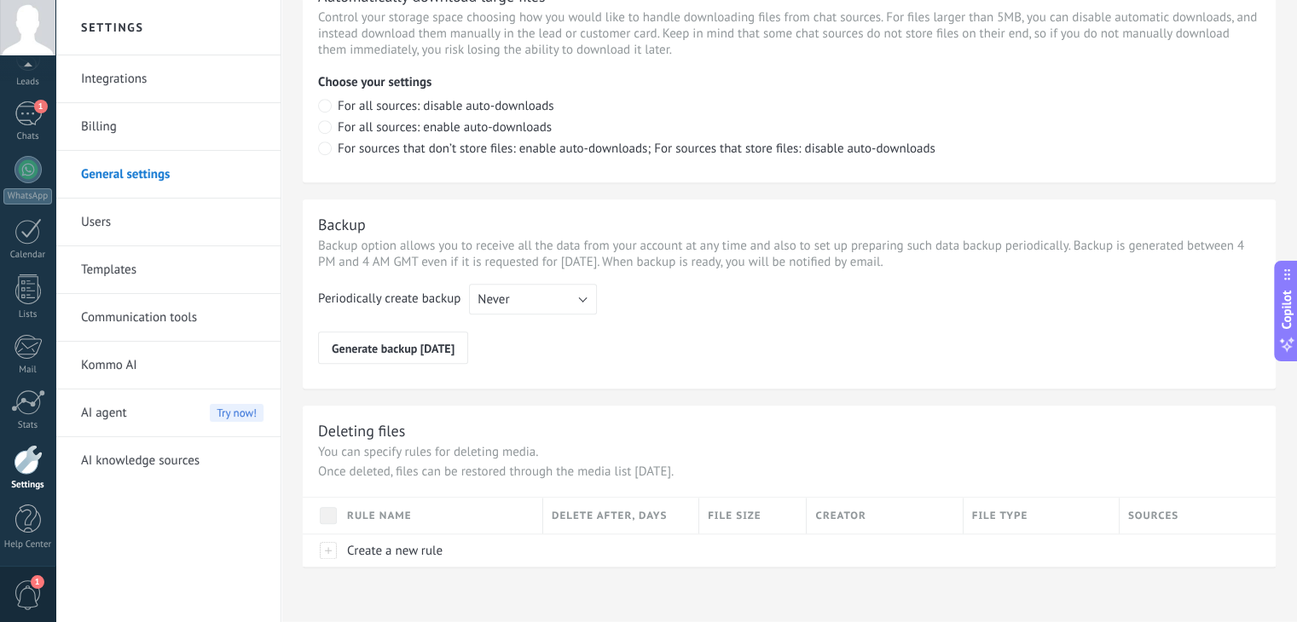
click at [27, 581] on span "1" at bounding box center [28, 596] width 29 height 30
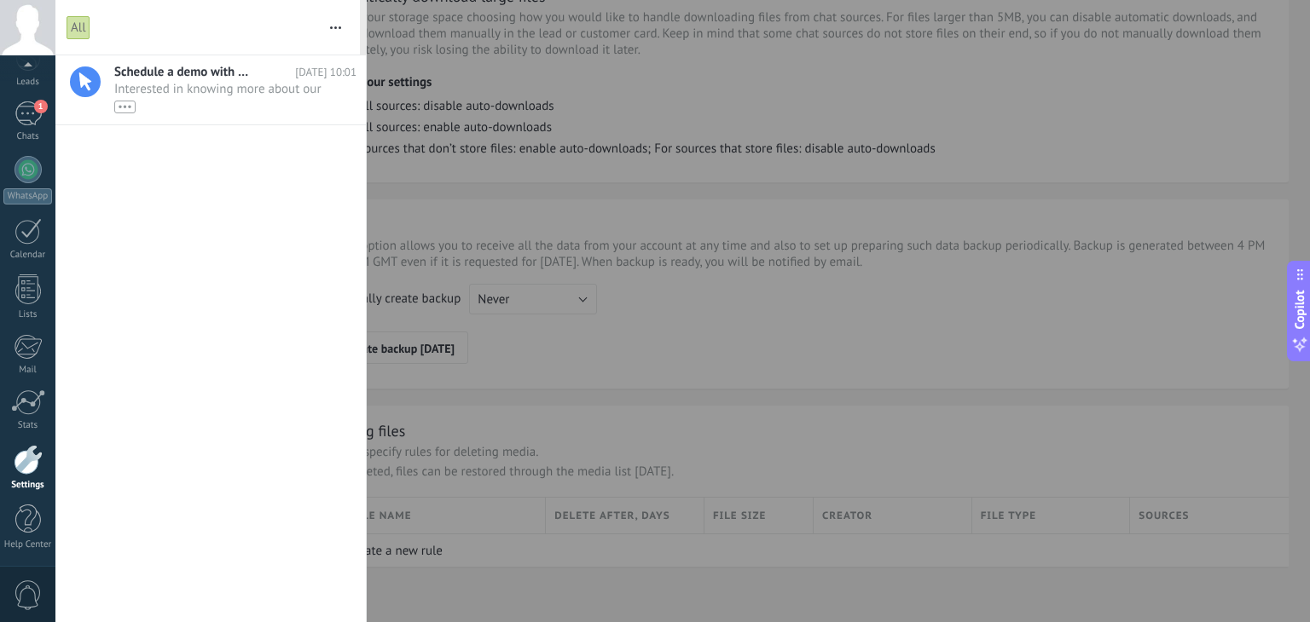
click at [477, 331] on div at bounding box center [655, 311] width 1310 height 622
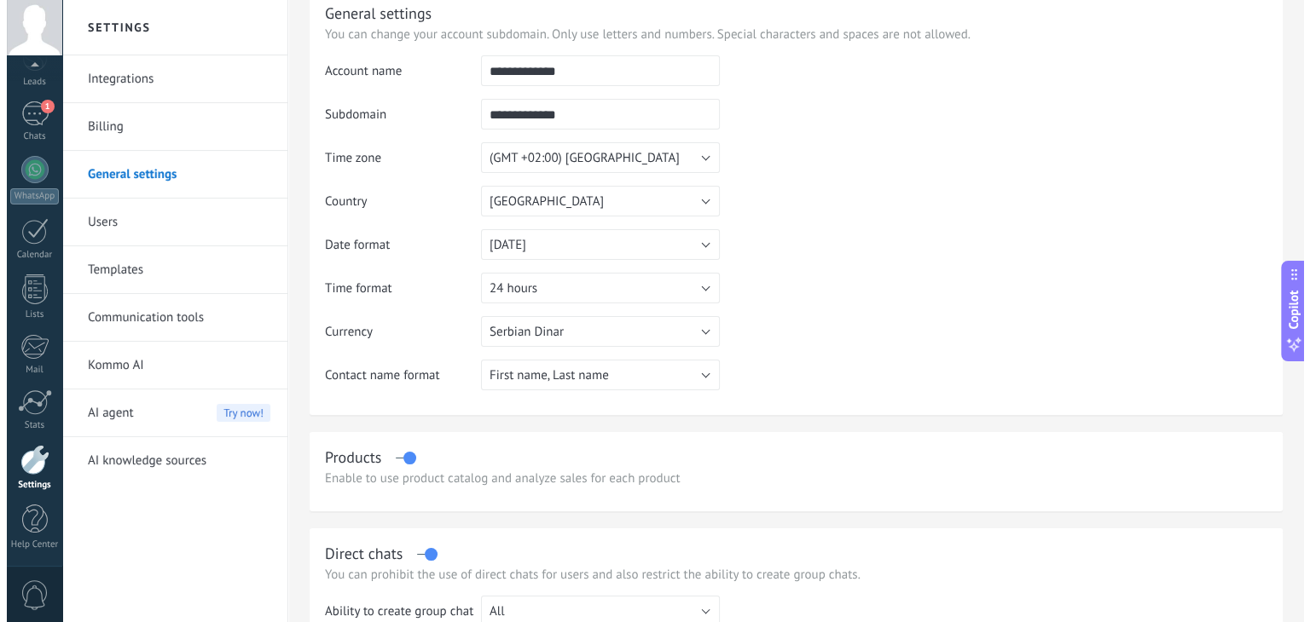
scroll to position [0, 0]
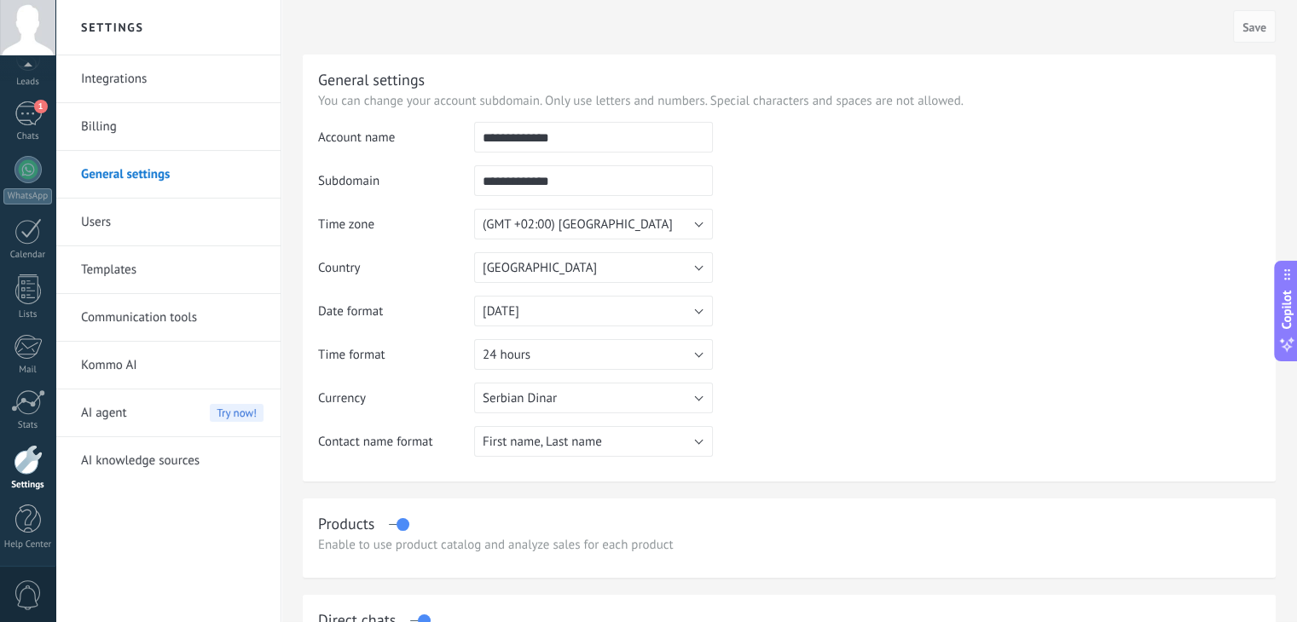
click at [21, 477] on link "Settings" at bounding box center [27, 468] width 55 height 46
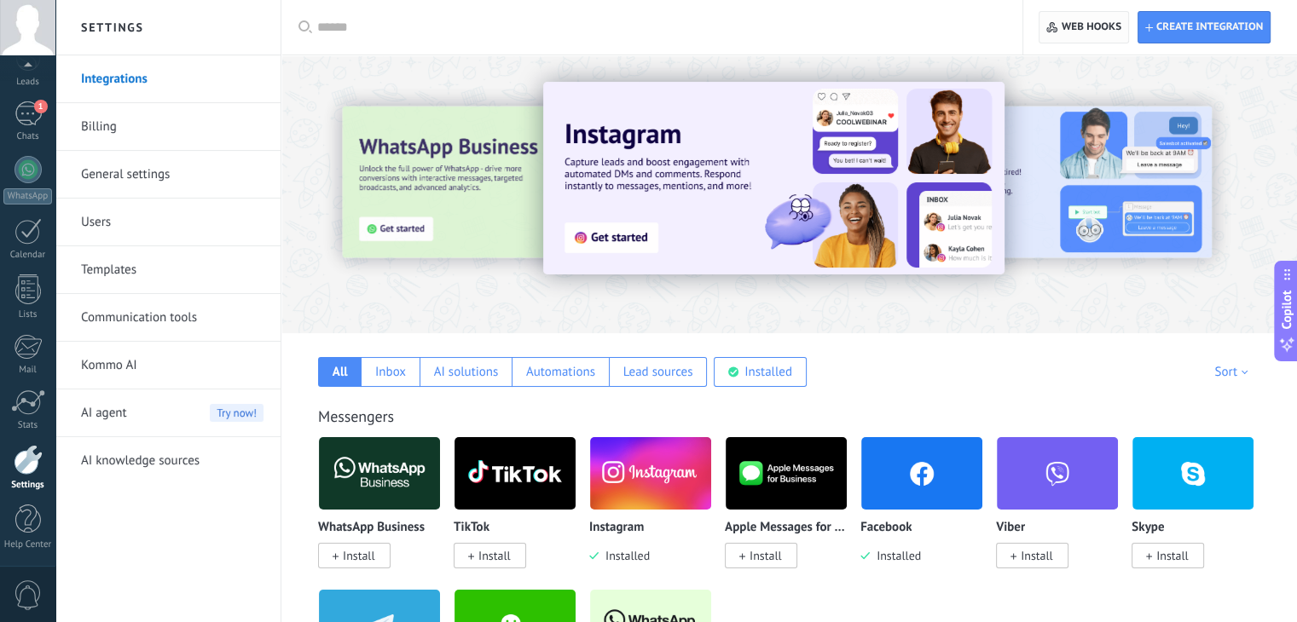
click at [1088, 13] on span "Web hooks 0" at bounding box center [1083, 27] width 74 height 31
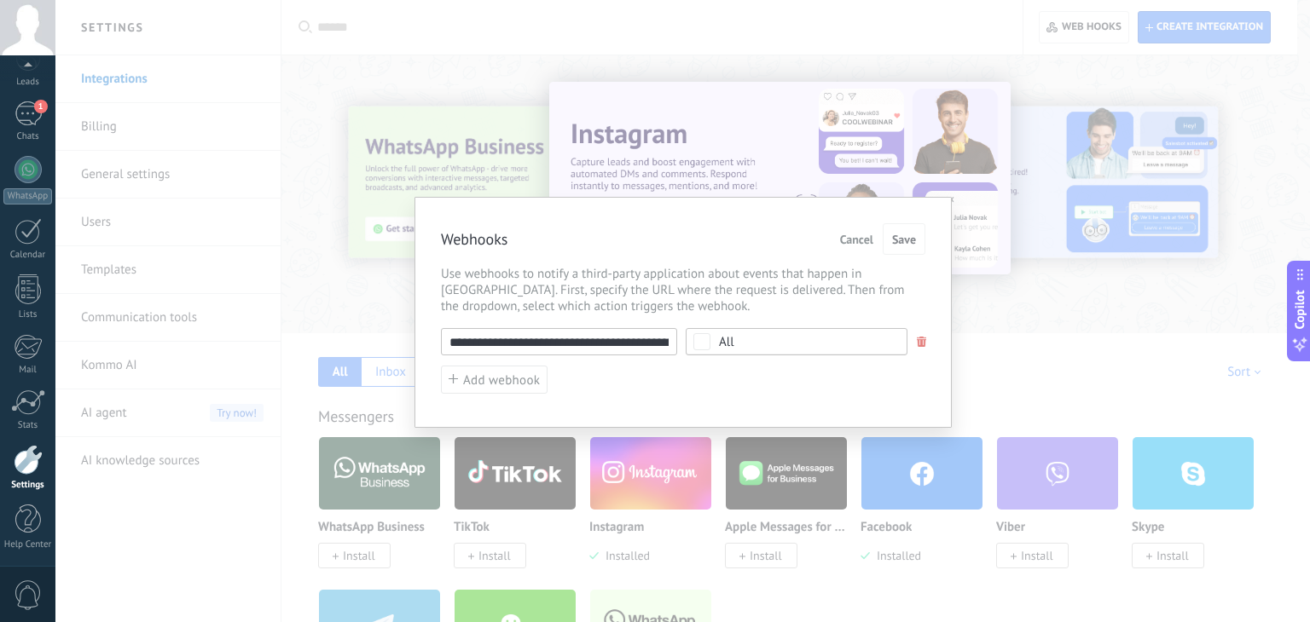
click at [791, 329] on div "All" at bounding box center [796, 341] width 222 height 27
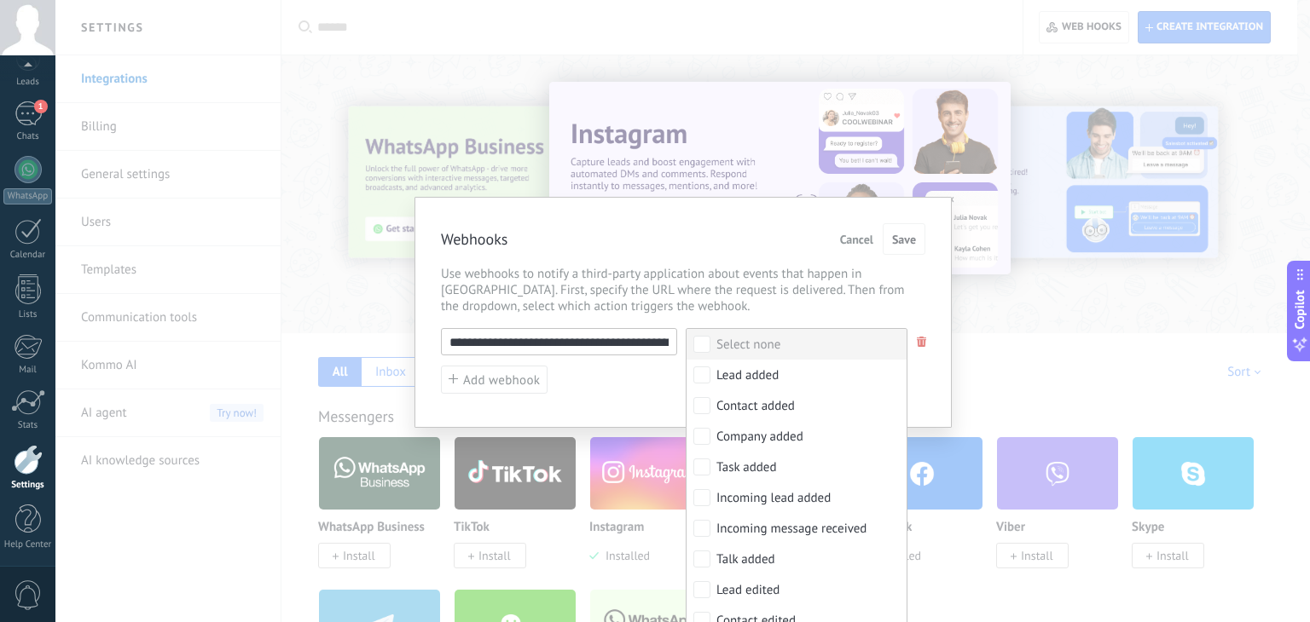
click at [730, 344] on div "Select none" at bounding box center [748, 345] width 64 height 17
click at [716, 373] on div "Lead added" at bounding box center [747, 375] width 62 height 17
click at [904, 246] on span "Save" at bounding box center [904, 240] width 24 height 12
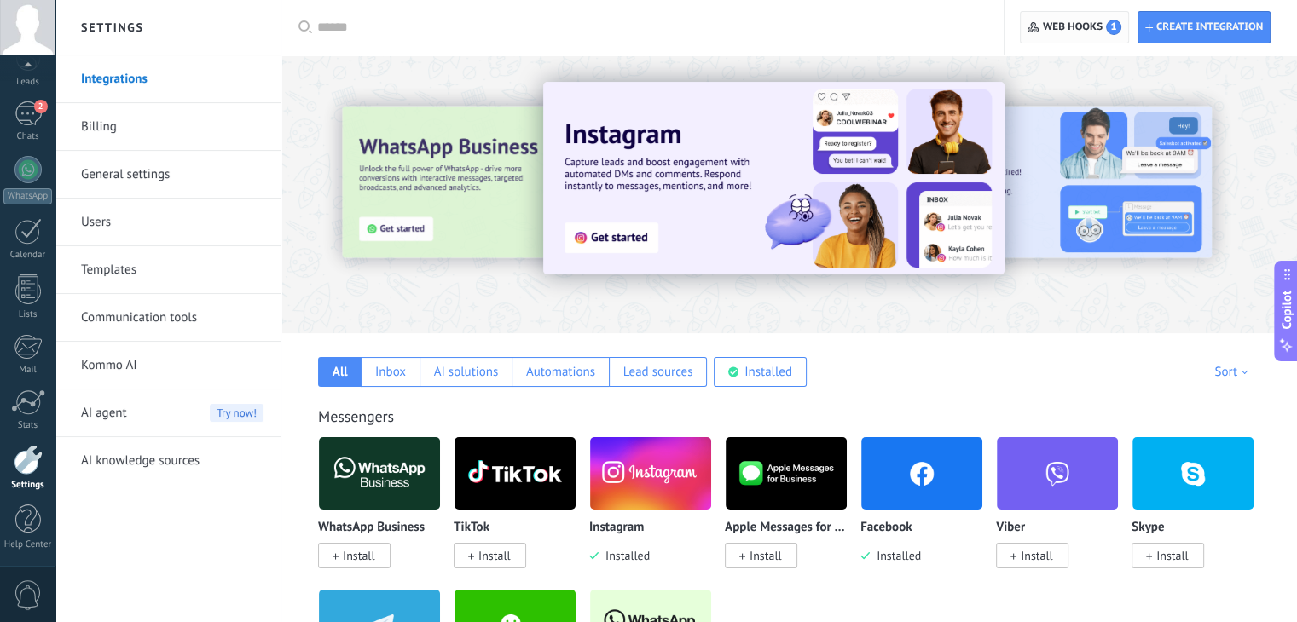
click at [1090, 28] on span "Web hooks 1" at bounding box center [1082, 27] width 78 height 15
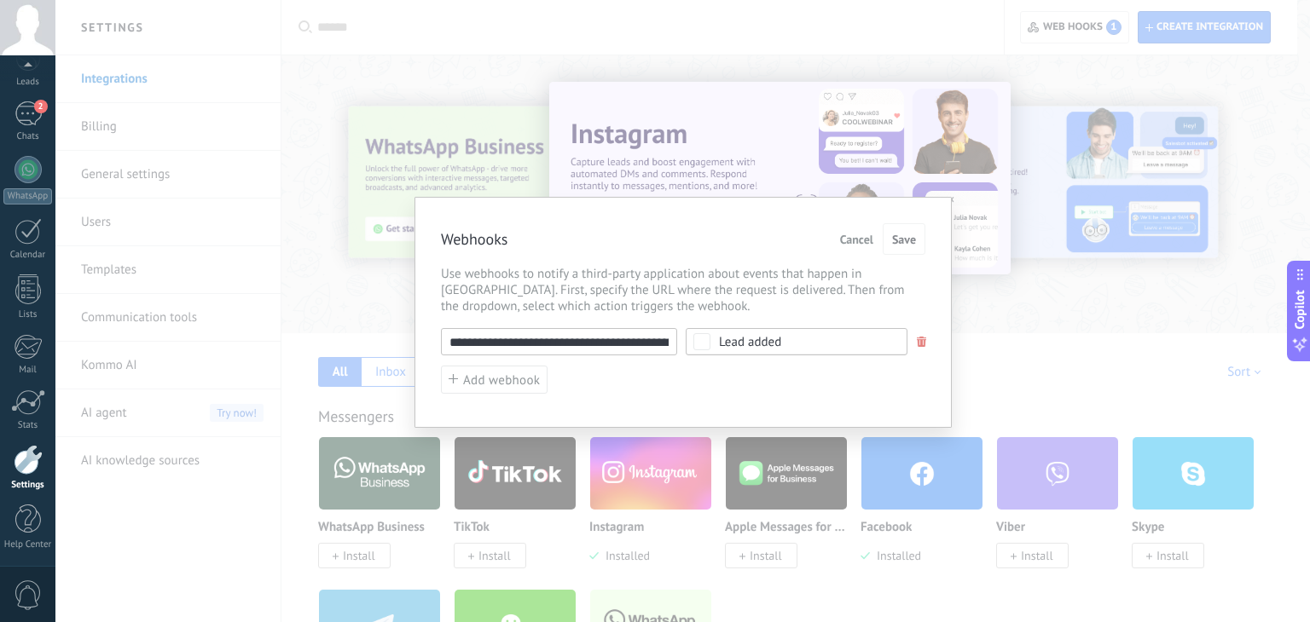
click at [596, 339] on input "**********" at bounding box center [559, 341] width 236 height 27
click at [702, 275] on span "Use webhooks to notify a third-party application about events that happen in [G…" at bounding box center [683, 290] width 484 height 49
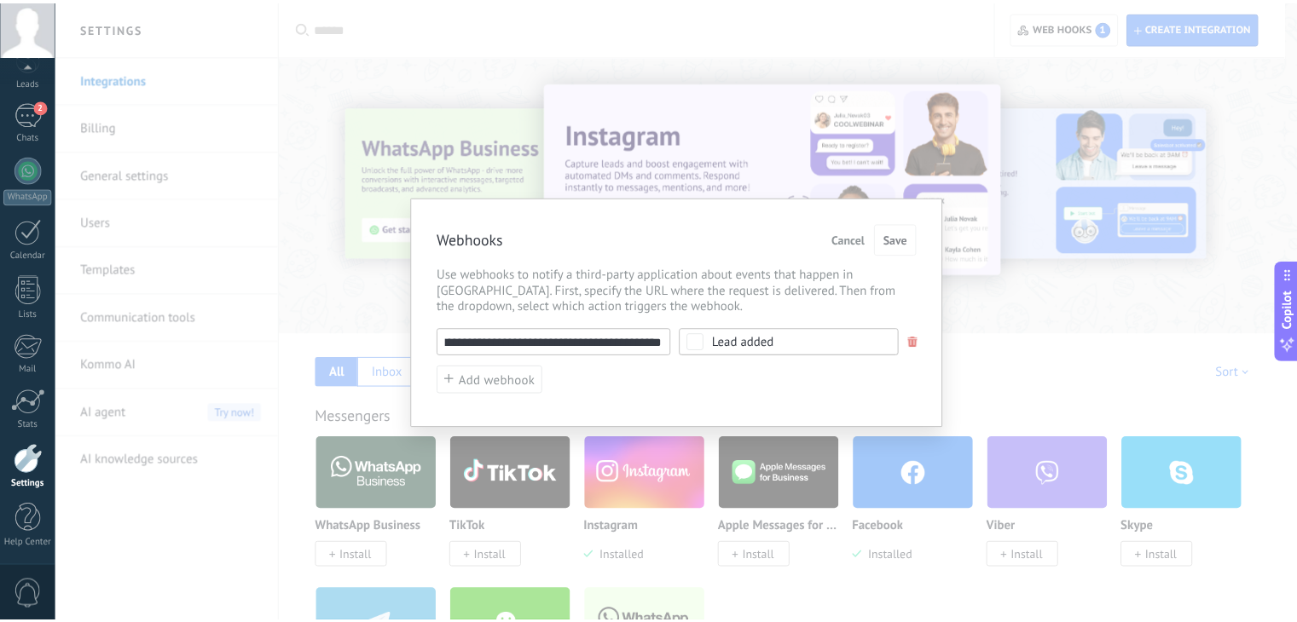
scroll to position [0, 0]
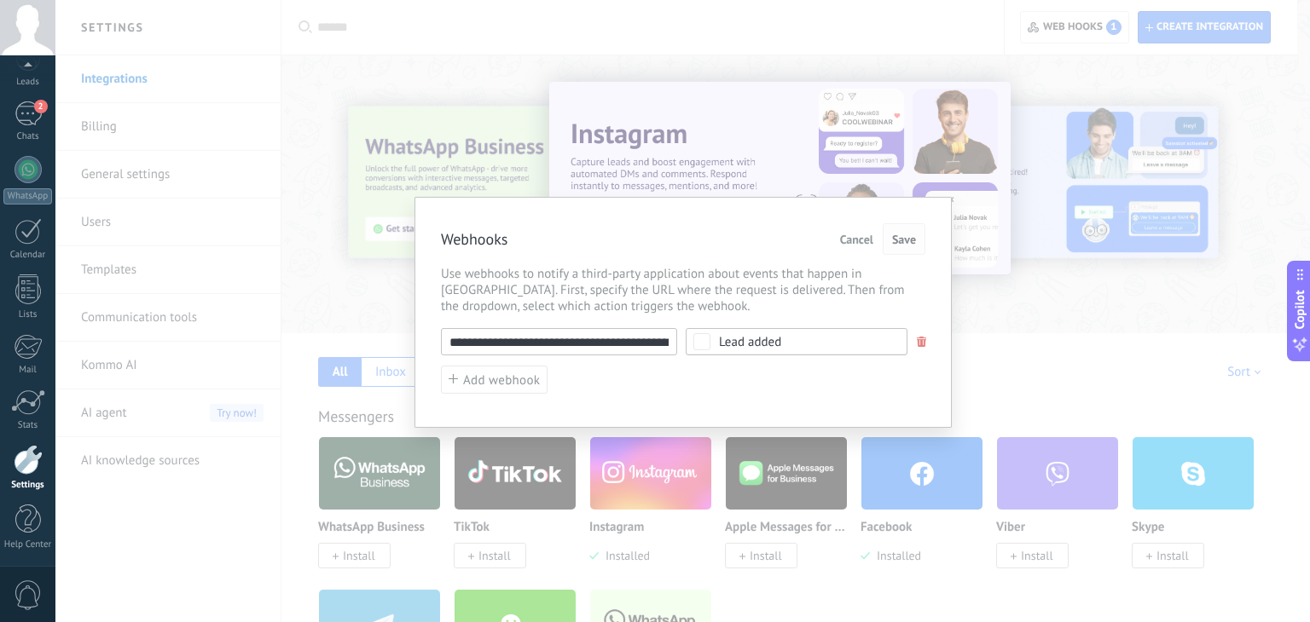
click at [900, 243] on span "Save" at bounding box center [904, 240] width 24 height 12
click at [1009, 355] on div "**********" at bounding box center [682, 311] width 1254 height 622
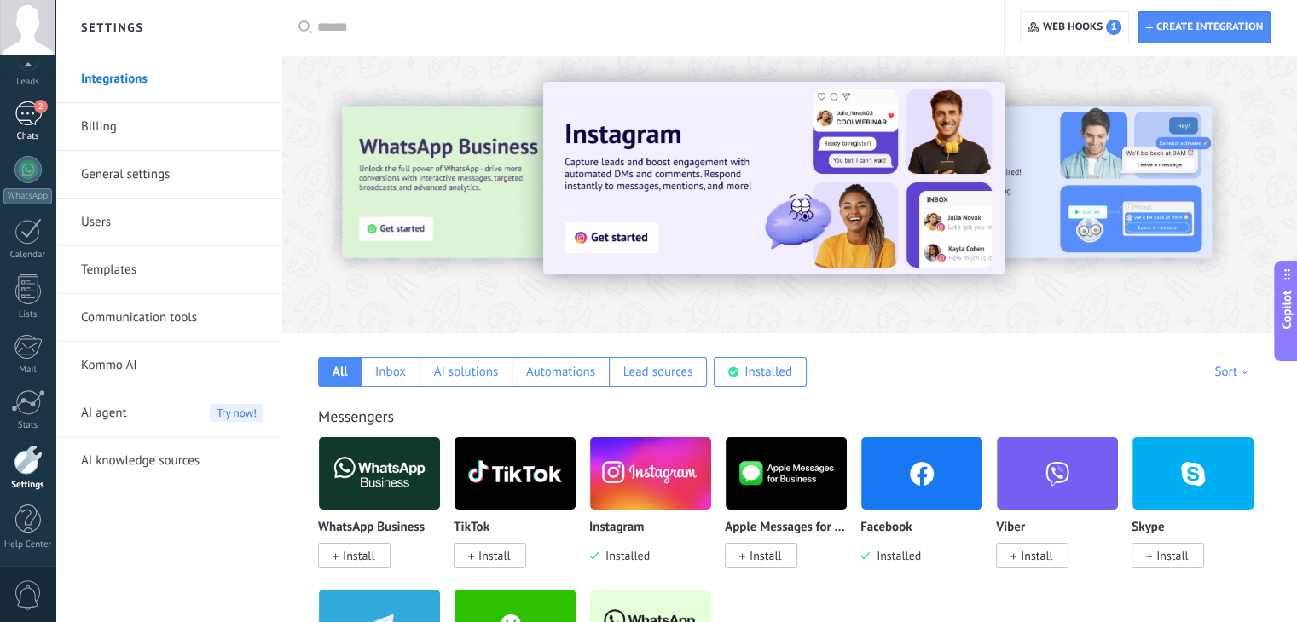
click at [35, 120] on div "2" at bounding box center [27, 113] width 27 height 25
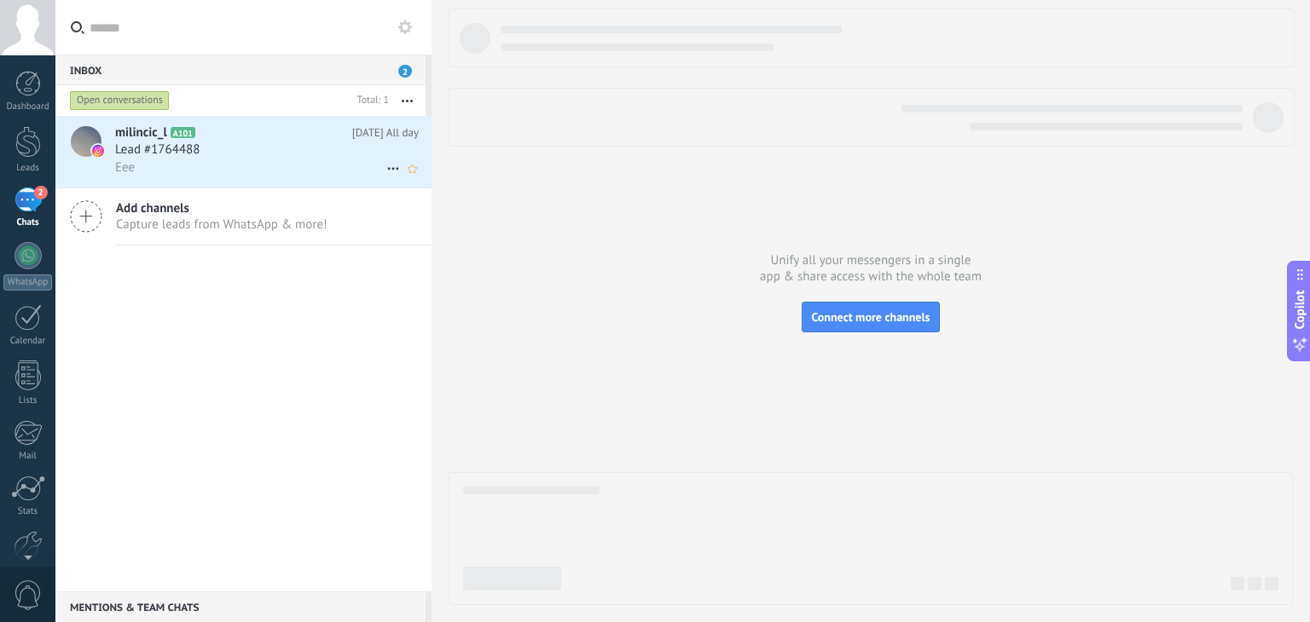
click at [384, 168] on icon at bounding box center [393, 169] width 20 height 20
click at [290, 153] on div at bounding box center [655, 311] width 1310 height 622
click at [314, 150] on div "Lead #1764488" at bounding box center [267, 150] width 304 height 17
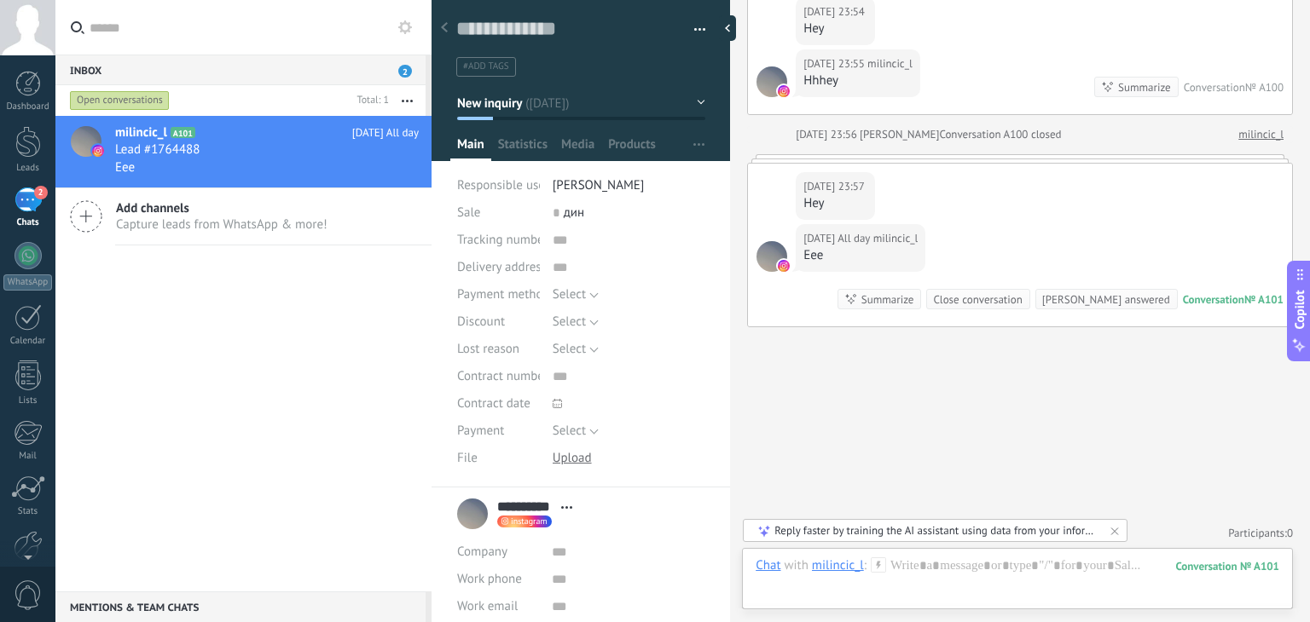
click at [699, 108] on div at bounding box center [580, 75] width 299 height 172
click at [695, 26] on button "button" at bounding box center [693, 30] width 25 height 26
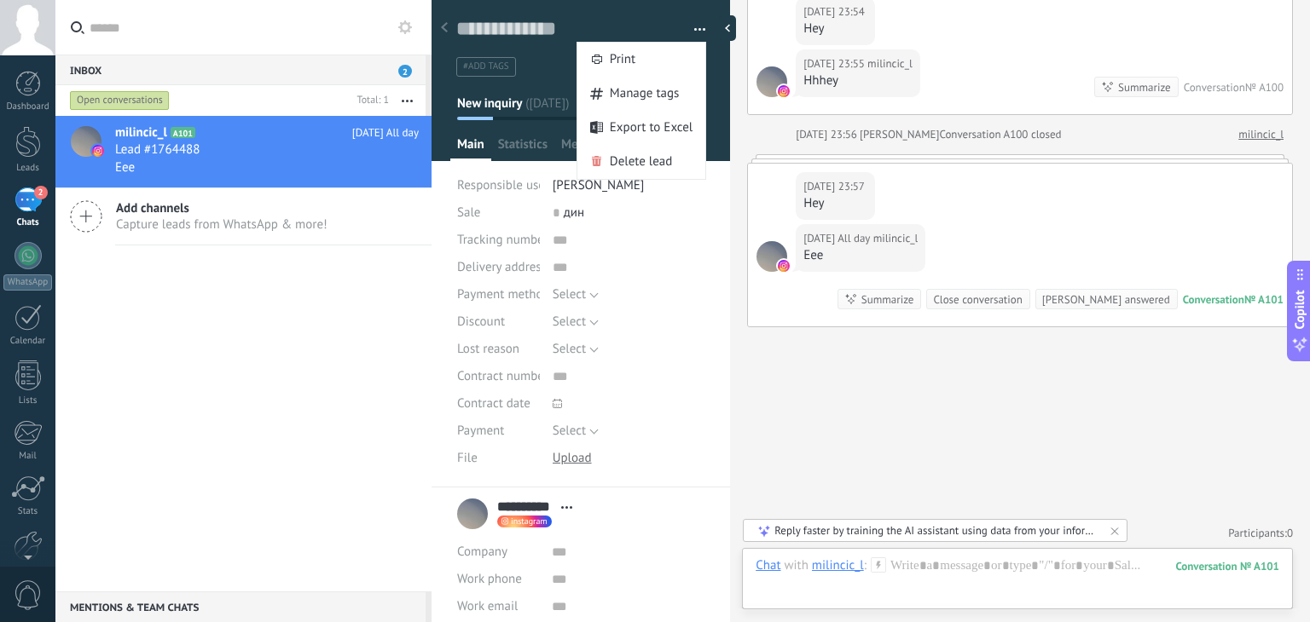
click at [695, 26] on button "button" at bounding box center [693, 30] width 25 height 26
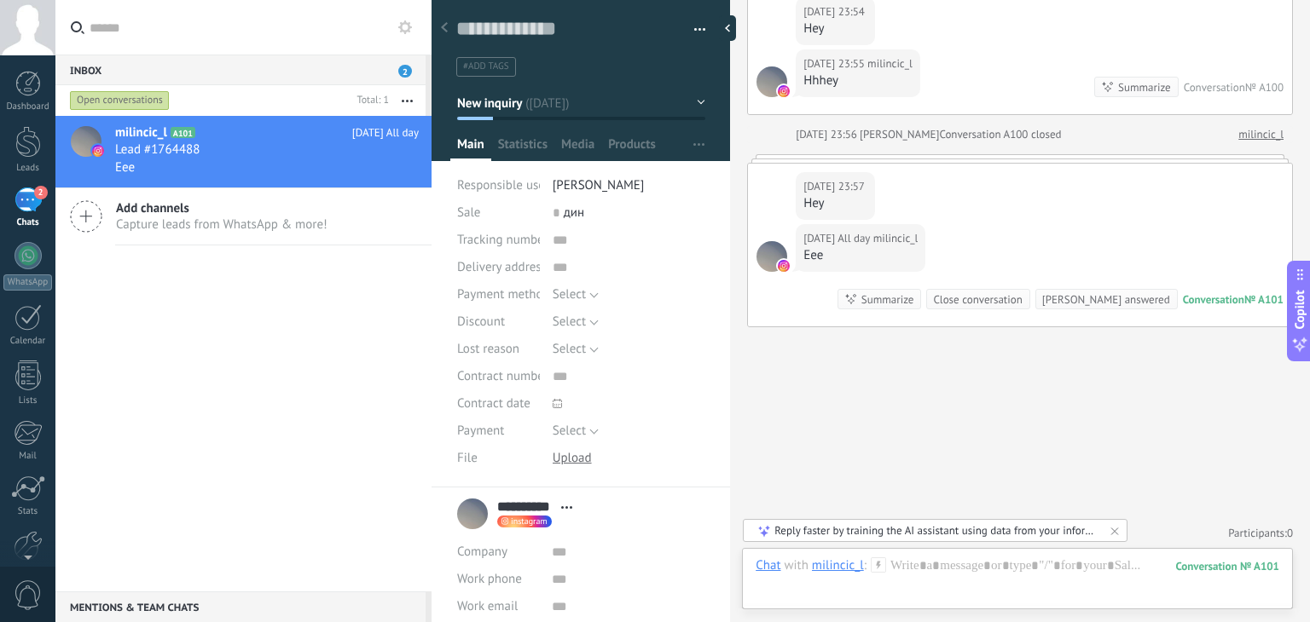
click at [697, 150] on span "button" at bounding box center [698, 145] width 11 height 32
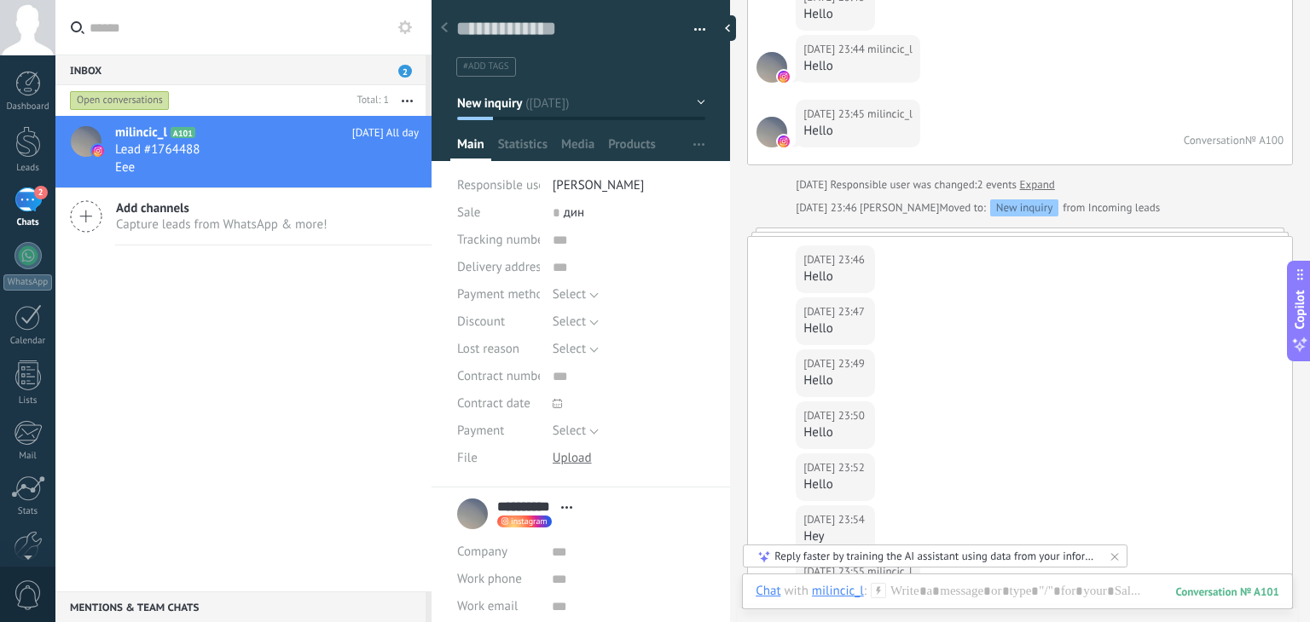
scroll to position [764, 0]
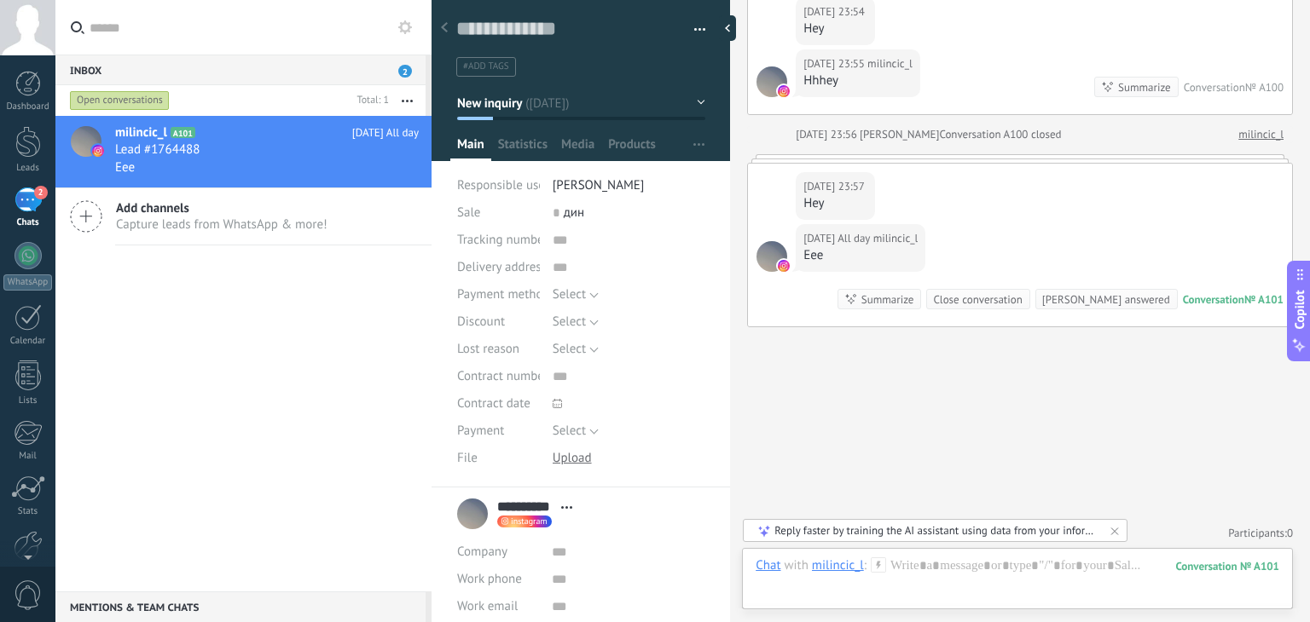
click at [692, 25] on button "button" at bounding box center [693, 30] width 25 height 26
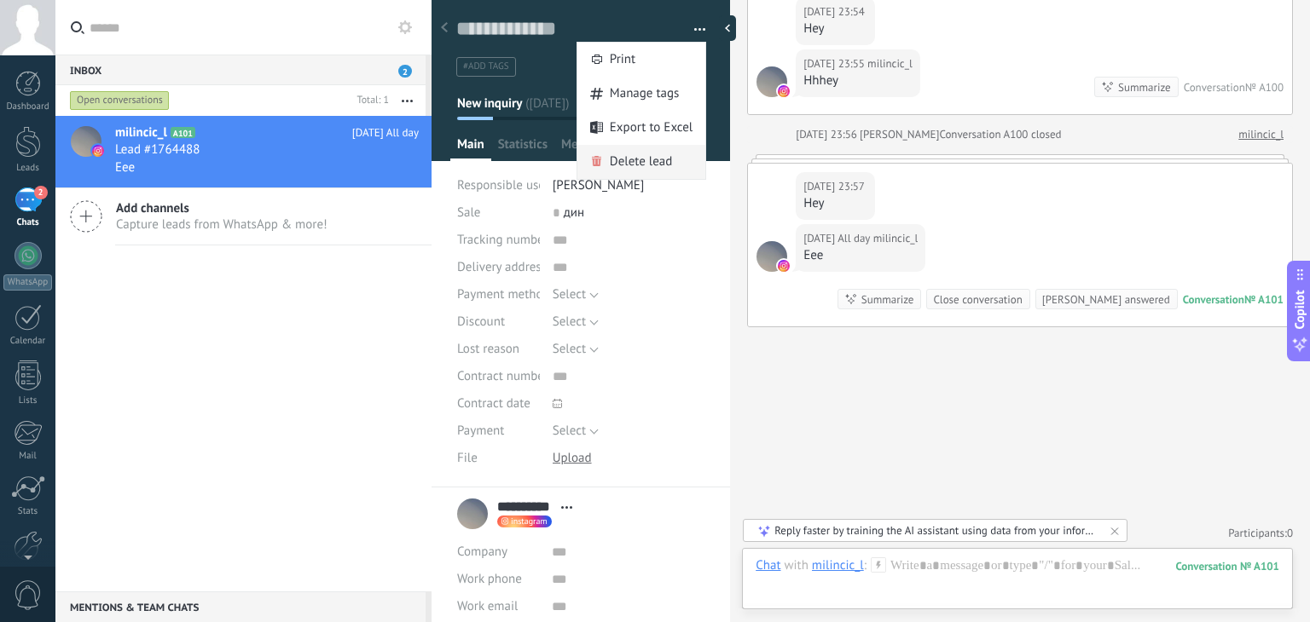
click at [645, 171] on span "Delete lead" at bounding box center [641, 162] width 63 height 34
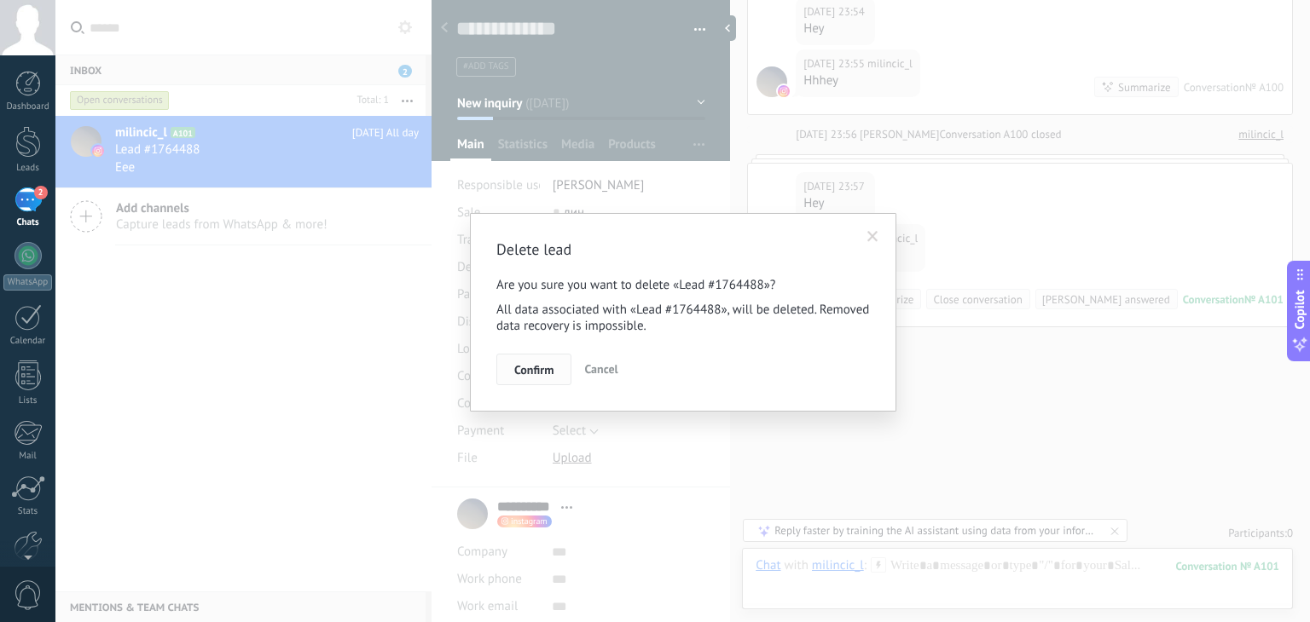
click at [538, 367] on span "Confirm" at bounding box center [533, 370] width 39 height 12
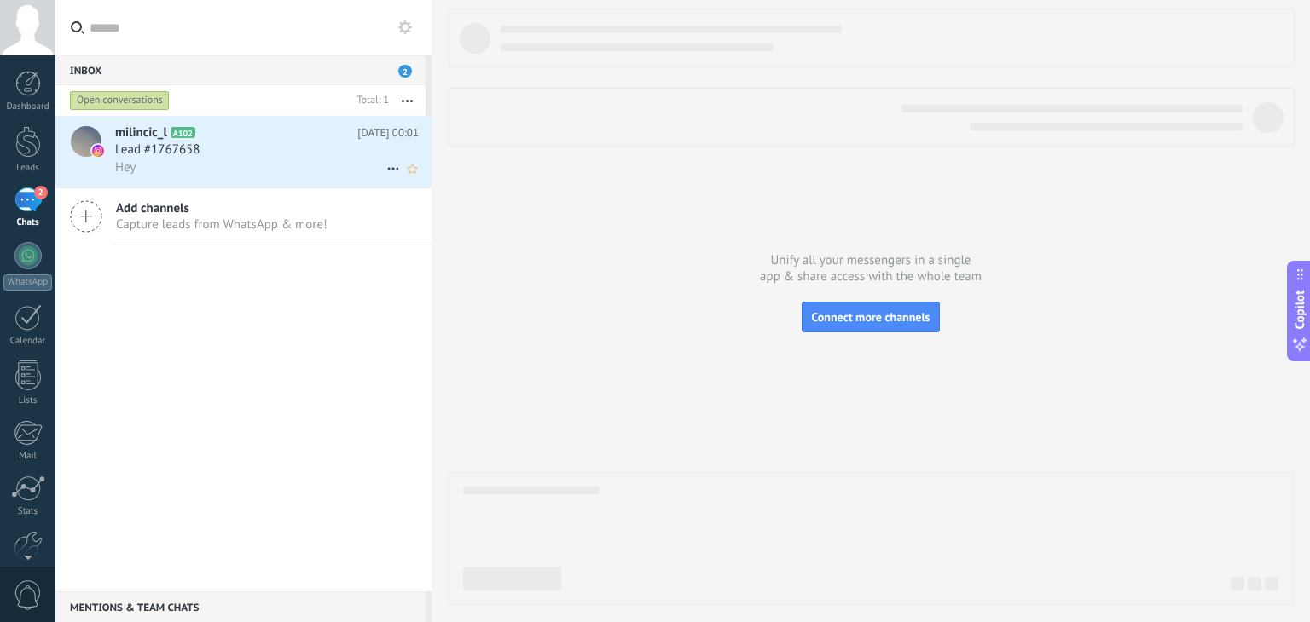
click at [383, 170] on icon at bounding box center [393, 169] width 20 height 20
click at [327, 153] on div at bounding box center [655, 311] width 1310 height 622
click at [329, 167] on div "Hey" at bounding box center [267, 168] width 304 height 18
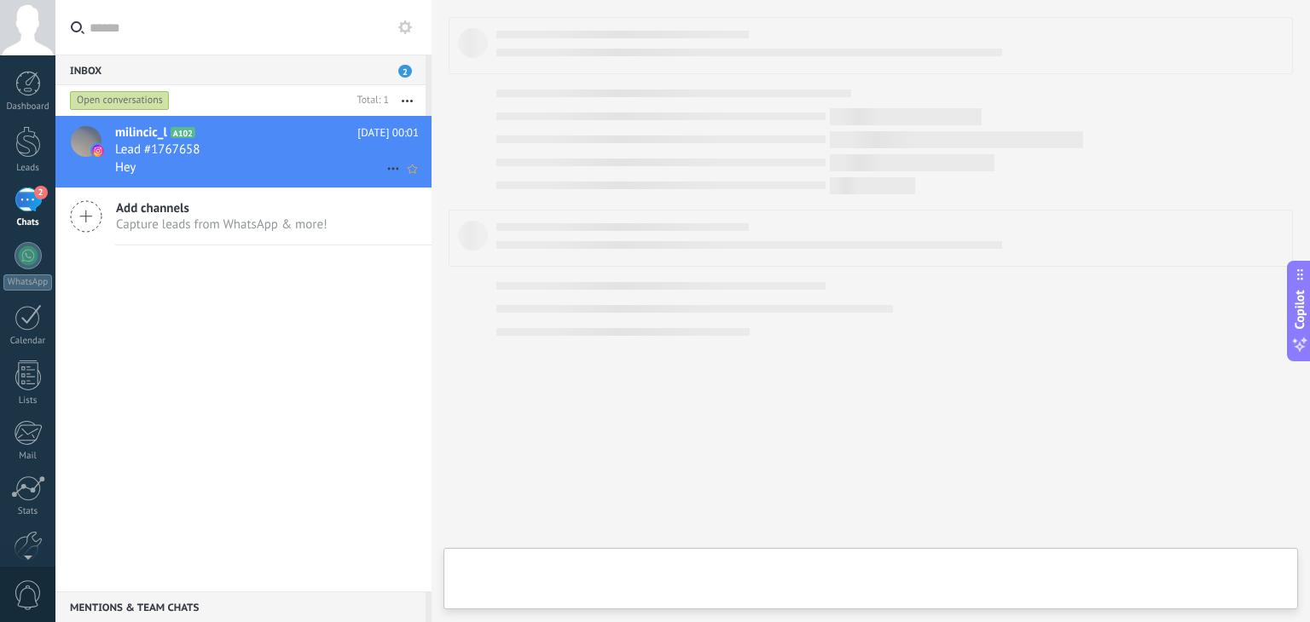
type textarea "**********"
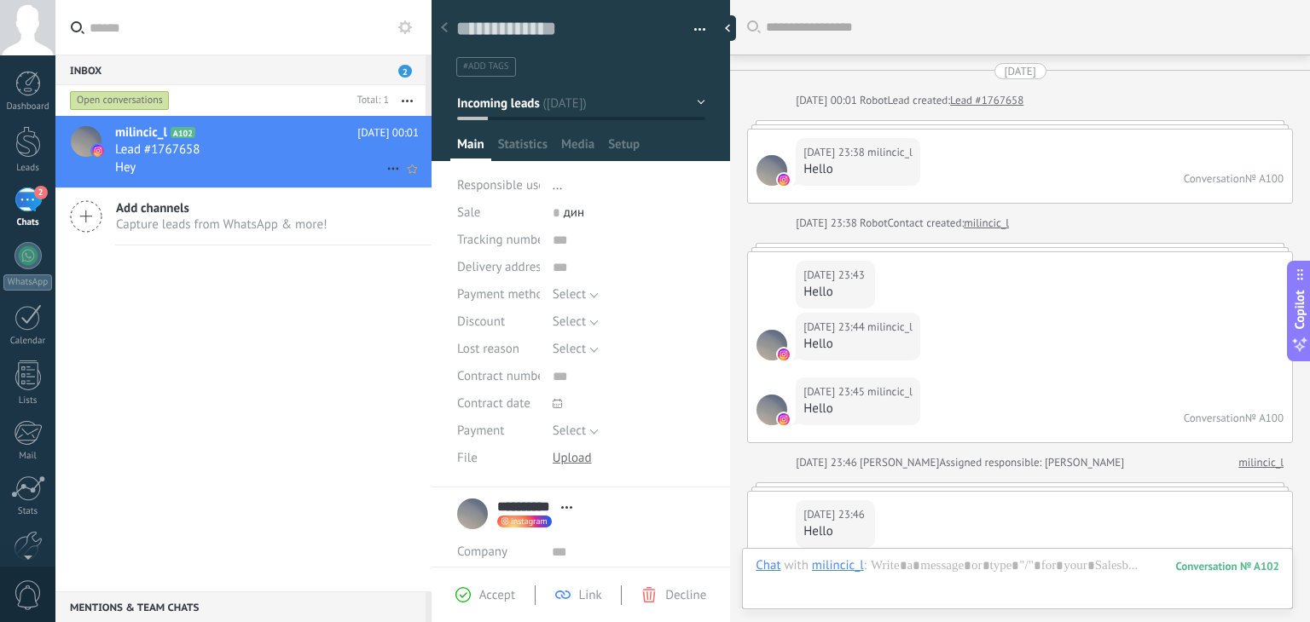
scroll to position [916, 0]
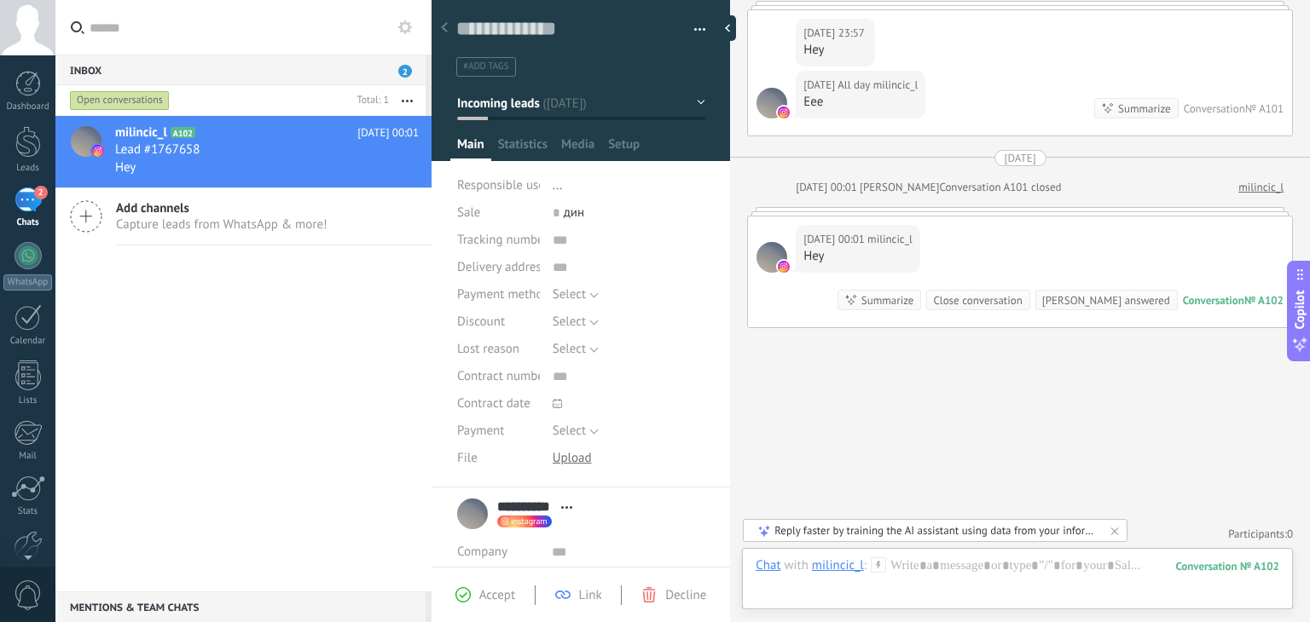
click at [686, 45] on div "#add tags" at bounding box center [581, 61] width 250 height 32
click at [699, 24] on button "button" at bounding box center [693, 30] width 25 height 26
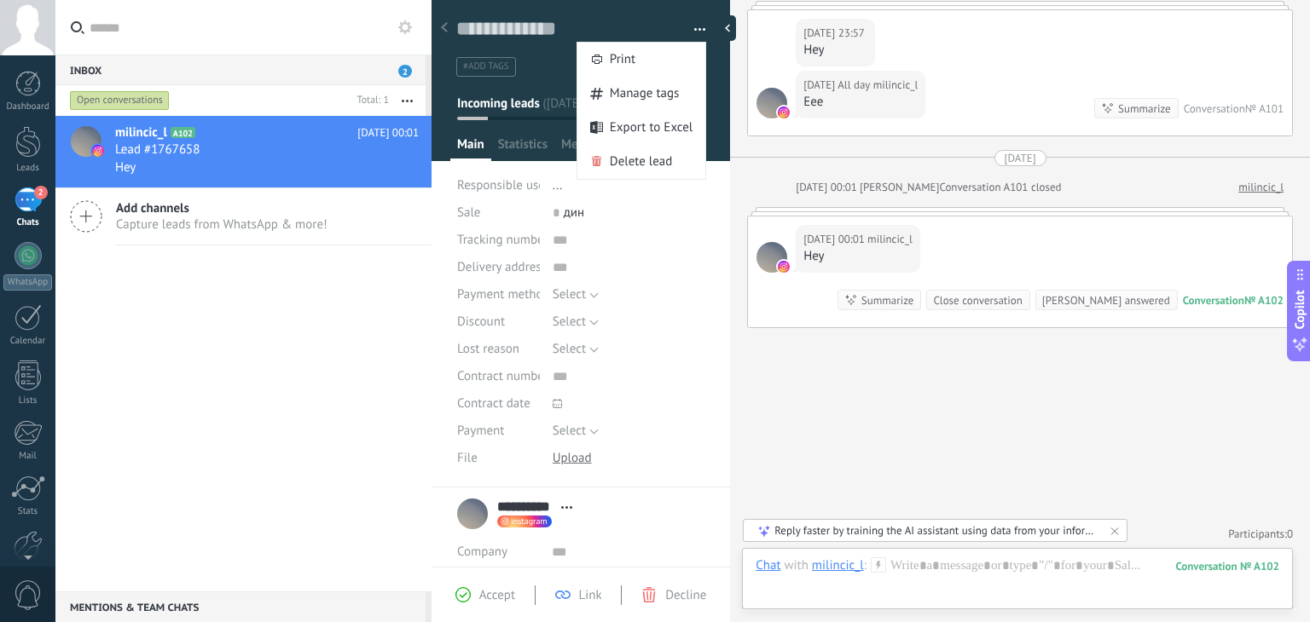
click at [699, 24] on button "button" at bounding box center [693, 30] width 25 height 26
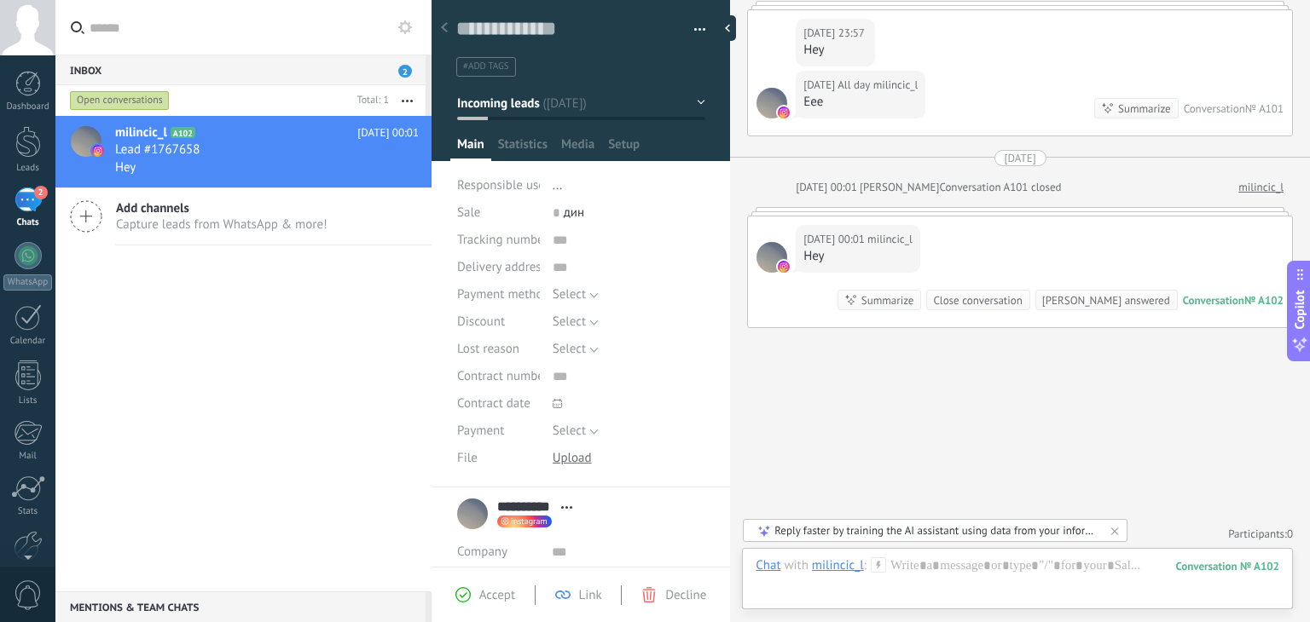
click at [583, 98] on button "Incoming leads" at bounding box center [581, 103] width 248 height 31
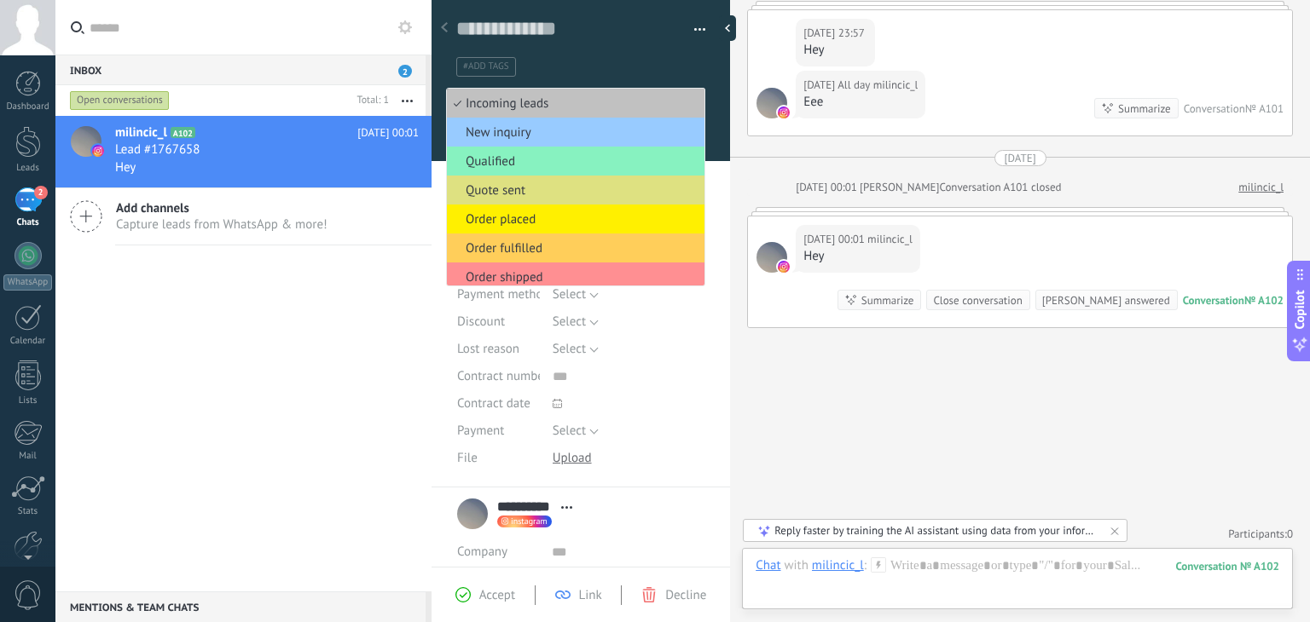
click at [593, 63] on ul "#add tags" at bounding box center [577, 66] width 246 height 23
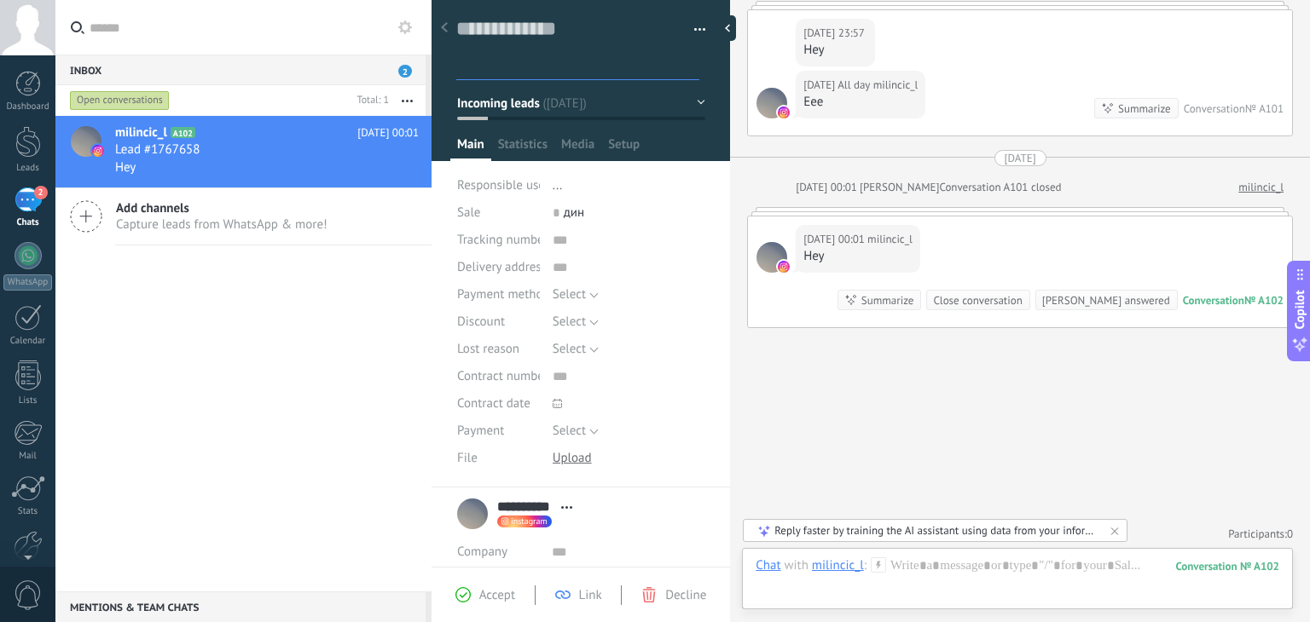
click at [673, 110] on button "Incoming leads" at bounding box center [581, 103] width 248 height 31
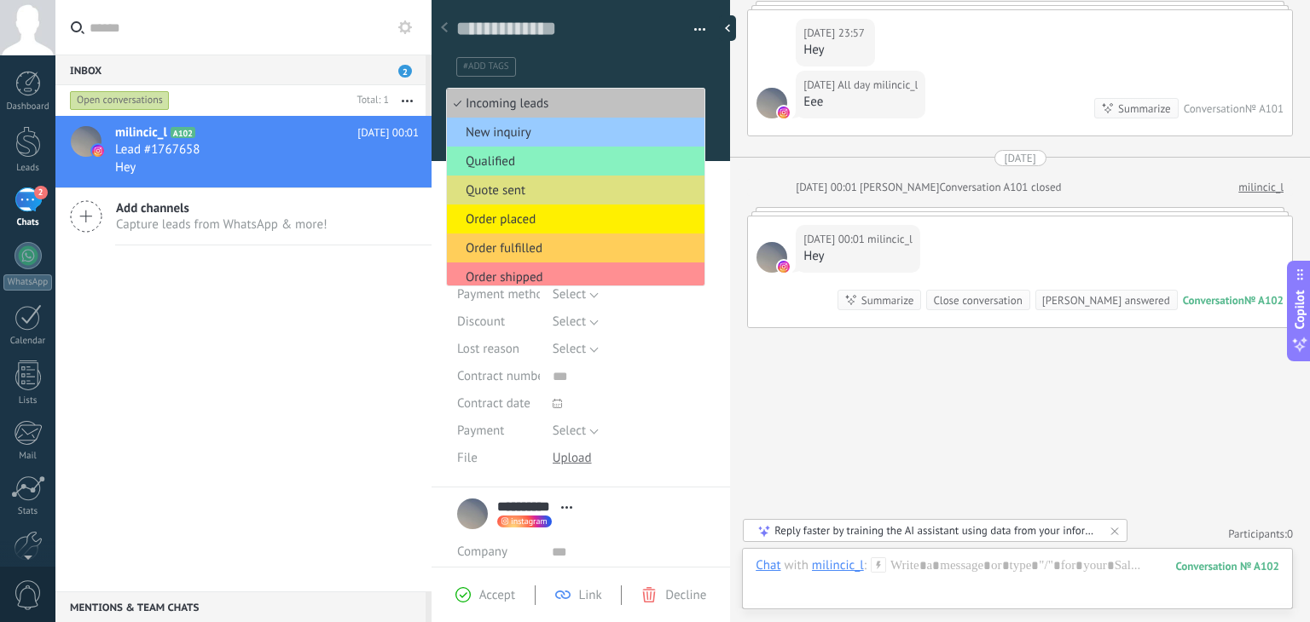
click at [676, 82] on div at bounding box center [580, 75] width 299 height 172
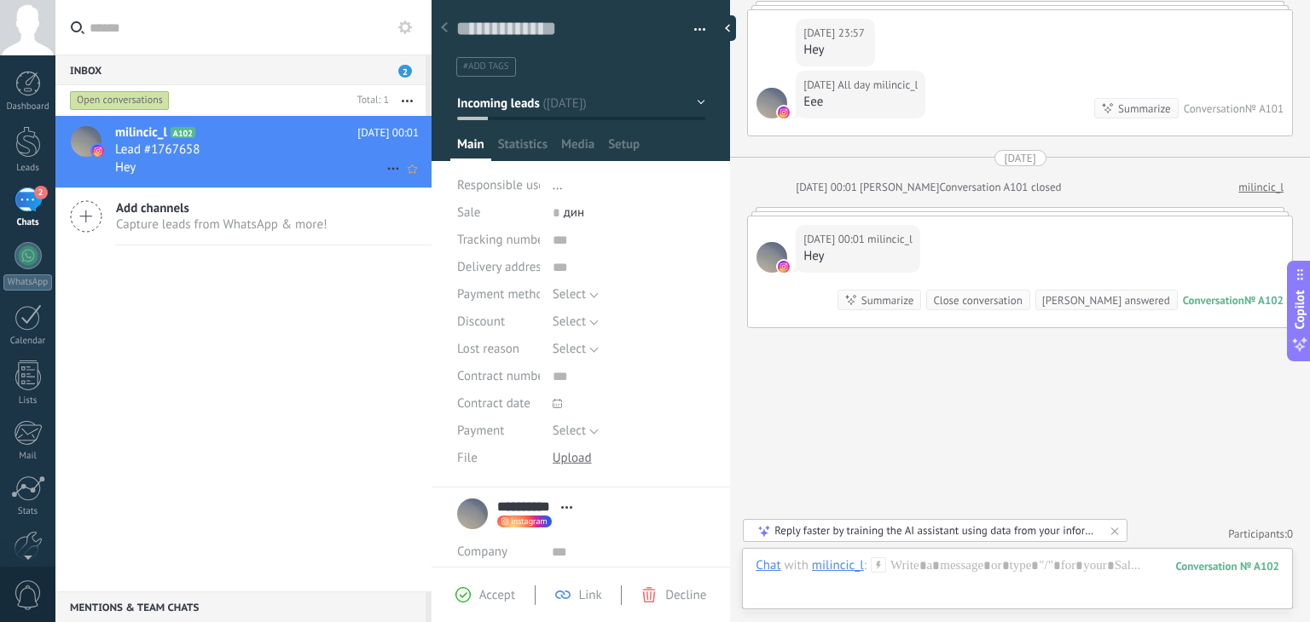
click at [390, 170] on icon at bounding box center [393, 169] width 20 height 20
click at [334, 166] on div at bounding box center [655, 311] width 1310 height 622
drag, startPoint x: 337, startPoint y: 153, endPoint x: 314, endPoint y: 152, distance: 23.0
click at [314, 152] on div "Lead #1767658" at bounding box center [267, 150] width 304 height 17
click at [318, 153] on div "Lead #1767658" at bounding box center [267, 150] width 304 height 17
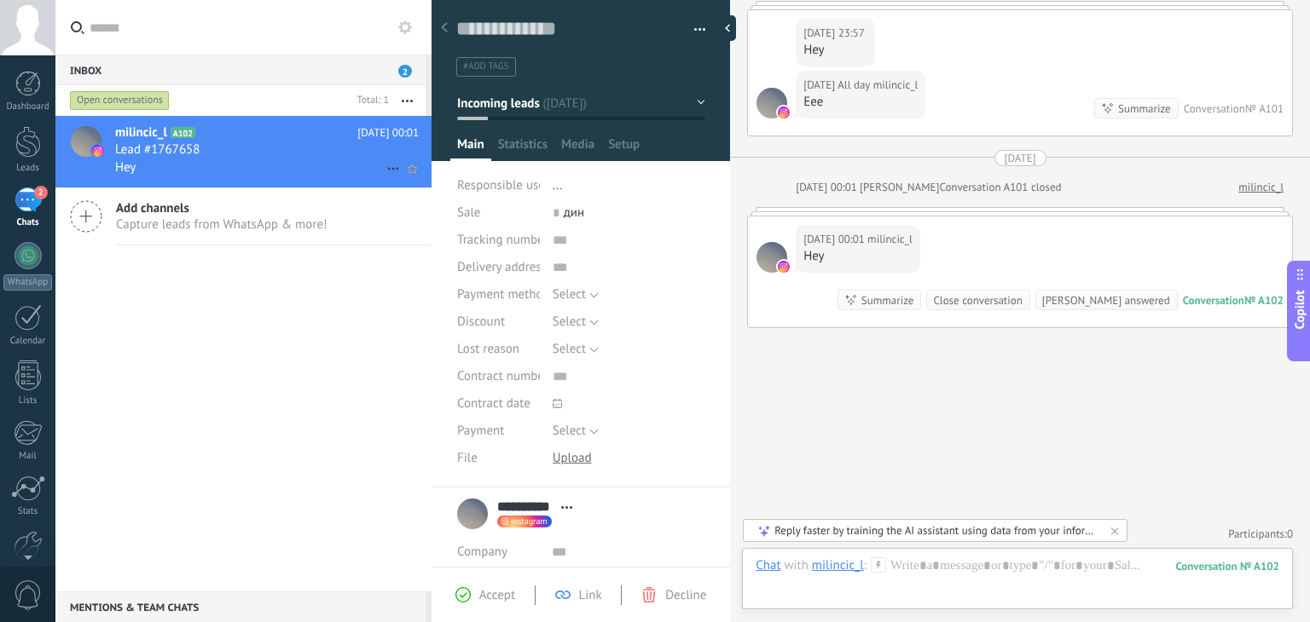
click at [318, 153] on div "Lead #1767658" at bounding box center [267, 150] width 304 height 17
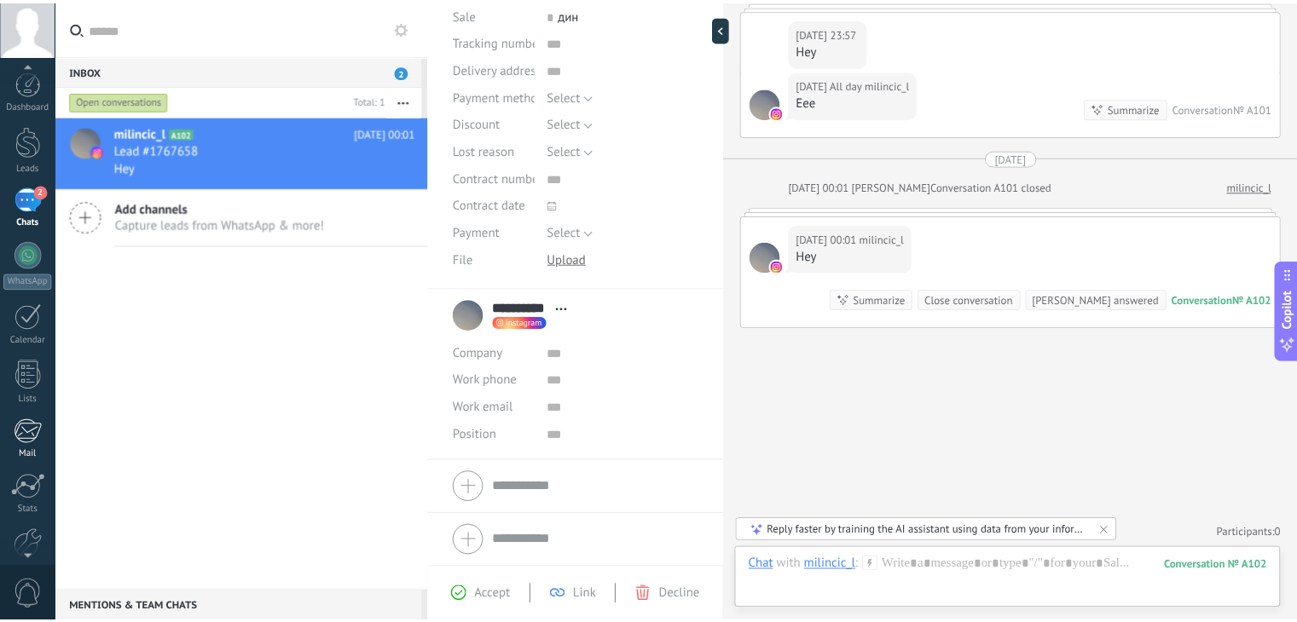
scroll to position [0, 0]
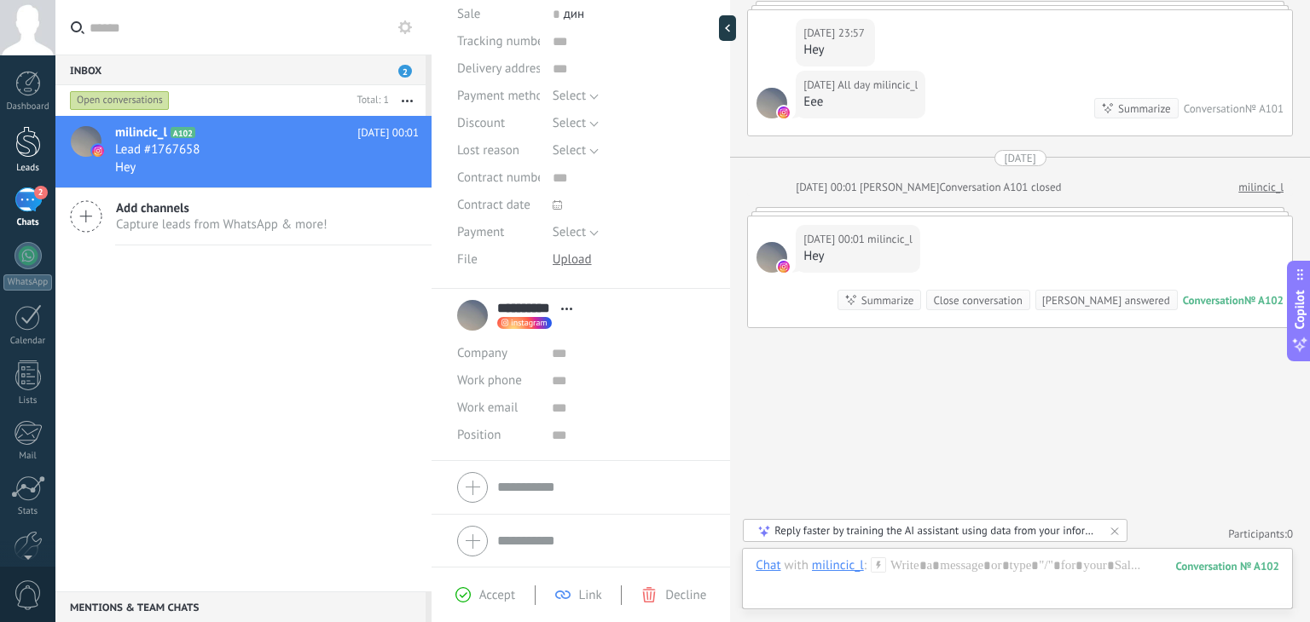
click at [27, 154] on div at bounding box center [28, 142] width 26 height 32
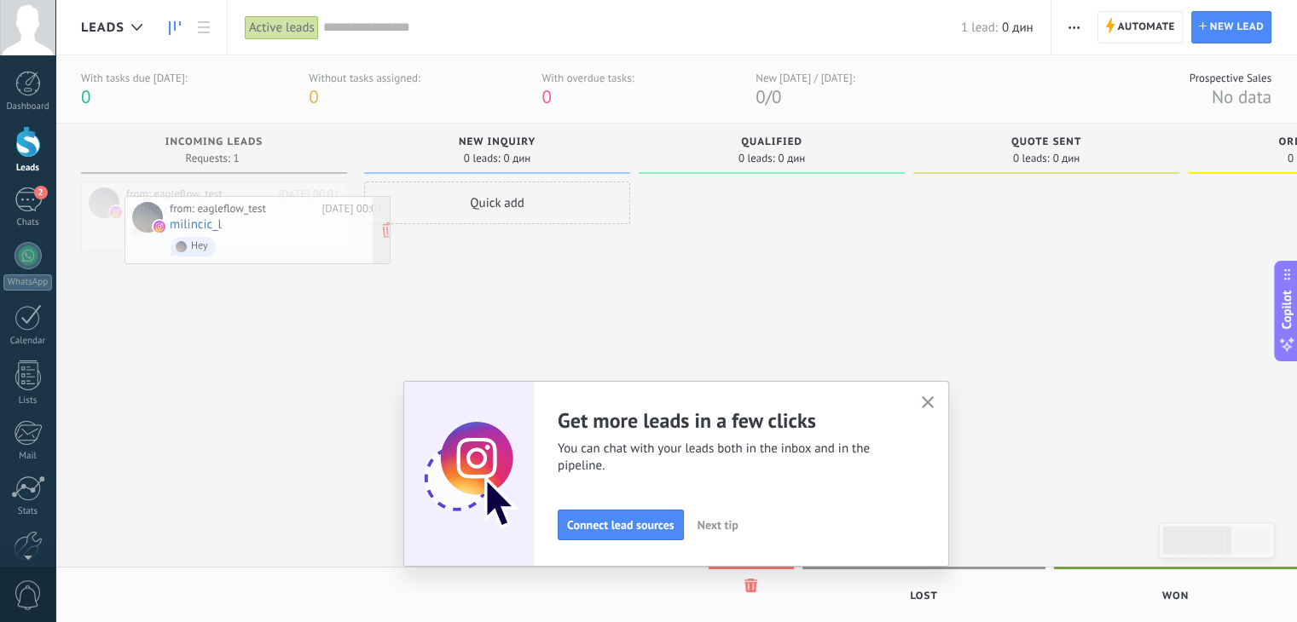
drag, startPoint x: 261, startPoint y: 223, endPoint x: 304, endPoint y: 237, distance: 45.8
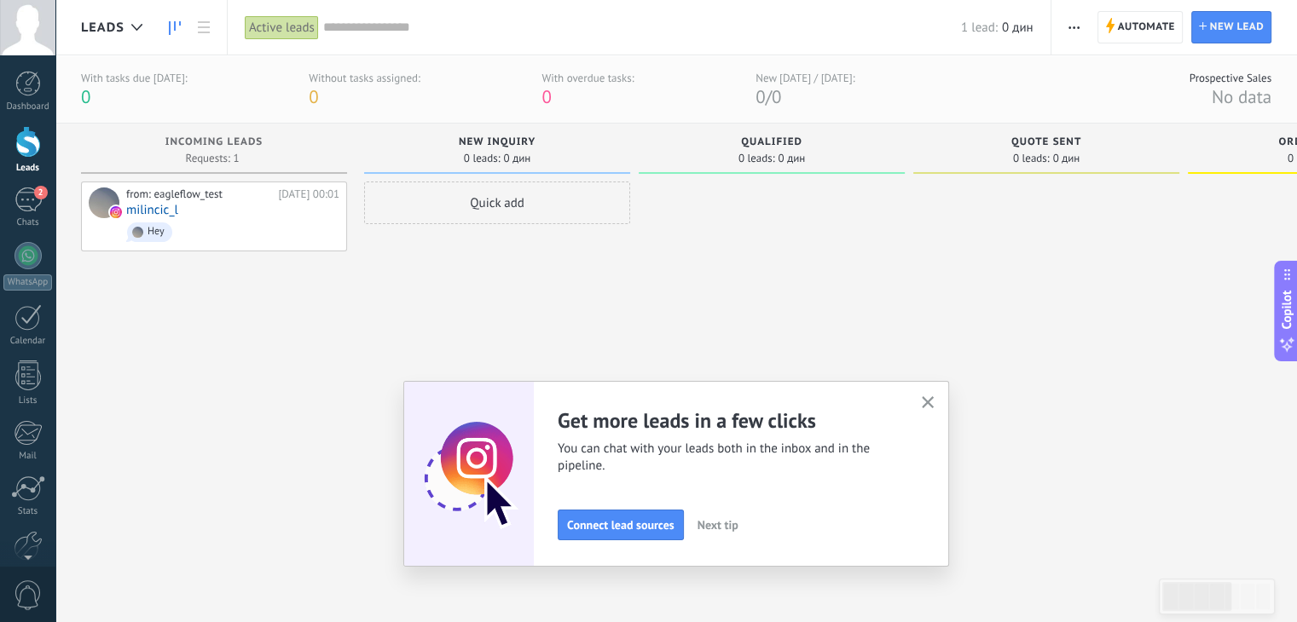
click at [931, 400] on use "button" at bounding box center [928, 402] width 13 height 13
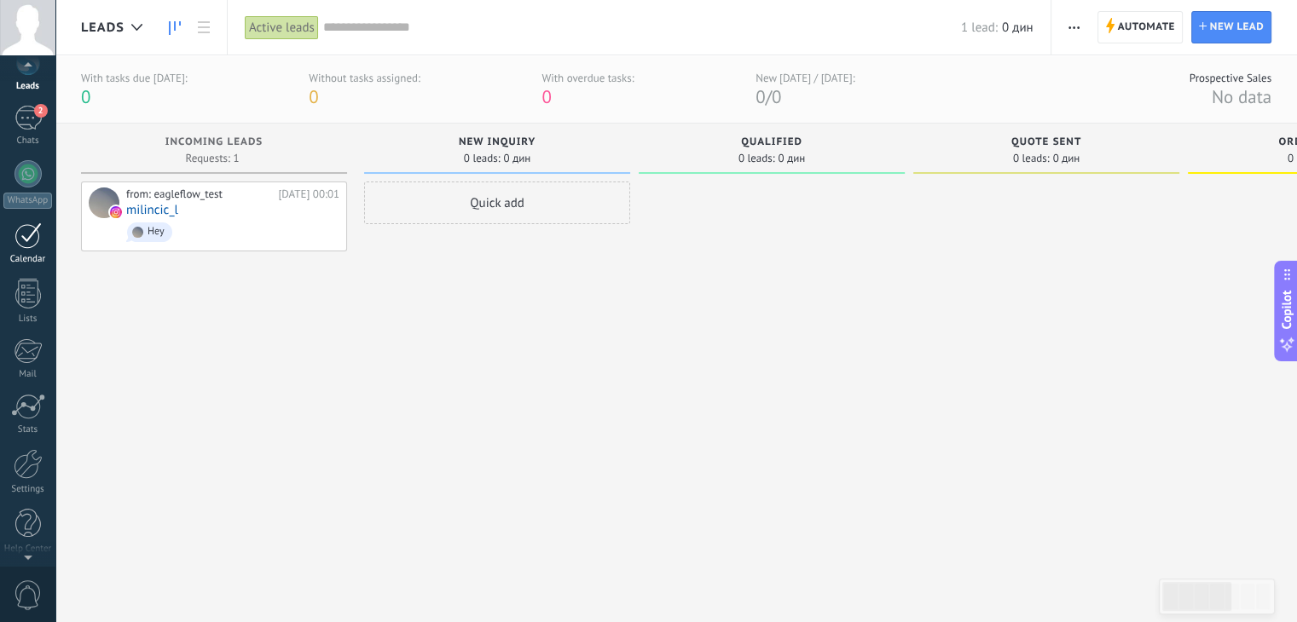
scroll to position [86, 0]
click at [25, 475] on link "Settings" at bounding box center [27, 468] width 55 height 46
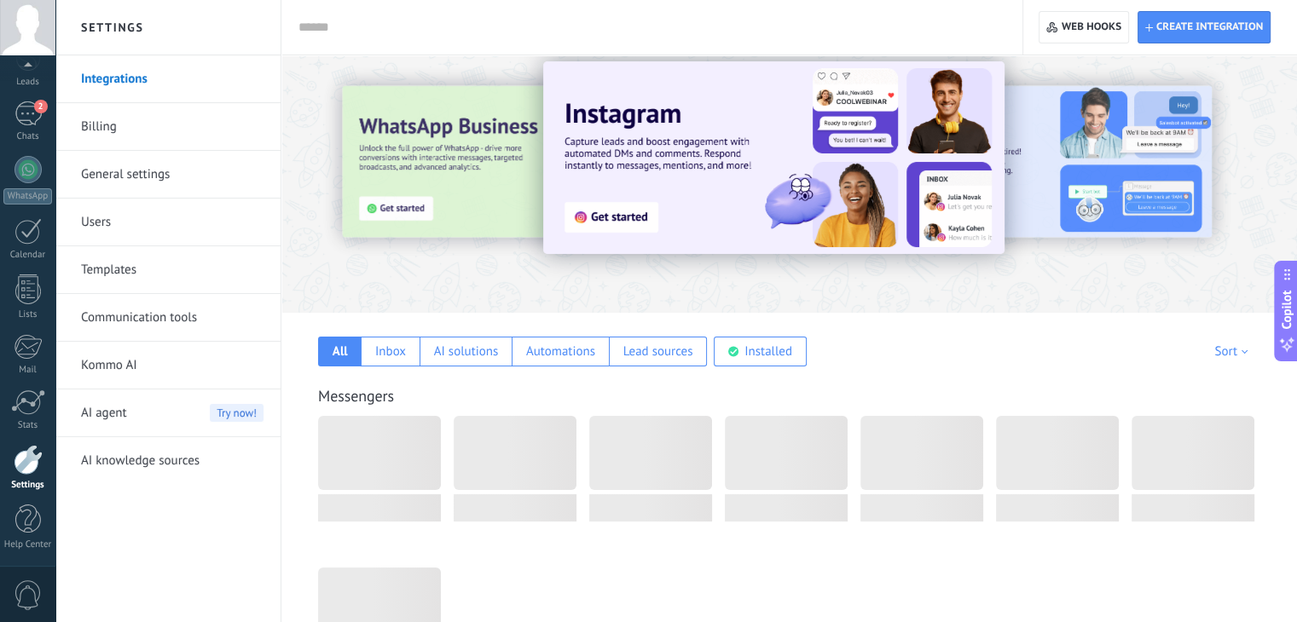
scroll to position [85, 0]
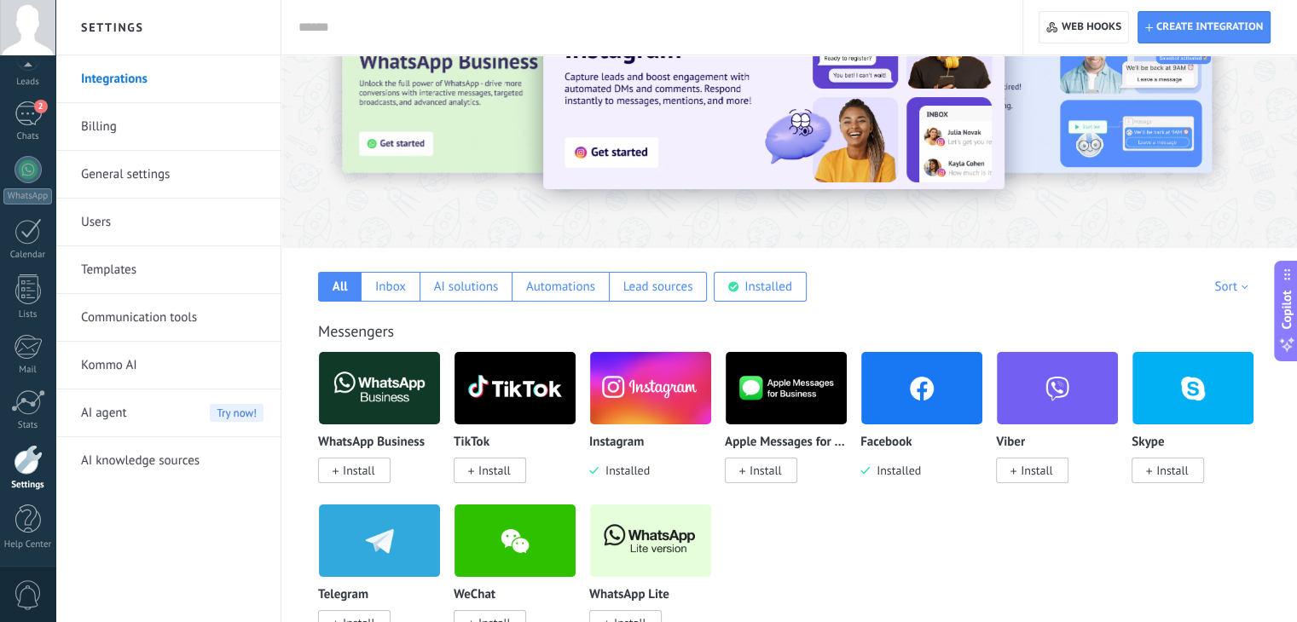
click at [117, 419] on span "AI agent" at bounding box center [104, 414] width 46 height 48
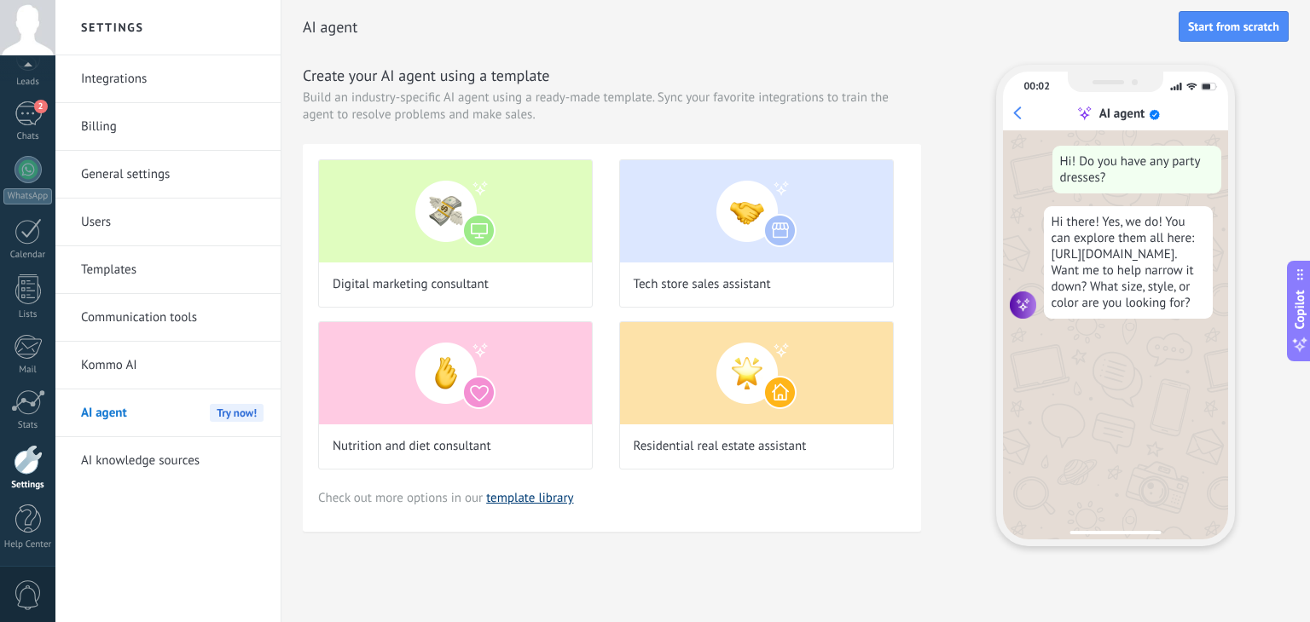
click at [556, 503] on link "template library" at bounding box center [529, 498] width 87 height 16
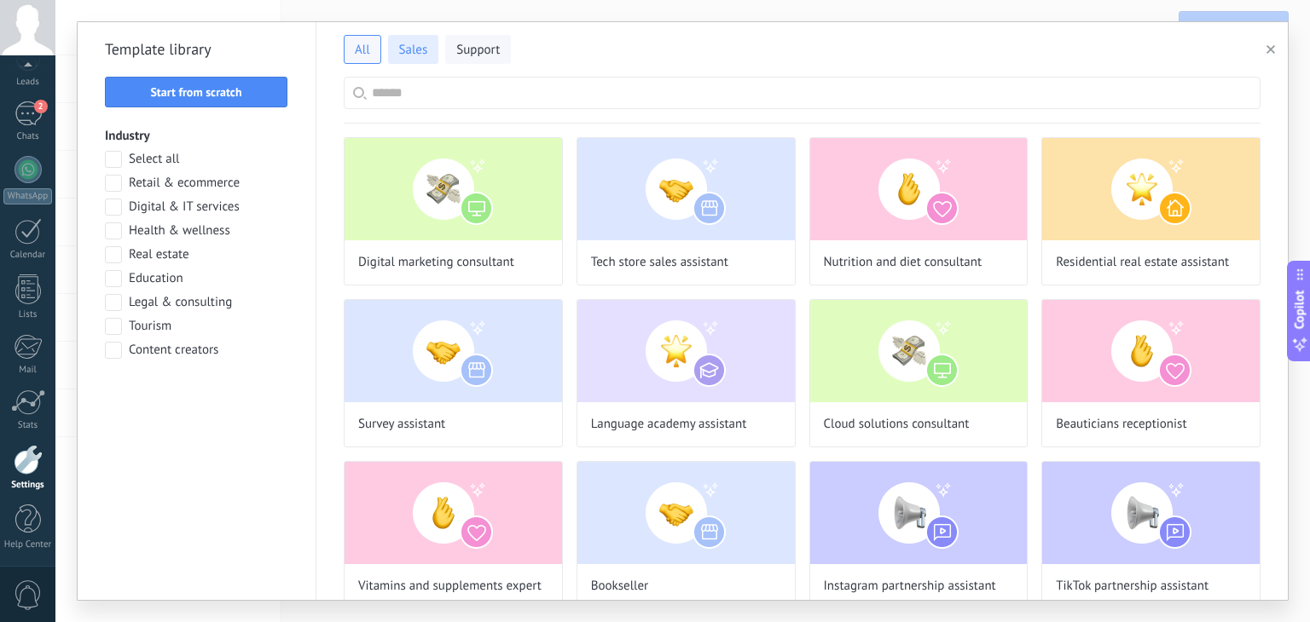
click at [435, 50] on button "Sales" at bounding box center [413, 49] width 51 height 29
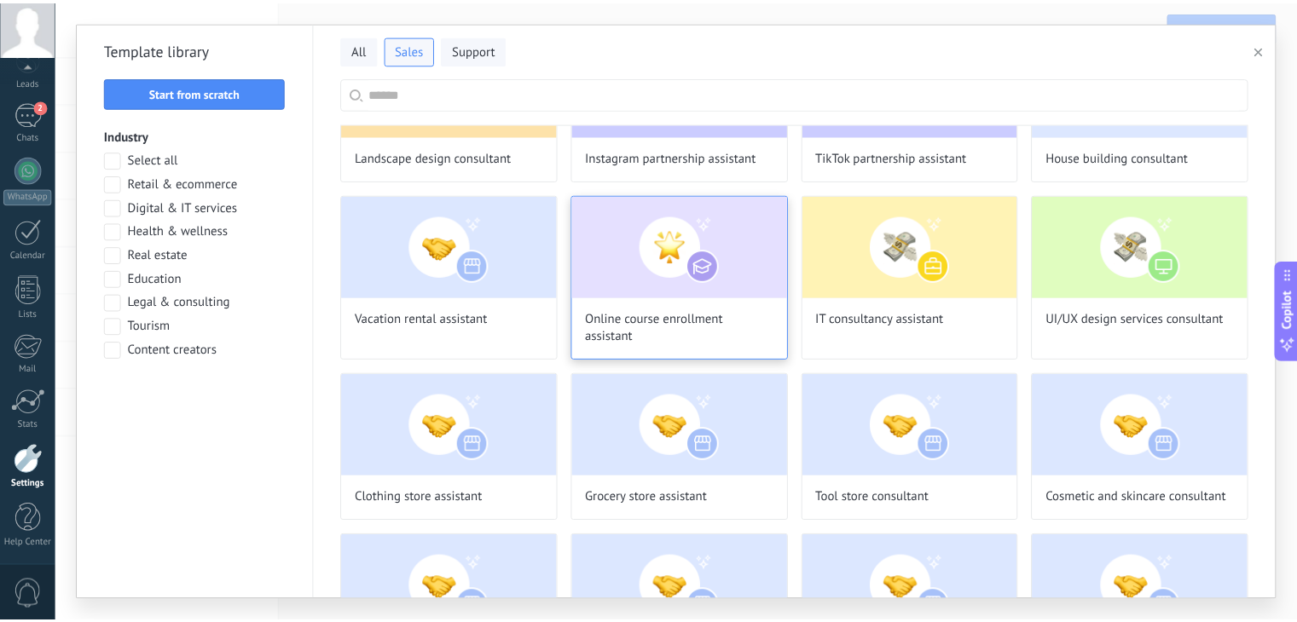
scroll to position [78, 0]
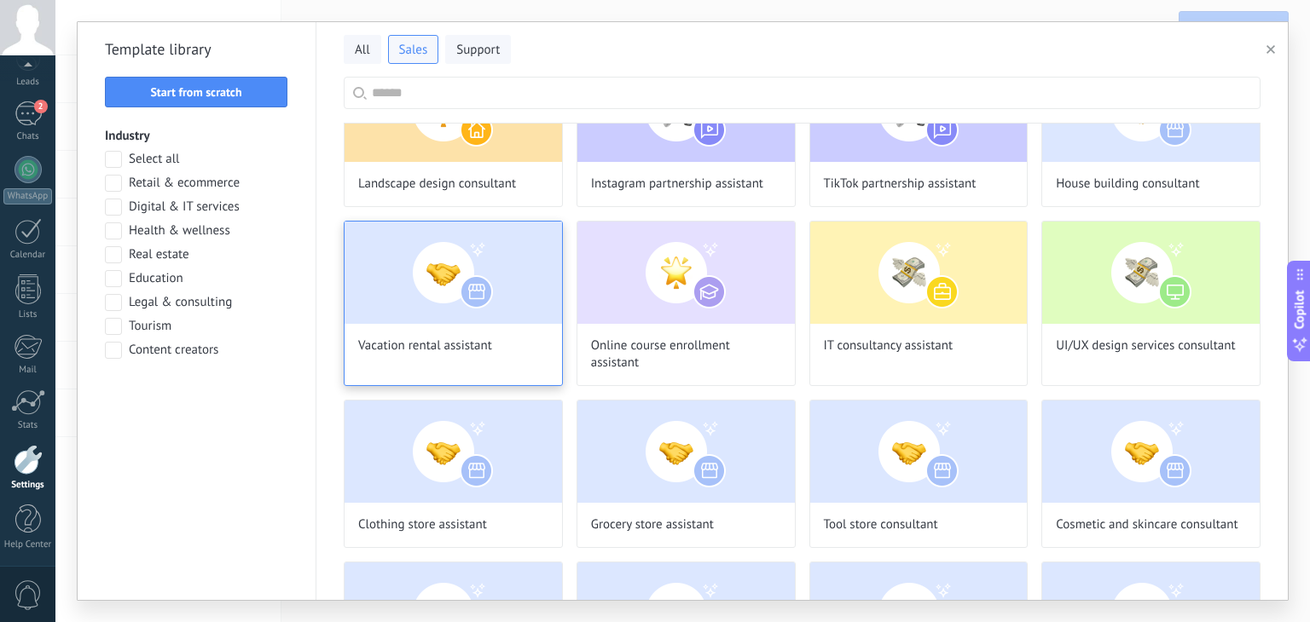
click at [496, 354] on div "Vacation rental assistant" at bounding box center [453, 303] width 219 height 165
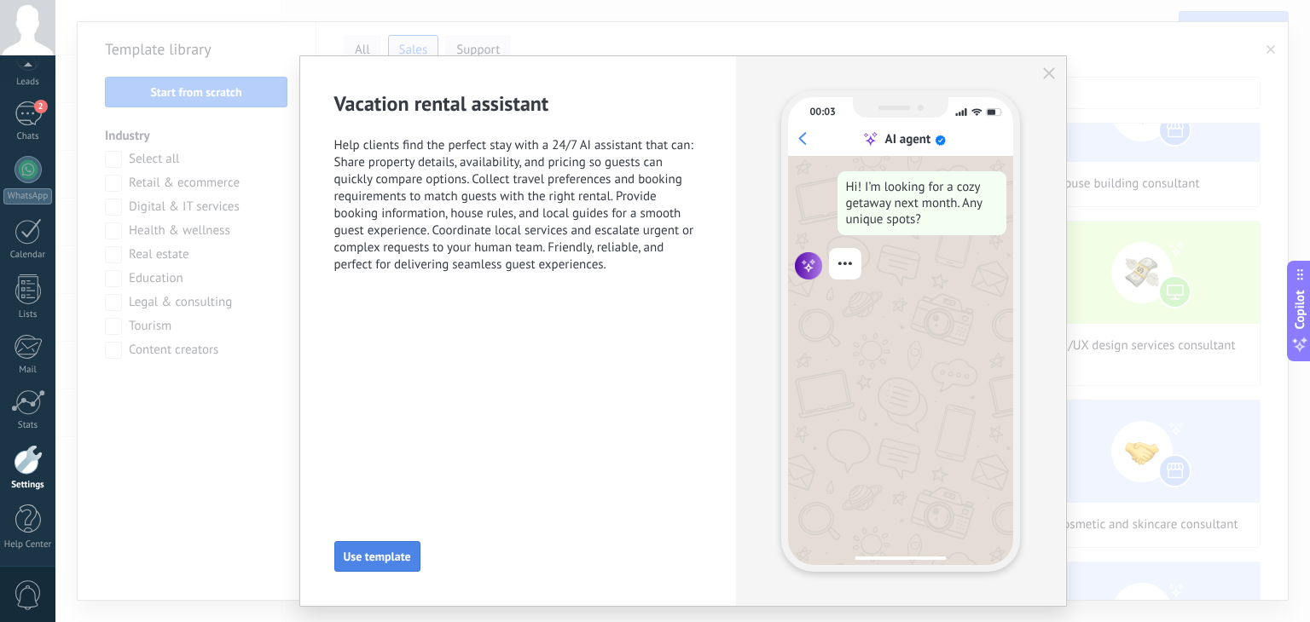
click at [400, 551] on span "Use template" at bounding box center [377, 557] width 67 height 12
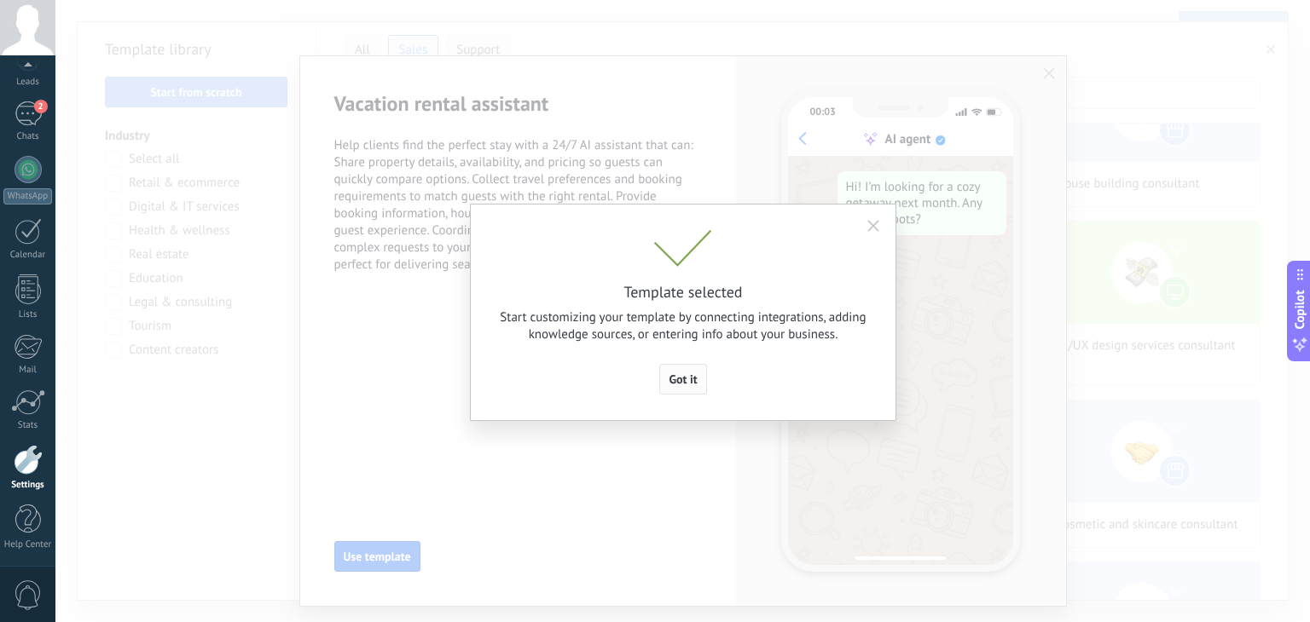
click at [678, 379] on span "Got it" at bounding box center [682, 379] width 28 height 12
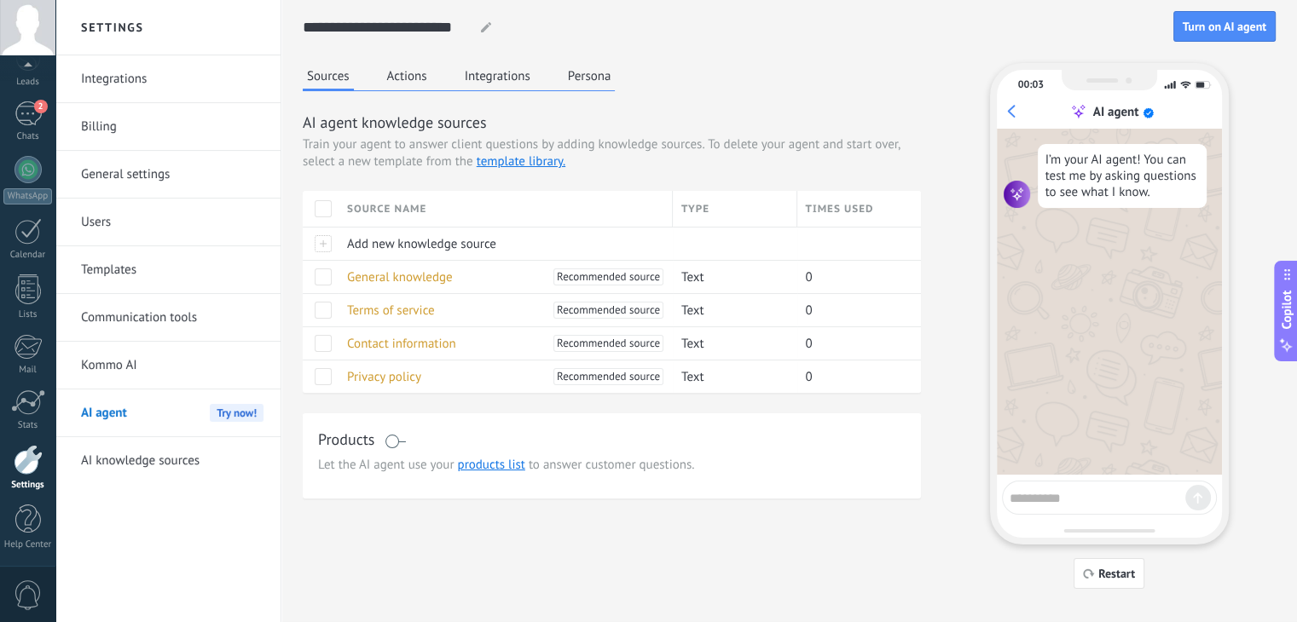
click at [417, 79] on button "Actions" at bounding box center [407, 76] width 49 height 26
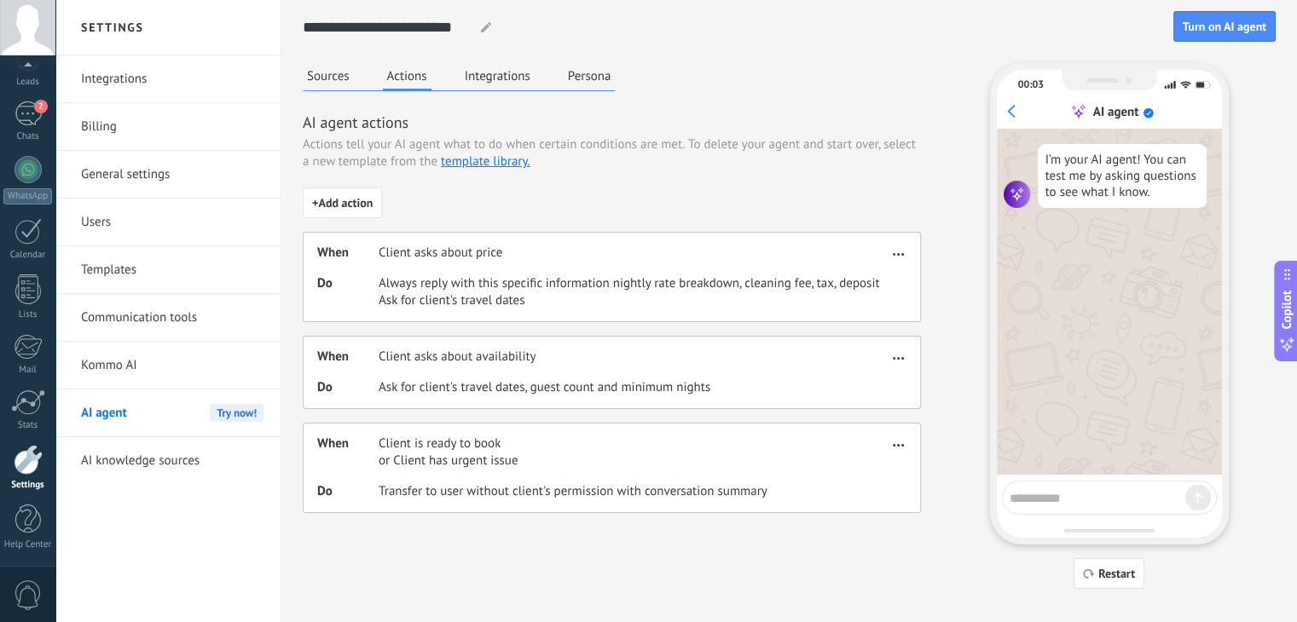
click at [672, 257] on div "When Client asks about price" at bounding box center [602, 253] width 570 height 17
click at [551, 253] on div "When Client asks about price" at bounding box center [602, 253] width 570 height 17
click at [521, 362] on span "Client asks about availability" at bounding box center [457, 357] width 157 height 17
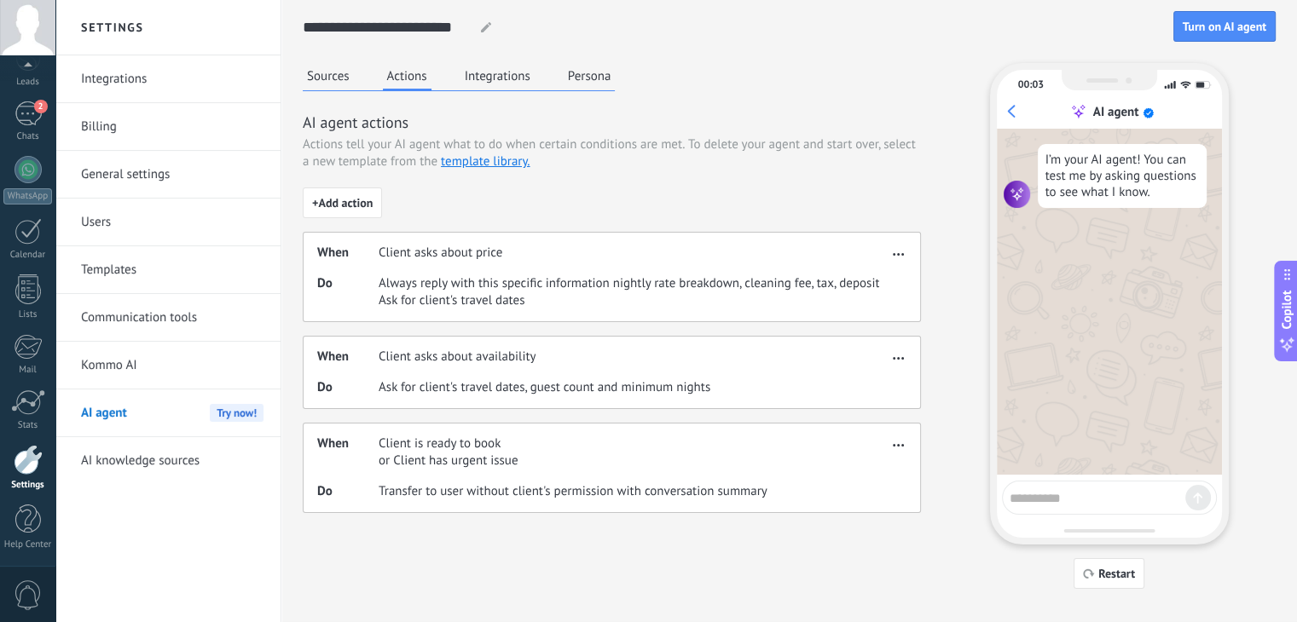
click at [546, 400] on div "When Client asks about availability Do Ask for client's travel dates, guest cou…" at bounding box center [612, 372] width 618 height 73
click at [412, 269] on div "When Client asks about price Do Always reply with this specific information nig…" at bounding box center [612, 277] width 618 height 90
click at [350, 176] on div "AI agent actions Actions tell your AI agent what to do when certain conditions …" at bounding box center [612, 313] width 618 height 402
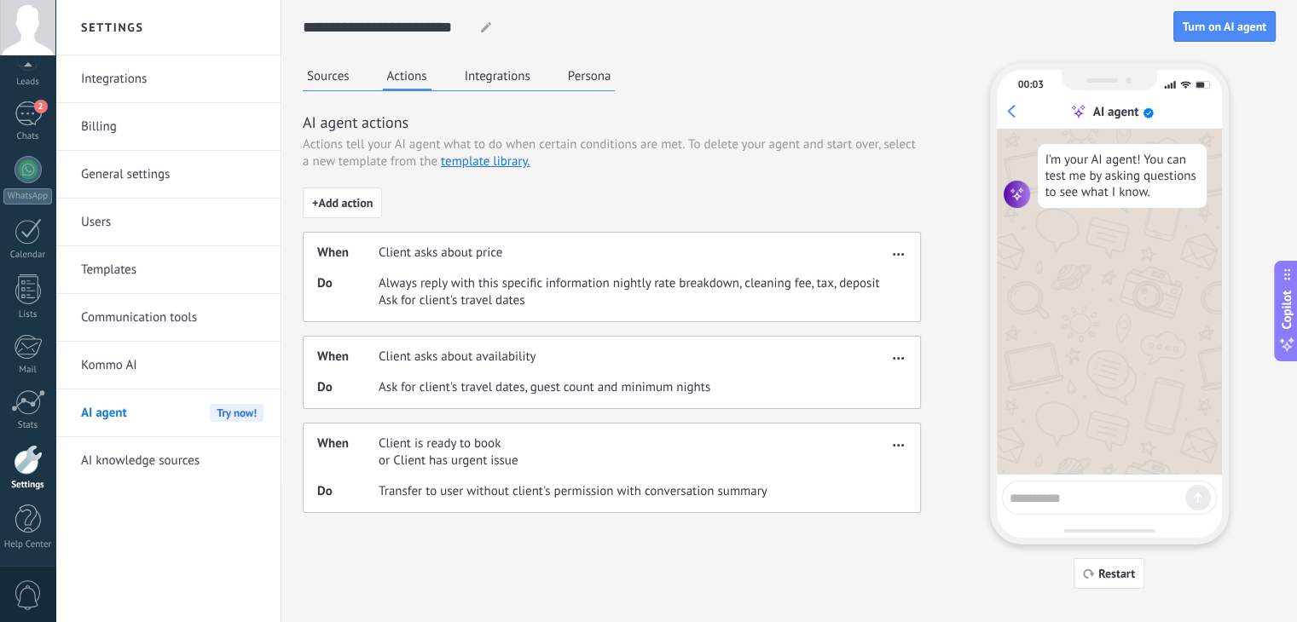
click at [358, 200] on span "+ Add action" at bounding box center [342, 203] width 61 height 12
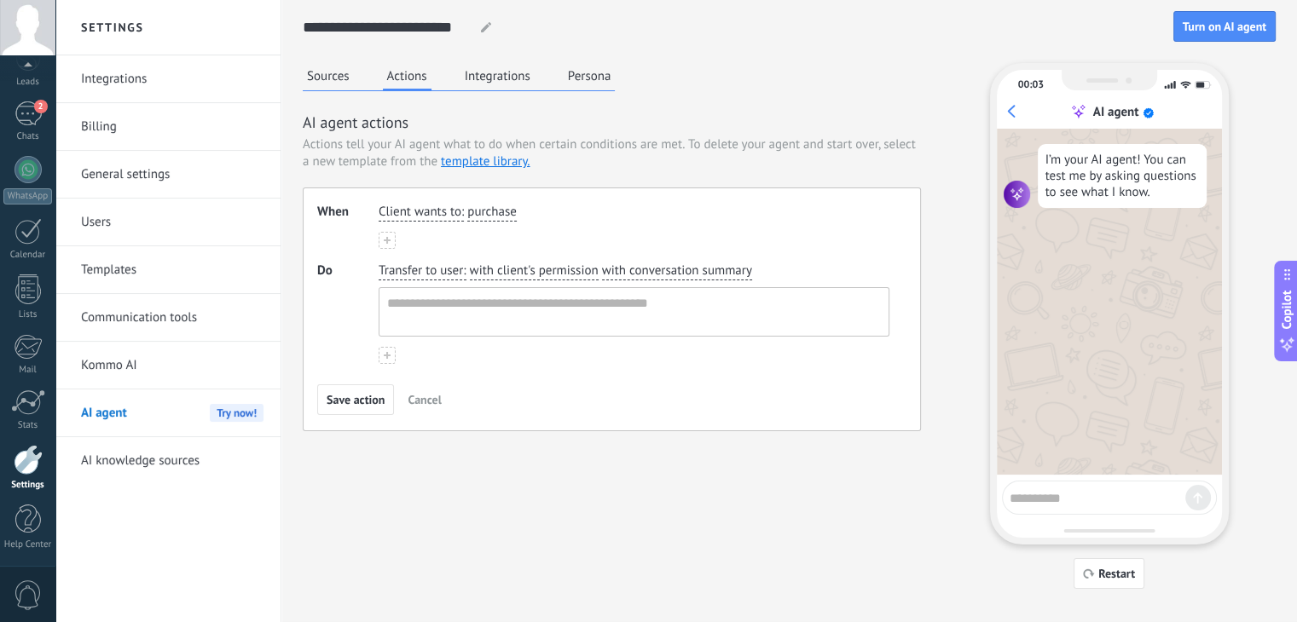
click at [456, 216] on span "Client wants to" at bounding box center [420, 212] width 83 height 17
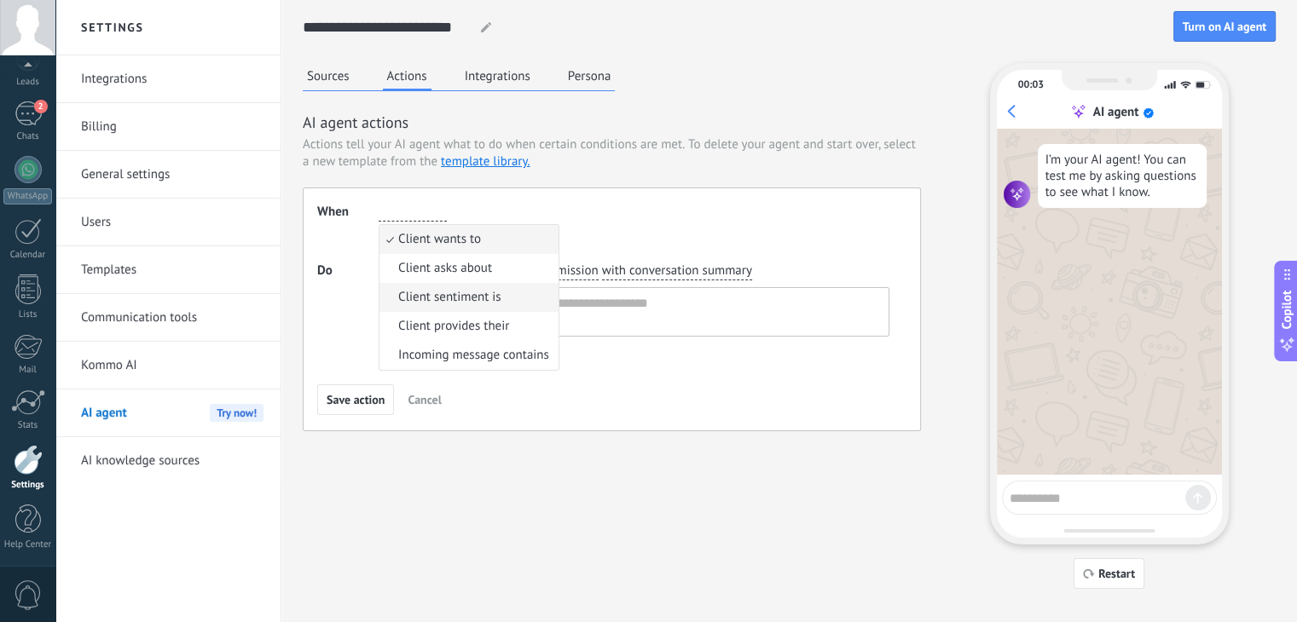
click at [501, 301] on li "Client sentiment is" at bounding box center [468, 297] width 179 height 29
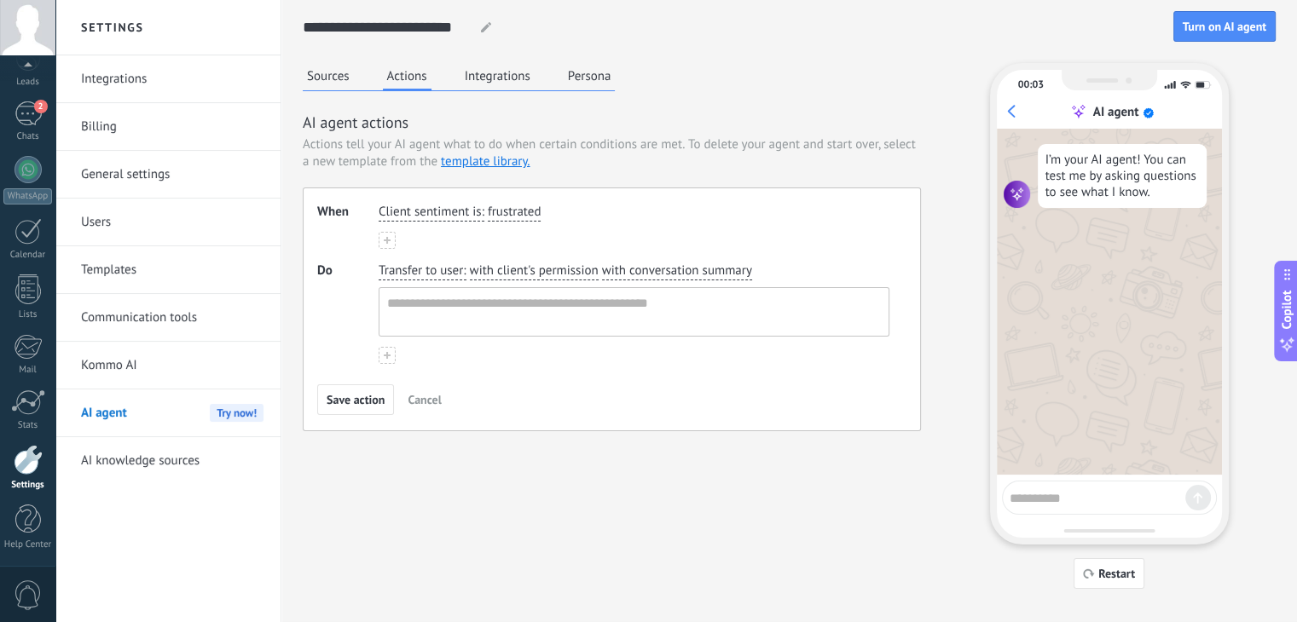
click at [480, 211] on span "Client sentiment is" at bounding box center [430, 212] width 103 height 17
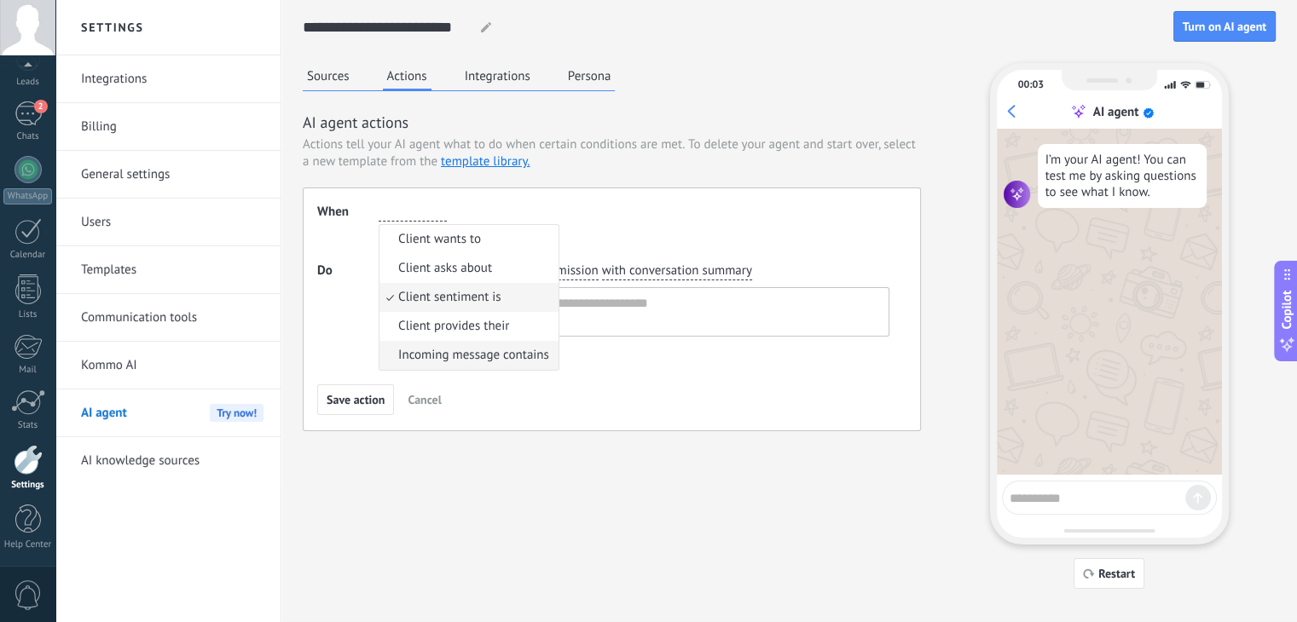
click at [490, 359] on span "Incoming message contains" at bounding box center [473, 355] width 151 height 17
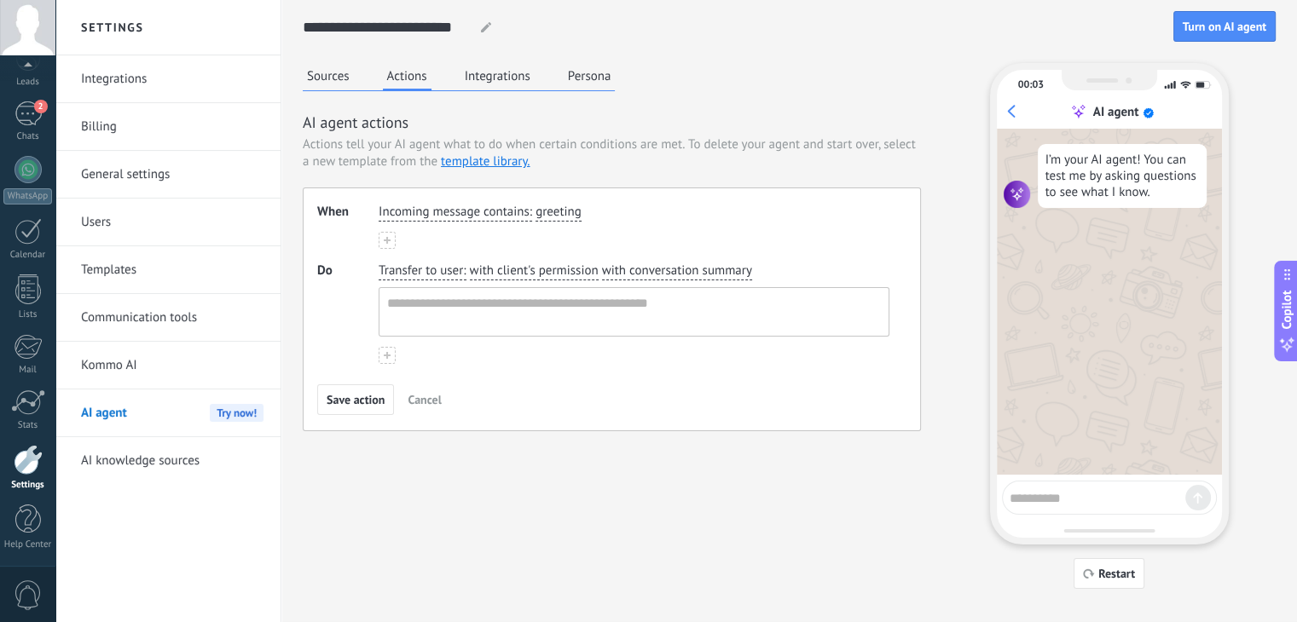
click at [433, 271] on span "Transfer to user" at bounding box center [421, 271] width 84 height 17
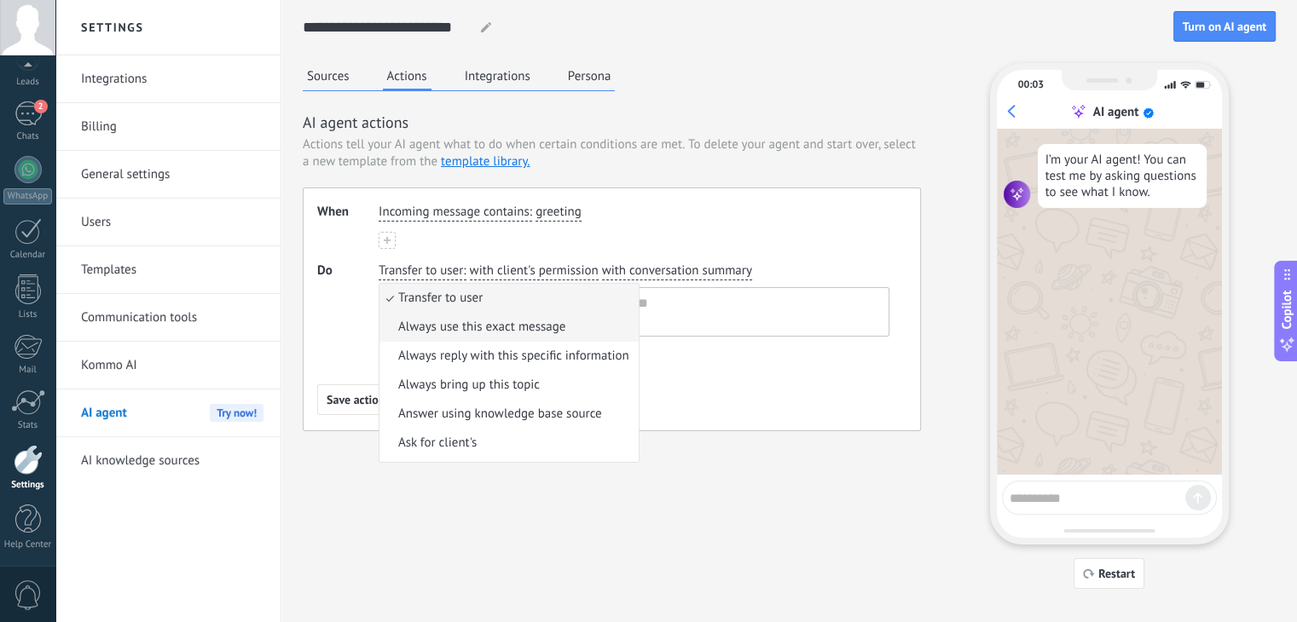
click at [442, 322] on span "Always use this exact message" at bounding box center [481, 327] width 167 height 17
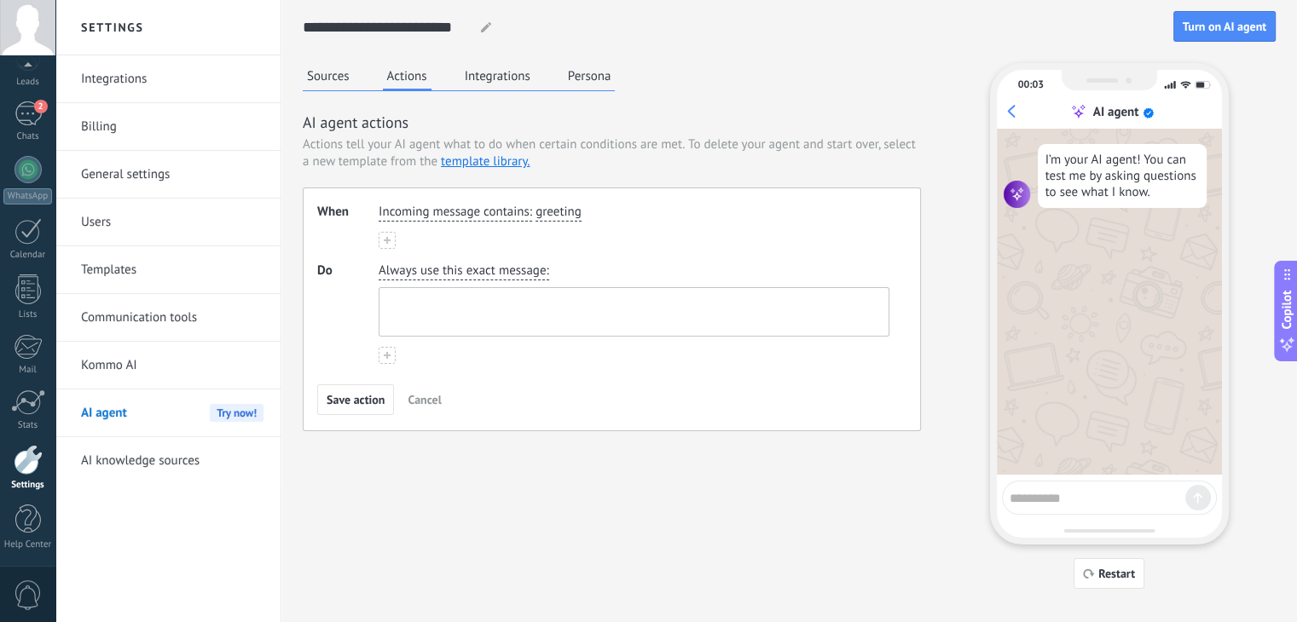
click at [443, 321] on textarea at bounding box center [632, 312] width 506 height 48
paste textarea "**********"
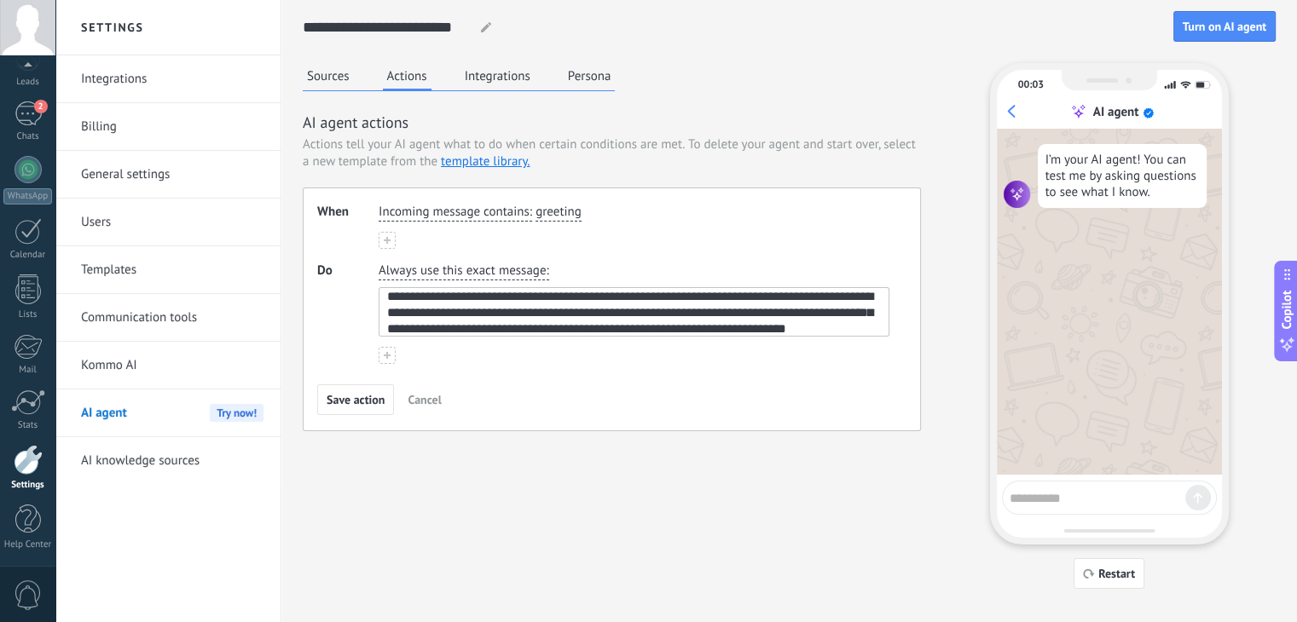
scroll to position [0, 0]
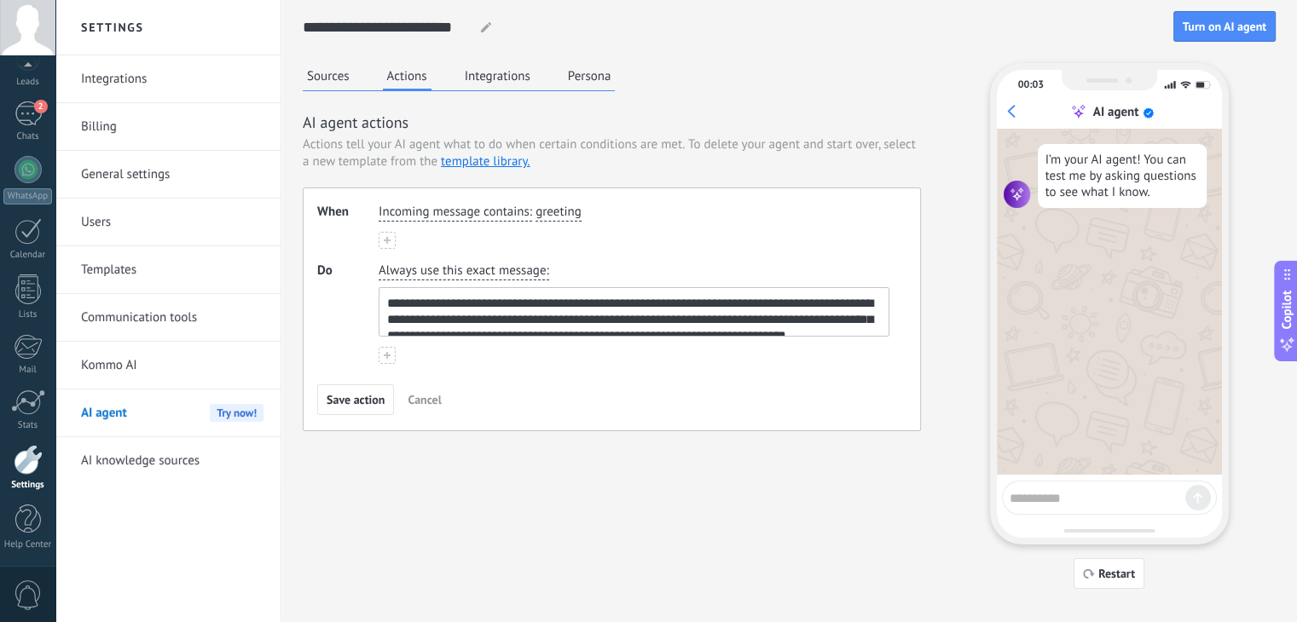
click at [481, 298] on textarea "**********" at bounding box center [632, 312] width 506 height 48
drag, startPoint x: 441, startPoint y: 300, endPoint x: 356, endPoint y: 303, distance: 85.3
click at [356, 303] on div "**********" at bounding box center [611, 313] width 589 height 101
click at [515, 298] on textarea "**********" at bounding box center [632, 312] width 506 height 48
paste textarea "**********"
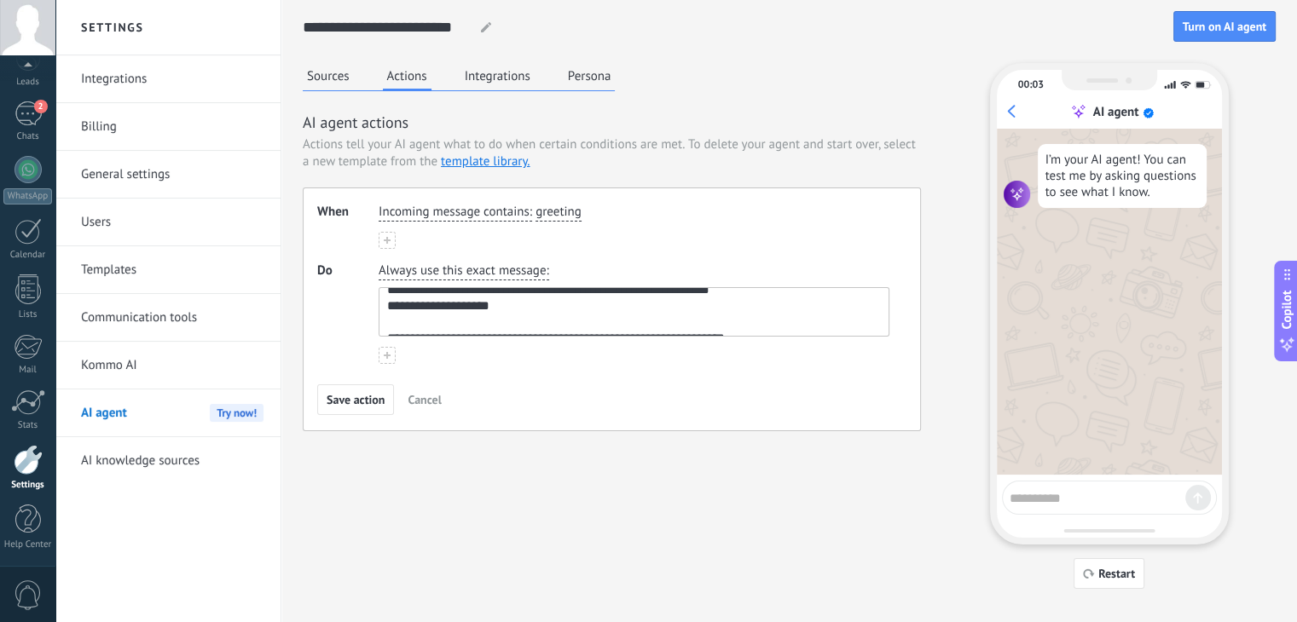
scroll to position [55, 0]
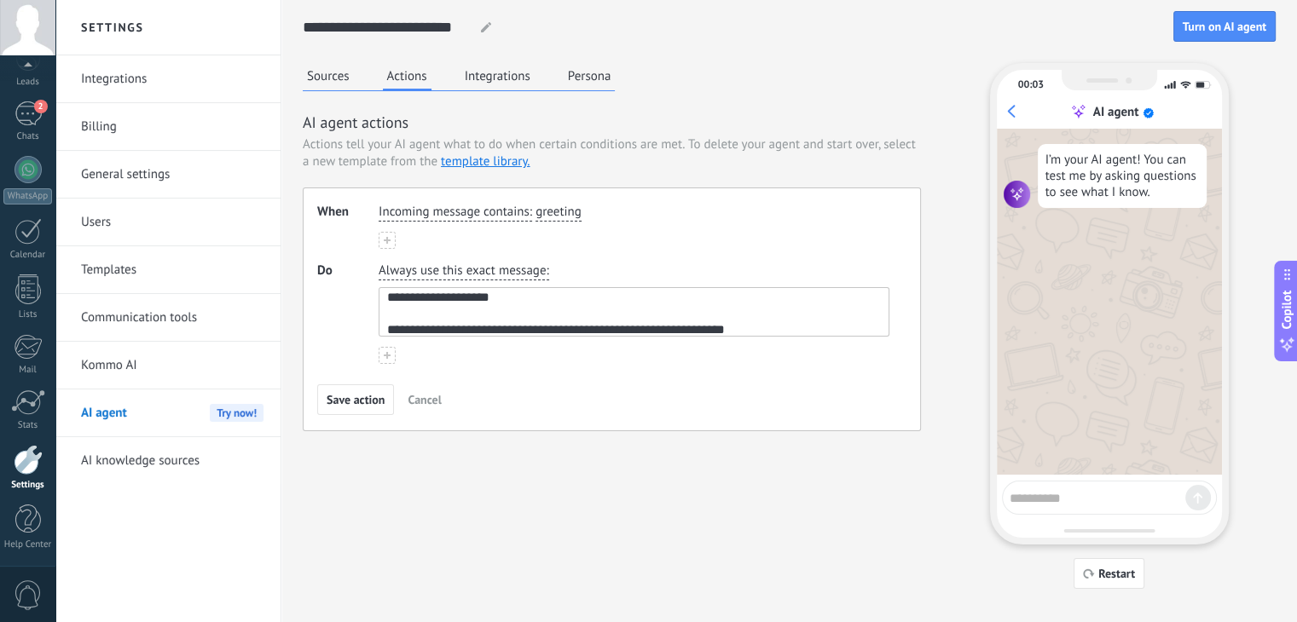
click at [851, 315] on textarea "**********" at bounding box center [632, 312] width 506 height 48
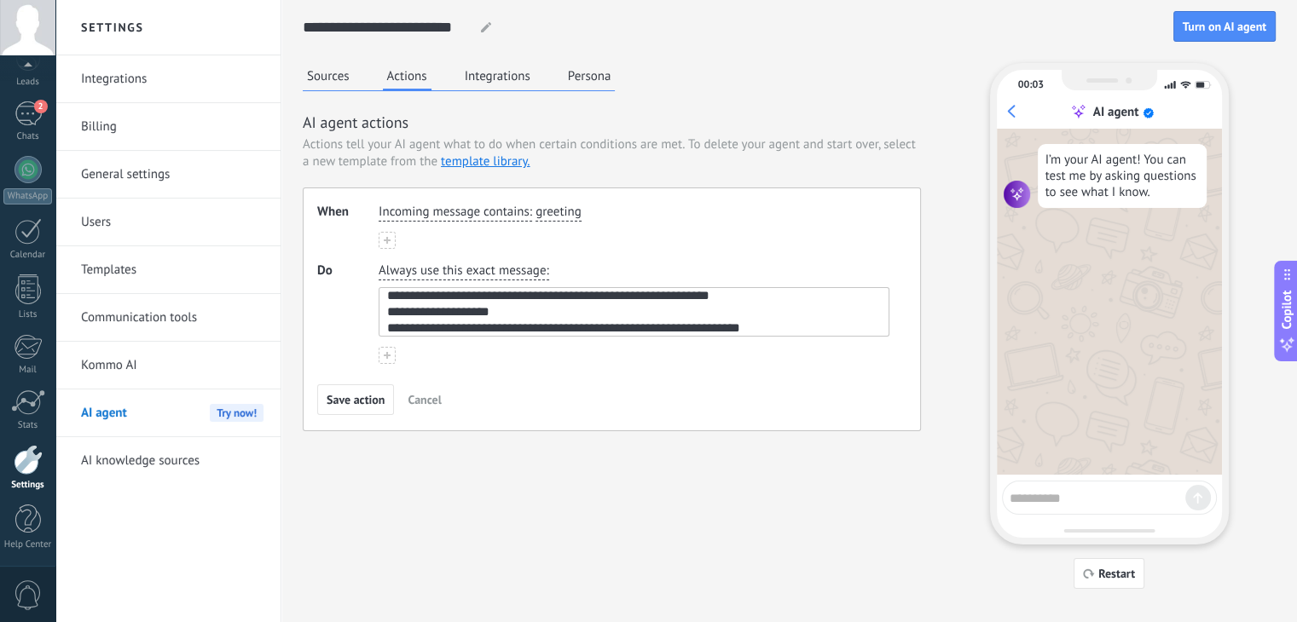
scroll to position [55, 0]
type textarea "**********"
click at [379, 351] on button at bounding box center [387, 355] width 17 height 17
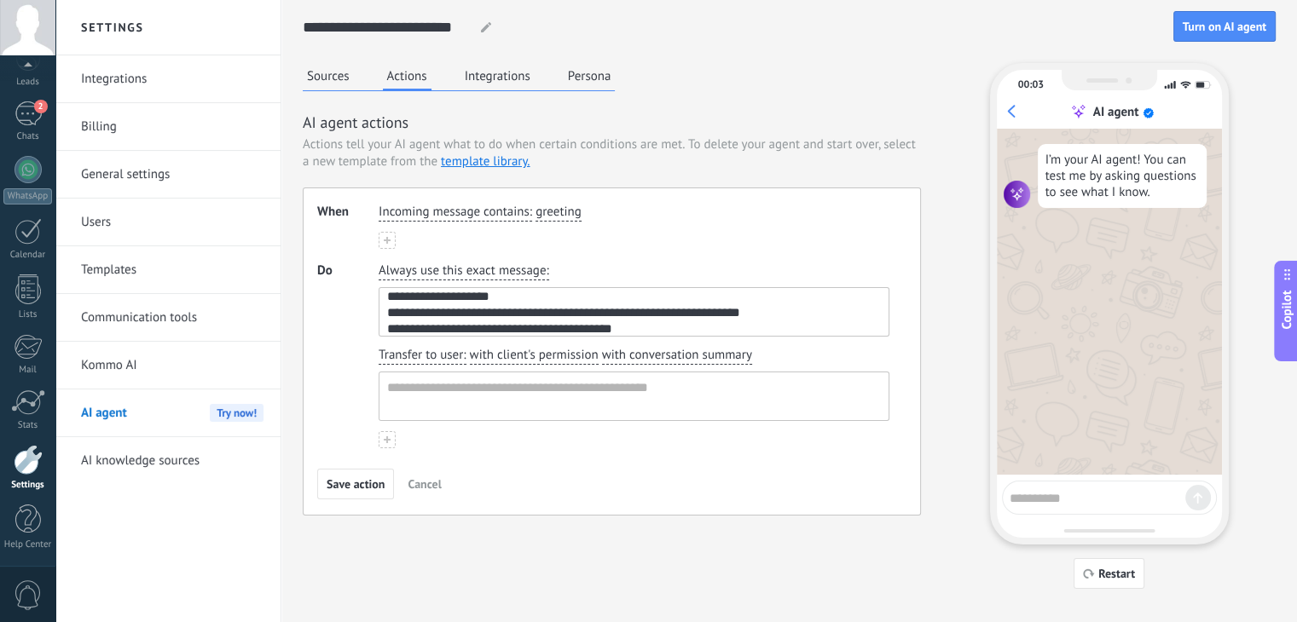
click at [365, 345] on span "Do" at bounding box center [347, 356] width 61 height 186
click at [767, 352] on div "Transfer to user : with client's permission with conversation summary" at bounding box center [633, 384] width 517 height 81
click at [762, 353] on icon "button" at bounding box center [763, 356] width 9 height 10
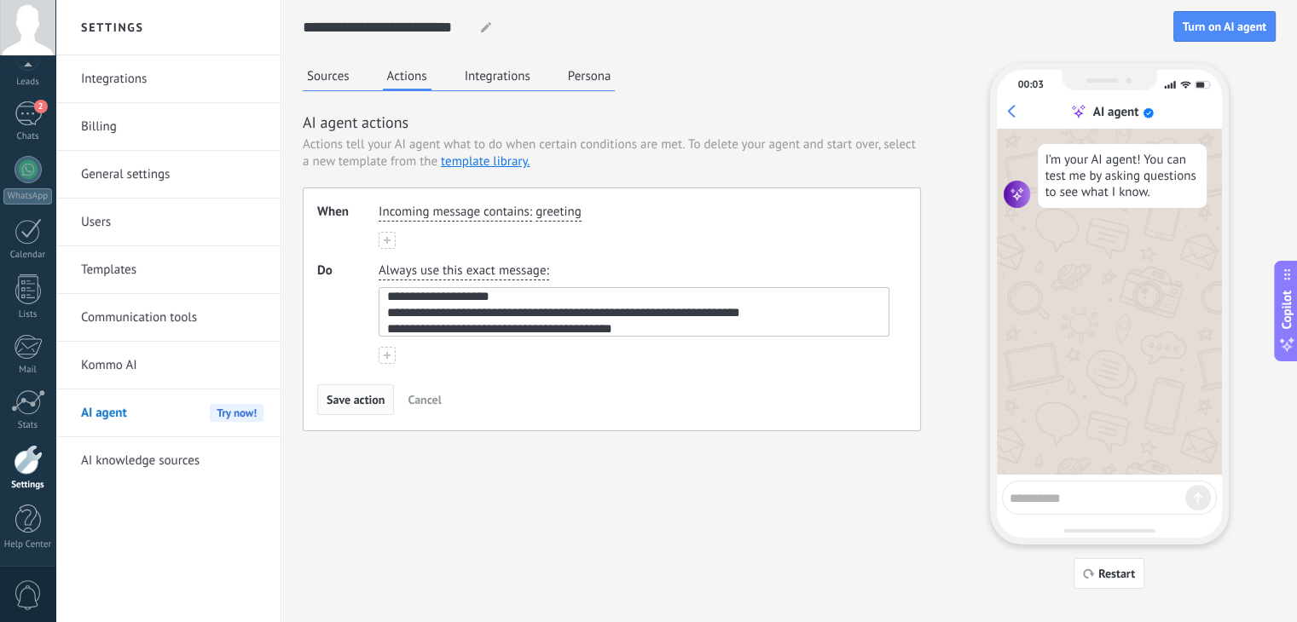
click at [373, 397] on span "Save action" at bounding box center [356, 400] width 58 height 12
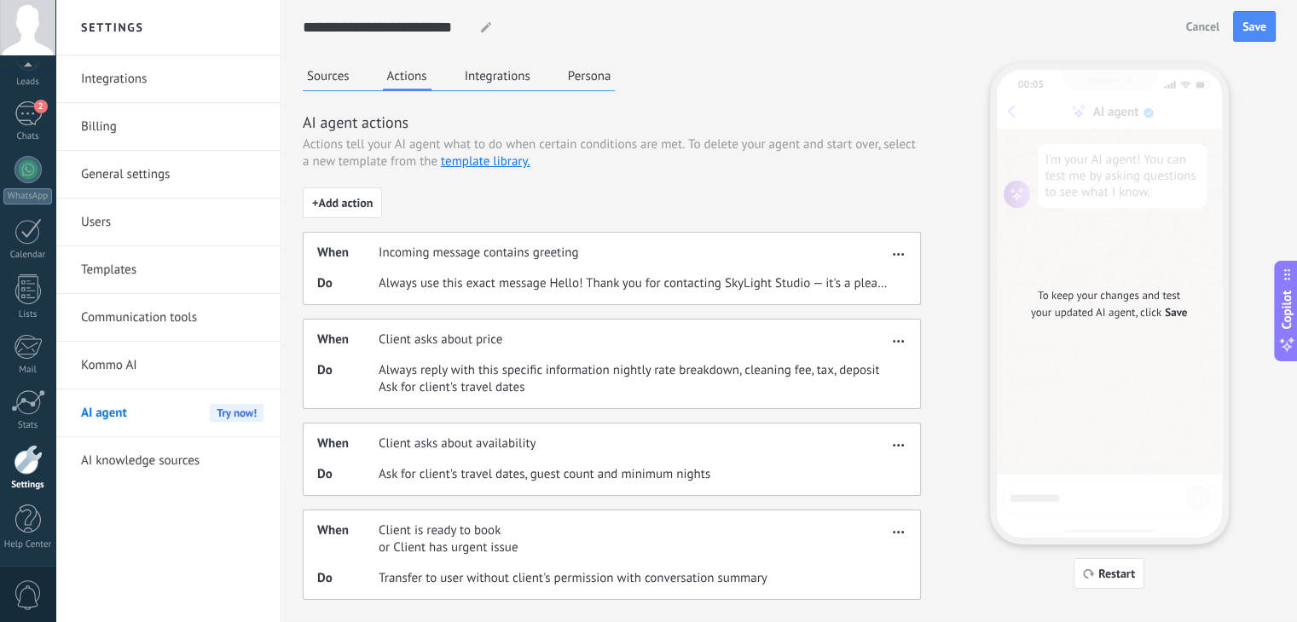
click at [1124, 315] on span "To keep your changes and test your updated AI agent, click" at bounding box center [1105, 304] width 149 height 32
click at [1244, 32] on span "Save" at bounding box center [1254, 26] width 24 height 12
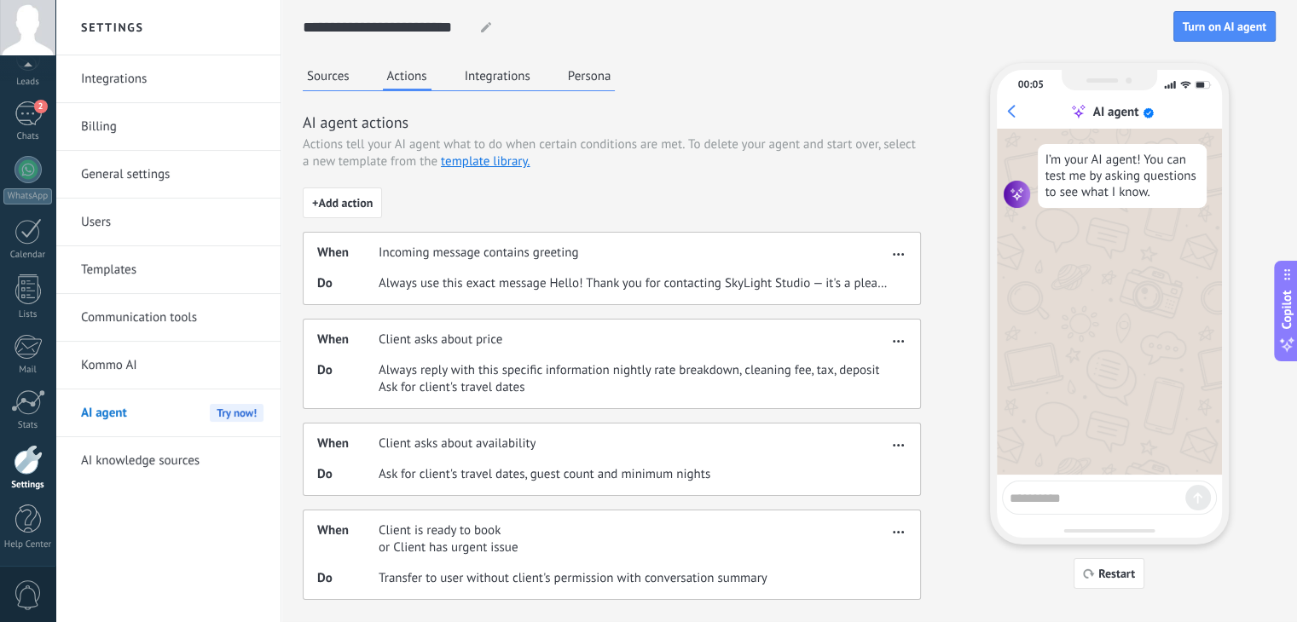
click at [1044, 502] on textarea at bounding box center [1097, 495] width 176 height 21
click at [622, 254] on div "When Incoming message contains greeting" at bounding box center [602, 253] width 570 height 17
click at [514, 82] on button "Integrations" at bounding box center [497, 76] width 74 height 26
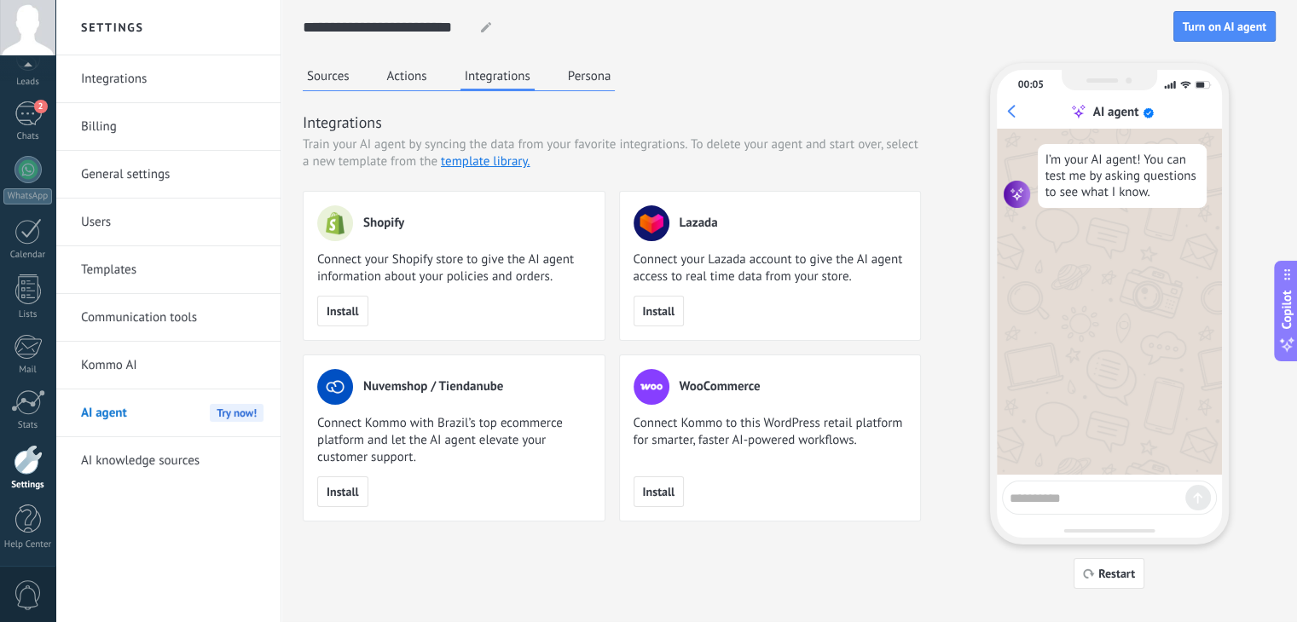
click at [566, 88] on button "Persona" at bounding box center [590, 76] width 52 height 26
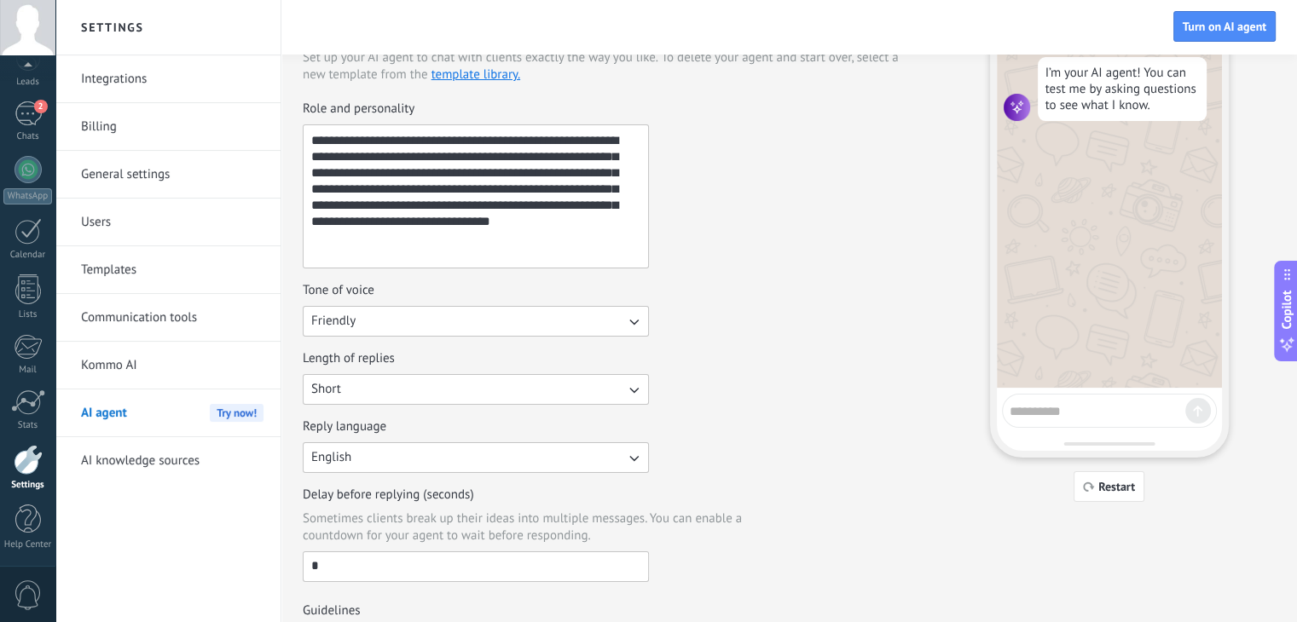
scroll to position [0, 0]
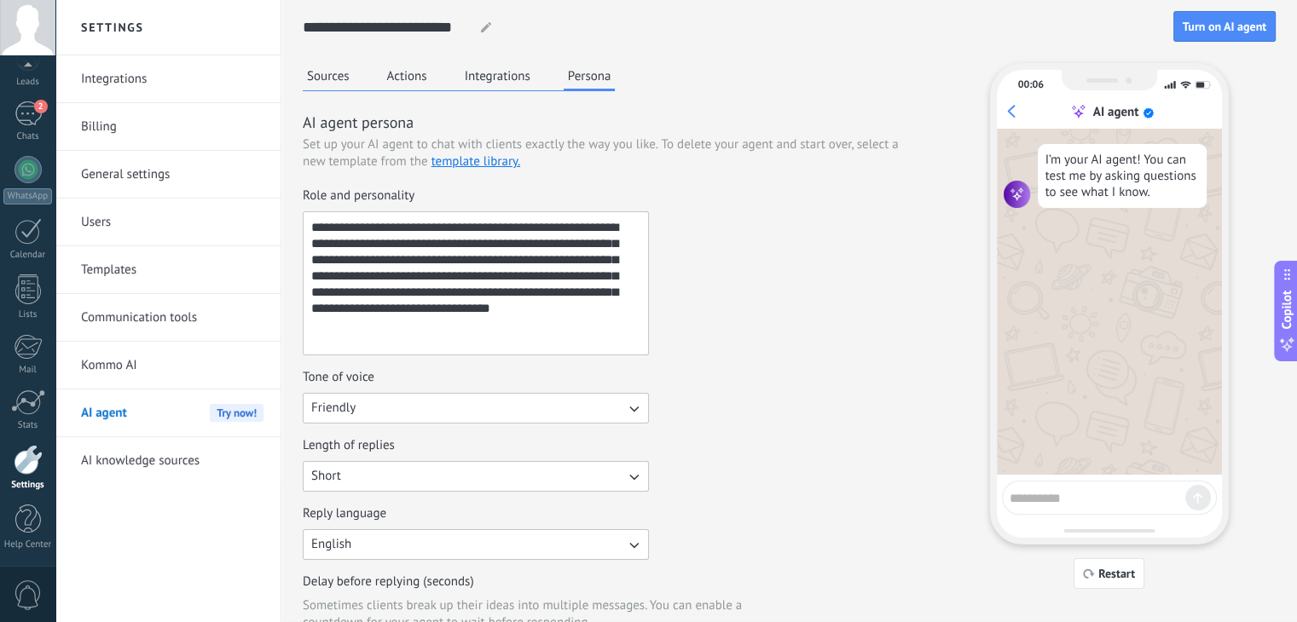
click at [455, 330] on textarea "**********" at bounding box center [474, 283] width 341 height 142
drag, startPoint x: 512, startPoint y: 227, endPoint x: 617, endPoint y: 364, distance: 173.3
click at [617, 364] on div "**********" at bounding box center [612, 429] width 618 height 482
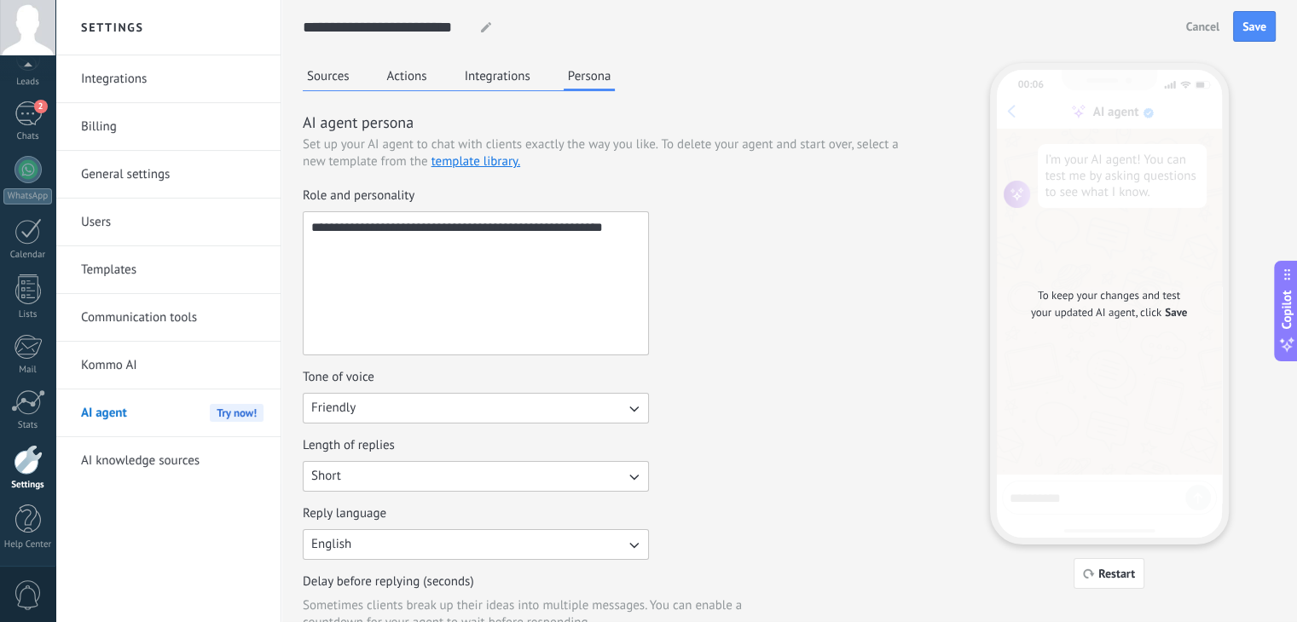
type textarea "**********"
click at [714, 330] on div "**********" at bounding box center [612, 272] width 618 height 168
click at [1240, 34] on button "Save" at bounding box center [1254, 26] width 43 height 31
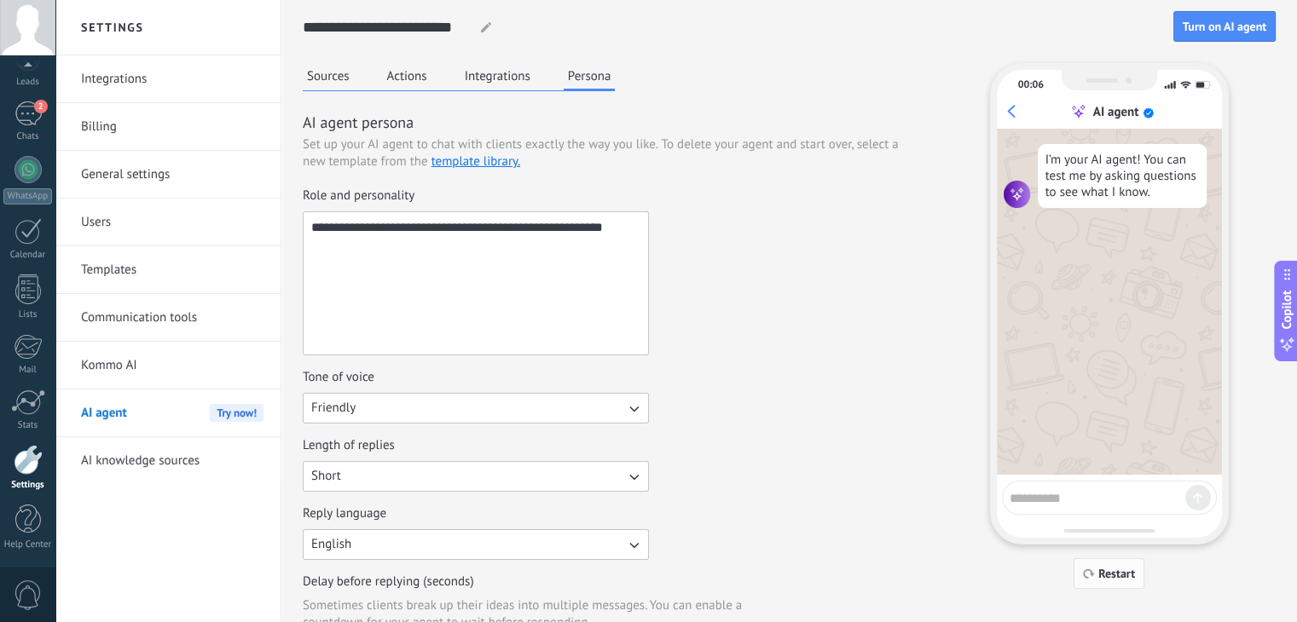
click at [1097, 577] on span "Restart" at bounding box center [1109, 574] width 52 height 12
click at [1106, 564] on button "Restart" at bounding box center [1108, 573] width 71 height 31
click at [1092, 568] on span "Restart" at bounding box center [1109, 574] width 52 height 12
click at [1071, 499] on textarea at bounding box center [1097, 495] width 176 height 21
type textarea "*****"
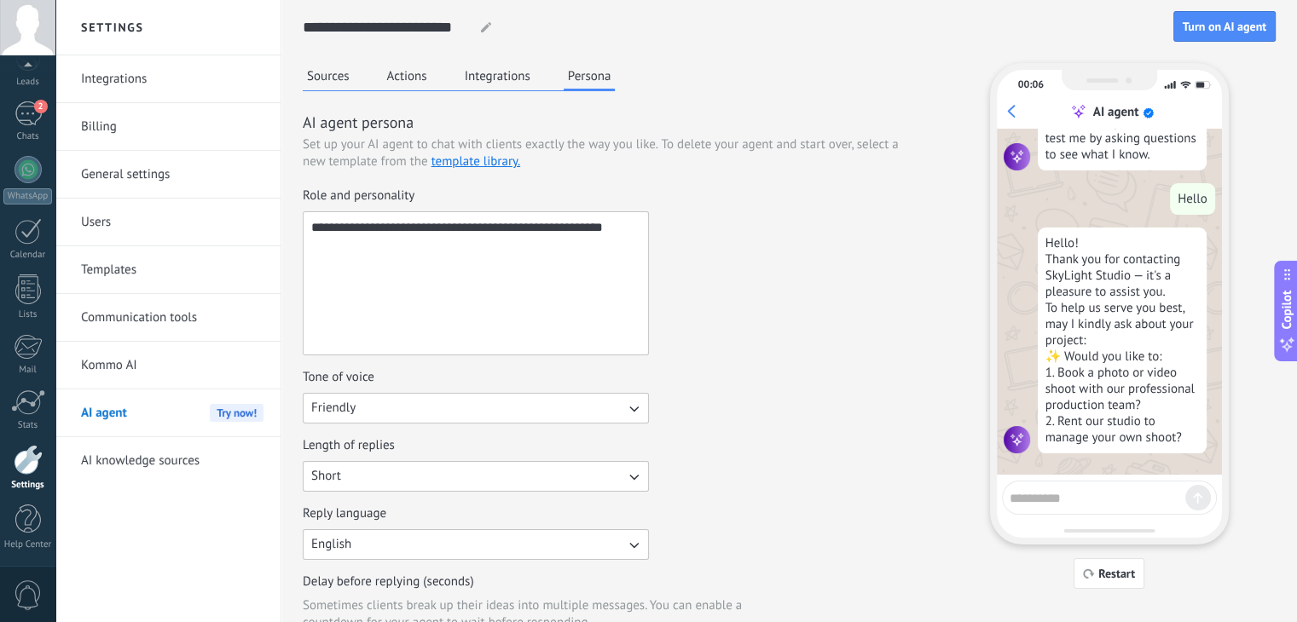
click at [358, 71] on div "Sources Actions Integrations Persona" at bounding box center [459, 77] width 312 height 28
click at [343, 72] on button "Sources" at bounding box center [328, 76] width 51 height 26
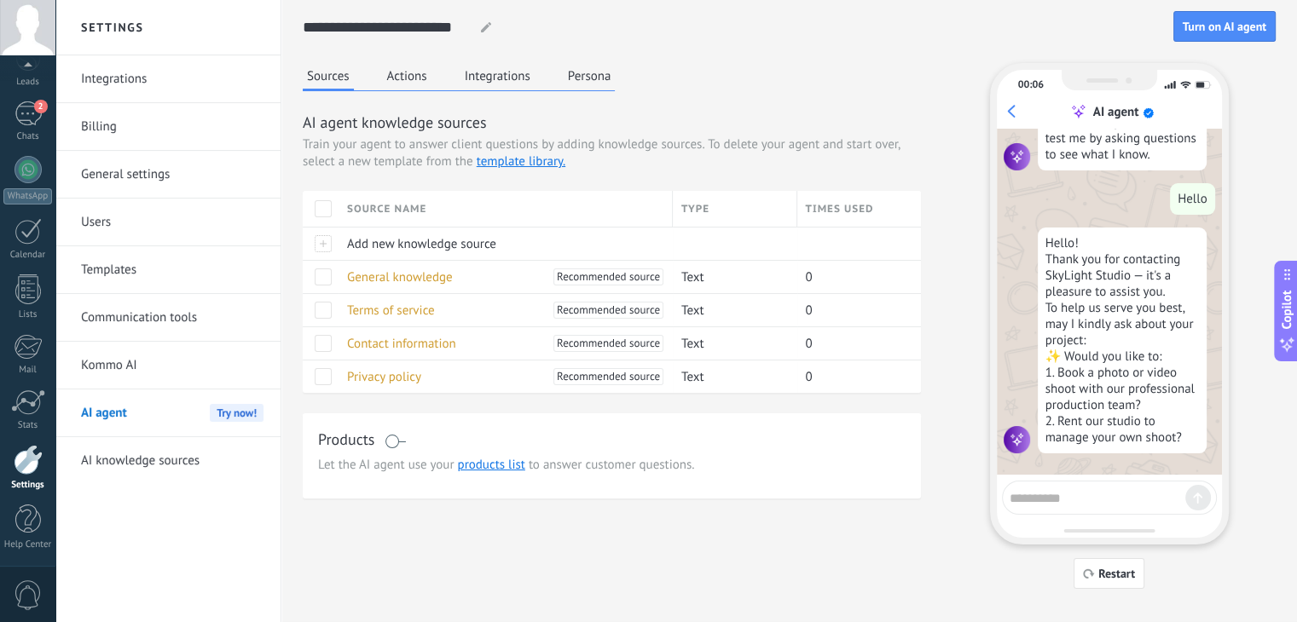
click at [402, 82] on button "Actions" at bounding box center [407, 76] width 49 height 26
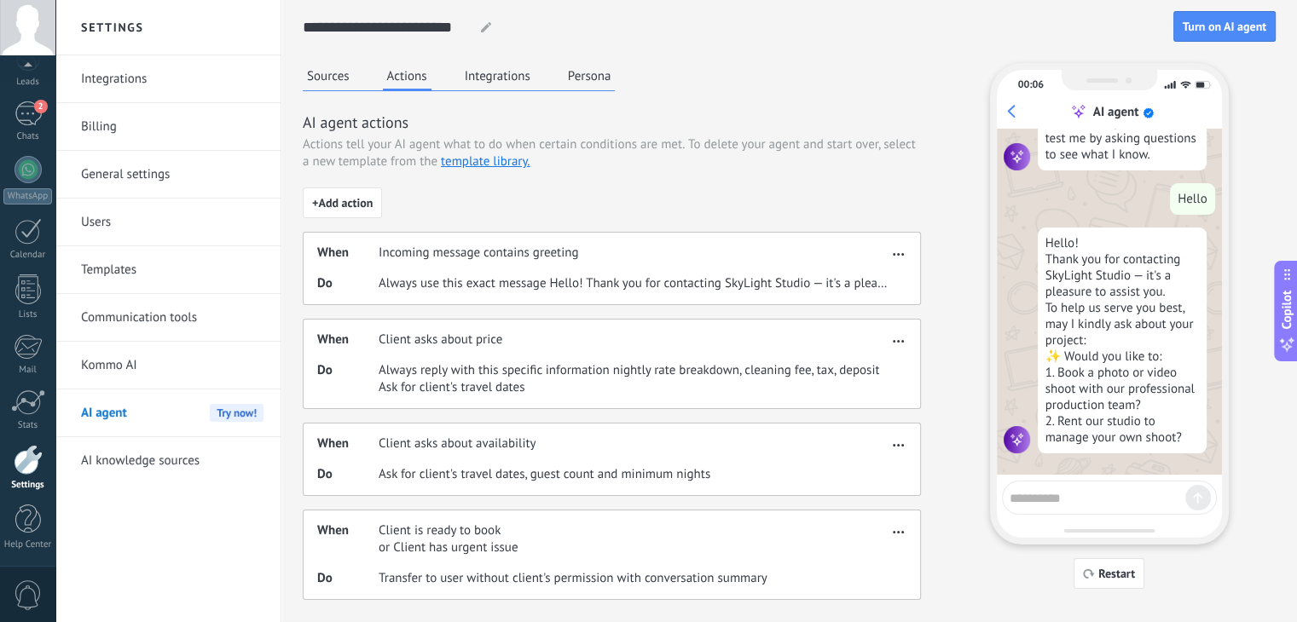
click at [893, 345] on button "button" at bounding box center [898, 338] width 20 height 20
click at [888, 361] on div "Edit" at bounding box center [868, 366] width 80 height 34
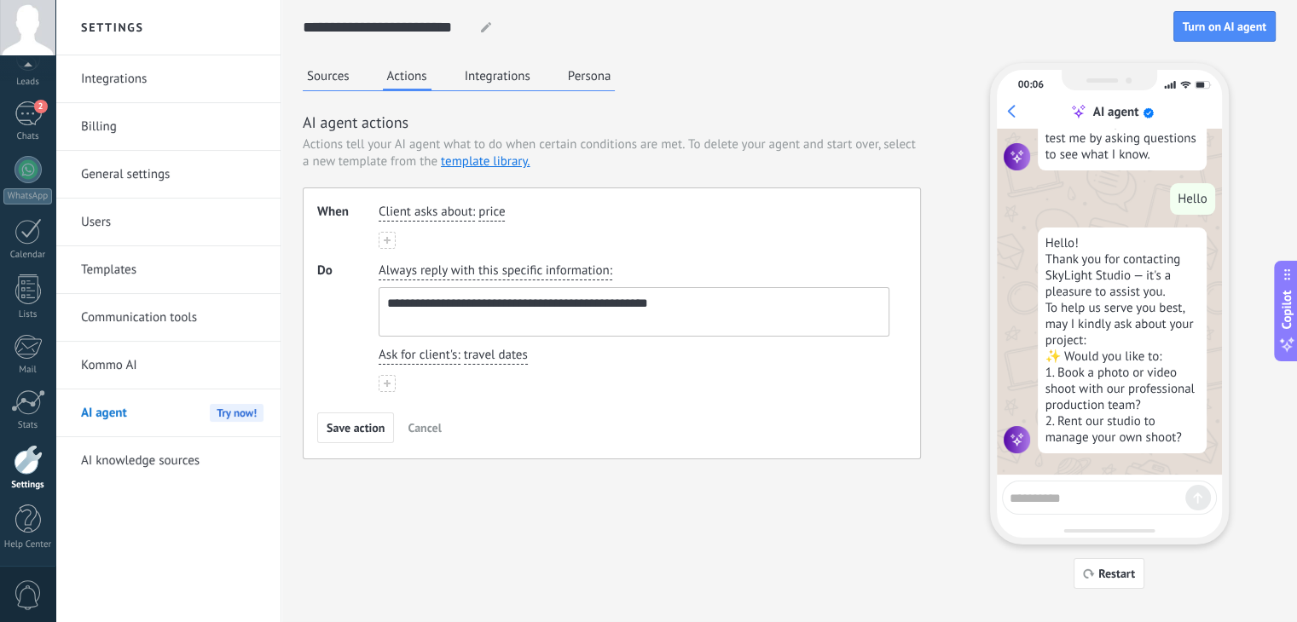
click at [492, 208] on span "price" at bounding box center [491, 212] width 26 height 17
click at [621, 251] on div "**********" at bounding box center [612, 324] width 618 height 272
click at [423, 213] on span "Client asks about" at bounding box center [426, 212] width 94 height 17
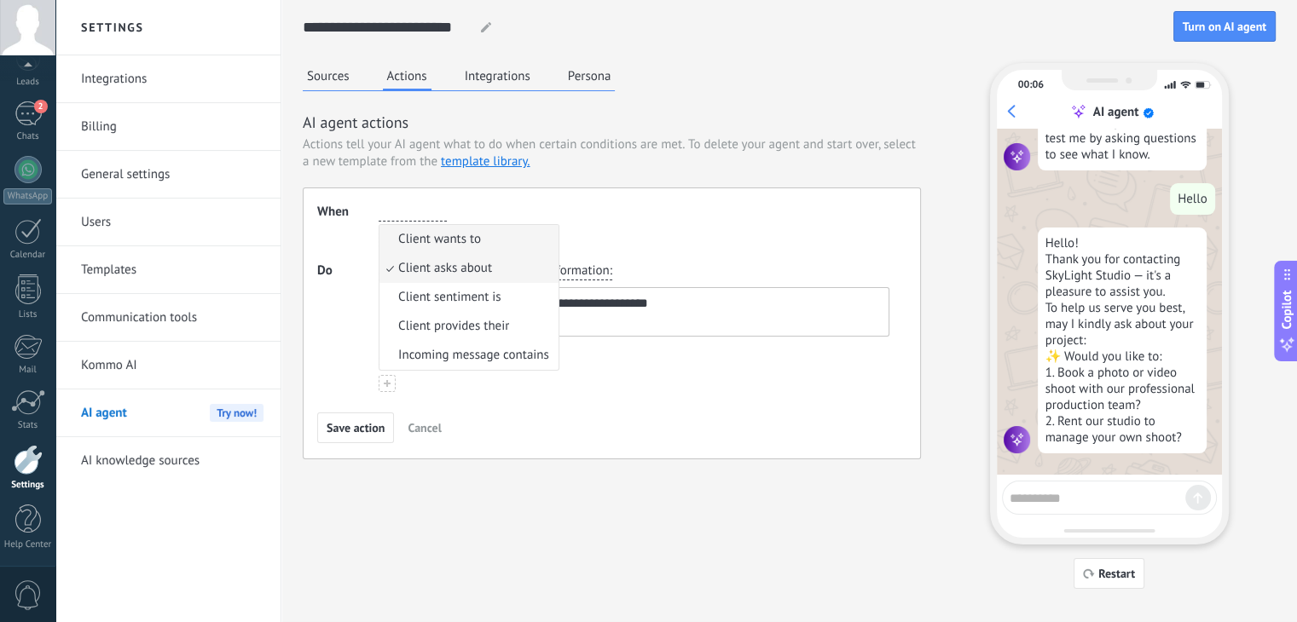
click at [431, 243] on span "Client wants to" at bounding box center [439, 239] width 83 height 17
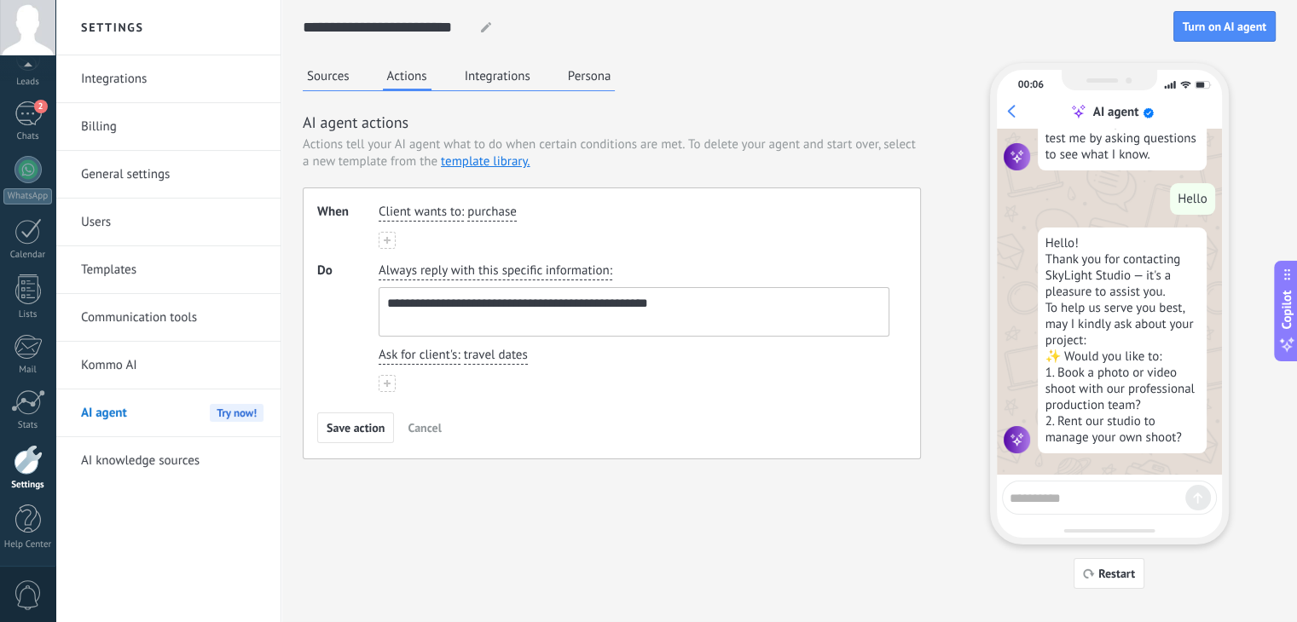
click at [472, 217] on span "purchase" at bounding box center [491, 212] width 49 height 17
click at [654, 220] on div "Client wants to : purchase purchase get support get a refund speak to a human a…" at bounding box center [633, 212] width 517 height 25
click at [616, 111] on div "**********" at bounding box center [612, 261] width 618 height 396
click at [338, 76] on button "Sources" at bounding box center [328, 76] width 51 height 26
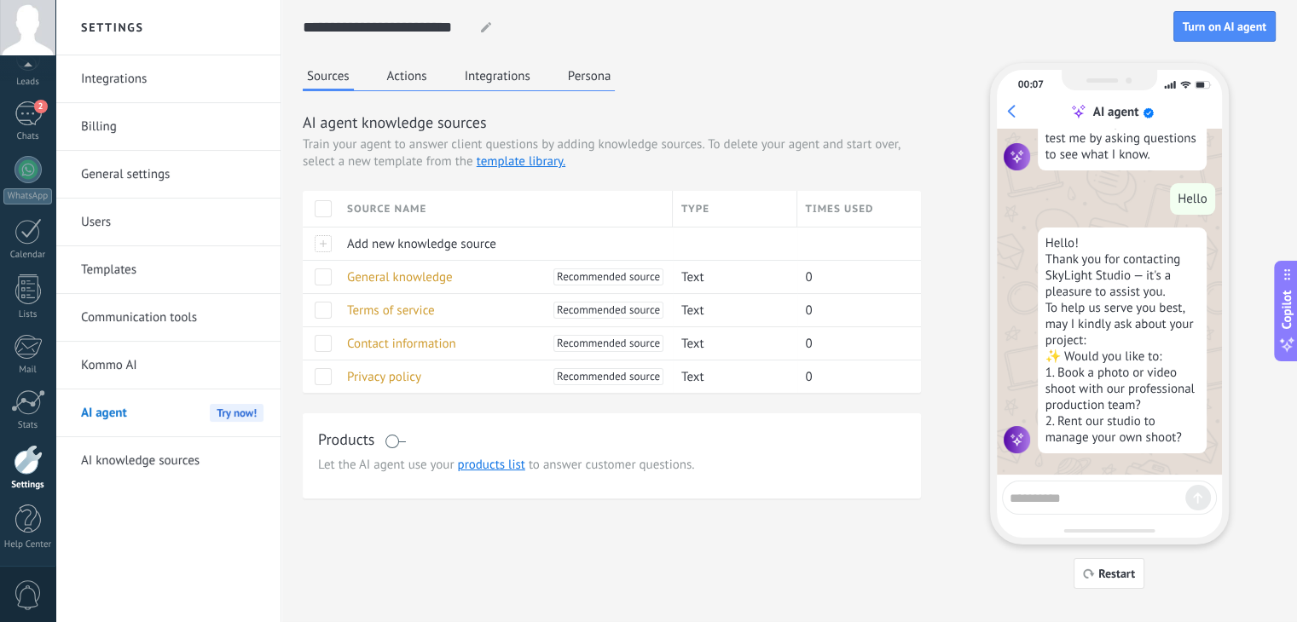
click at [425, 77] on button "Actions" at bounding box center [407, 76] width 49 height 26
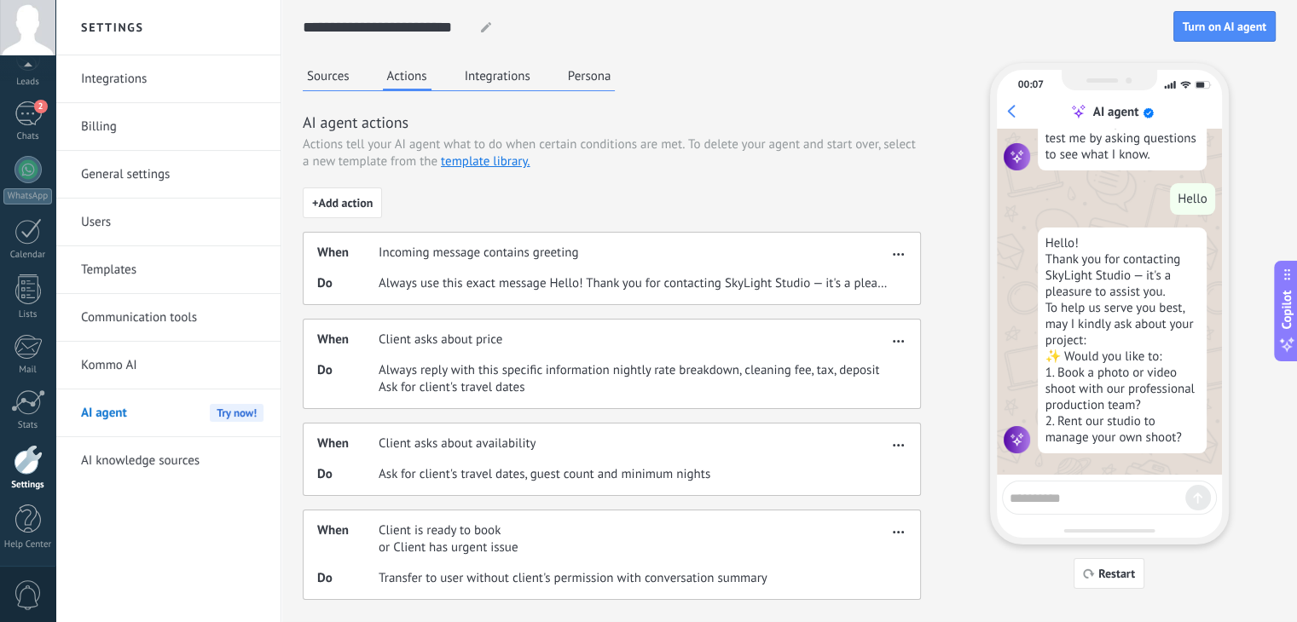
click at [621, 267] on div "When Incoming message contains greeting Do Always use this exact message Hello!…" at bounding box center [612, 268] width 618 height 73
click at [898, 251] on span "button" at bounding box center [898, 252] width 11 height 12
click at [882, 274] on div "Edit" at bounding box center [868, 280] width 80 height 34
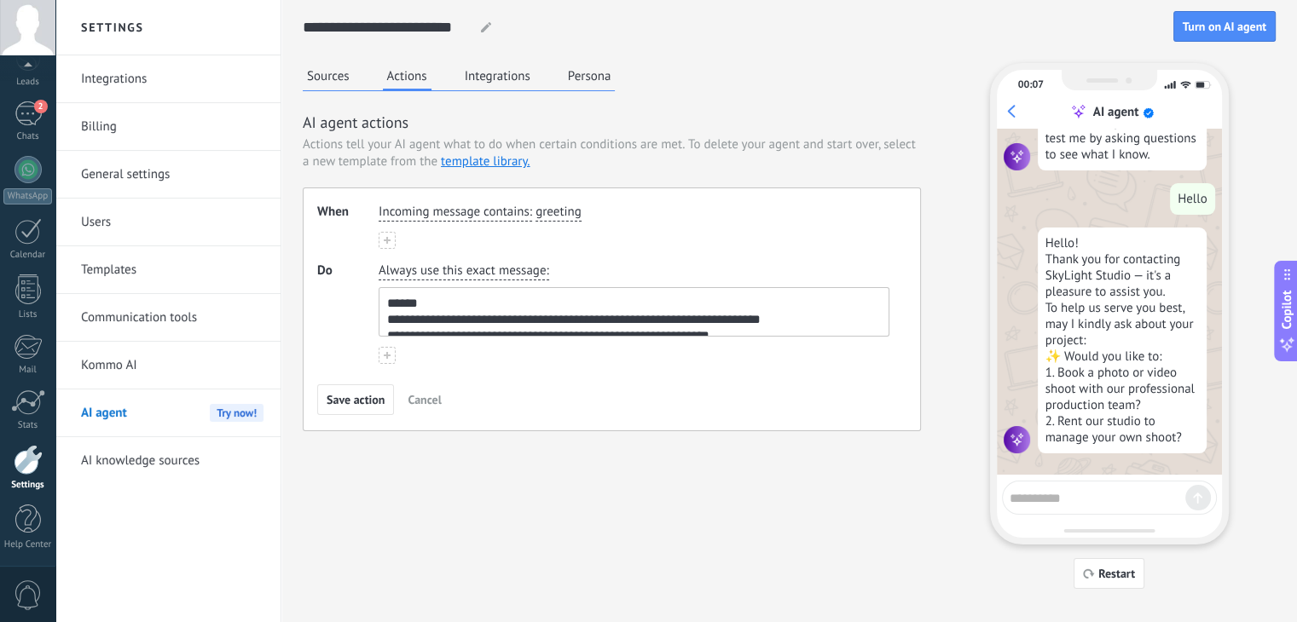
scroll to position [61, 0]
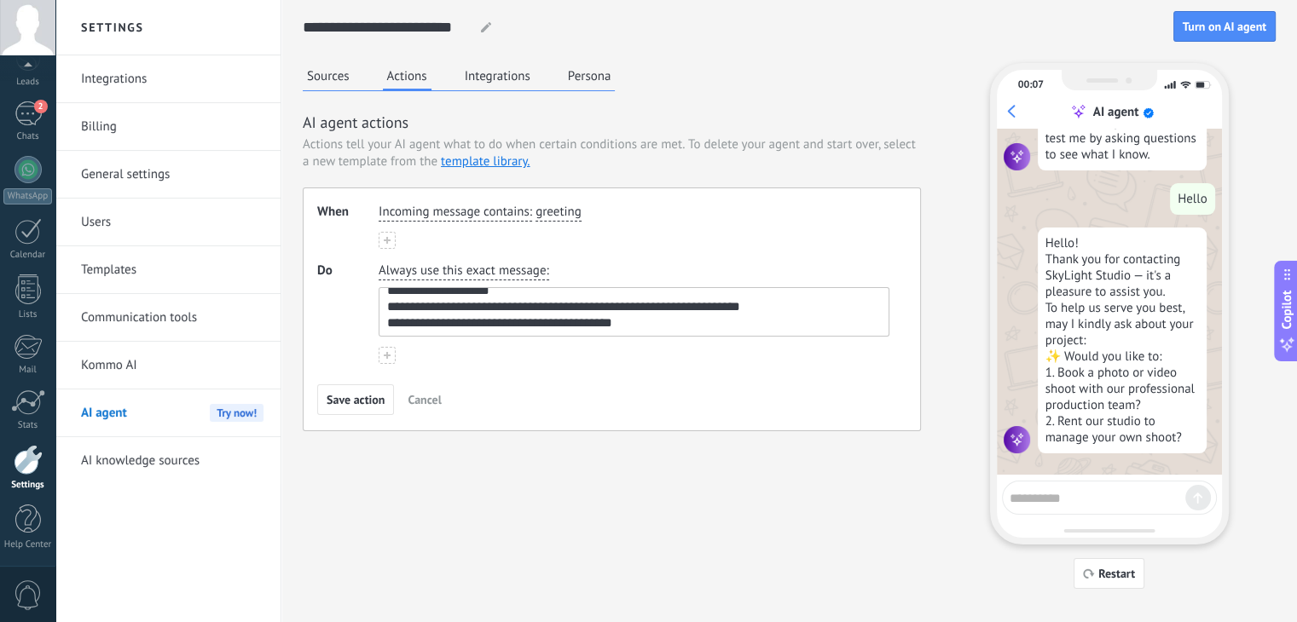
click at [384, 356] on icon at bounding box center [387, 355] width 7 height 7
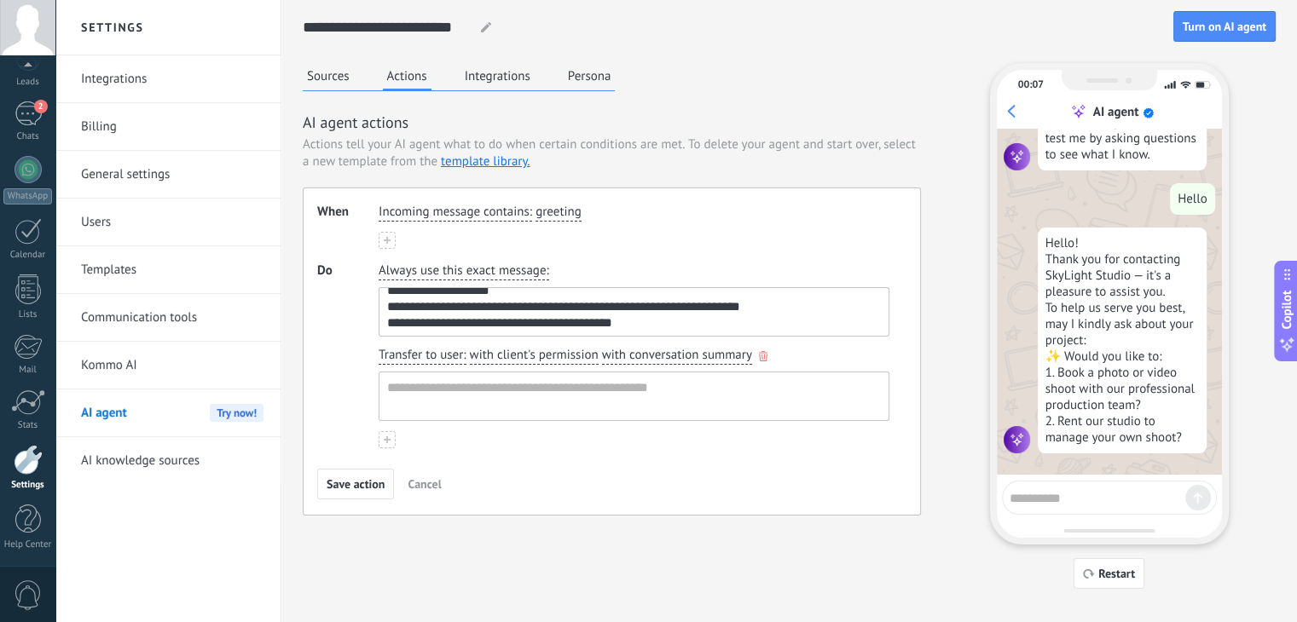
click at [409, 358] on span "Transfer to user" at bounding box center [421, 355] width 84 height 17
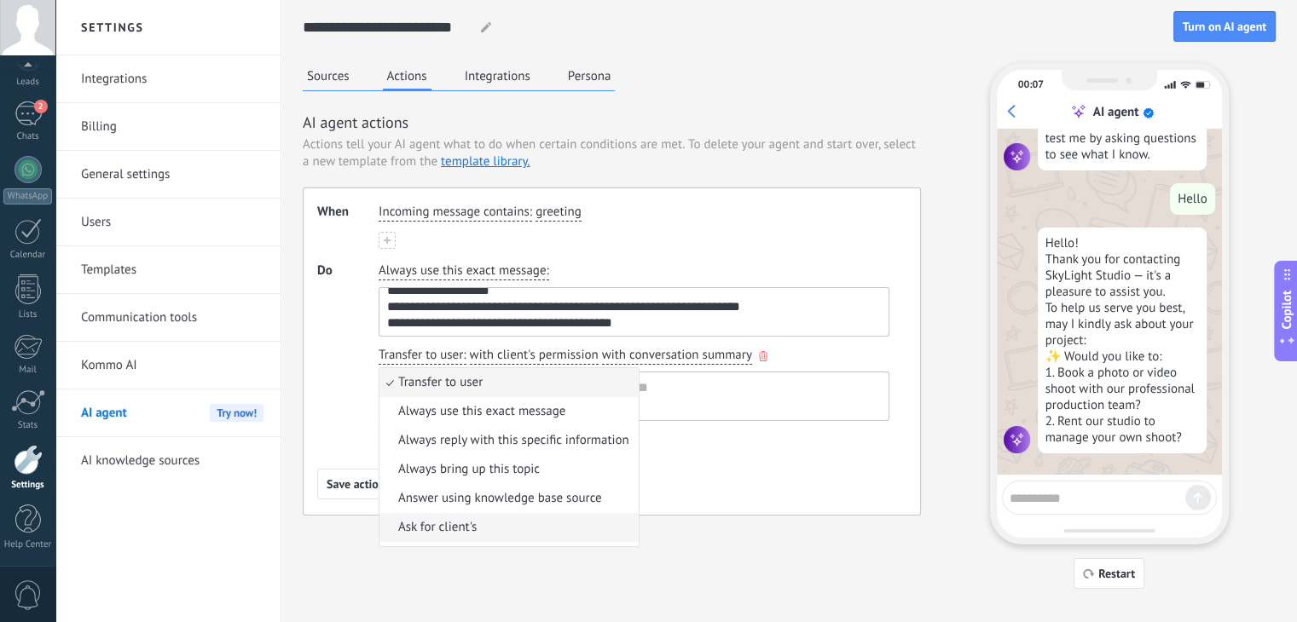
click at [450, 537] on li "Ask for client's" at bounding box center [508, 527] width 259 height 29
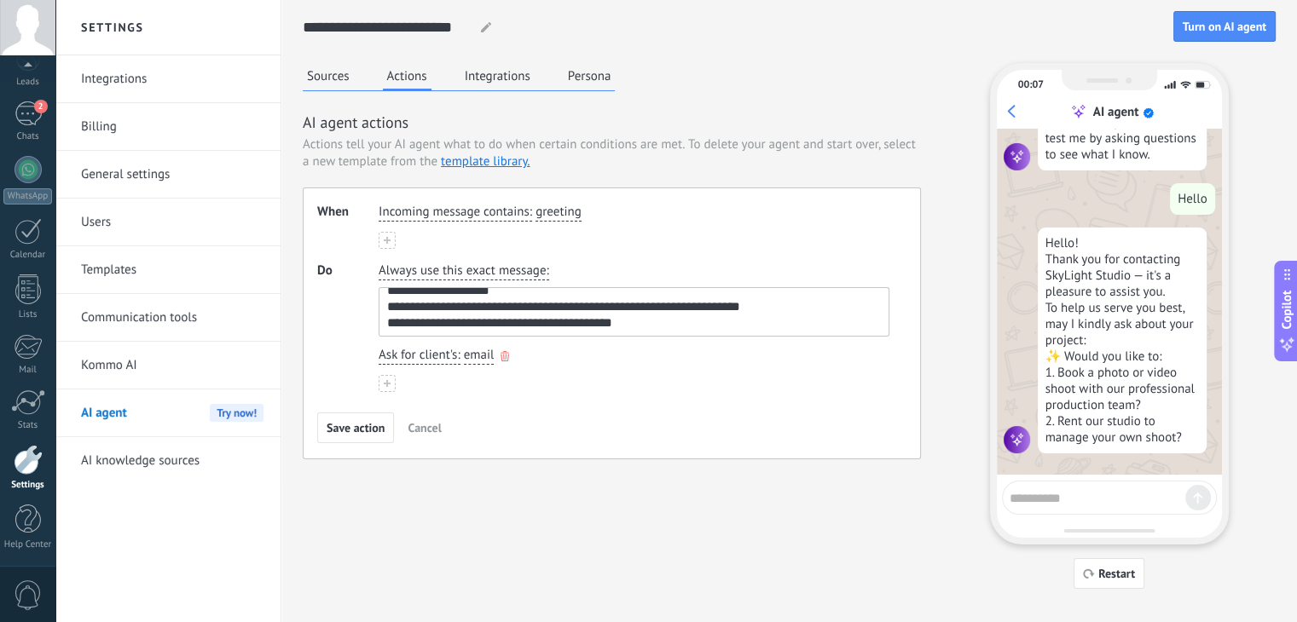
click at [477, 362] on button "email" at bounding box center [479, 356] width 31 height 18
click at [630, 403] on div "**********" at bounding box center [612, 324] width 618 height 272
click at [506, 358] on icon "button" at bounding box center [504, 356] width 9 height 10
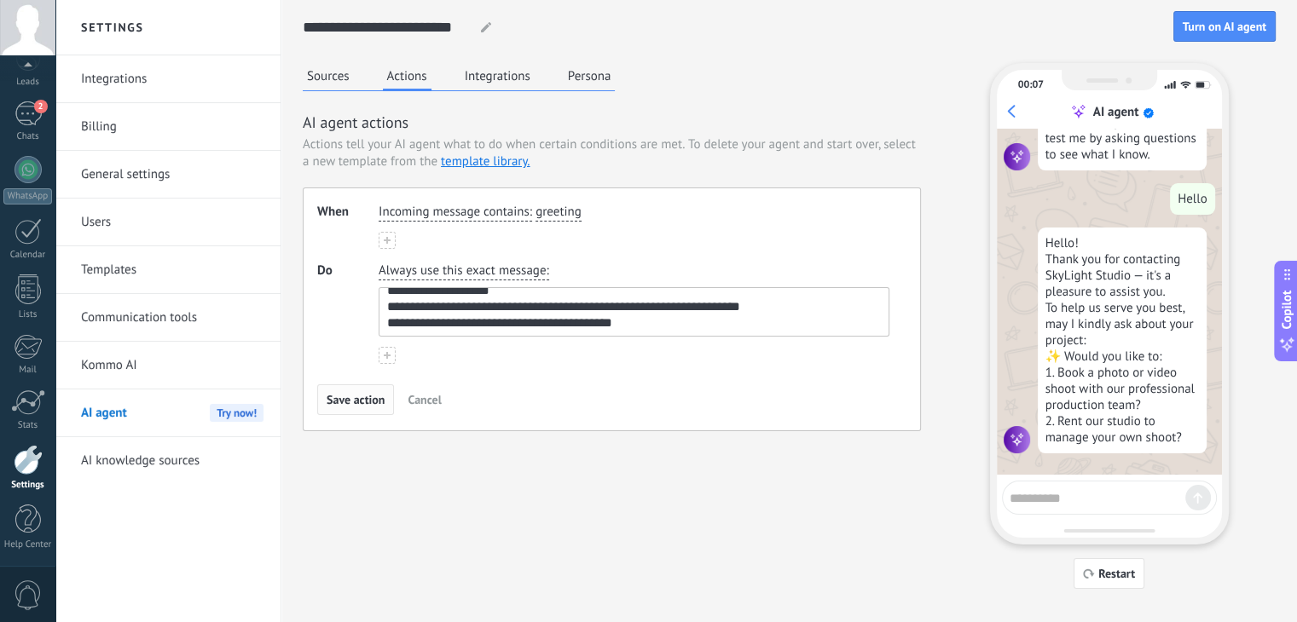
click at [356, 388] on button "Save action" at bounding box center [355, 399] width 77 height 31
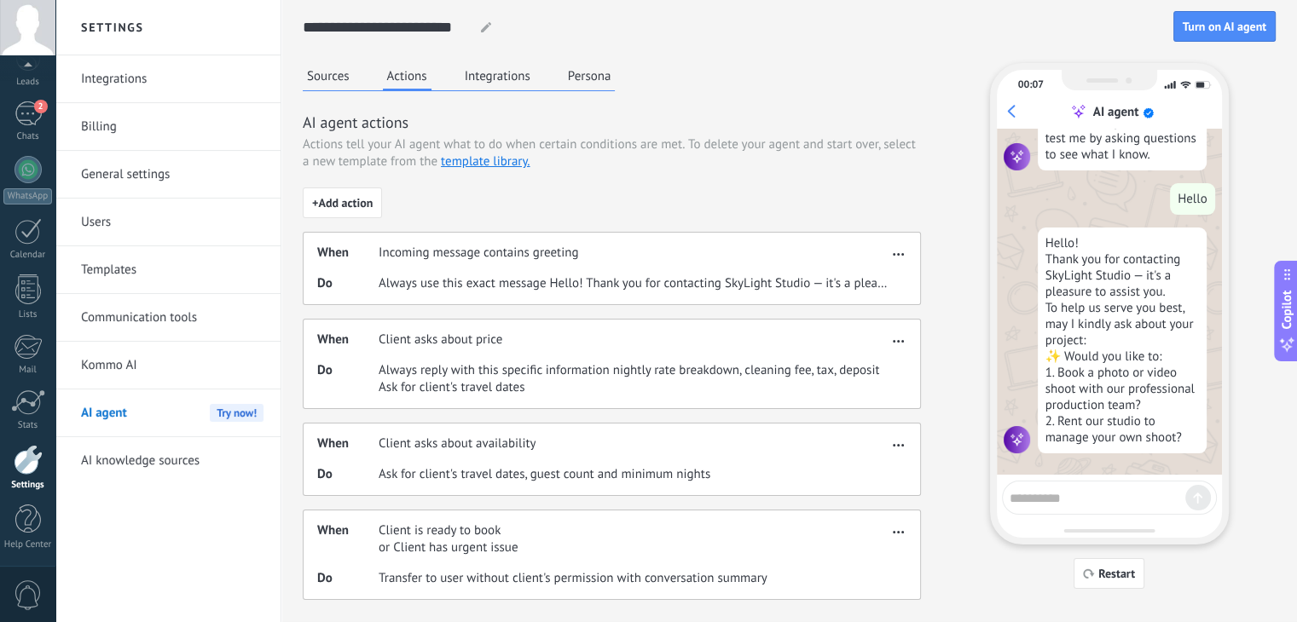
click at [520, 348] on div "When Client asks about price Do Always reply with this specific information nig…" at bounding box center [612, 364] width 618 height 90
click at [902, 342] on use "button" at bounding box center [898, 341] width 11 height 3
click at [888, 363] on div "Edit" at bounding box center [868, 366] width 80 height 34
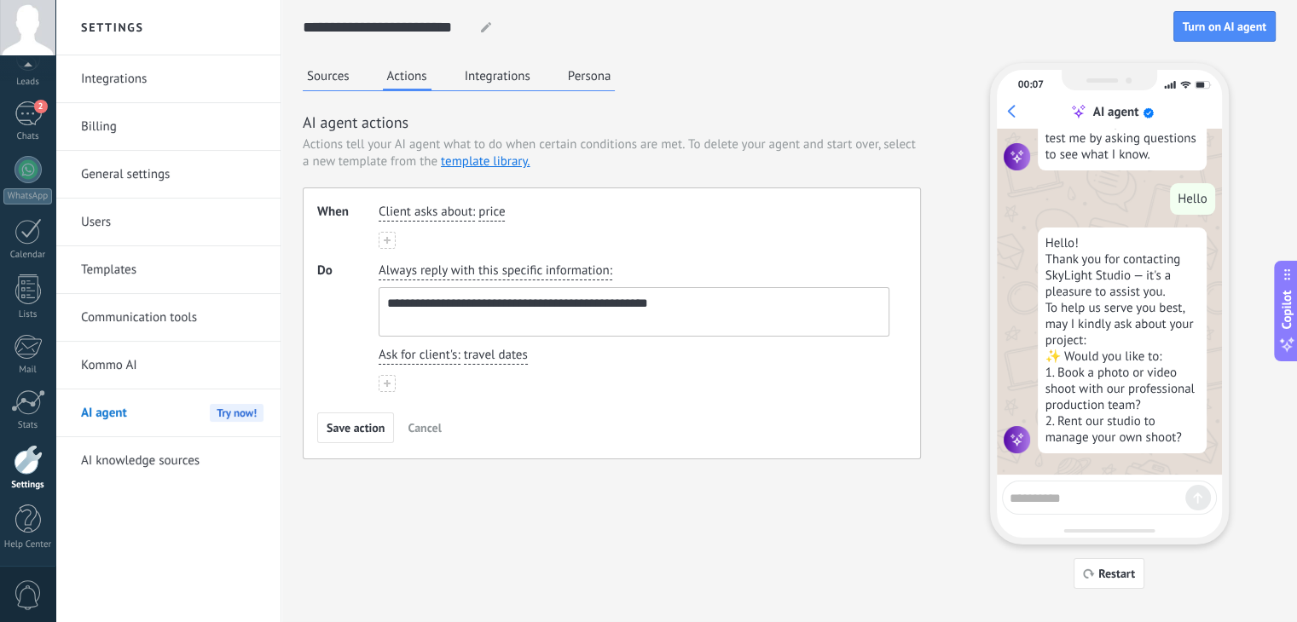
click at [494, 211] on span "price" at bounding box center [491, 212] width 26 height 17
click at [424, 212] on span "Client asks about" at bounding box center [426, 212] width 94 height 17
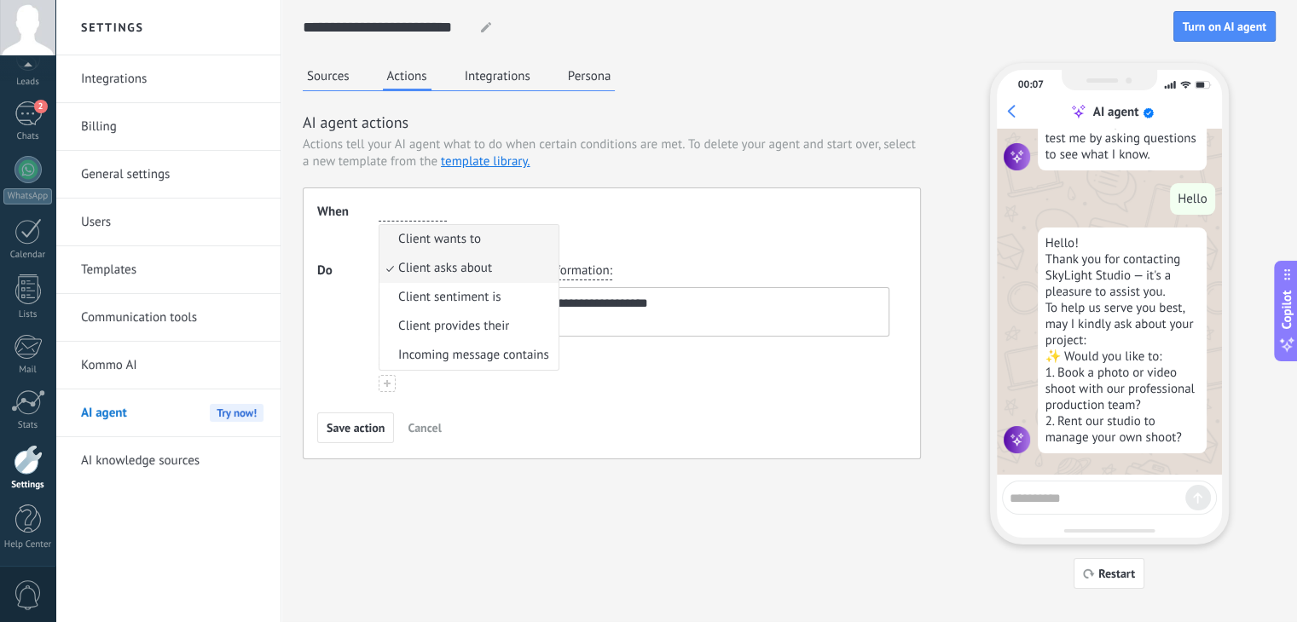
click at [437, 244] on span "Client wants to" at bounding box center [439, 239] width 83 height 17
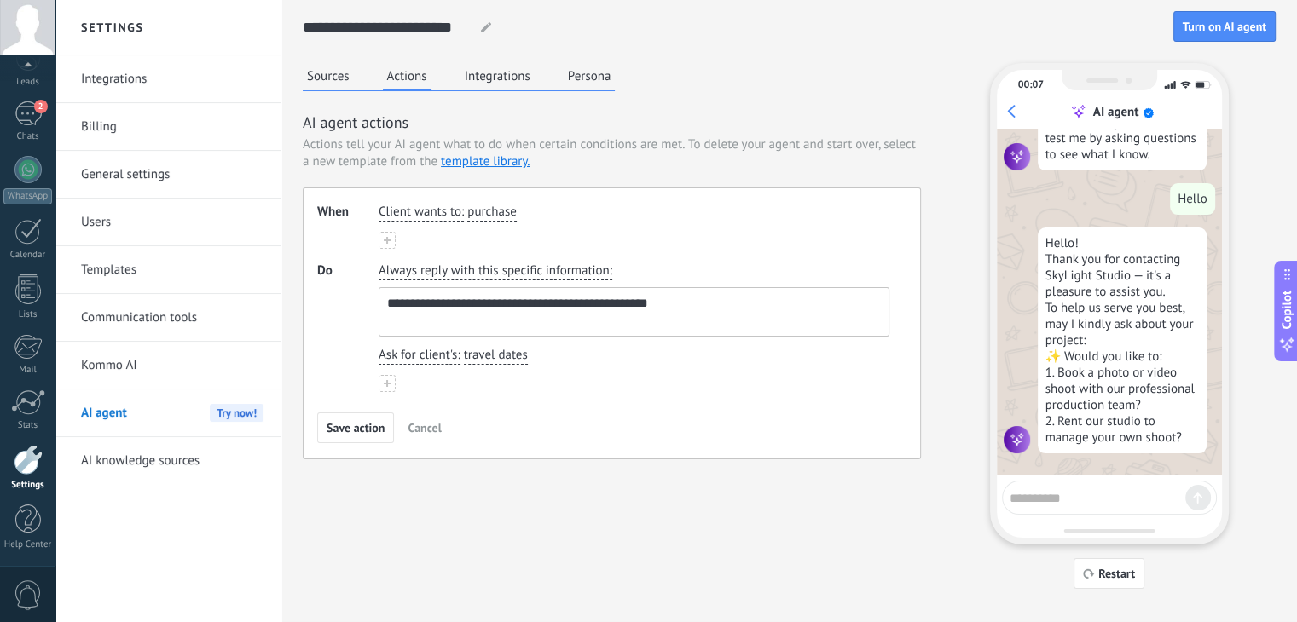
click at [499, 218] on span "purchase" at bounding box center [491, 212] width 49 height 17
click at [402, 214] on span "Client wants to" at bounding box center [420, 212] width 83 height 17
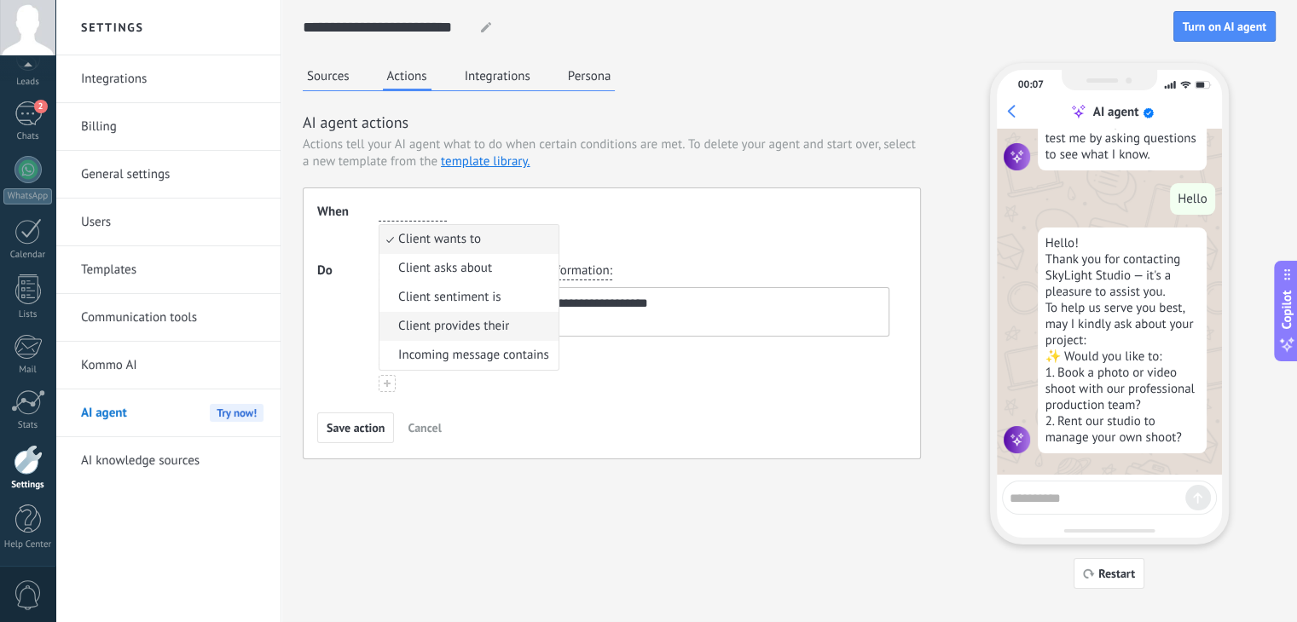
click at [457, 332] on span "Client provides their" at bounding box center [453, 326] width 111 height 17
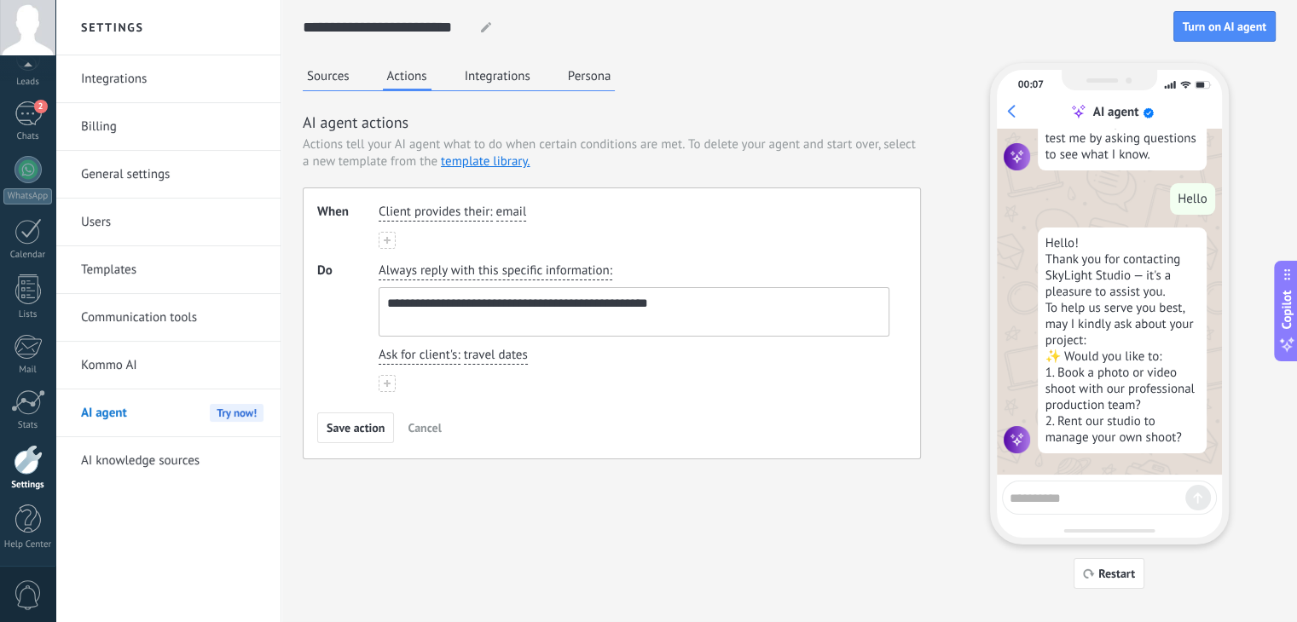
click at [500, 217] on span "email" at bounding box center [511, 212] width 31 height 17
click at [429, 212] on span "Client provides their" at bounding box center [434, 212] width 111 height 17
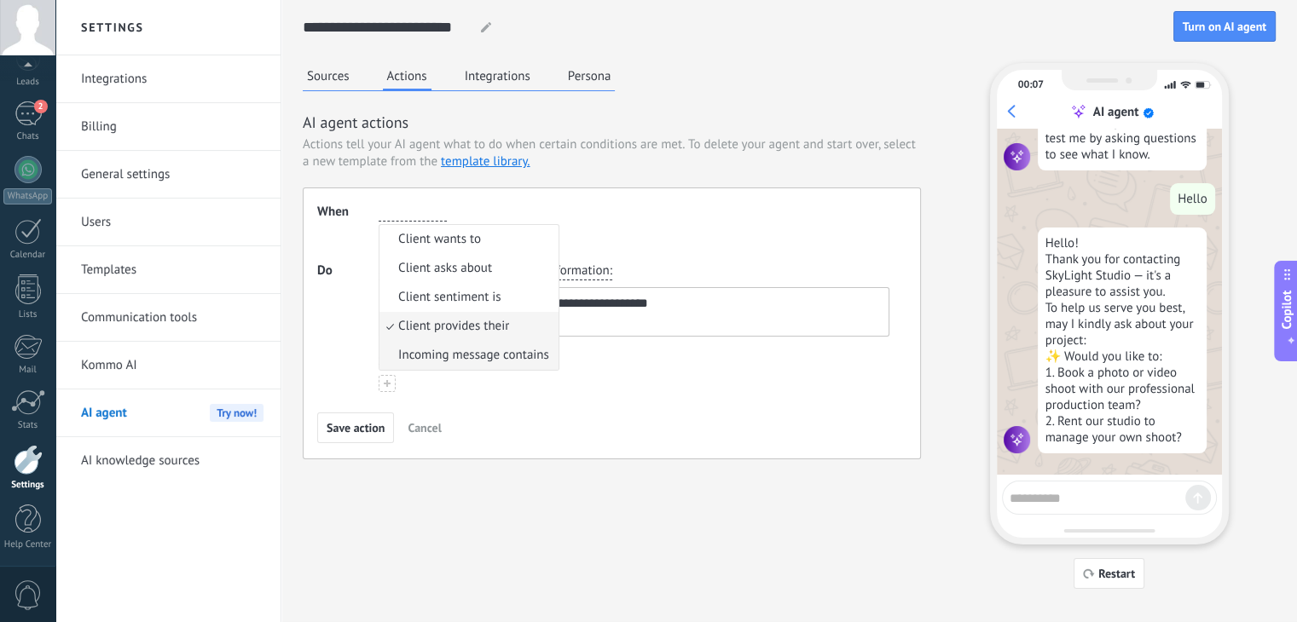
click at [449, 349] on span "Incoming message contains" at bounding box center [473, 355] width 151 height 17
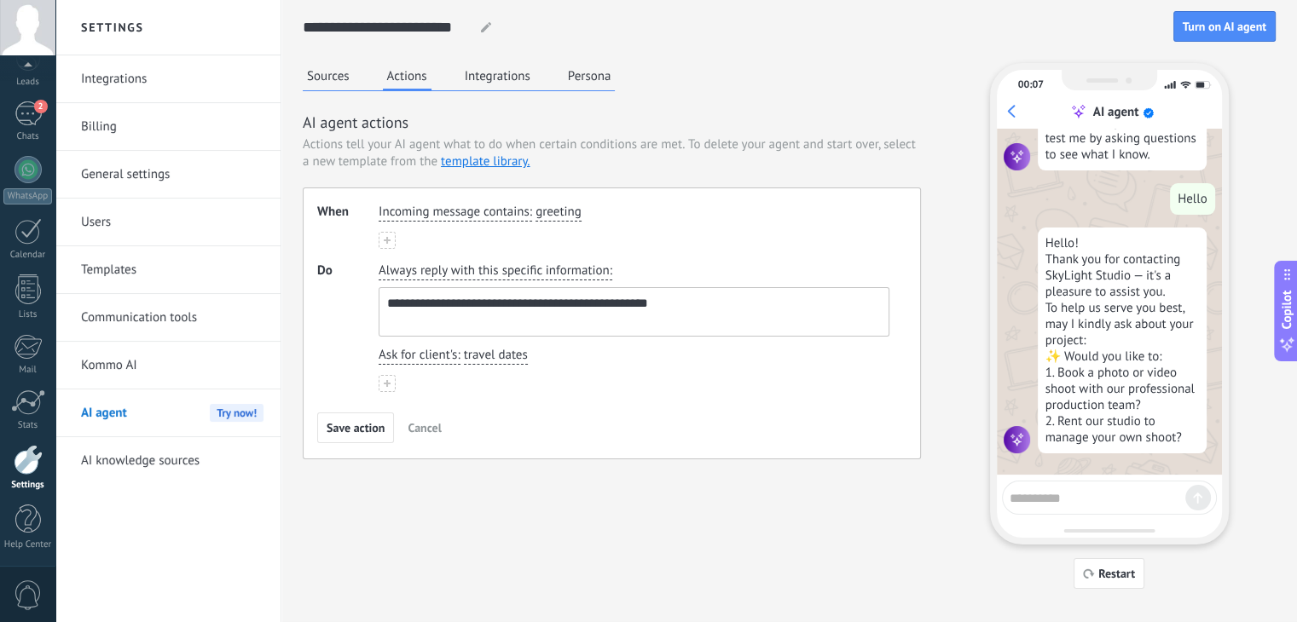
click at [552, 215] on span "greeting" at bounding box center [558, 212] width 46 height 17
click at [674, 269] on div "**********" at bounding box center [633, 299] width 517 height 81
click at [491, 76] on button "Integrations" at bounding box center [497, 76] width 74 height 26
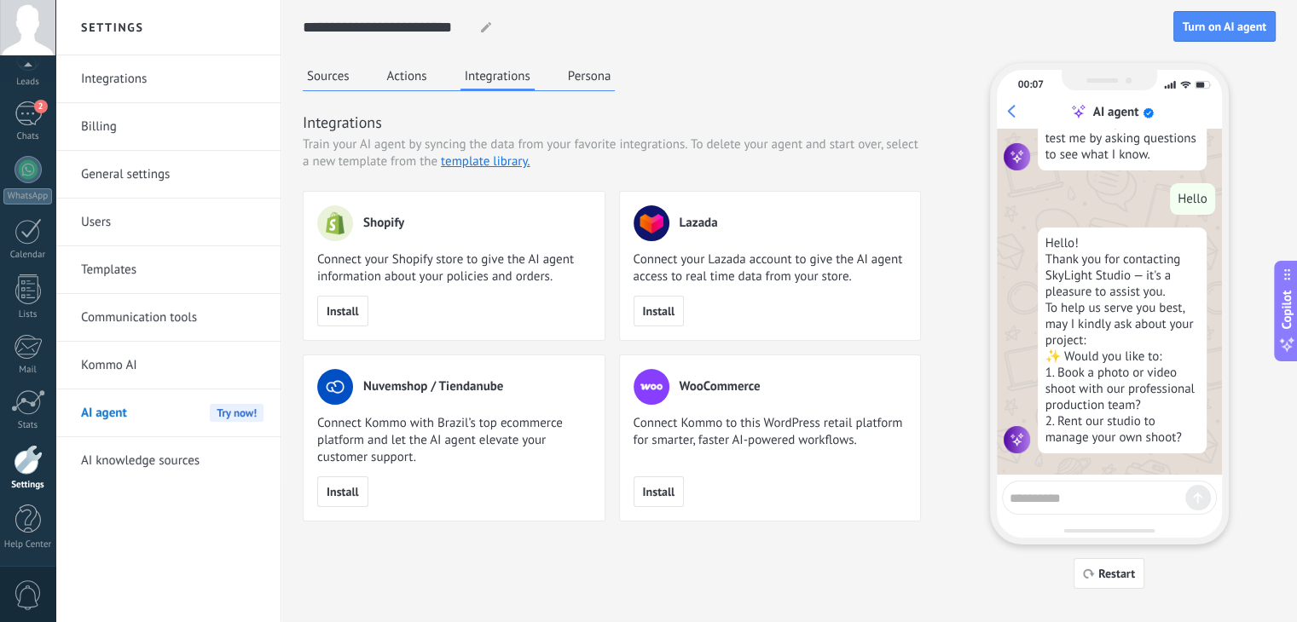
click at [570, 84] on button "Persona" at bounding box center [590, 76] width 52 height 26
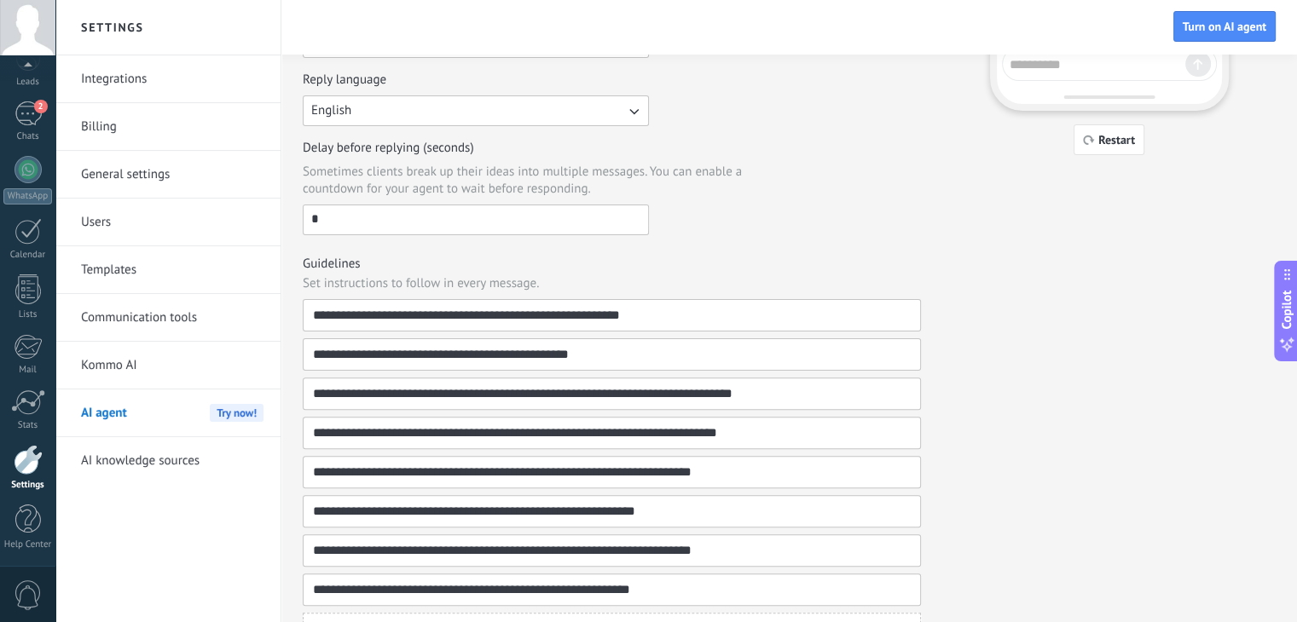
scroll to position [507, 0]
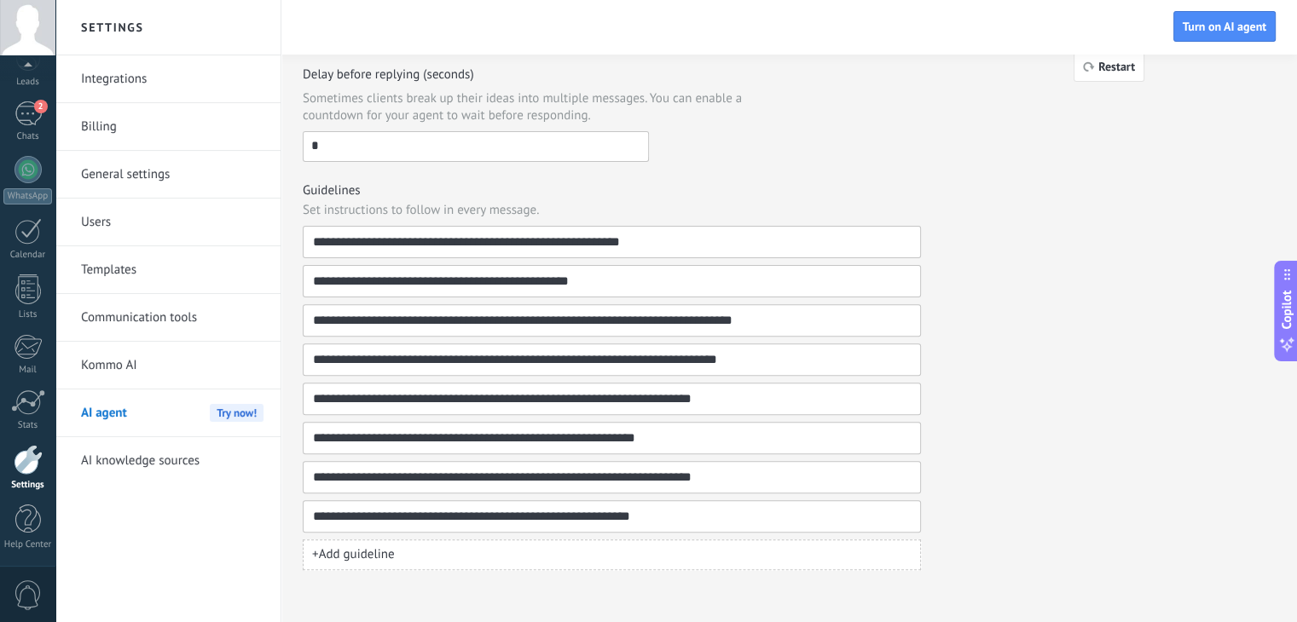
click at [178, 373] on link "Kommo AI" at bounding box center [172, 366] width 182 height 48
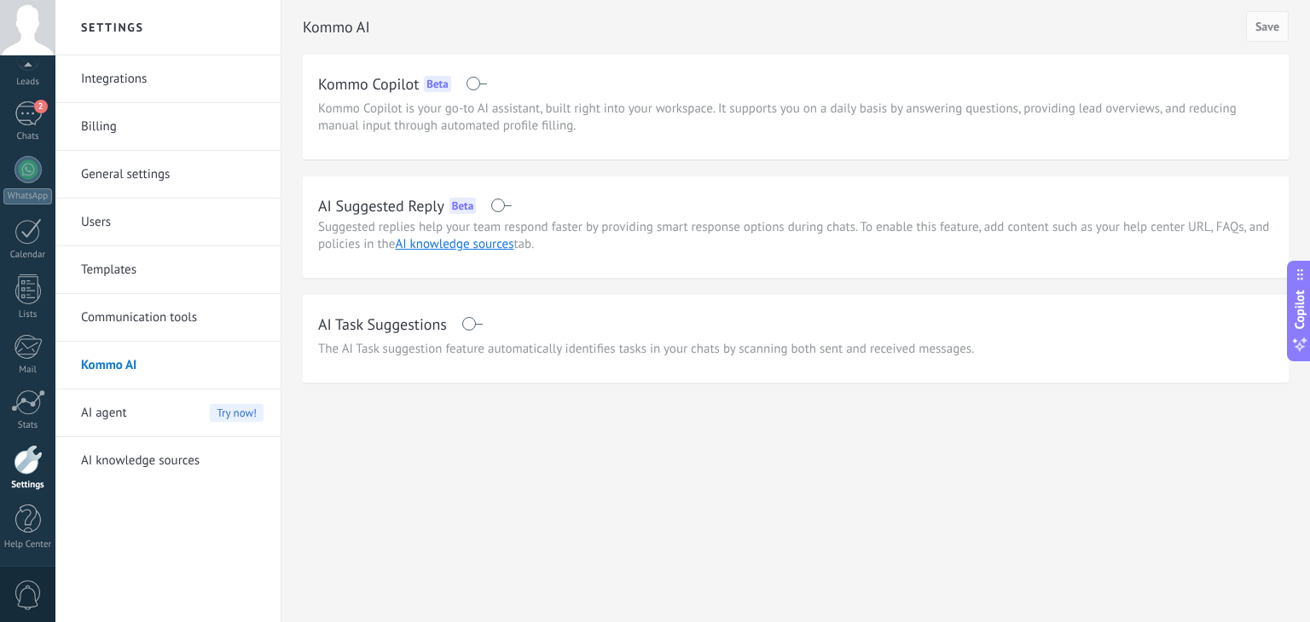
click at [173, 309] on link "Communication tools" at bounding box center [172, 318] width 182 height 48
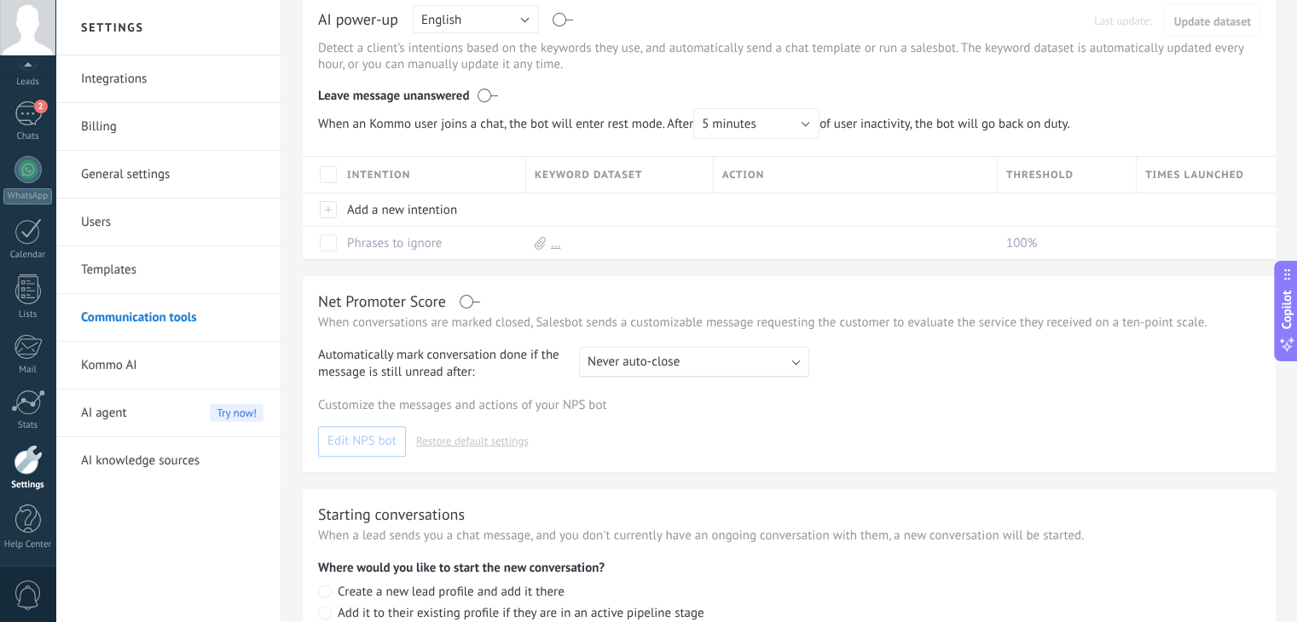
scroll to position [559, 0]
